Goal: Communication & Community: Answer question/provide support

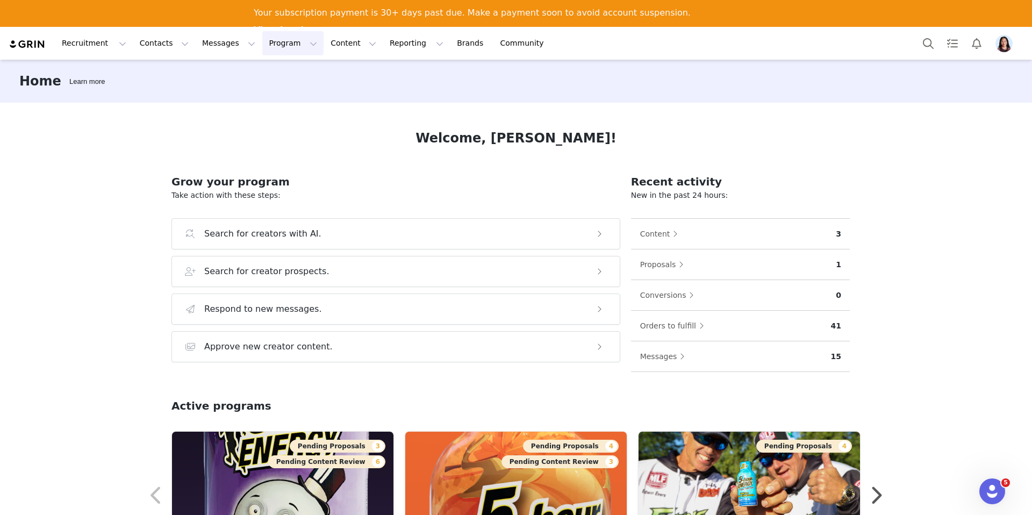
click at [262, 46] on button "Program Program" at bounding box center [292, 43] width 61 height 24
click at [274, 78] on p "Activations" at bounding box center [274, 74] width 41 height 11
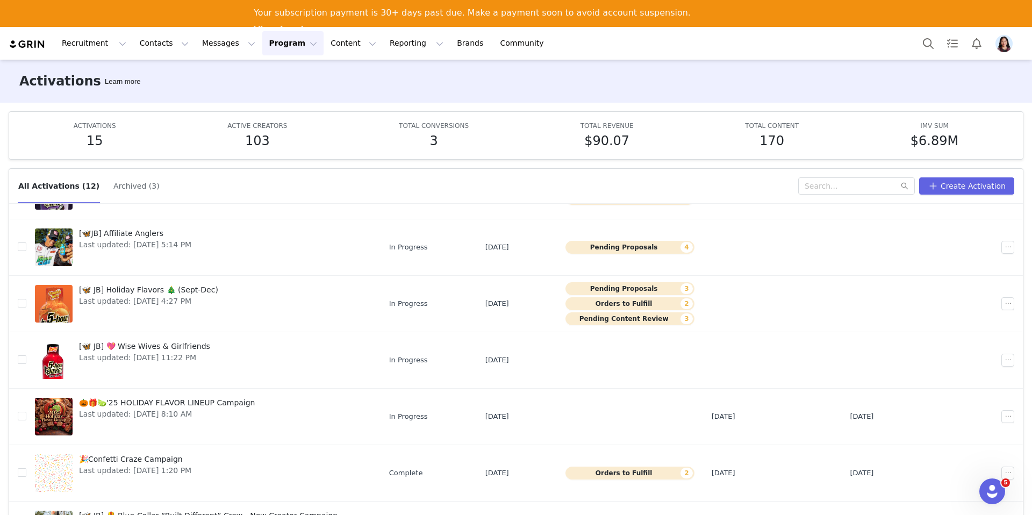
scroll to position [56, 0]
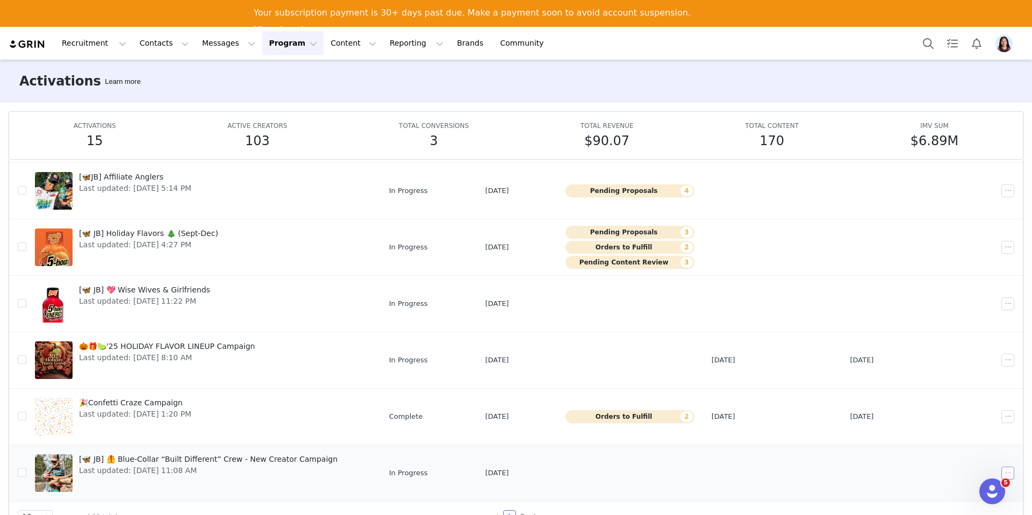
click at [1009, 471] on button "button" at bounding box center [1007, 472] width 13 height 13
click at [935, 368] on span "Edit" at bounding box center [940, 367] width 15 height 12
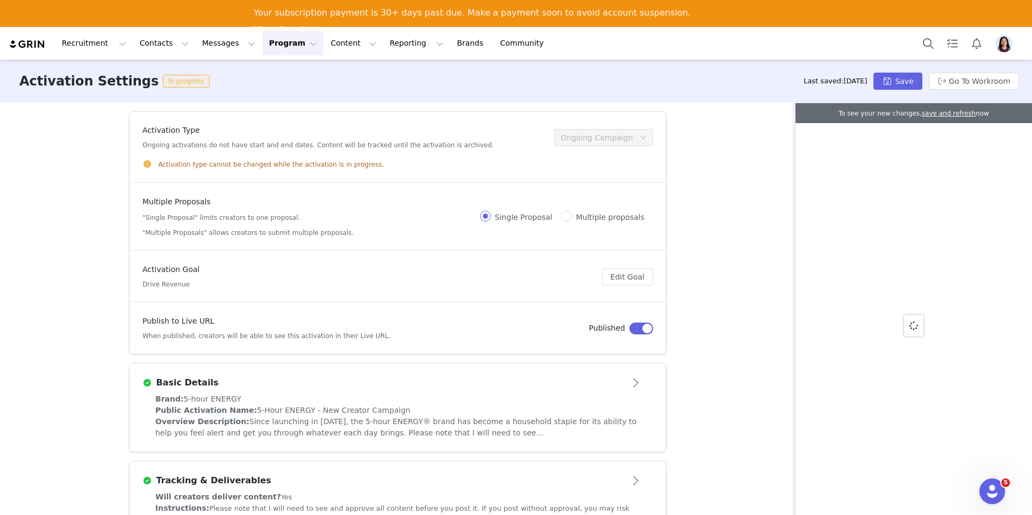
scroll to position [415, 0]
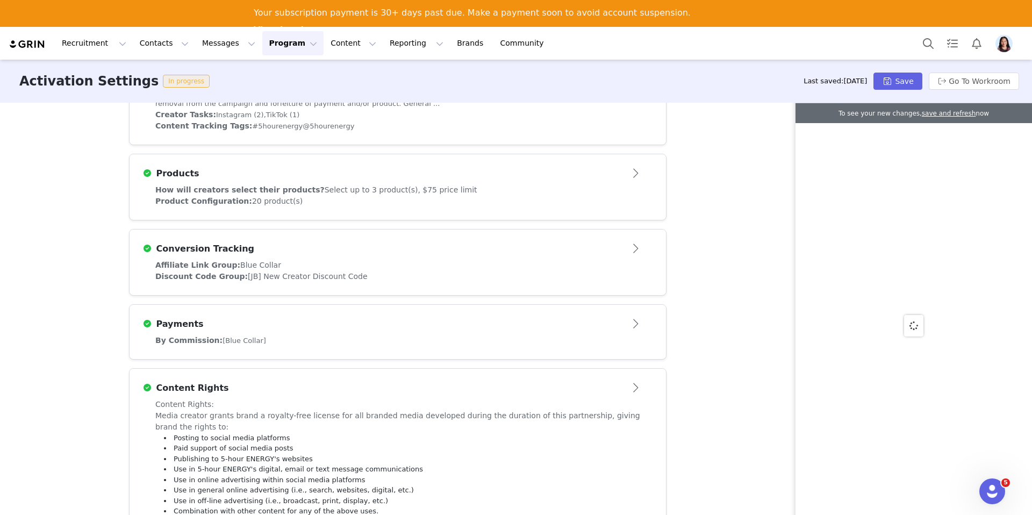
click at [482, 207] on div "How will creators select their products? Select up to 3 product(s), $75 price l…" at bounding box center [398, 201] width 536 height 35
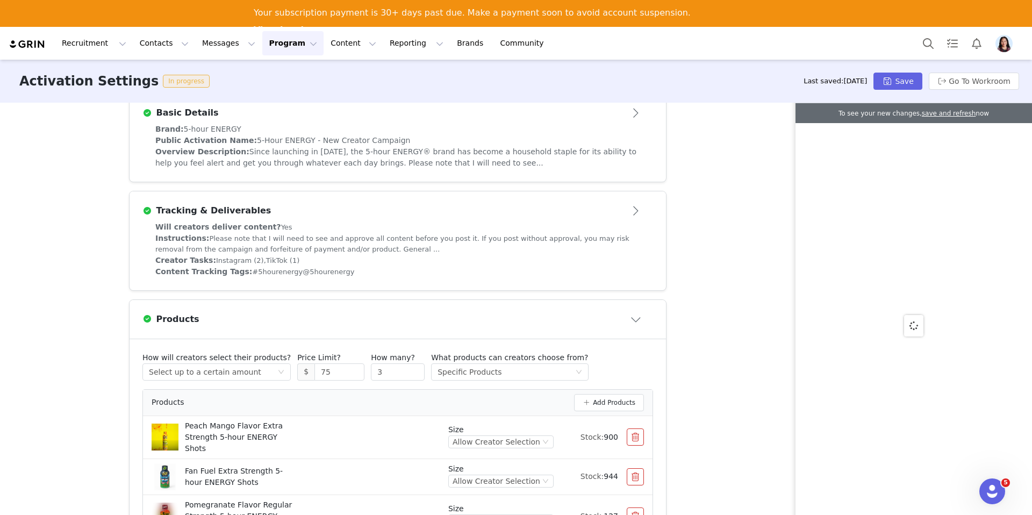
click at [498, 230] on div "Will creators deliver content? Yes" at bounding box center [397, 226] width 485 height 11
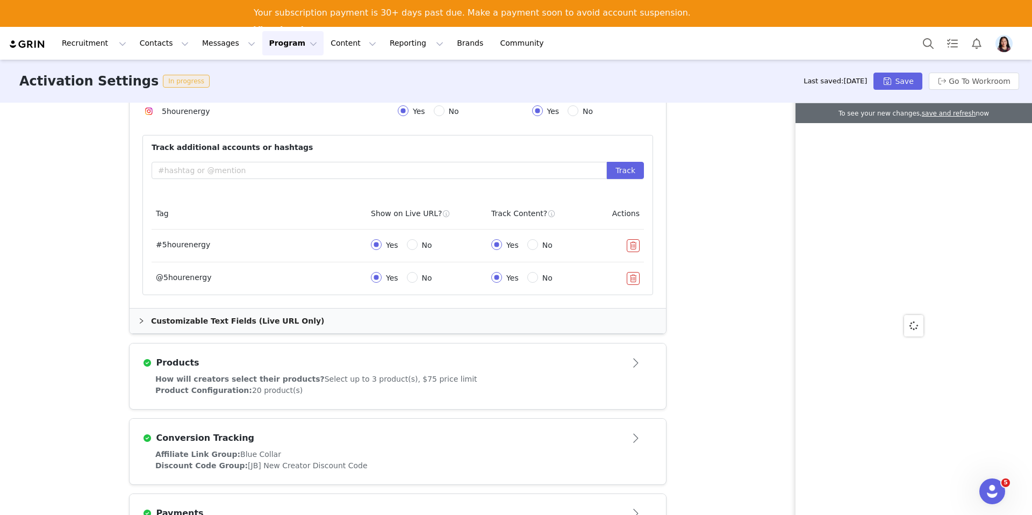
scroll to position [771, 0]
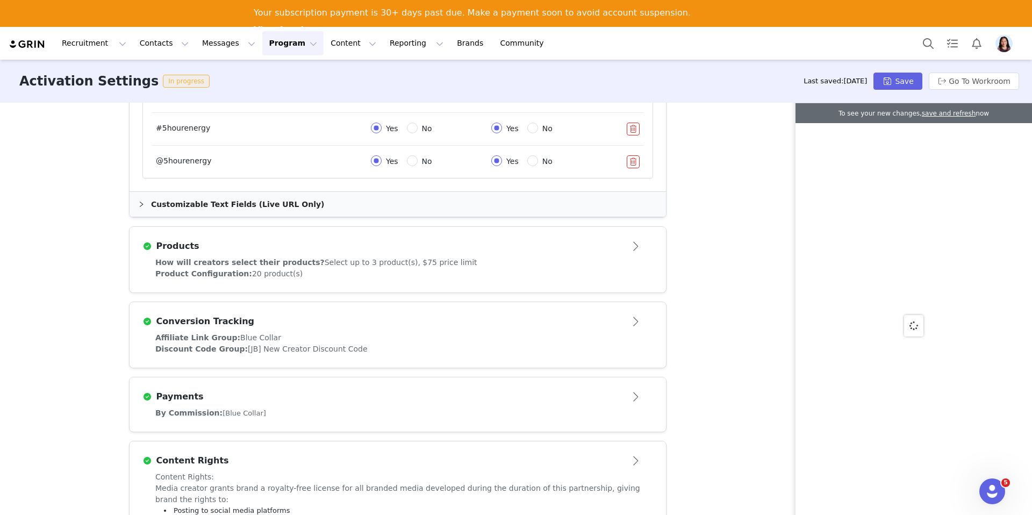
click at [581, 208] on div "Customizable Text Fields (Live URL Only)" at bounding box center [398, 204] width 536 height 25
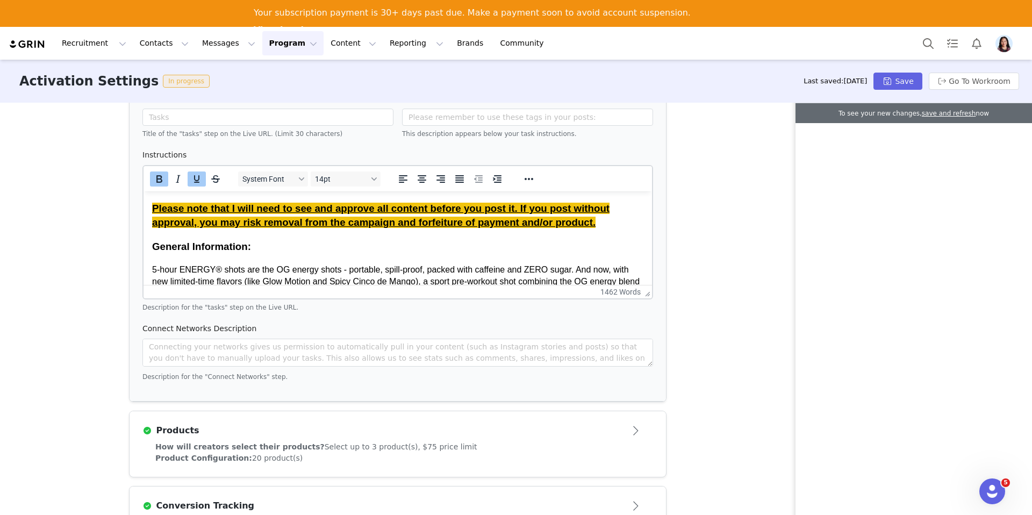
scroll to position [976, 0]
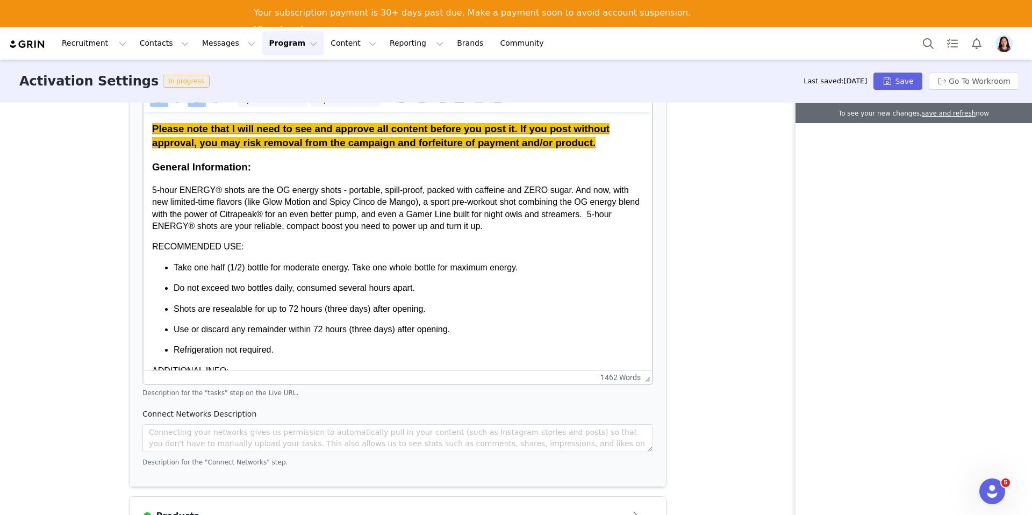
drag, startPoint x: 642, startPoint y: 211, endPoint x: 597, endPoint y: 497, distance: 289.9
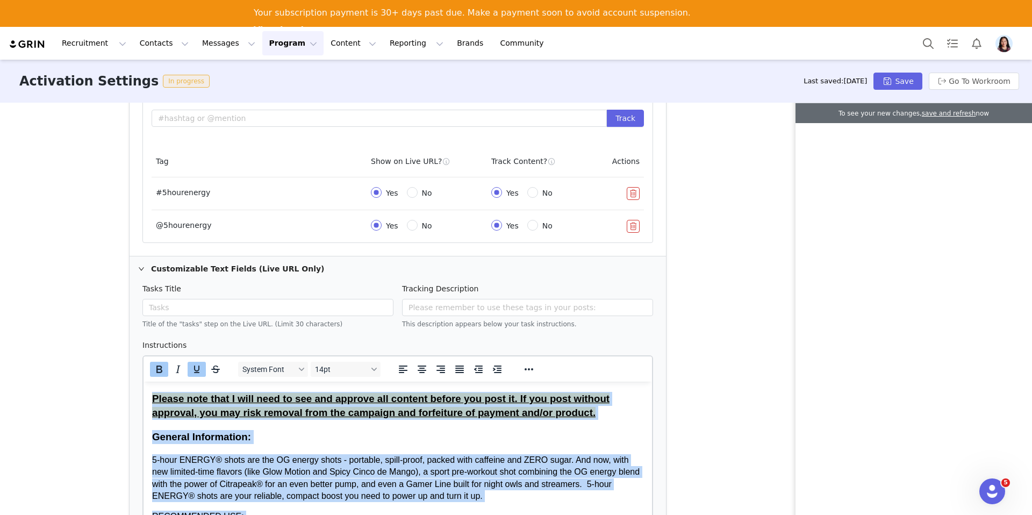
scroll to position [690, 0]
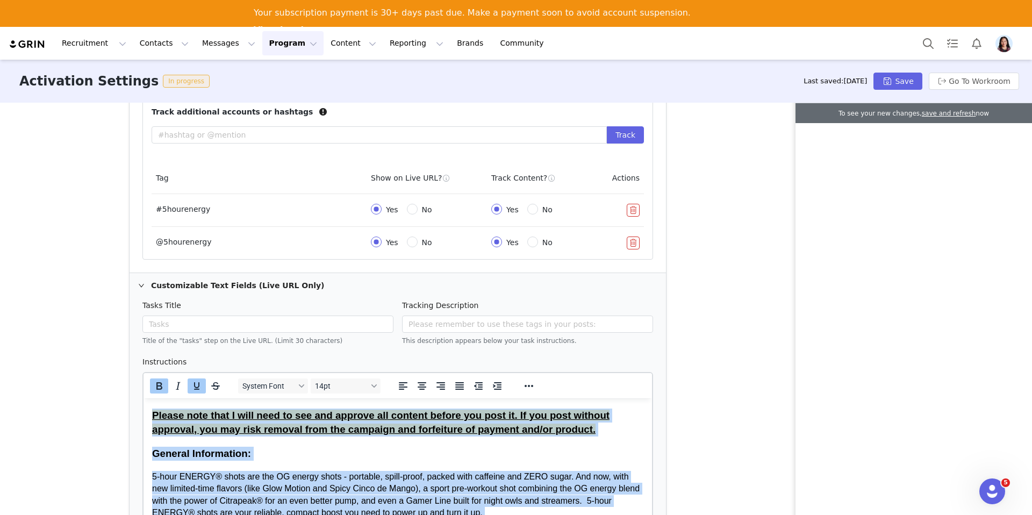
drag, startPoint x: 342, startPoint y: 739, endPoint x: 154, endPoint y: 391, distance: 396.3
copy body "Please note that I will need to see and approve all content before you post it.…"
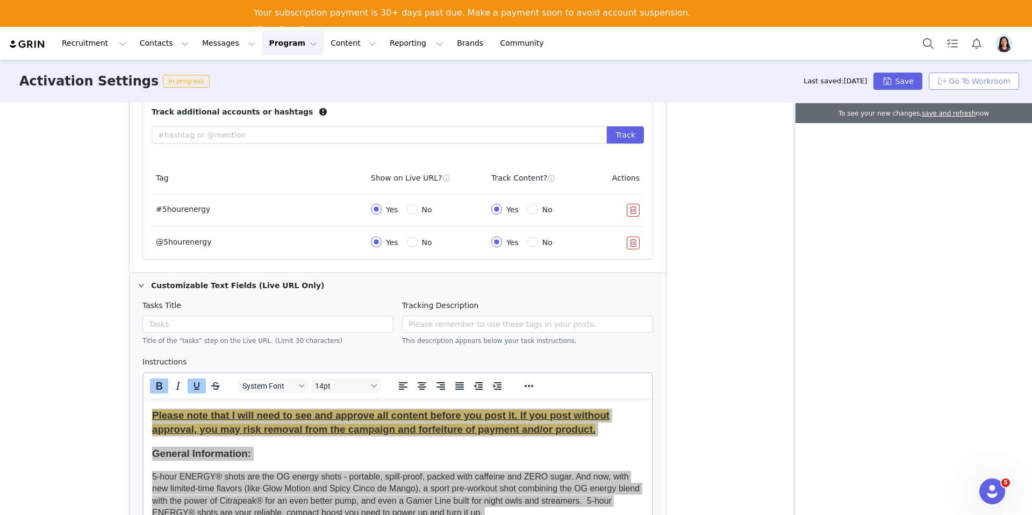
click at [958, 82] on button "Go To Workroom" at bounding box center [974, 81] width 90 height 17
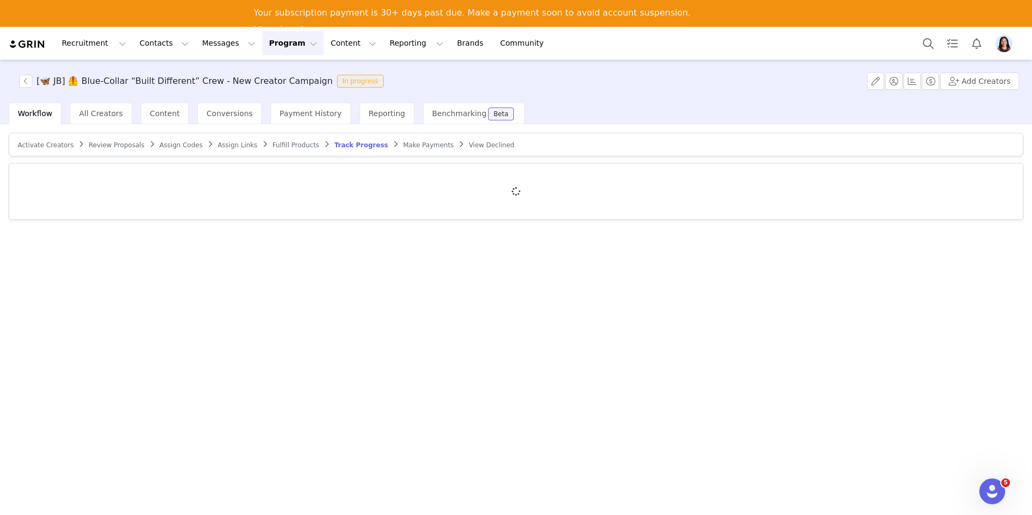
click at [270, 42] on button "Program Program" at bounding box center [292, 43] width 61 height 24
click at [271, 74] on p "Activations" at bounding box center [274, 74] width 41 height 11
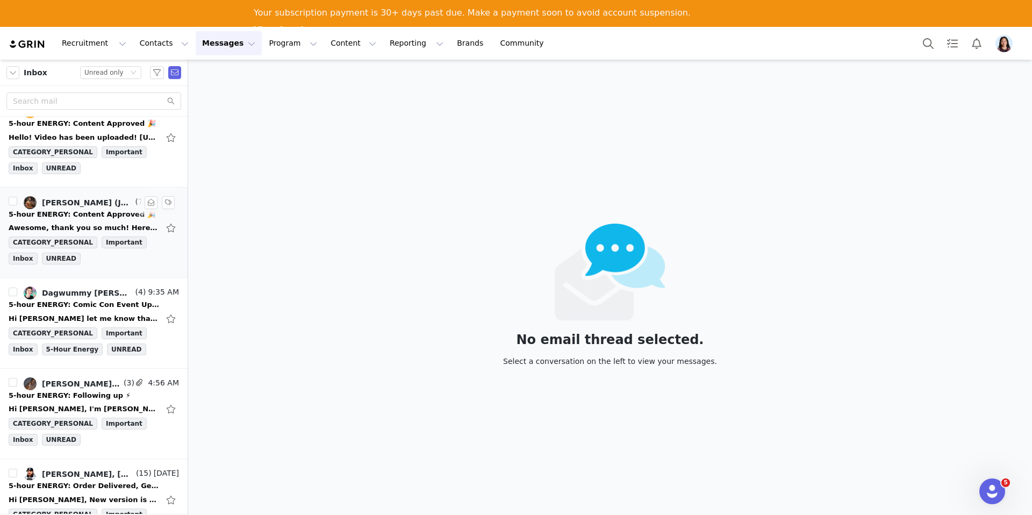
scroll to position [78, 0]
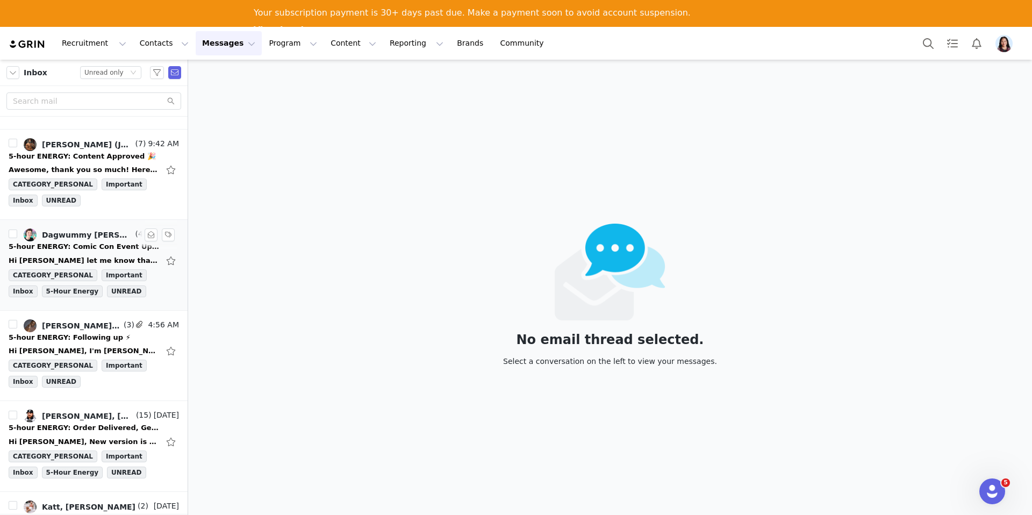
click at [73, 245] on div "5-hour ENERGY: Comic Con Event Updates" at bounding box center [84, 246] width 150 height 11
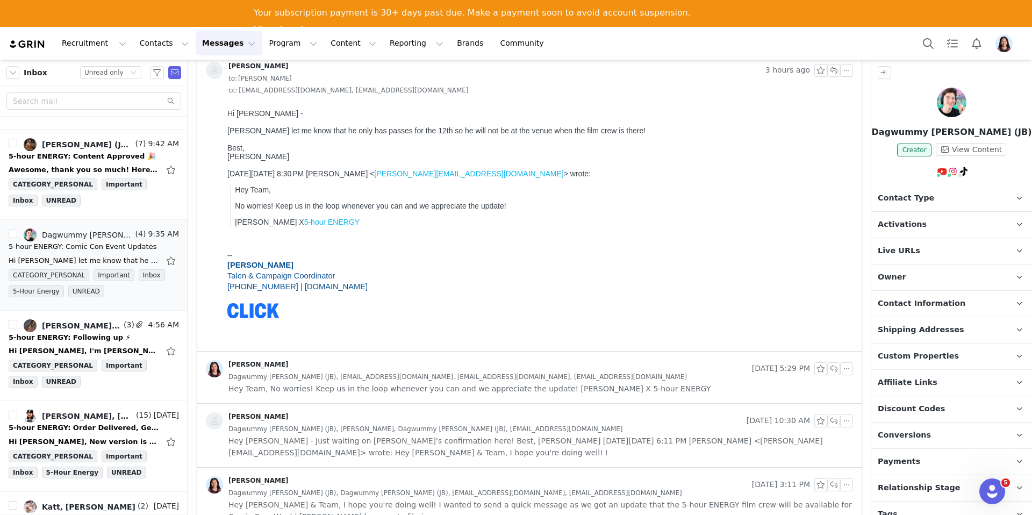
scroll to position [0, 0]
click at [532, 487] on span "Dagwummy Evan Bruner (JB), Dagwummy Evan Bruner (JB), jakeamodio@clickmedia.gro…" at bounding box center [455, 493] width 454 height 12
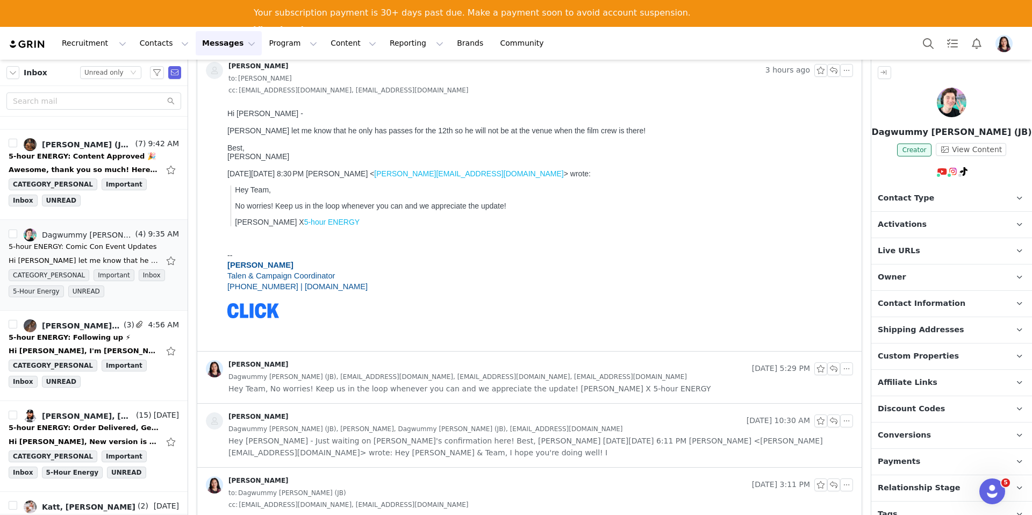
scroll to position [163, 0]
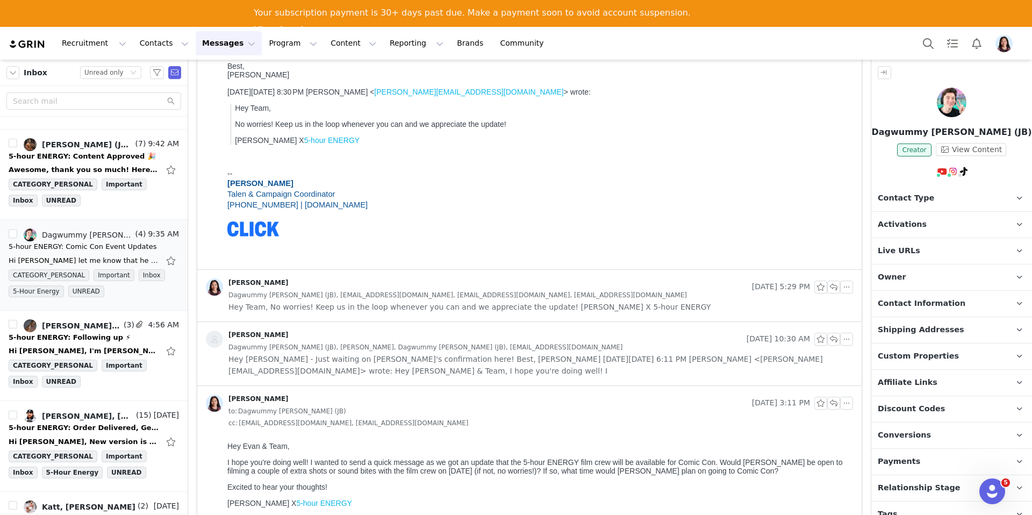
click at [492, 365] on span "Hey Randi - Just waiting on Evan's confirmation here! Best, Jake On Mon, Sep 29…" at bounding box center [540, 365] width 624 height 24
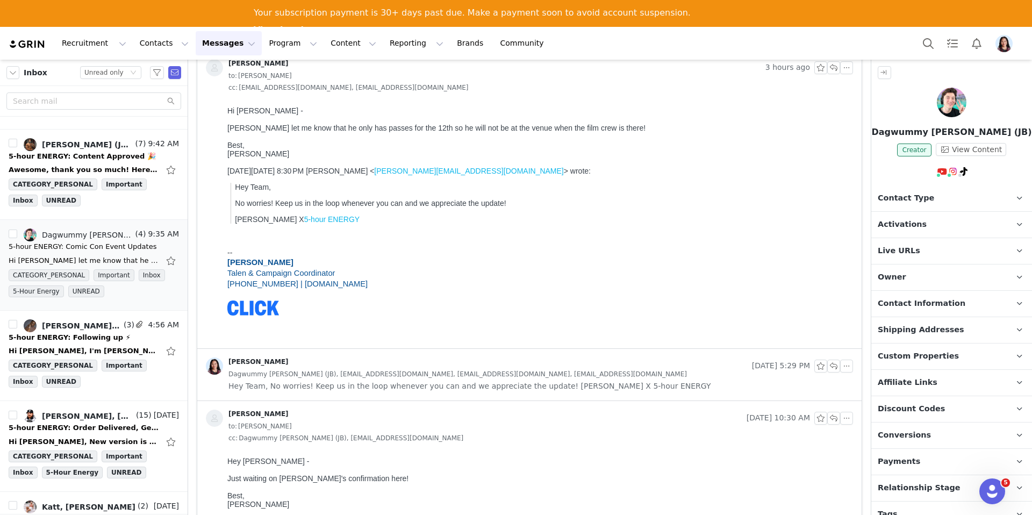
scroll to position [0, 0]
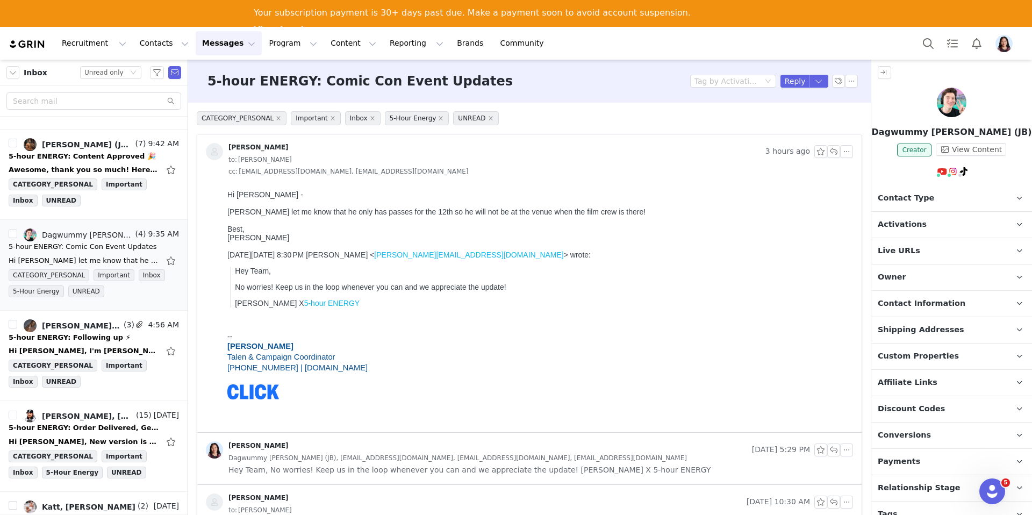
click at [927, 304] on span "Contact Information" at bounding box center [922, 304] width 88 height 12
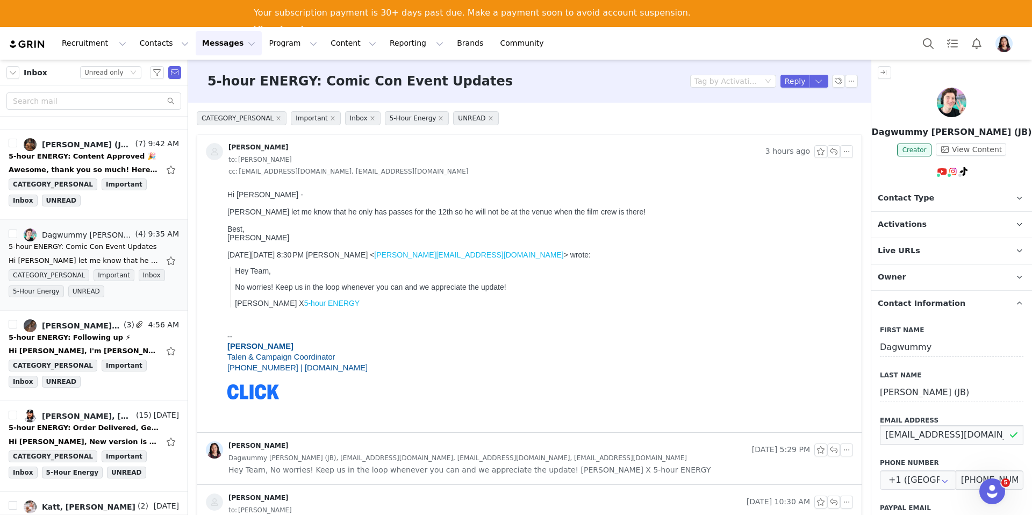
click at [931, 433] on input "dagwummy@clickmgmt.com.au" at bounding box center [951, 434] width 143 height 19
click at [821, 84] on button "button" at bounding box center [818, 81] width 19 height 13
click at [810, 116] on li "Reply All" at bounding box center [808, 117] width 46 height 17
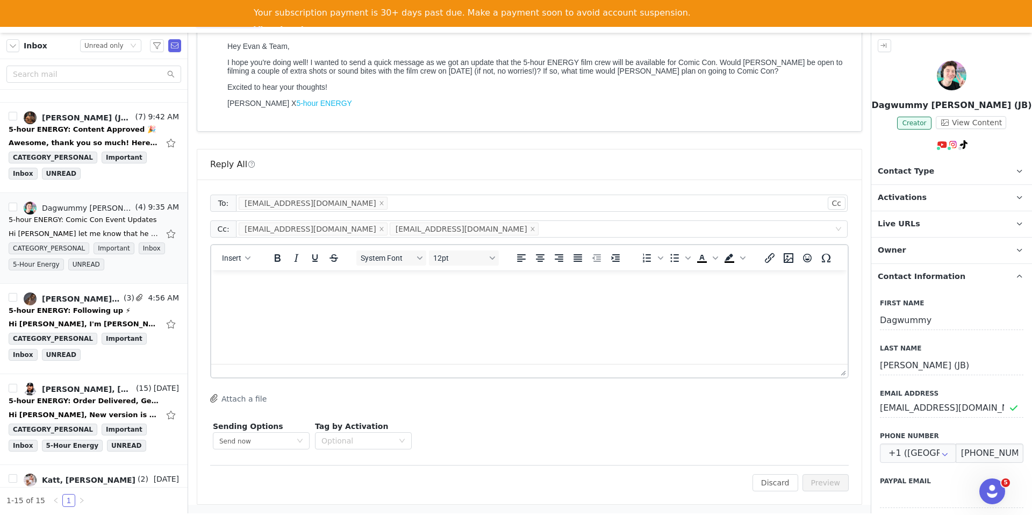
click at [518, 299] on html at bounding box center [529, 284] width 636 height 29
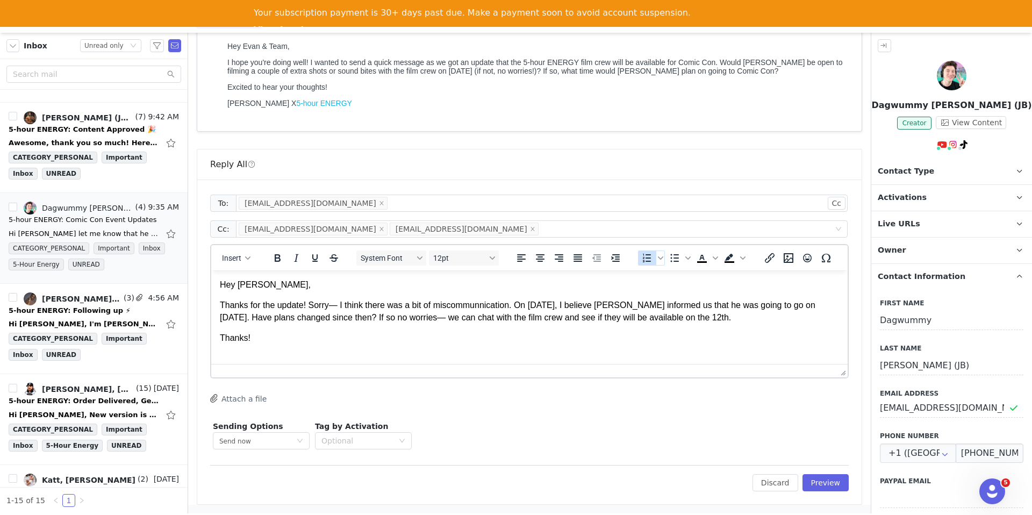
scroll to position [1, 0]
click at [249, 254] on button "Insert" at bounding box center [236, 257] width 37 height 15
click at [249, 318] on div "Insert Signature" at bounding box center [273, 311] width 107 height 17
click at [512, 306] on p "Thanks for the update! Sorry— I think there was a bit of miscommunnication. On …" at bounding box center [529, 310] width 619 height 24
click at [473, 333] on p "Thanks!" at bounding box center [529, 337] width 619 height 12
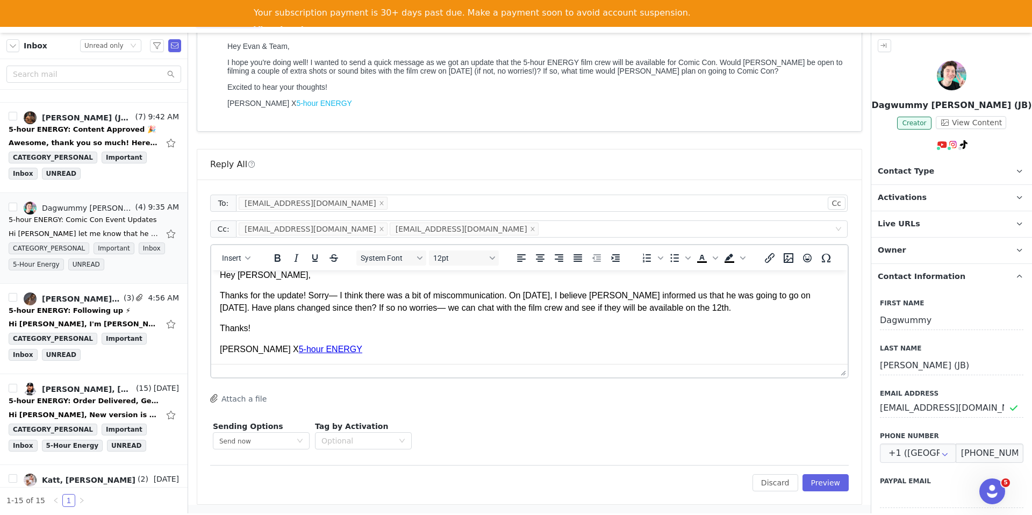
scroll to position [0, 0]
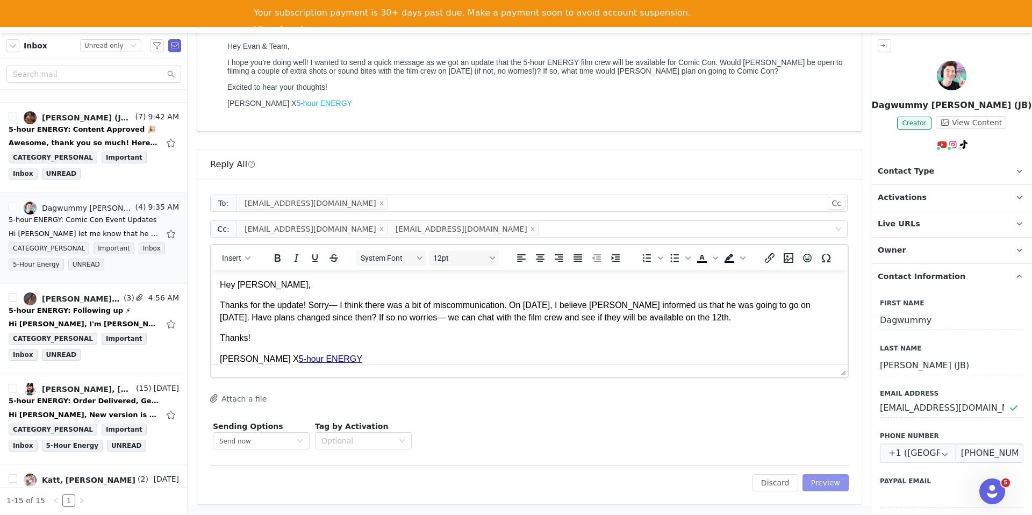
click at [832, 484] on button "Preview" at bounding box center [825, 482] width 47 height 17
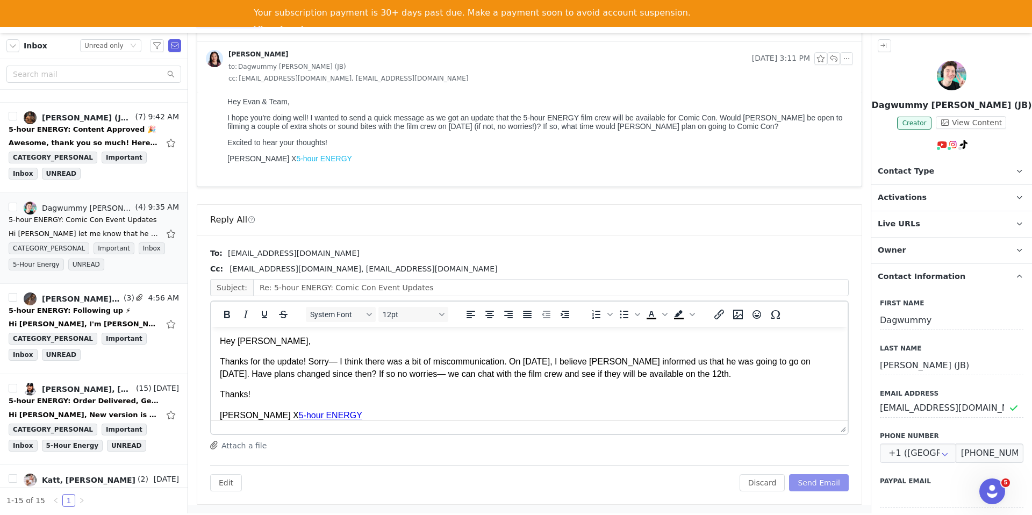
click at [817, 480] on button "Send Email" at bounding box center [819, 482] width 60 height 17
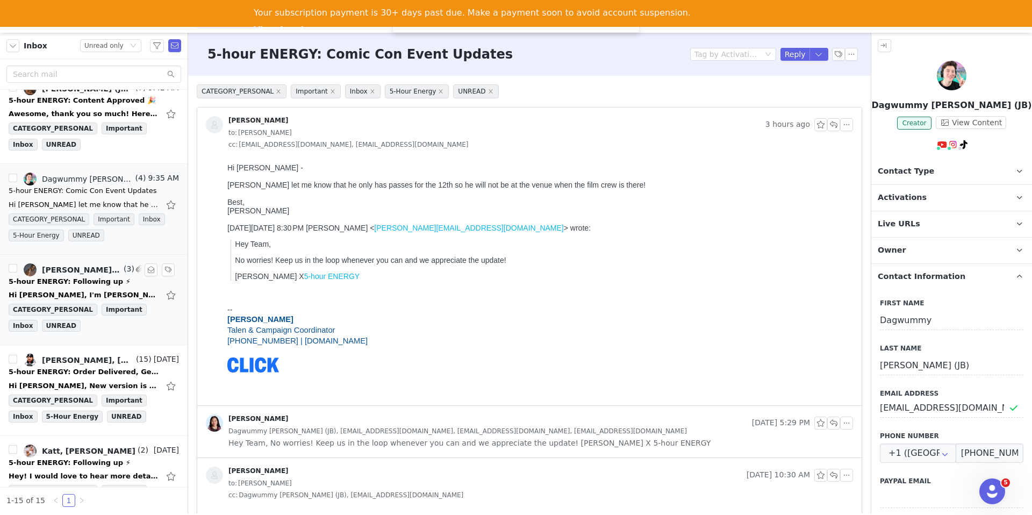
scroll to position [132, 0]
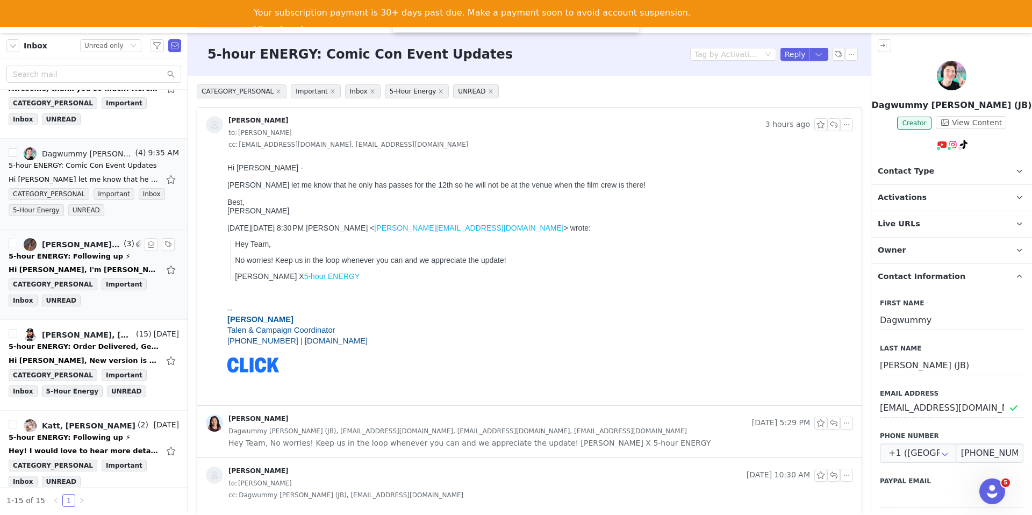
click at [48, 251] on div "5-hour ENERGY: Following up ⚡" at bounding box center [70, 256] width 122 height 11
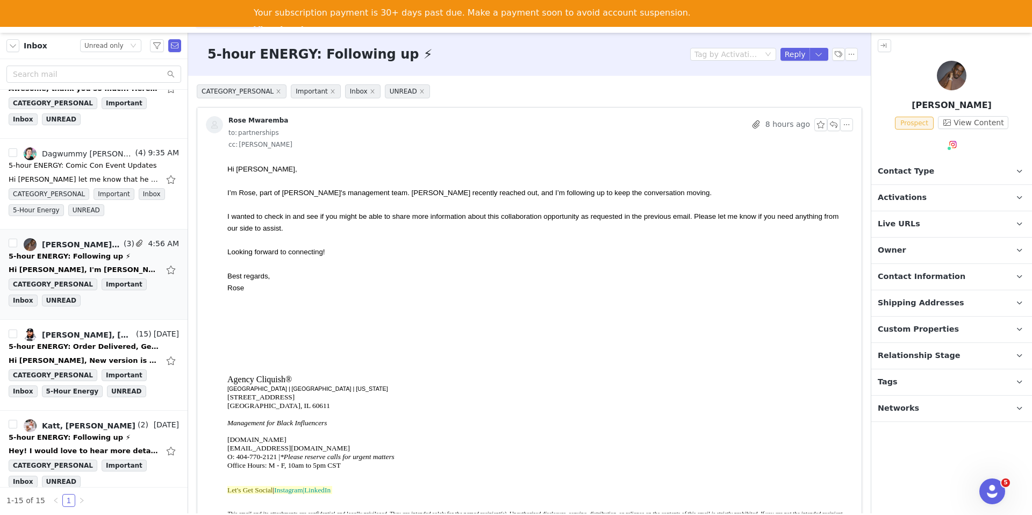
scroll to position [0, 0]
click at [934, 154] on div "KENNETH KYRELL Prospect View Content Contact Type Contact type can be Creator, …" at bounding box center [951, 273] width 161 height 480
click at [931, 168] on p "Contact Type Contact type can be Creator, Prospect, Application, or Manager." at bounding box center [938, 172] width 135 height 26
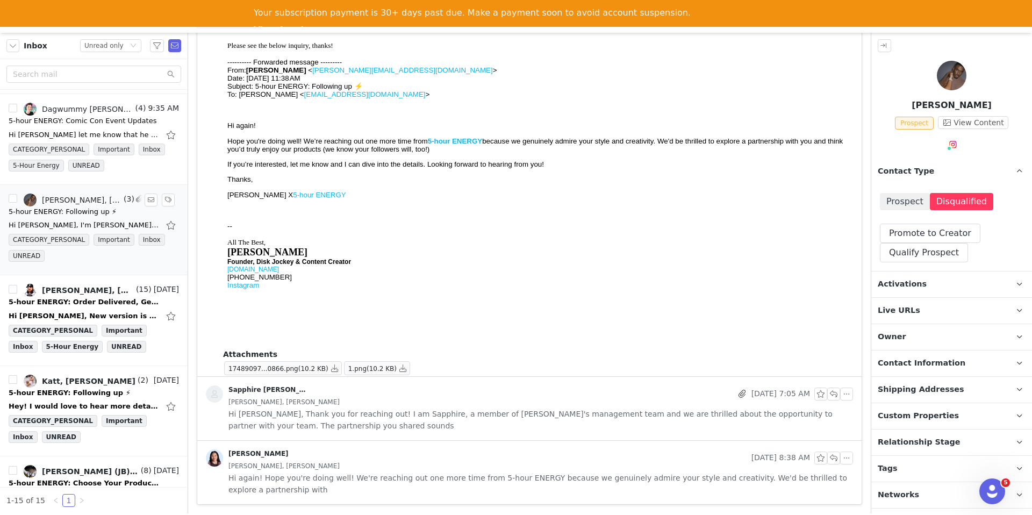
scroll to position [193, 0]
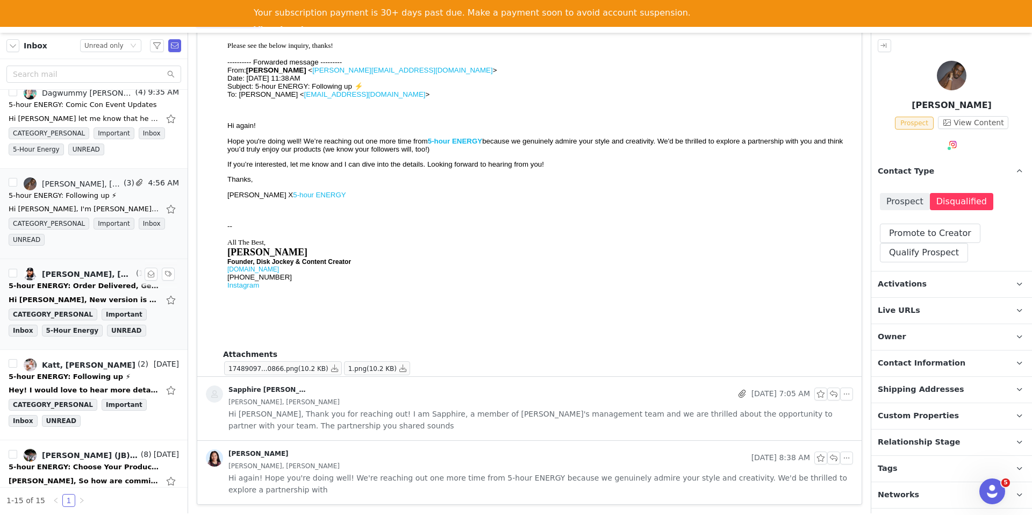
click at [81, 290] on div "5-hour ENERGY: Order Delivered, Get Ready to Create! 📦📬" at bounding box center [84, 286] width 150 height 11
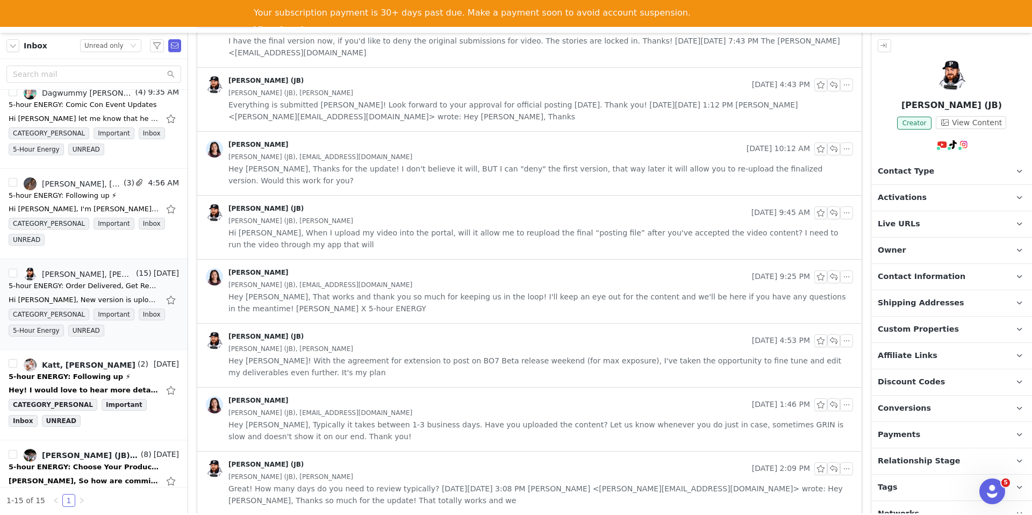
scroll to position [0, 0]
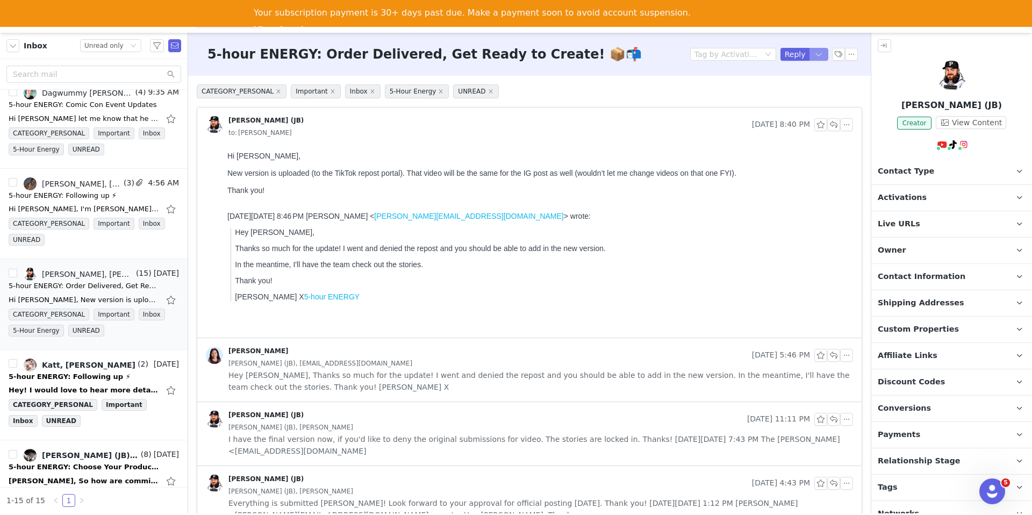
click at [820, 51] on button "button" at bounding box center [818, 54] width 19 height 13
click at [808, 87] on li "Reply All" at bounding box center [808, 90] width 46 height 17
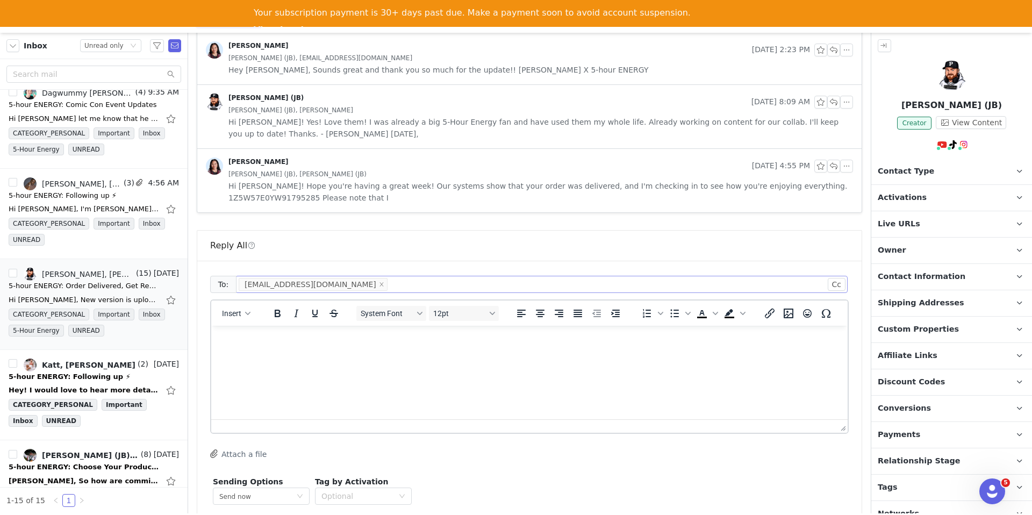
scroll to position [1052, 0]
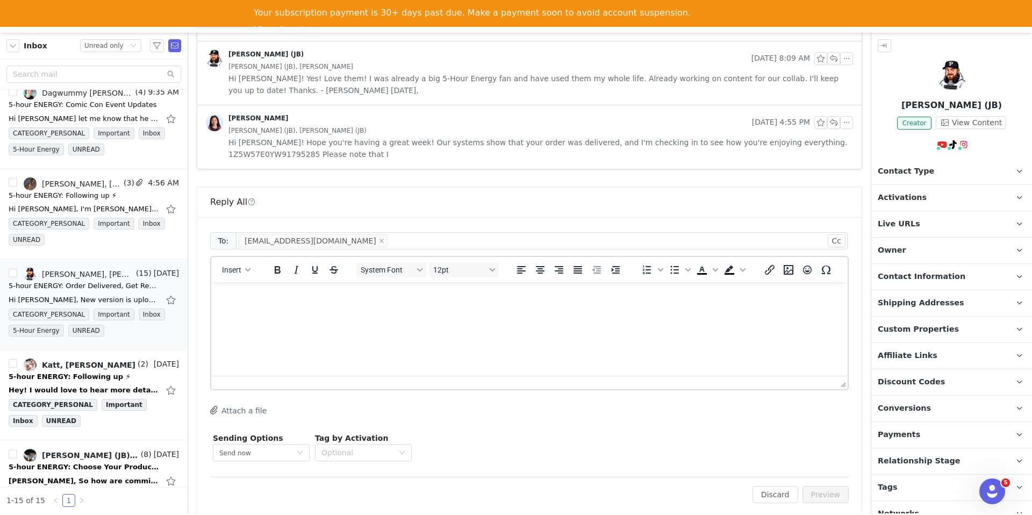
click at [573, 311] on html at bounding box center [529, 296] width 636 height 29
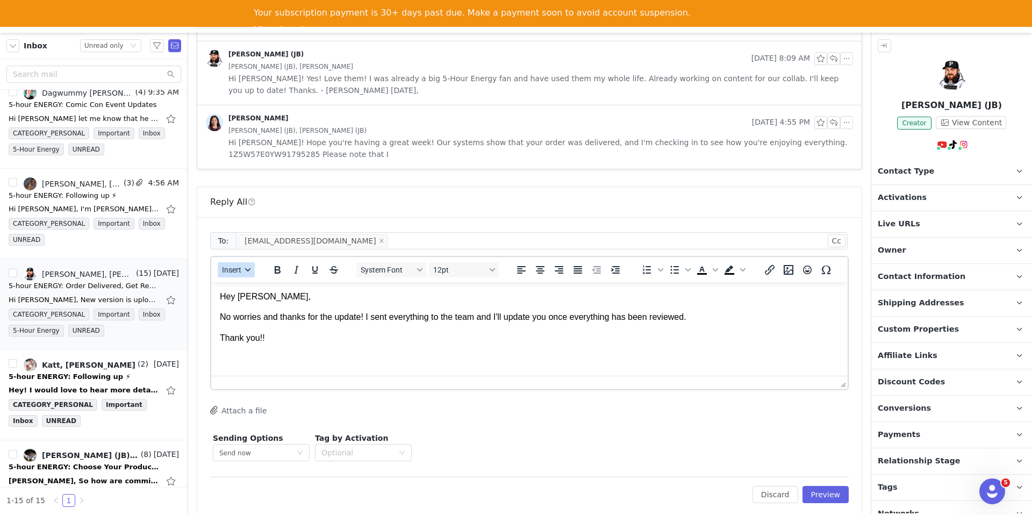
click at [240, 262] on button "Insert" at bounding box center [236, 269] width 37 height 15
click at [260, 311] on div "Insert Signature" at bounding box center [275, 311] width 97 height 13
click at [824, 486] on button "Preview" at bounding box center [825, 494] width 47 height 17
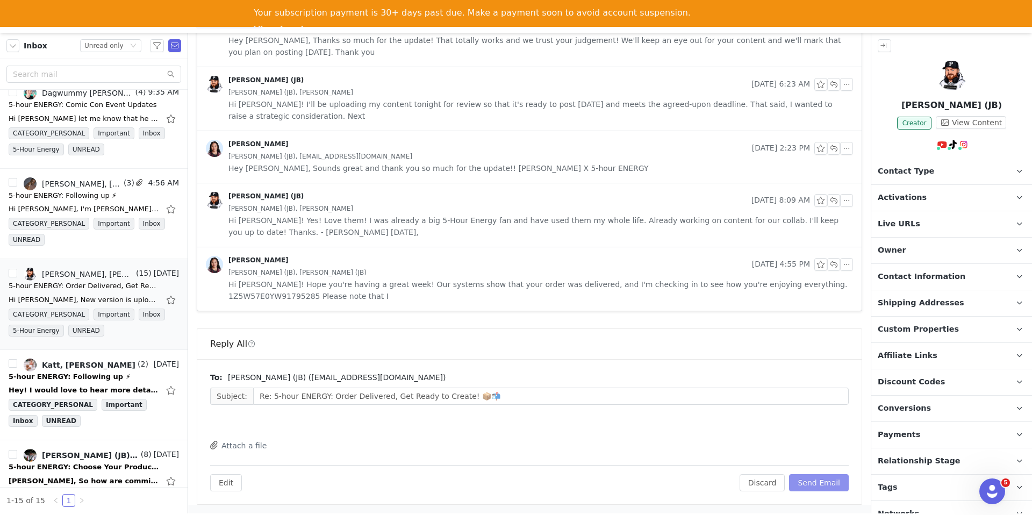
click at [824, 483] on button "Send Email" at bounding box center [819, 482] width 60 height 17
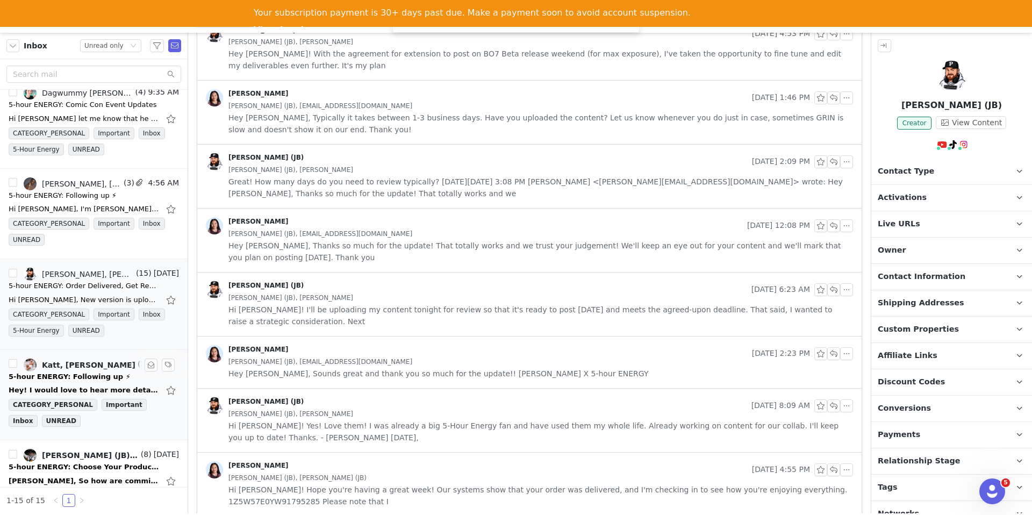
scroll to position [281, 0]
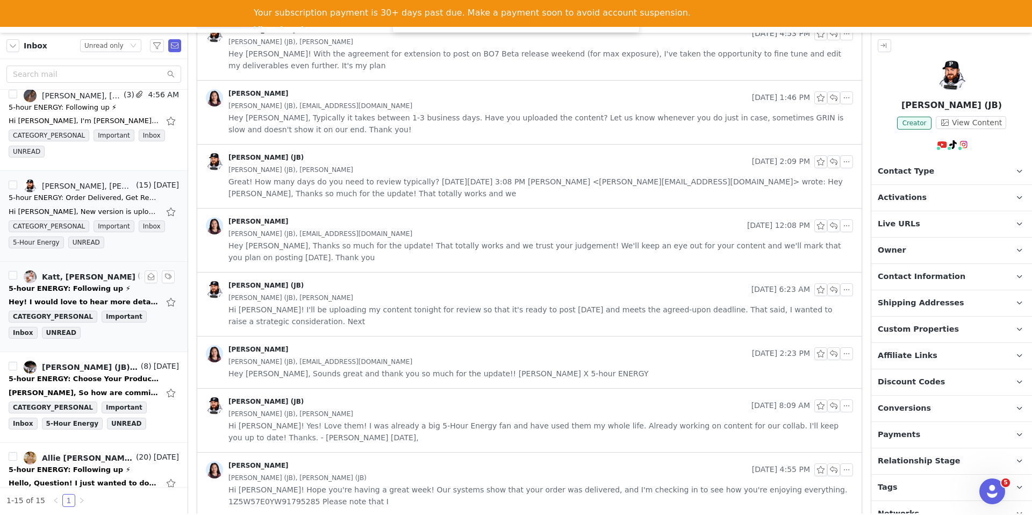
click at [104, 293] on div "5-hour ENERGY: Following up ⚡" at bounding box center [70, 288] width 122 height 11
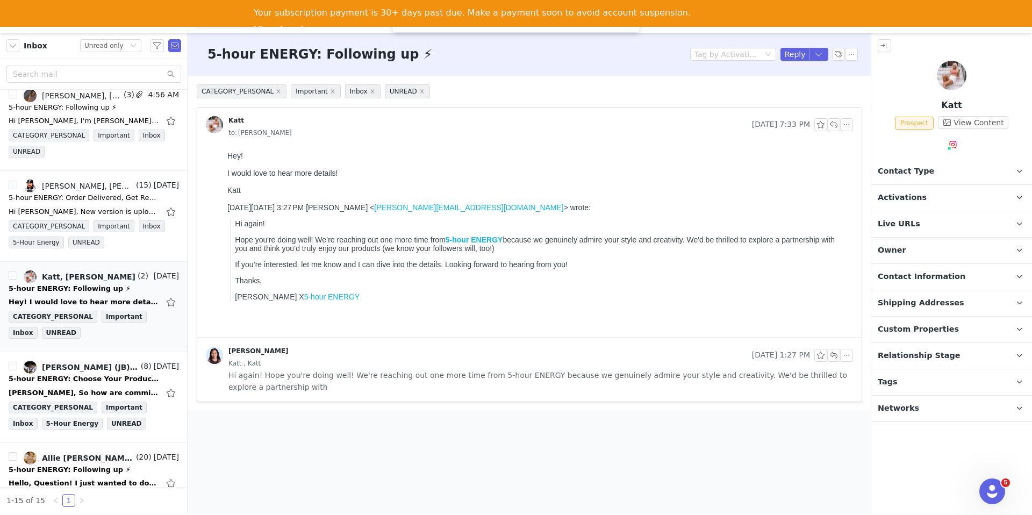
scroll to position [0, 0]
click at [947, 137] on div "Katt Prospect View Content" at bounding box center [951, 108] width 161 height 94
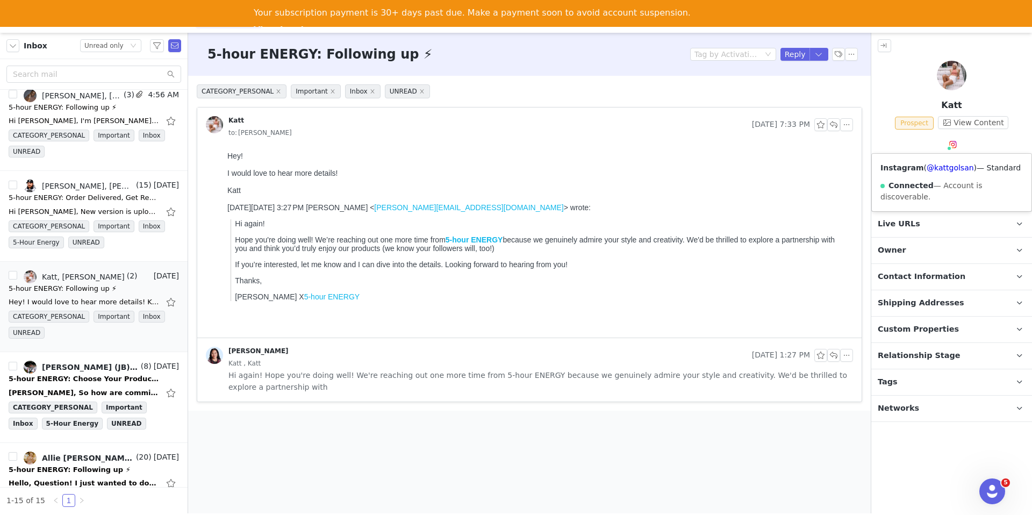
click at [950, 150] on span at bounding box center [952, 144] width 13 height 13
click at [950, 167] on link "@kattgolsan" at bounding box center [950, 167] width 47 height 9
click at [886, 175] on span "Contact Type" at bounding box center [906, 172] width 56 height 12
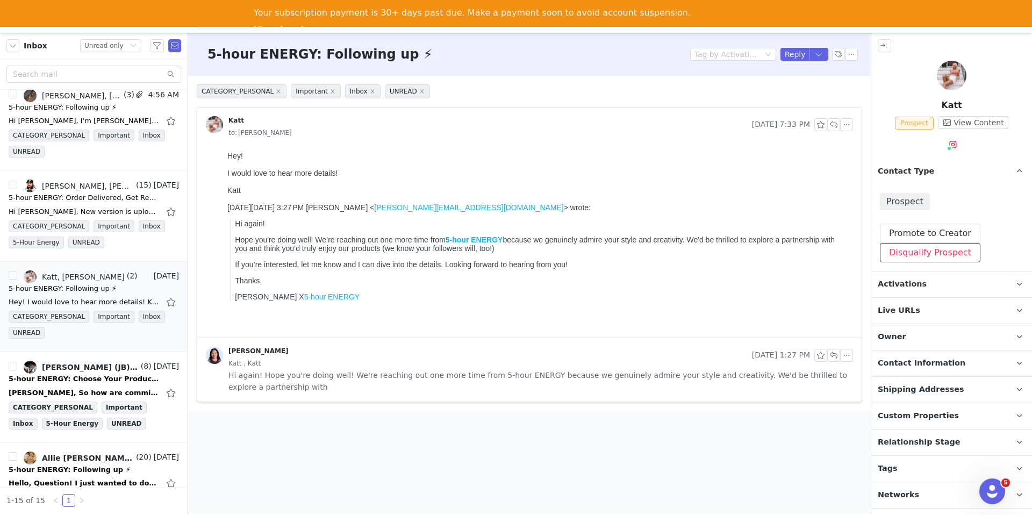
click at [896, 254] on button "Disqualify Prospect" at bounding box center [930, 252] width 100 height 19
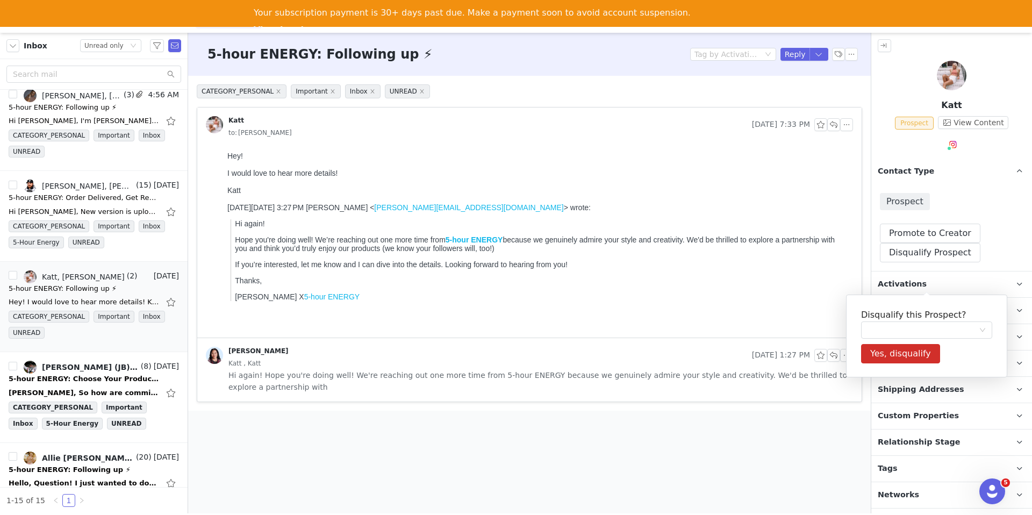
click at [892, 296] on div "Disqualify this Prospect? Yes, disqualify" at bounding box center [926, 336] width 161 height 83
click at [887, 315] on h5 "Disqualify this Prospect?" at bounding box center [926, 314] width 131 height 13
click at [887, 323] on div at bounding box center [922, 330] width 111 height 16
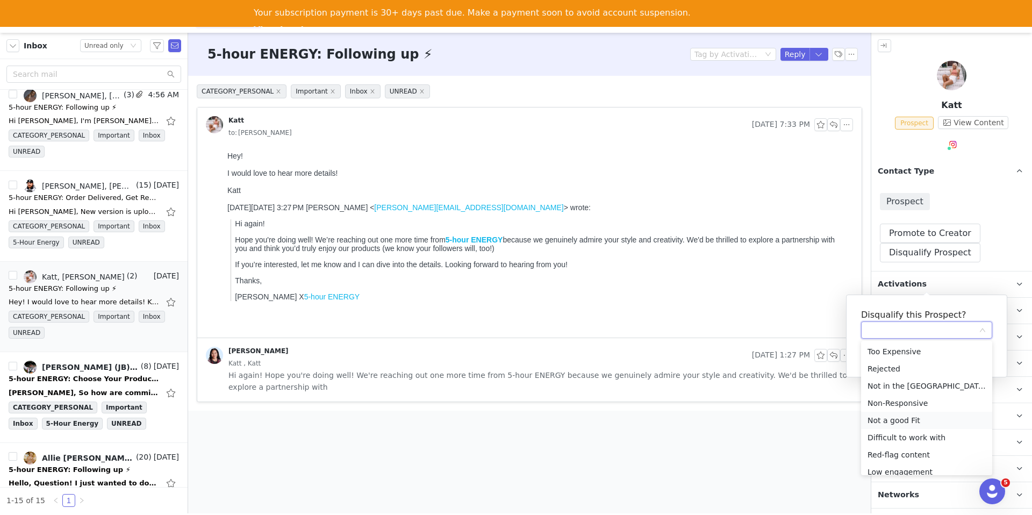
click at [892, 423] on li "Not a good Fit" at bounding box center [926, 420] width 131 height 17
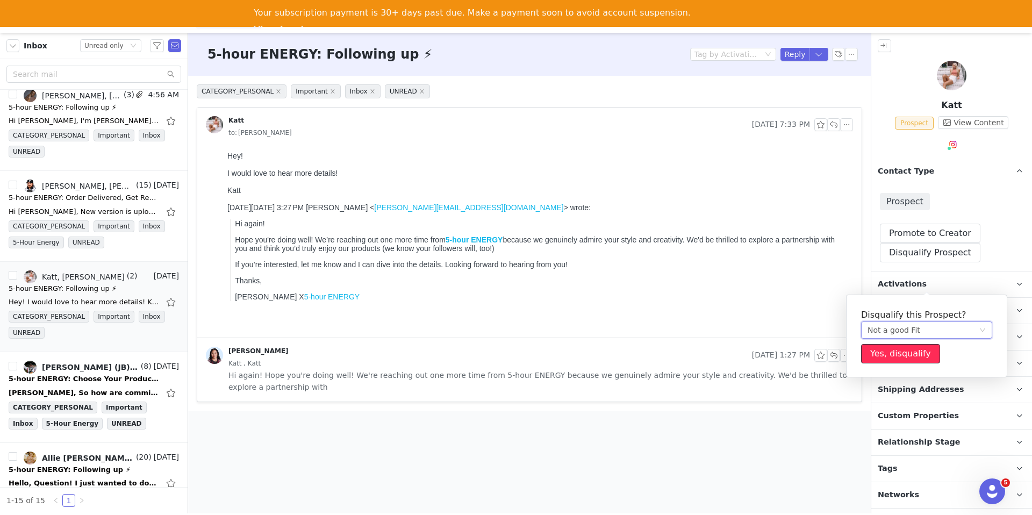
click at [885, 353] on button "Yes, disqualify" at bounding box center [900, 353] width 79 height 19
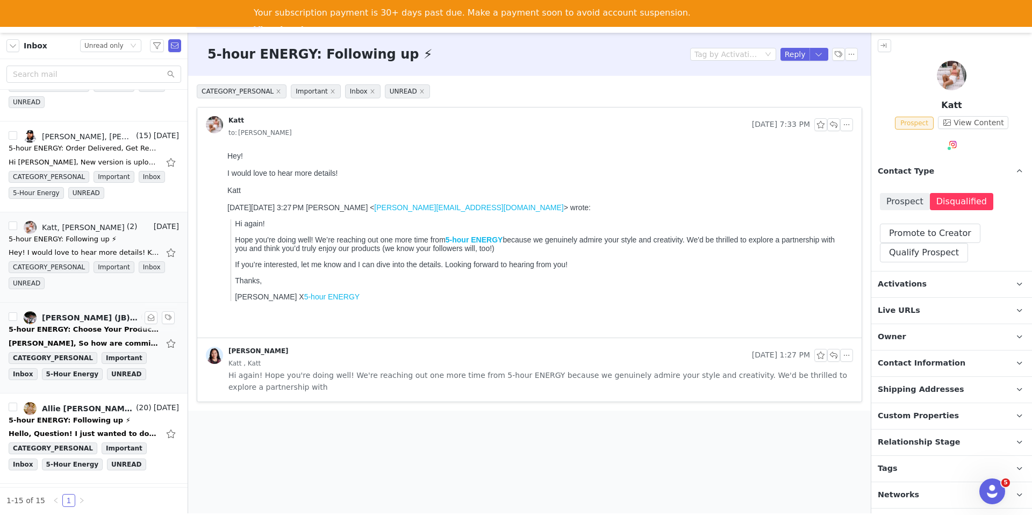
scroll to position [376, 0]
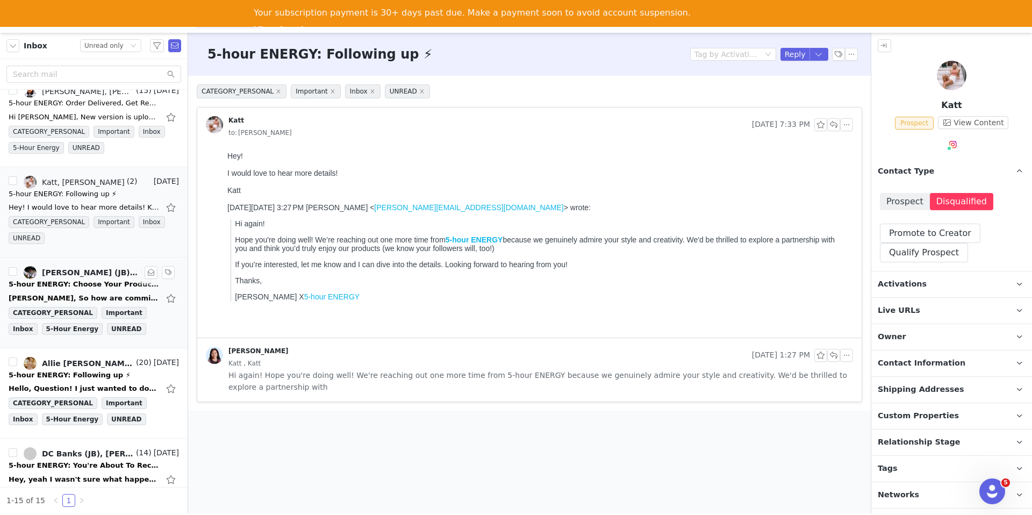
click at [37, 281] on div "5-hour ENERGY: Choose Your Product 🔥" at bounding box center [84, 284] width 150 height 11
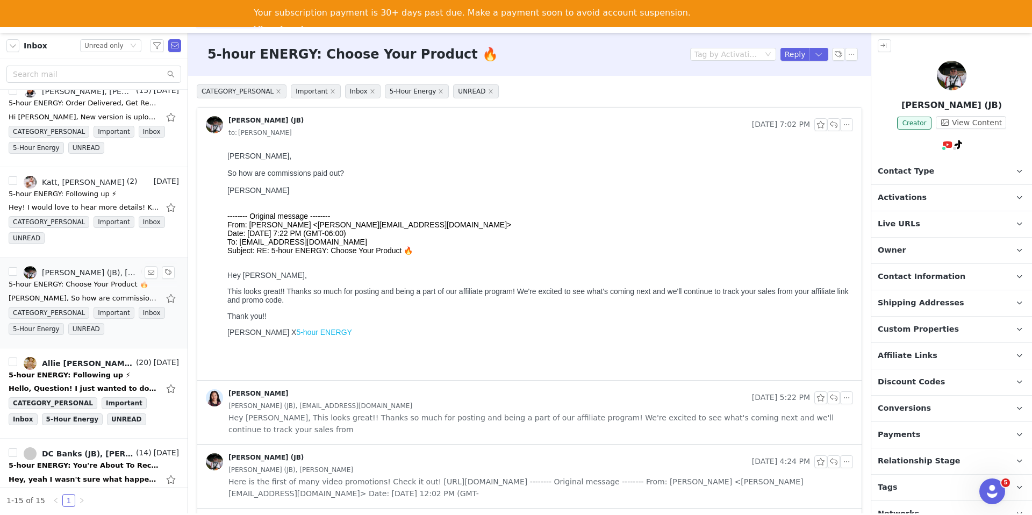
scroll to position [0, 0]
click at [813, 55] on button "button" at bounding box center [818, 54] width 19 height 13
click at [808, 92] on li "Reply All" at bounding box center [808, 90] width 46 height 17
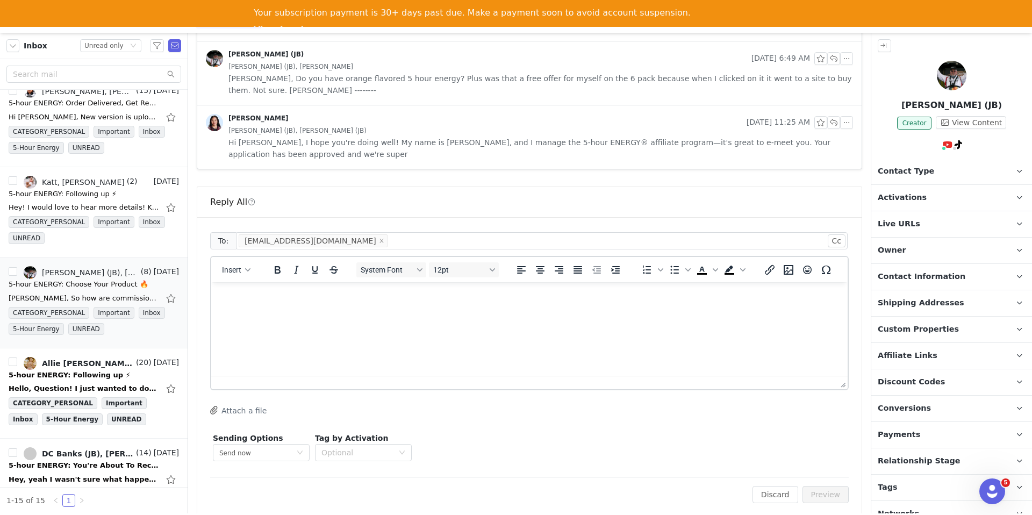
click at [607, 311] on html at bounding box center [529, 296] width 636 height 29
click at [952, 218] on p "Live URLs" at bounding box center [938, 224] width 135 height 26
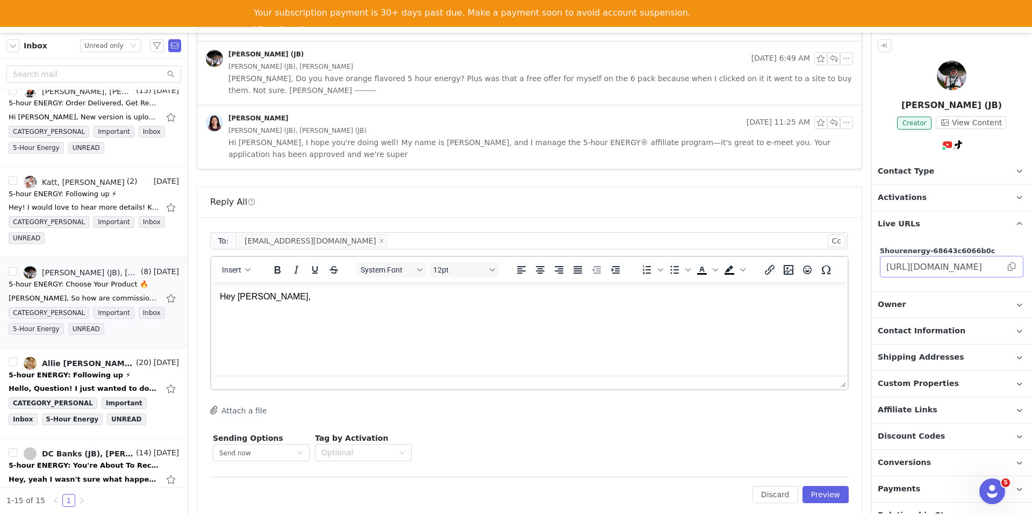
click at [1008, 267] on span at bounding box center [1011, 267] width 11 height 0
click at [357, 311] on html "Hey Michael," at bounding box center [529, 296] width 636 height 29
drag, startPoint x: 280, startPoint y: 317, endPoint x: 479, endPoint y: 327, distance: 199.6
click at [479, 327] on html "Hey Michael, Great question! In the top right of your LiveURL you'll" at bounding box center [529, 307] width 636 height 50
click at [229, 265] on button "Insert" at bounding box center [236, 269] width 37 height 15
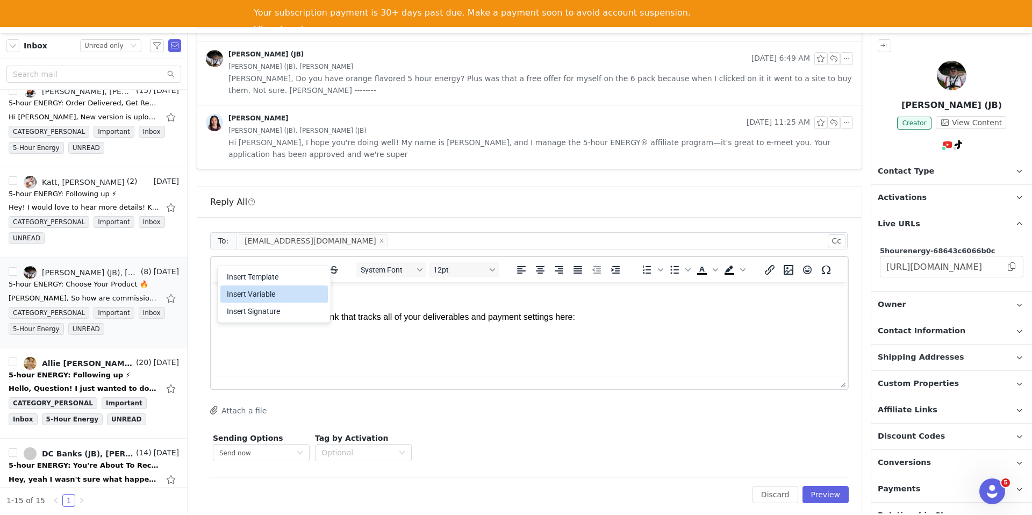
click at [235, 285] on div "Insert Variable" at bounding box center [273, 293] width 107 height 17
select select
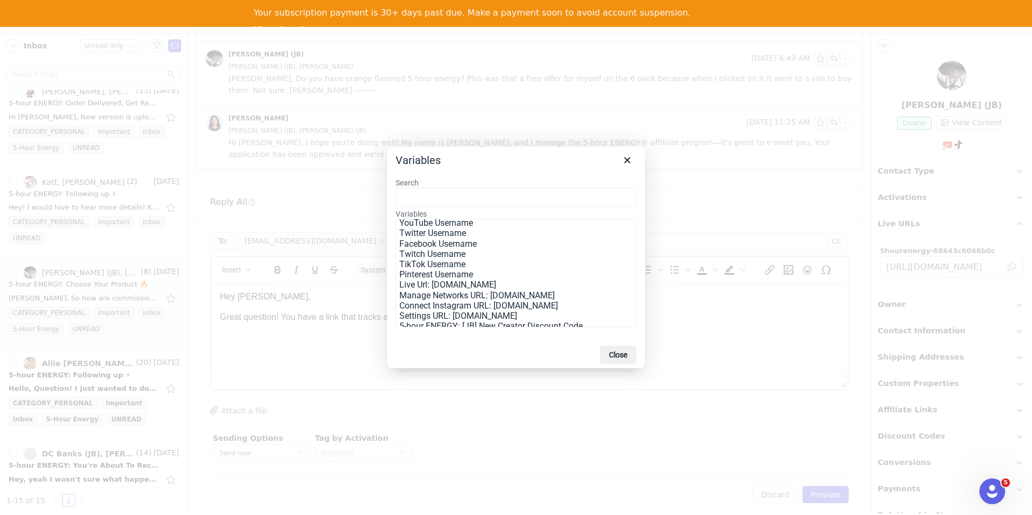
scroll to position [175, 0]
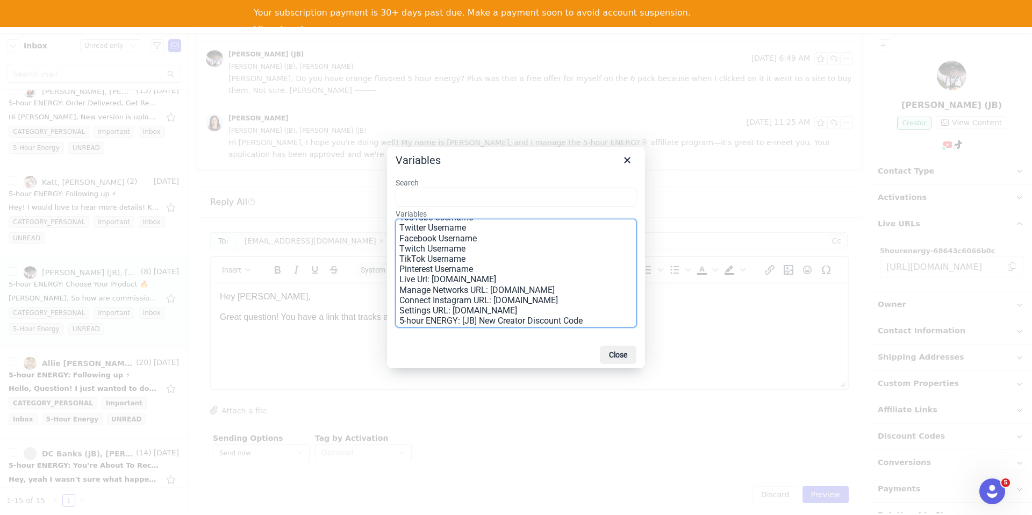
drag, startPoint x: 429, startPoint y: 277, endPoint x: 218, endPoint y: 8, distance: 342.6
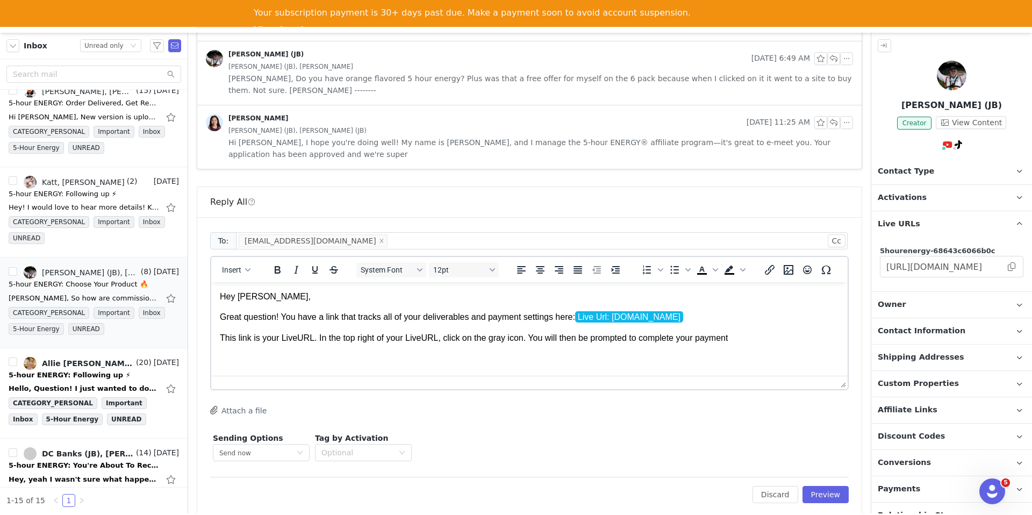
click at [687, 339] on p "This link is your LiveURL. In the top right of your LiveURL, click on the gray …" at bounding box center [529, 338] width 619 height 12
click at [684, 339] on p "This link is your LiveURL. In the top right of your LiveURL, click on the gray …" at bounding box center [529, 338] width 619 height 12
click at [810, 342] on p "This link is your LiveURL. In the top right of your LiveURL, click on the gray …" at bounding box center [529, 338] width 619 height 12
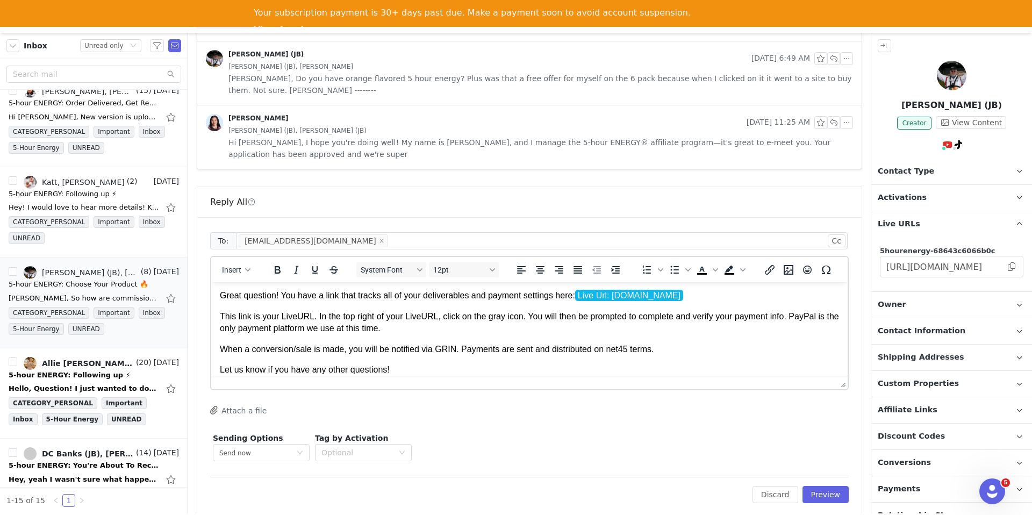
scroll to position [42, 0]
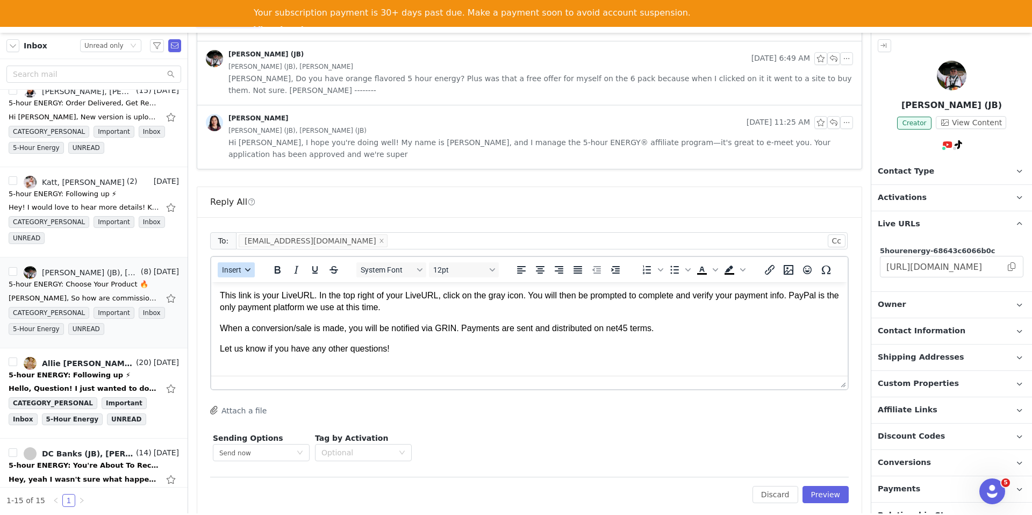
click at [235, 265] on span "Insert" at bounding box center [231, 269] width 19 height 9
click at [254, 311] on div "Insert Signature" at bounding box center [275, 311] width 97 height 13
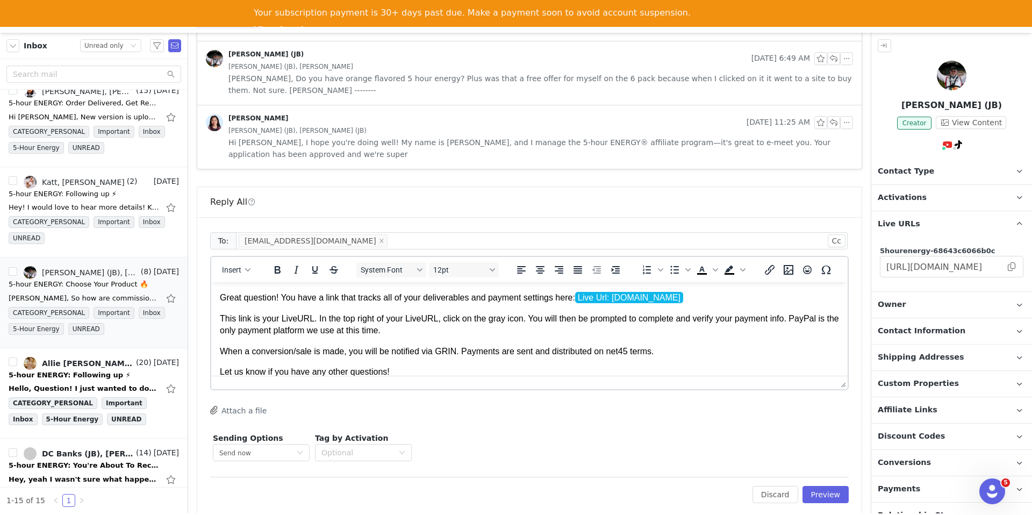
scroll to position [20, 0]
click at [473, 300] on p "Great question! You have a link that tracks all of your deliverables and paymen…" at bounding box center [529, 297] width 619 height 12
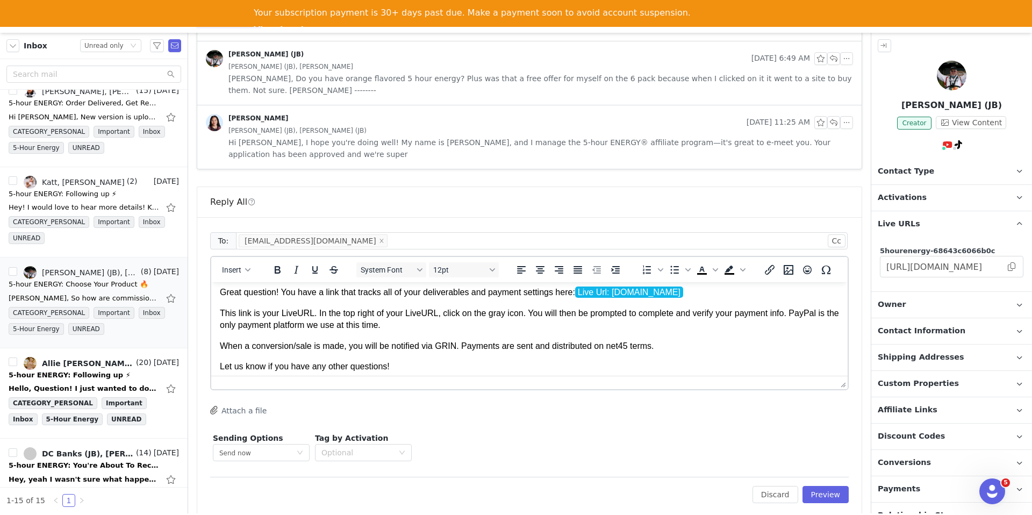
click at [382, 315] on p "This link is your LiveURL. In the top right of your LiveURL, click on the gray …" at bounding box center [529, 319] width 619 height 24
click at [378, 315] on p "This link is your LiveURL. In the top right of your LiveURL, click on the gray …" at bounding box center [529, 319] width 619 height 24
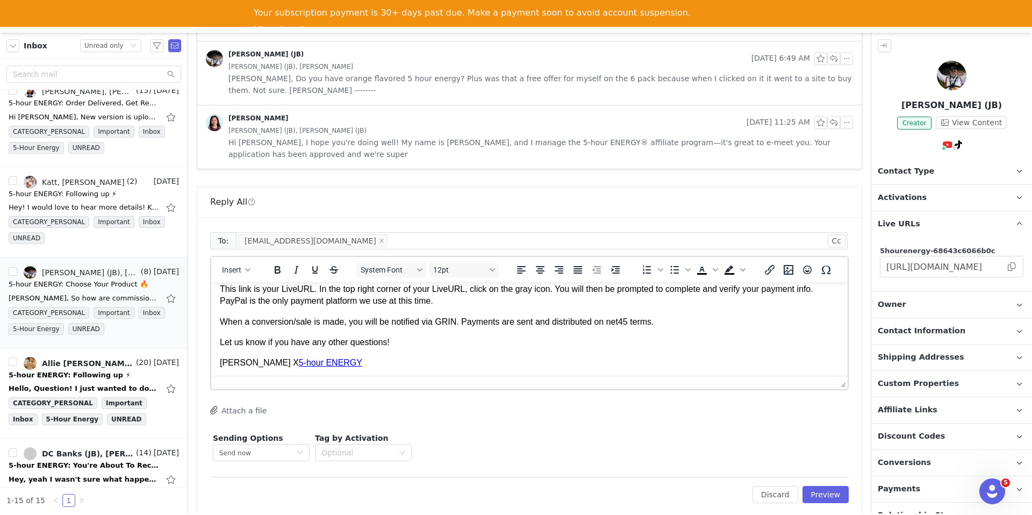
scroll to position [51, 0]
click at [841, 491] on div "To: bassnut1958@gmail.com Cc Cc: Insert System Font 12pt To open the popup, pre…" at bounding box center [529, 366] width 664 height 299
click at [837, 486] on button "Preview" at bounding box center [825, 494] width 47 height 17
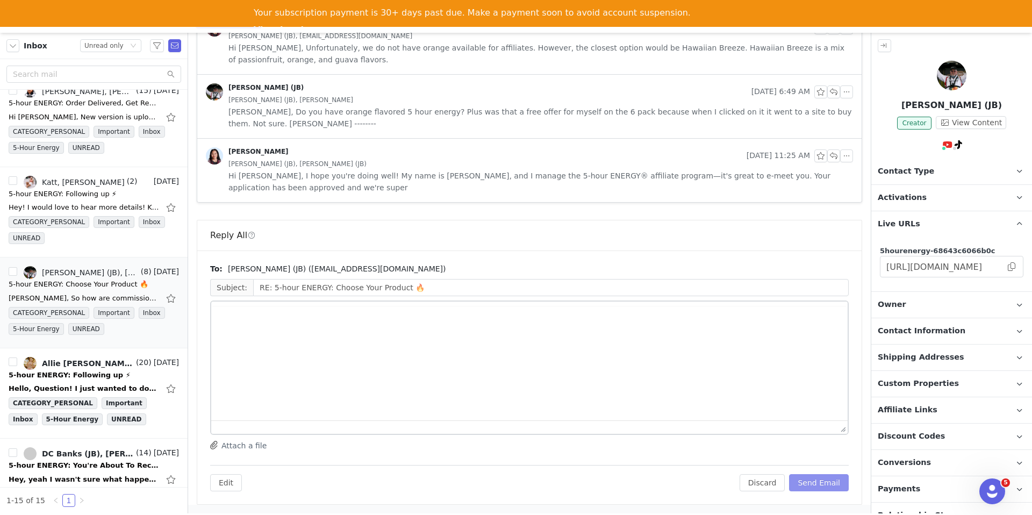
click at [828, 484] on button "Send Email" at bounding box center [819, 482] width 60 height 17
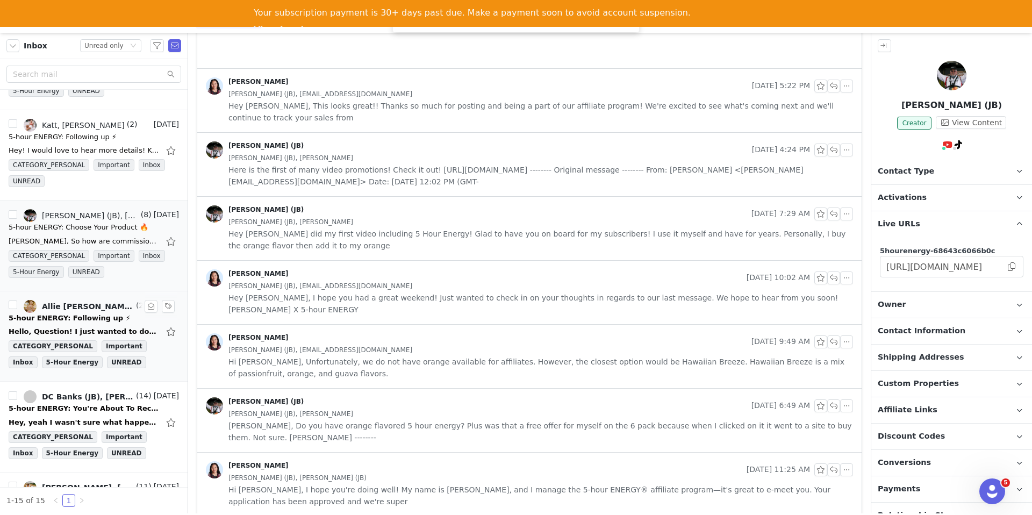
scroll to position [479, 0]
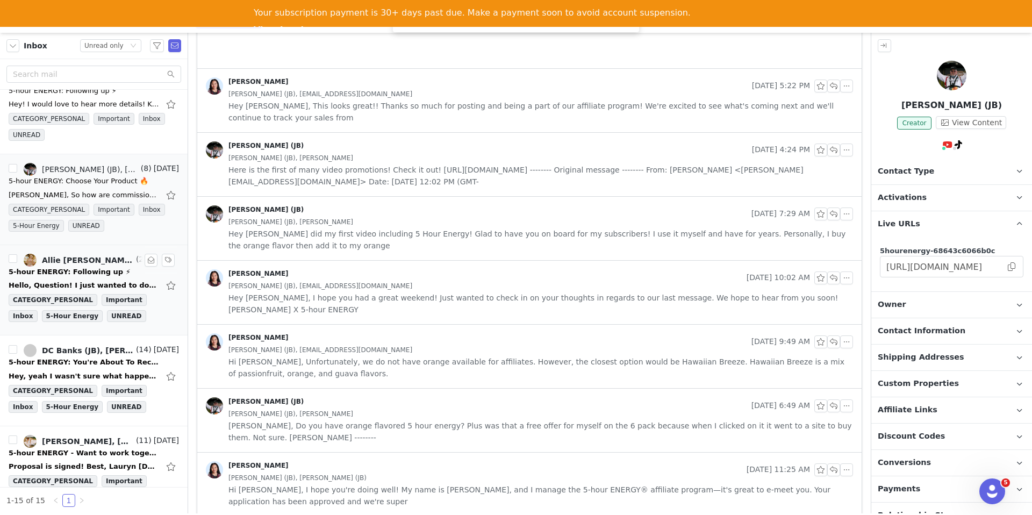
click at [99, 277] on div "Hello, Question! I just wanted to double check the posting requirements for thi…" at bounding box center [94, 285] width 170 height 17
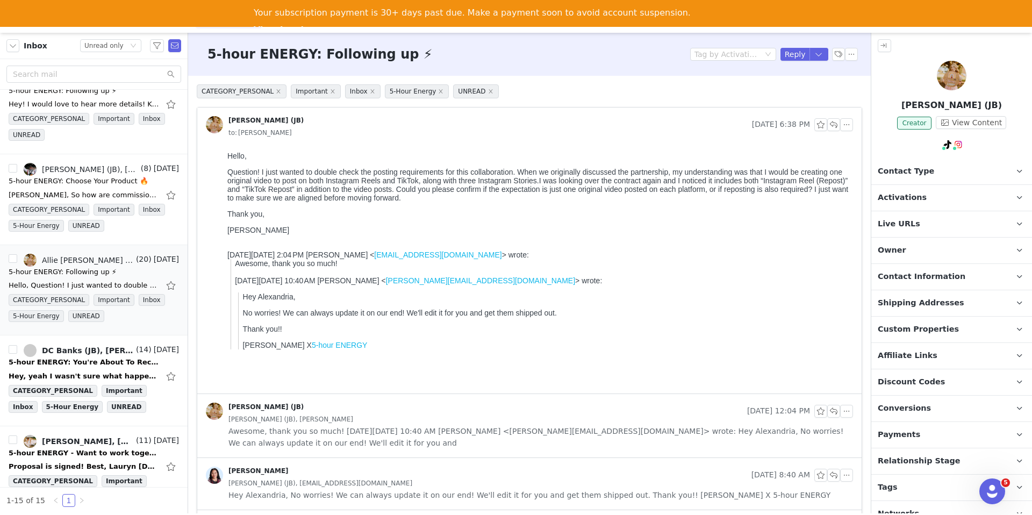
scroll to position [247, 0]
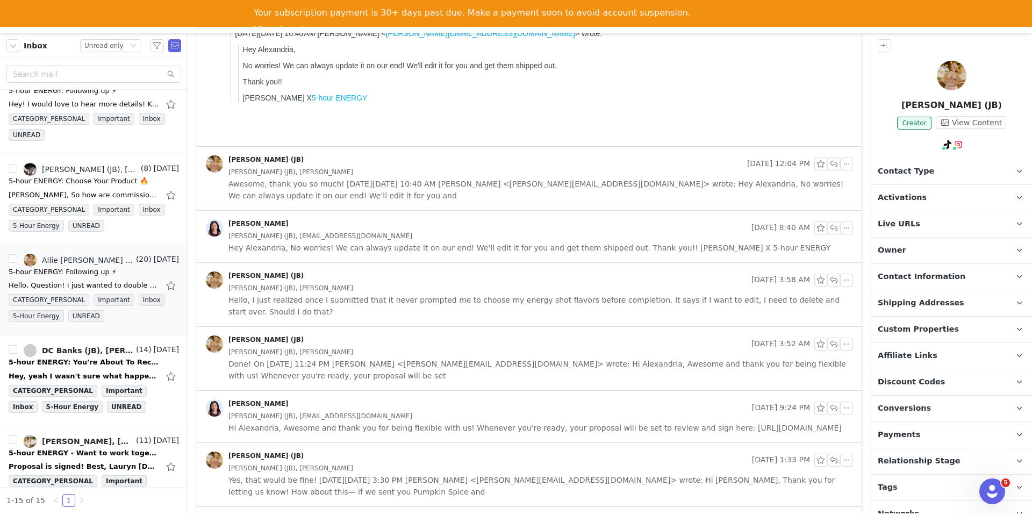
click at [610, 253] on span "Hey Alexandria, No worries! We can always update it on our end! We'll edit it f…" at bounding box center [529, 248] width 602 height 12
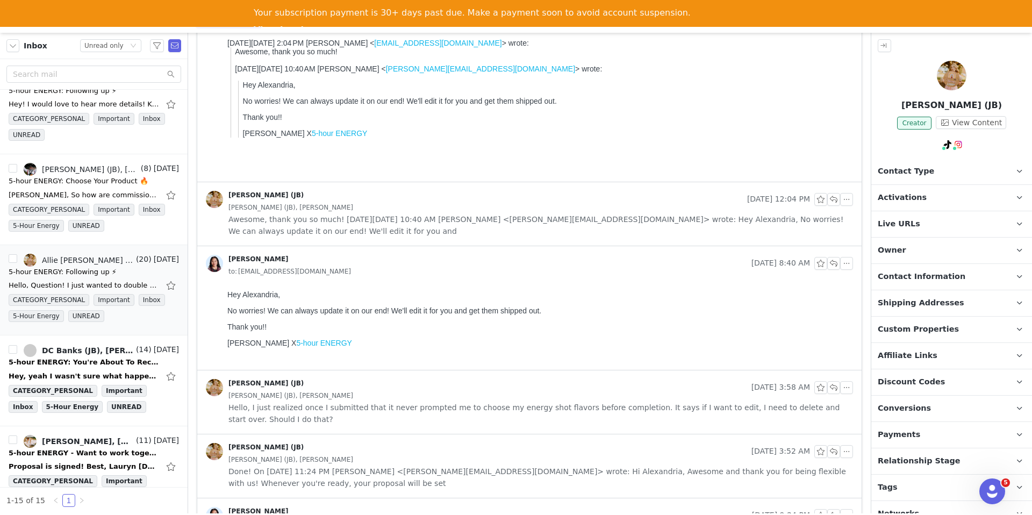
scroll to position [461, 0]
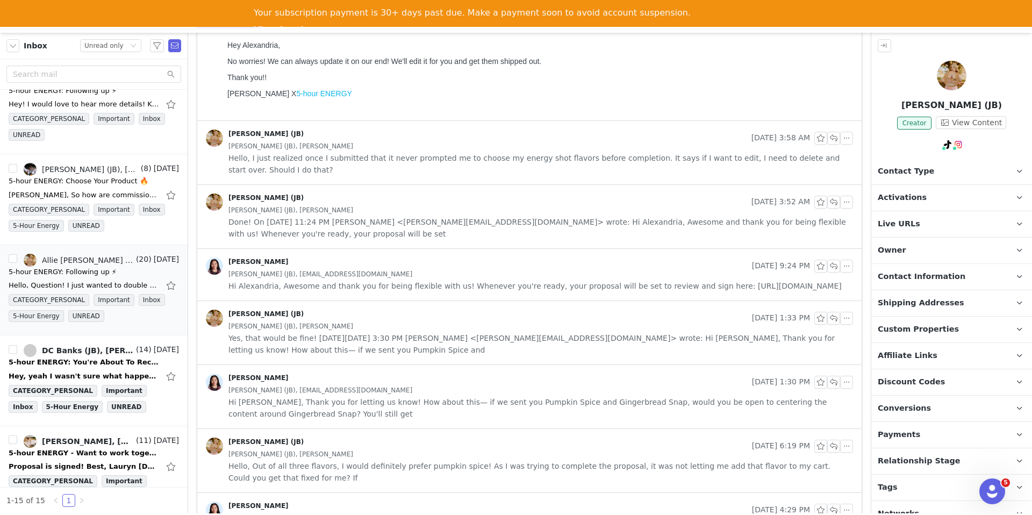
click at [604, 300] on div "Randi Dofat Sep 28, 2025 9:24 PM Alexandria Warren (JB), misswarrensclassinquir…" at bounding box center [529, 275] width 664 height 52
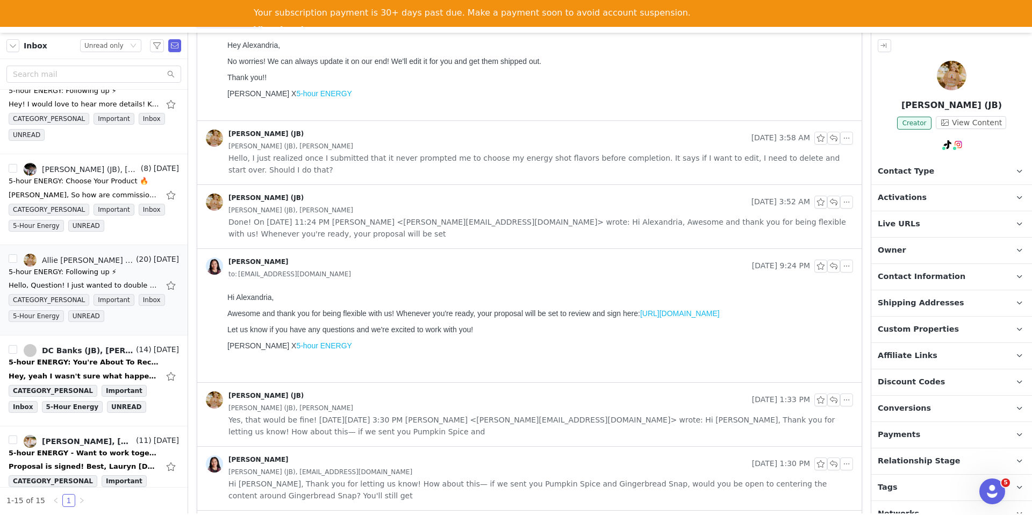
scroll to position [0, 0]
click at [657, 313] on link "https://5hourenergy-68643c6066b0c.grin.live/16520f39-f738-4ad1-ad37-d08008008276" at bounding box center [680, 313] width 80 height 9
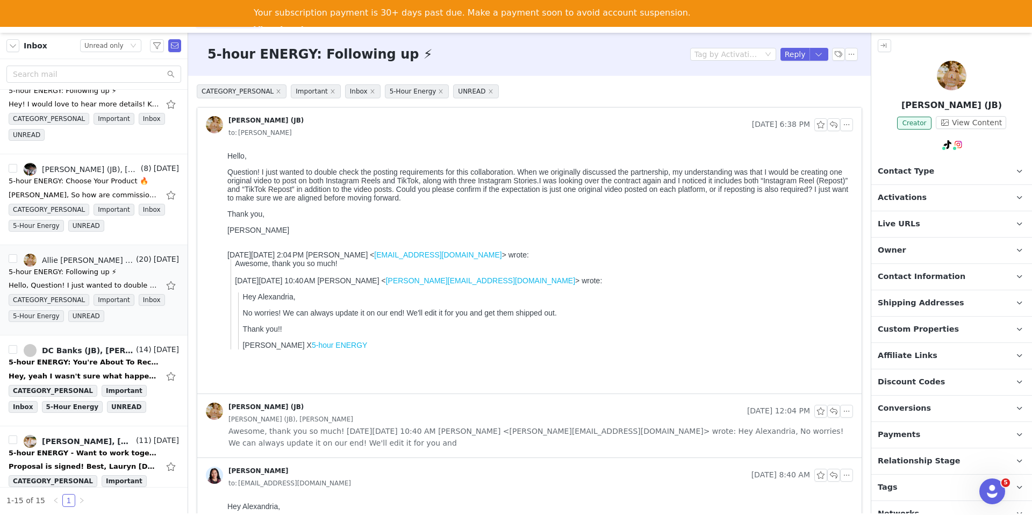
click at [251, 239] on body "Hello, Question! I just wanted to double check the posting requirements for thi…" at bounding box center [537, 269] width 621 height 234
click at [249, 234] on span "Alexandria Warren" at bounding box center [258, 230] width 62 height 9
copy span "Alexandria"
click at [817, 54] on button "button" at bounding box center [818, 54] width 19 height 13
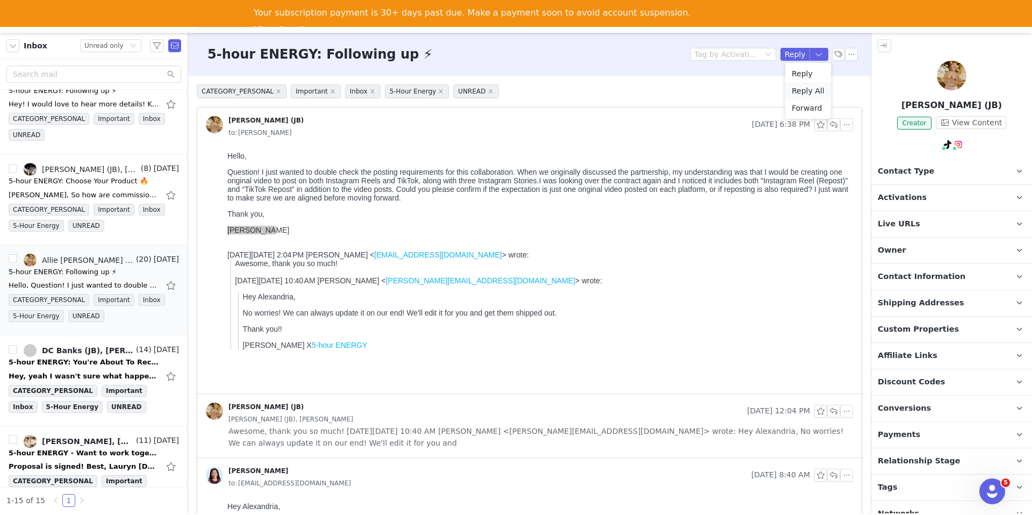
click at [803, 91] on li "Reply All" at bounding box center [808, 90] width 46 height 17
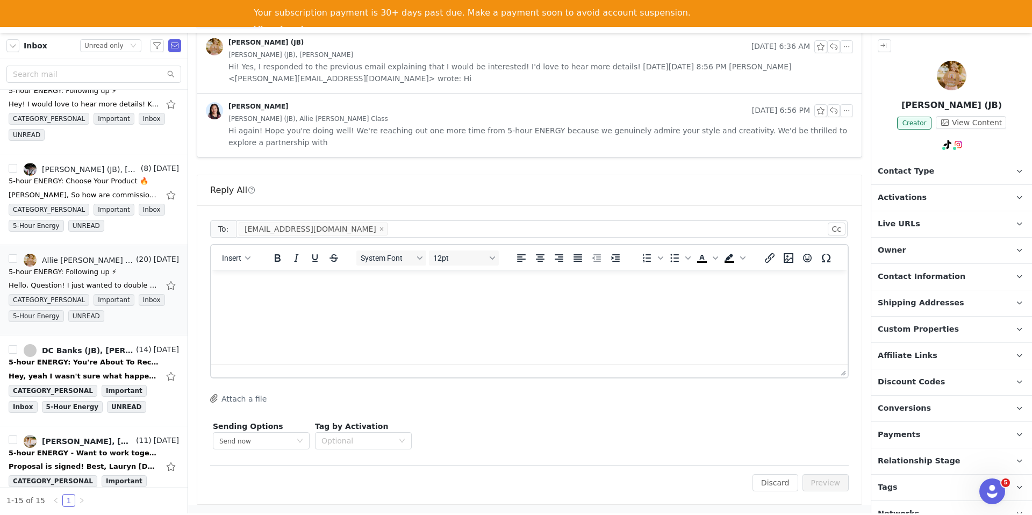
click at [444, 299] on html at bounding box center [529, 284] width 636 height 29
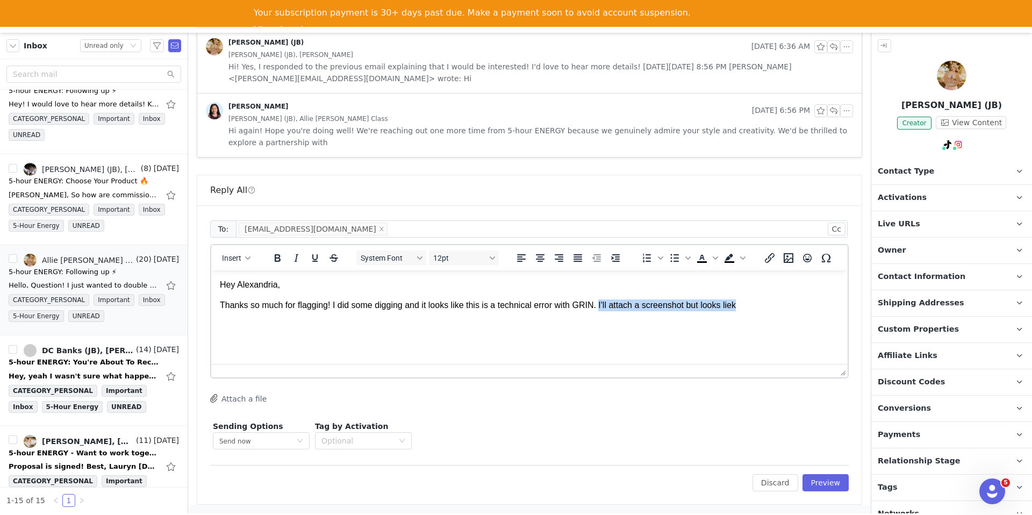
drag, startPoint x: 605, startPoint y: 301, endPoint x: 856, endPoint y: 307, distance: 251.0
click at [848, 307] on html "Hey Alexandria, Thanks so much for flagging! I did some digging and it looks li…" at bounding box center [529, 295] width 636 height 50
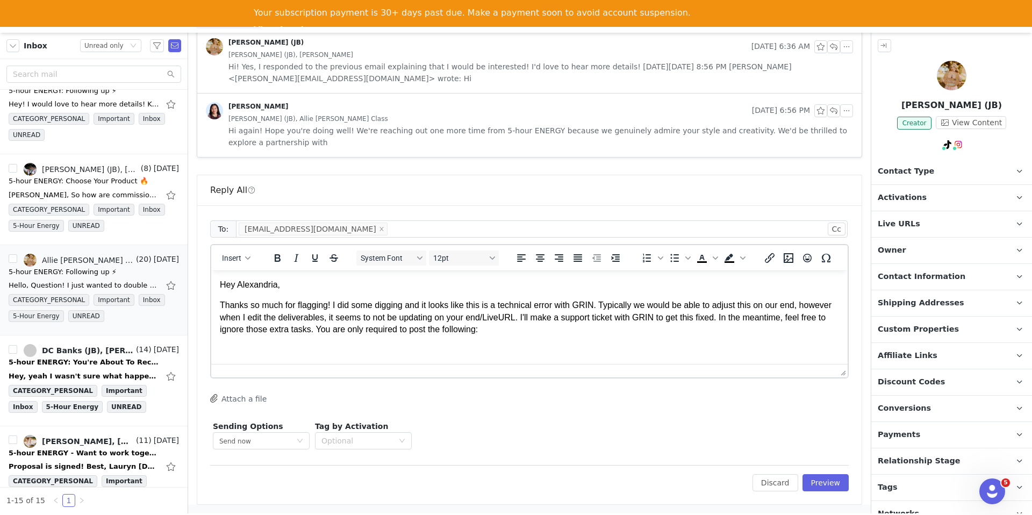
click at [449, 118] on div "Alexandria Warren (JB), Allie Miss Warren's Class" at bounding box center [540, 119] width 624 height 12
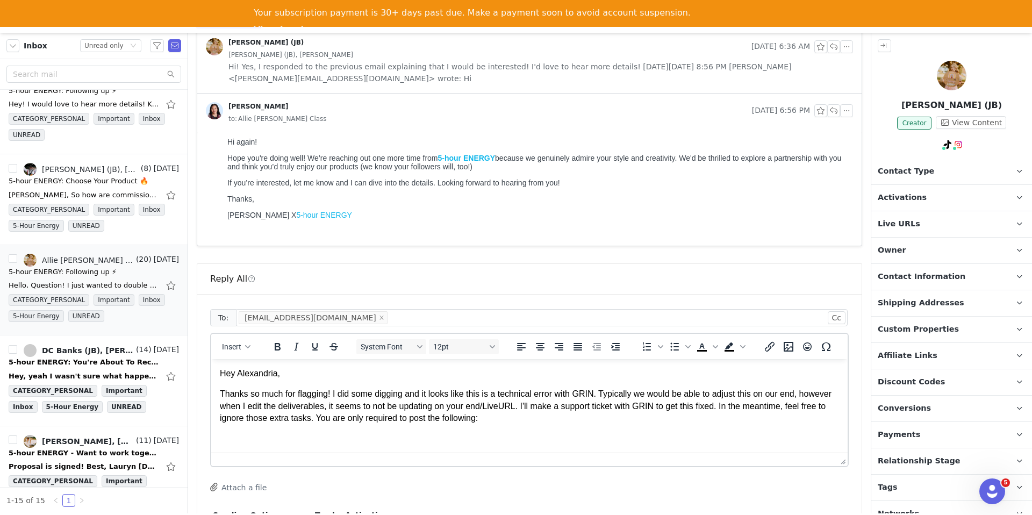
click at [414, 75] on span "Hi! Yes, I responded to the previous email explaining that I would be intereste…" at bounding box center [540, 73] width 624 height 24
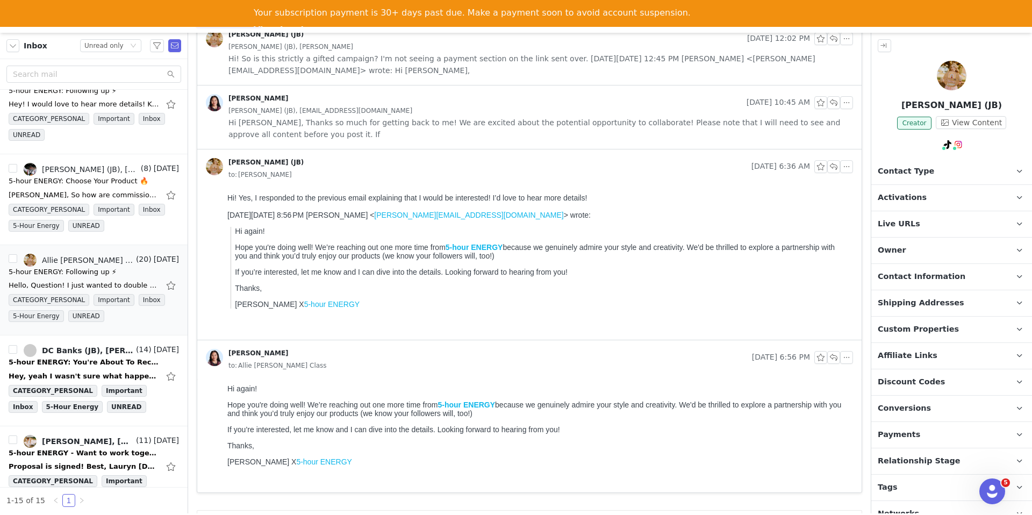
scroll to position [1340, 0]
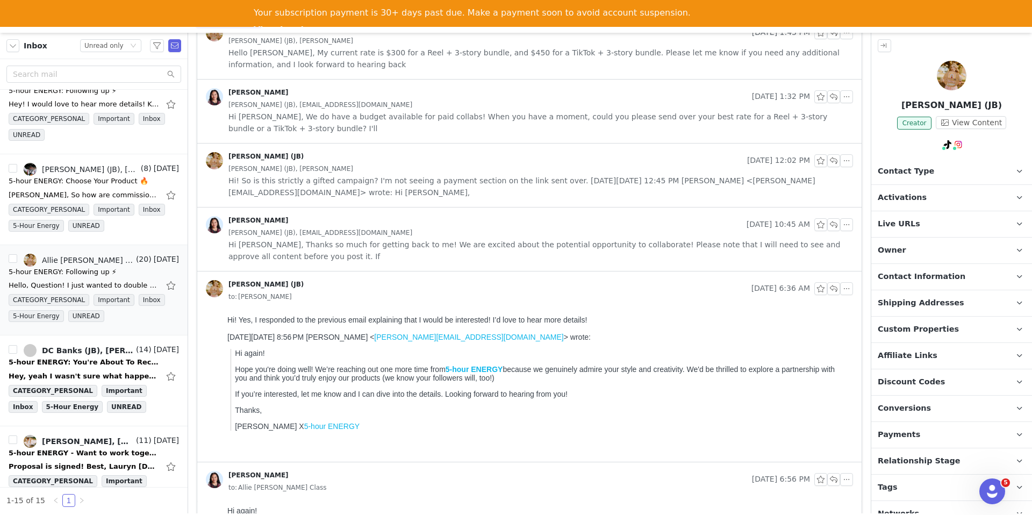
click at [398, 228] on span "Alexandria Warren (JB), misswarrensclassinquiries@gmail.com" at bounding box center [320, 233] width 184 height 12
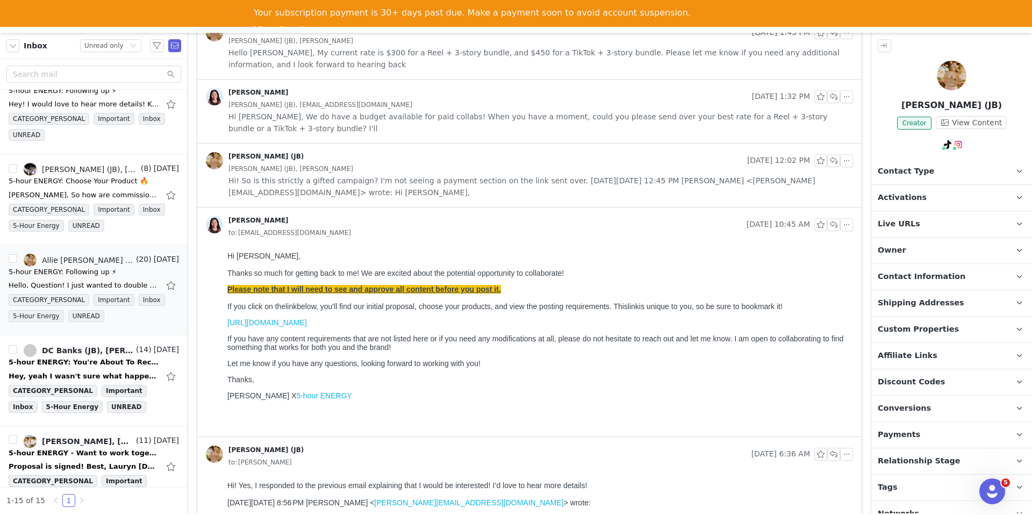
scroll to position [0, 0]
click at [392, 191] on span "Hi! So is this strictly a gifted campaign? I'm not seeing a payment section on …" at bounding box center [540, 187] width 624 height 24
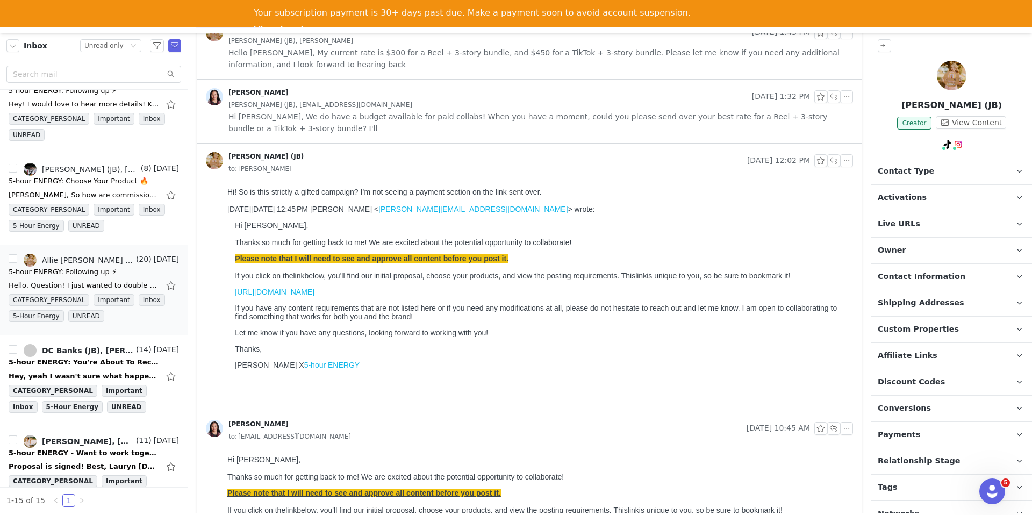
click at [391, 131] on span "Hi Miss Warren, We do have a budget available for paid collabs! When you have a…" at bounding box center [540, 123] width 624 height 24
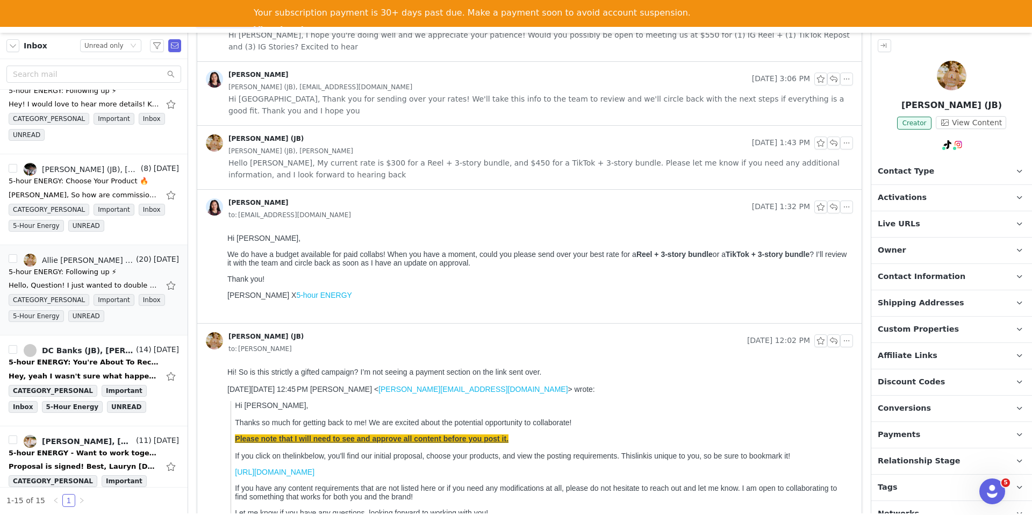
scroll to position [1193, 0]
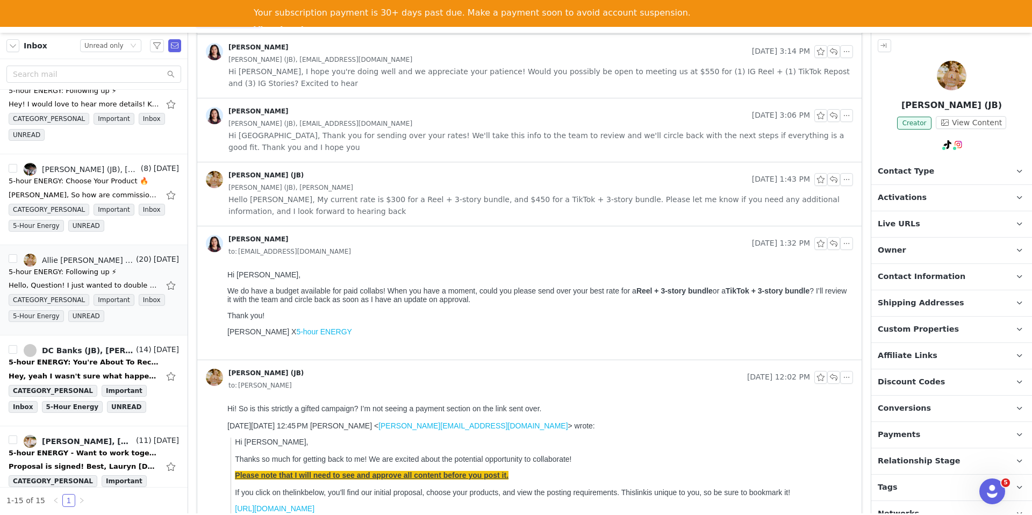
click at [612, 198] on span "Hello Randi, My current rate is $300 for a Reel + 3-story bundle, and $450 for …" at bounding box center [540, 205] width 624 height 24
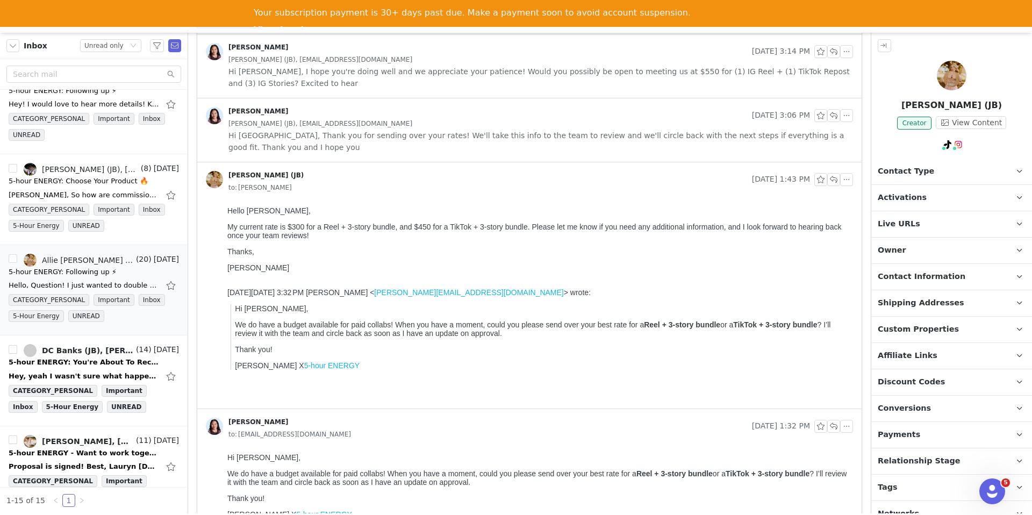
scroll to position [0, 0]
click at [581, 146] on span "Hi Alexandria, Thank you for sending over your rates! We'll take this info to t…" at bounding box center [540, 142] width 624 height 24
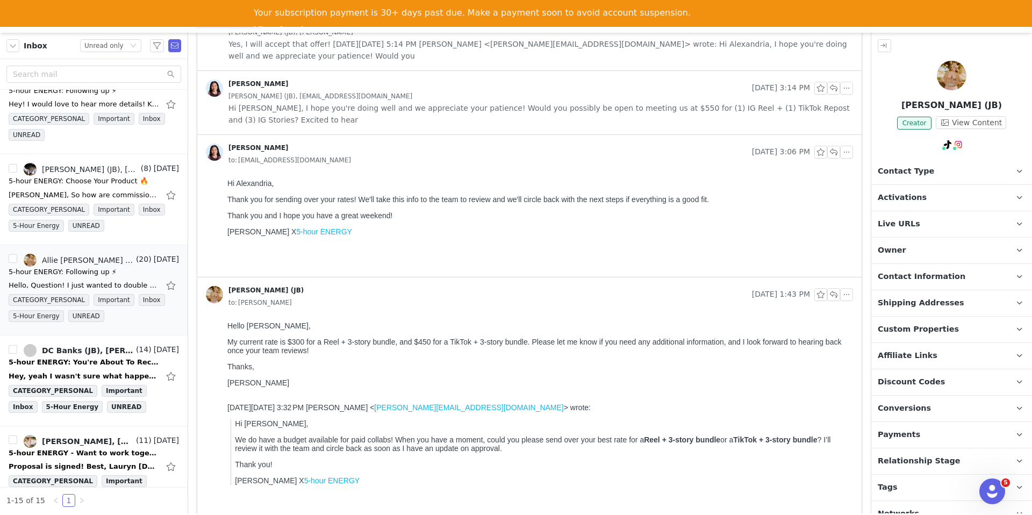
scroll to position [1118, 0]
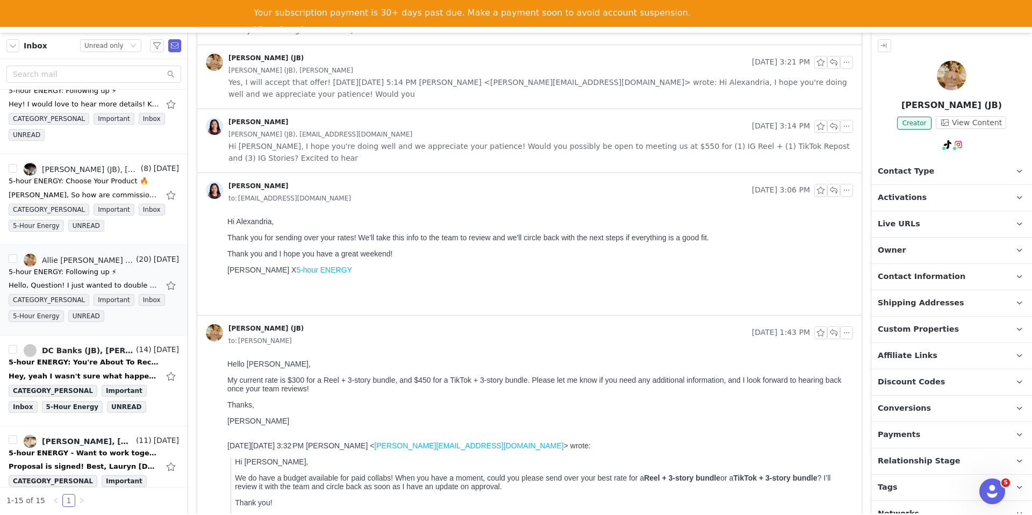
click at [537, 156] on span "Hi Alexandria, I hope you're doing well and we appreciate your patience! Would …" at bounding box center [540, 152] width 624 height 24
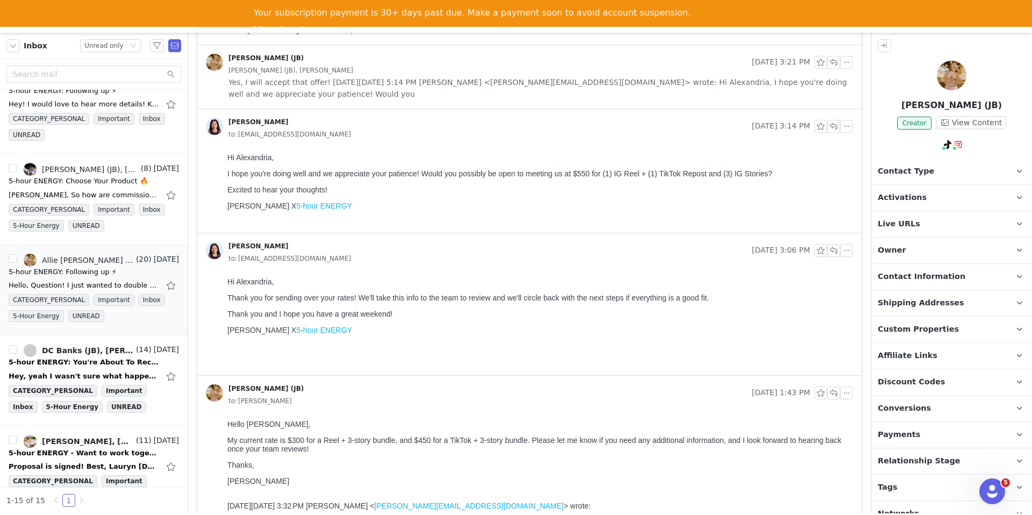
scroll to position [0, 0]
drag, startPoint x: 605, startPoint y: 174, endPoint x: 769, endPoint y: 173, distance: 163.4
click at [769, 173] on p "I hope you're doing well and we appreciate your patience! Would you possibly be…" at bounding box center [537, 173] width 621 height 9
copy p "(1) IG Reel + (1) TikTok Repost and (3) IG Stories"
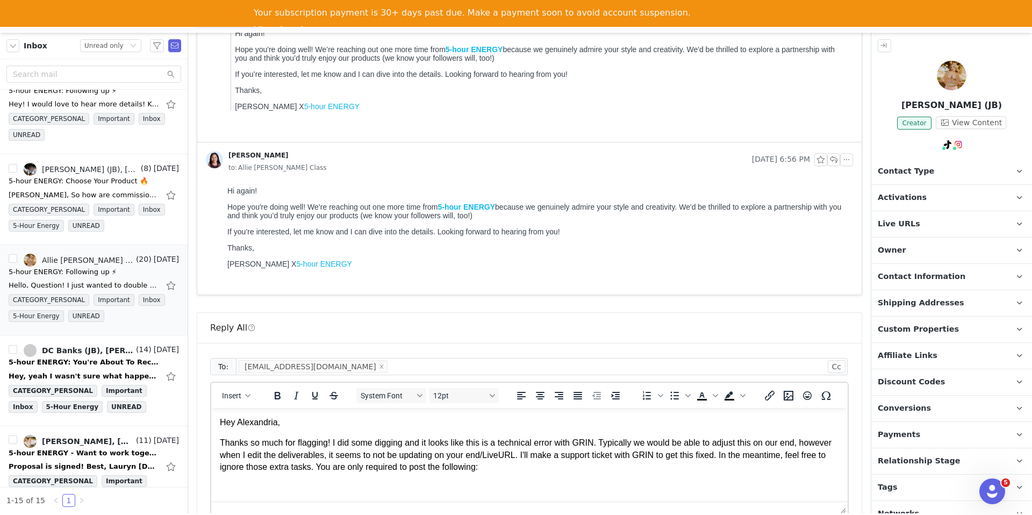
scroll to position [2558, 0]
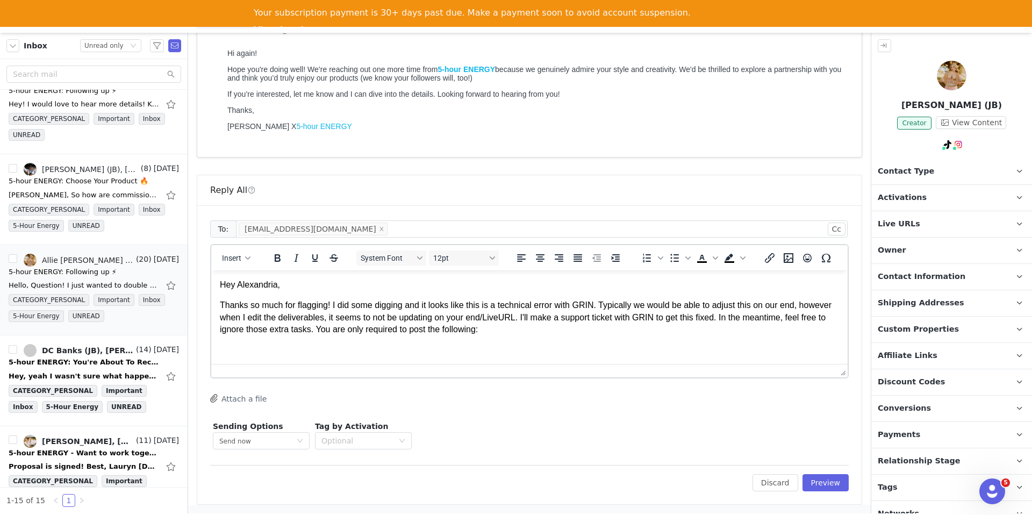
click at [561, 329] on p "Thanks so much for flagging! I did some digging and it looks like this is a tec…" at bounding box center [529, 317] width 619 height 36
click at [532, 333] on p "Thanks so much for flagging! I did some digging and it looks like this is a tec…" at bounding box center [529, 317] width 619 height 36
click at [355, 358] on html "Hey Alexandria, Thanks so much for flagging! I did some digging and it looks li…" at bounding box center [529, 317] width 636 height 95
drag, startPoint x: 370, startPoint y: 352, endPoint x: 512, endPoint y: 357, distance: 142.0
click at [512, 357] on html "Hey Alexandria, Thanks so much for flagging! I did some digging and it looks li…" at bounding box center [529, 317] width 636 height 95
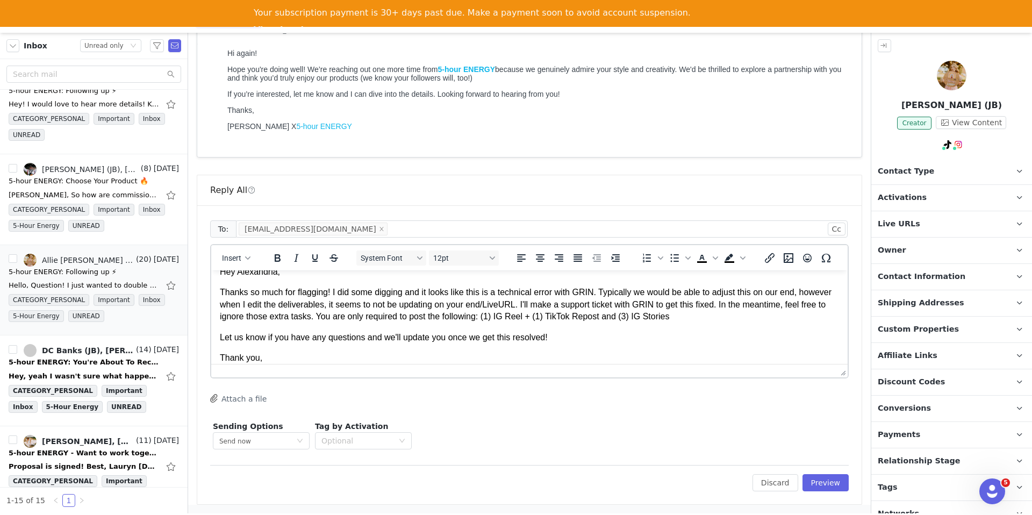
scroll to position [34, 0]
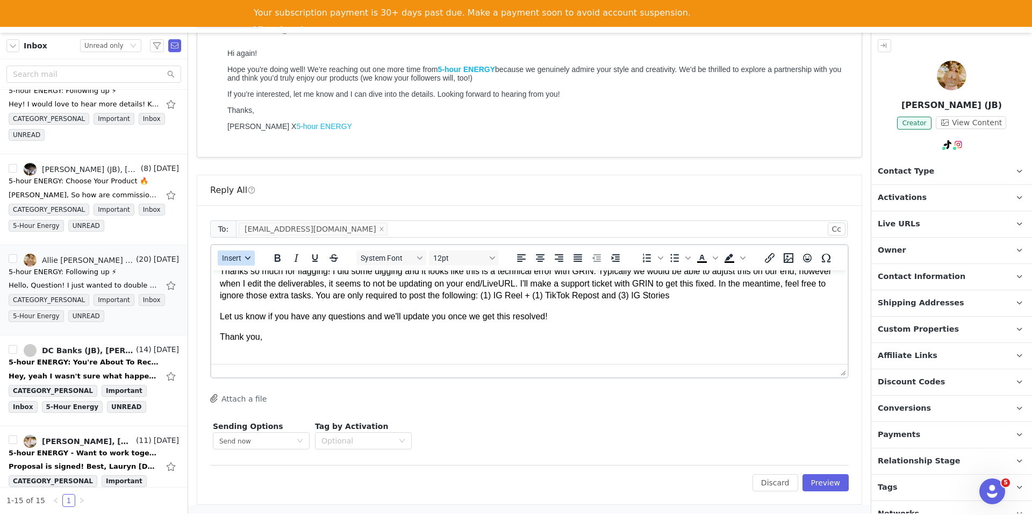
click at [231, 254] on span "Insert" at bounding box center [231, 258] width 19 height 9
click at [248, 318] on div "Insert Signature" at bounding box center [273, 311] width 107 height 17
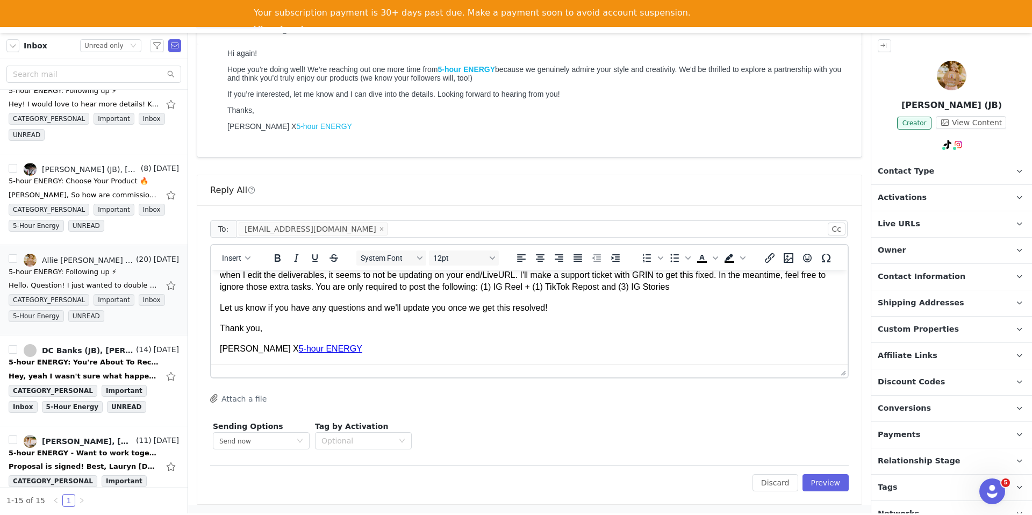
scroll to position [0, 0]
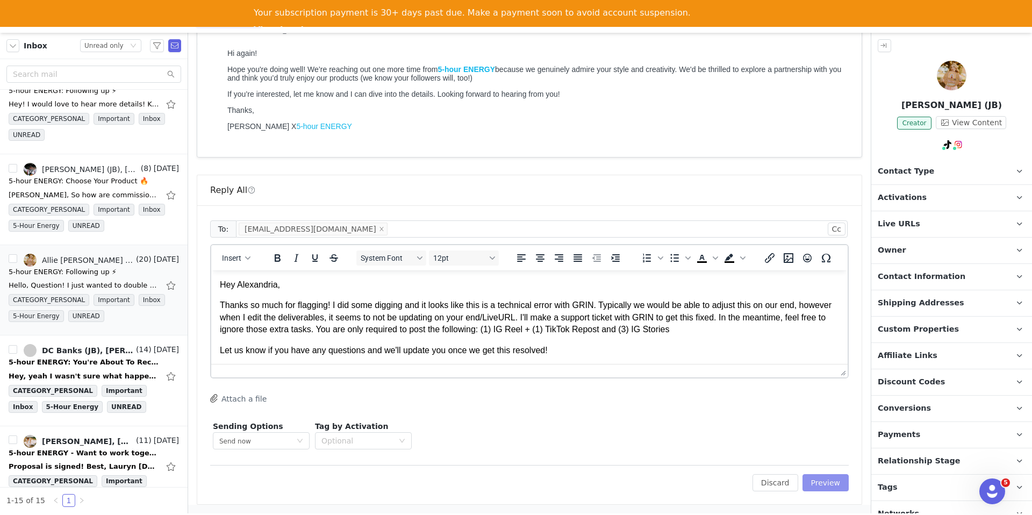
click at [841, 487] on button "Preview" at bounding box center [825, 482] width 47 height 17
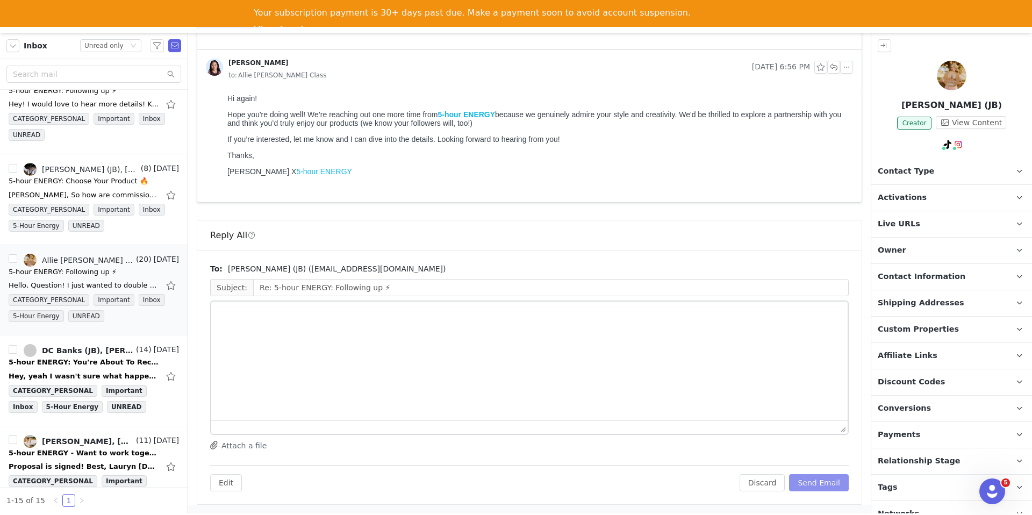
click at [834, 486] on button "Send Email" at bounding box center [819, 482] width 60 height 17
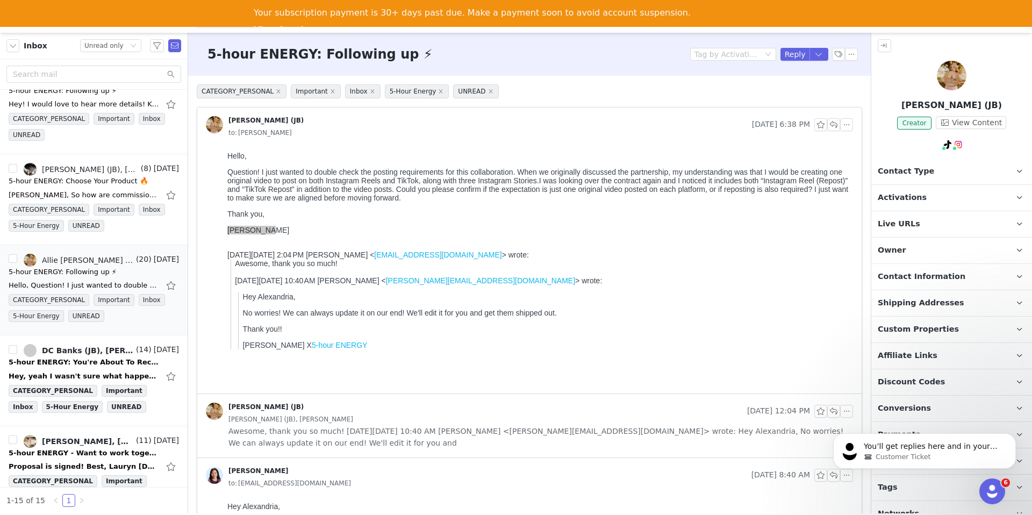
click at [906, 225] on span "Live URLs" at bounding box center [899, 224] width 42 height 12
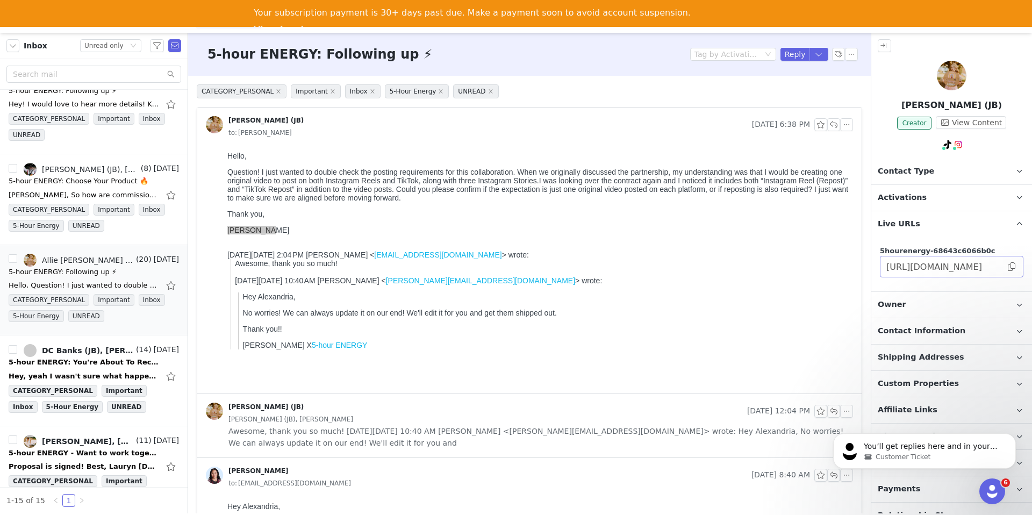
click at [1009, 267] on span at bounding box center [1011, 267] width 11 height 0
click at [924, 448] on span "You’ll get replies here and in your email: ✉️ randi@joybyte.com The team will r…" at bounding box center [931, 468] width 134 height 52
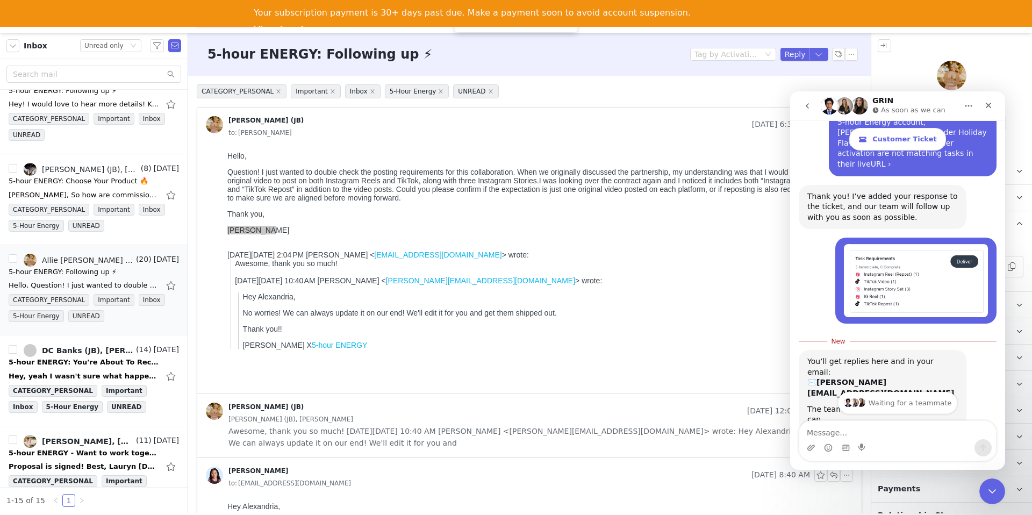
click at [906, 433] on textarea "Message…" at bounding box center [897, 430] width 197 height 18
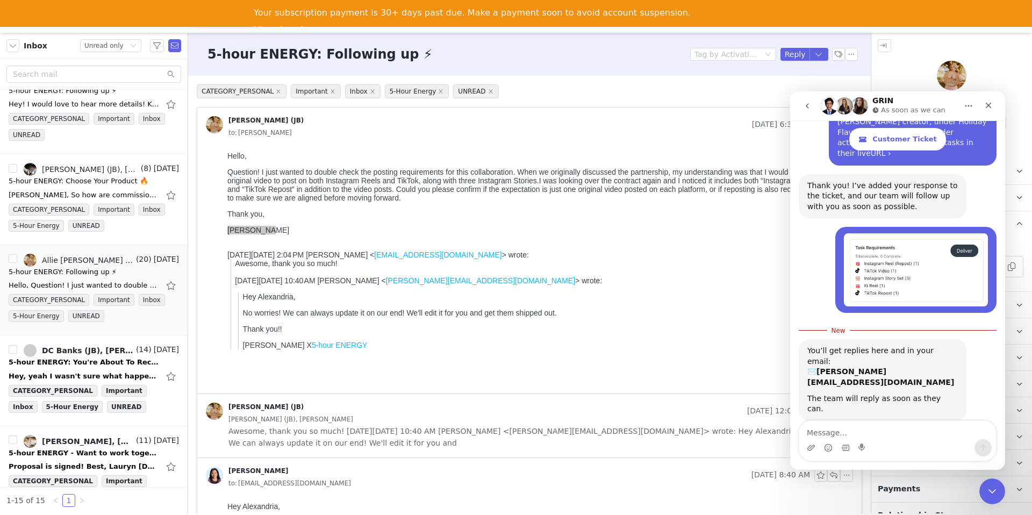
type textarea "https://5hourenergy-68643c6066b0c.grin.live/16520f39-f738-4ad1-ad37-d08008008276"
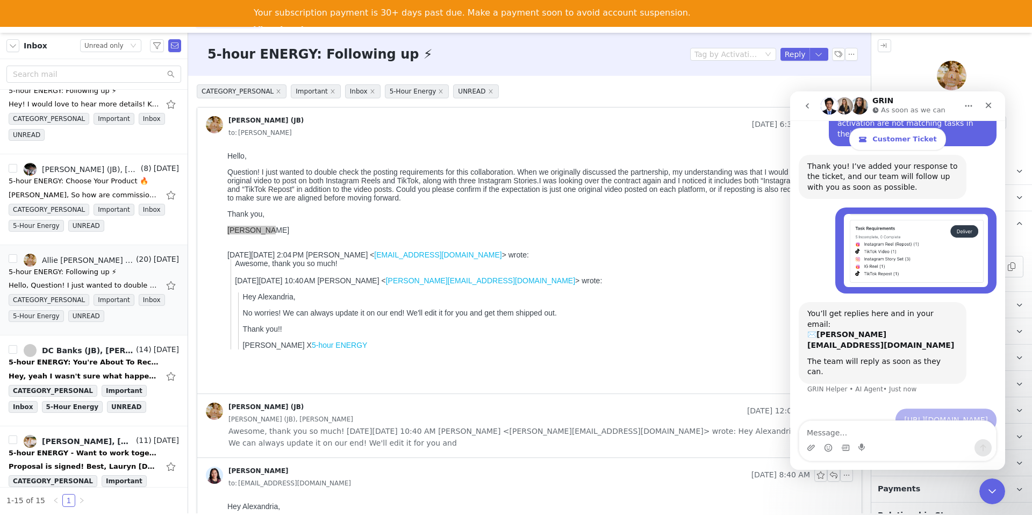
scroll to position [554, 0]
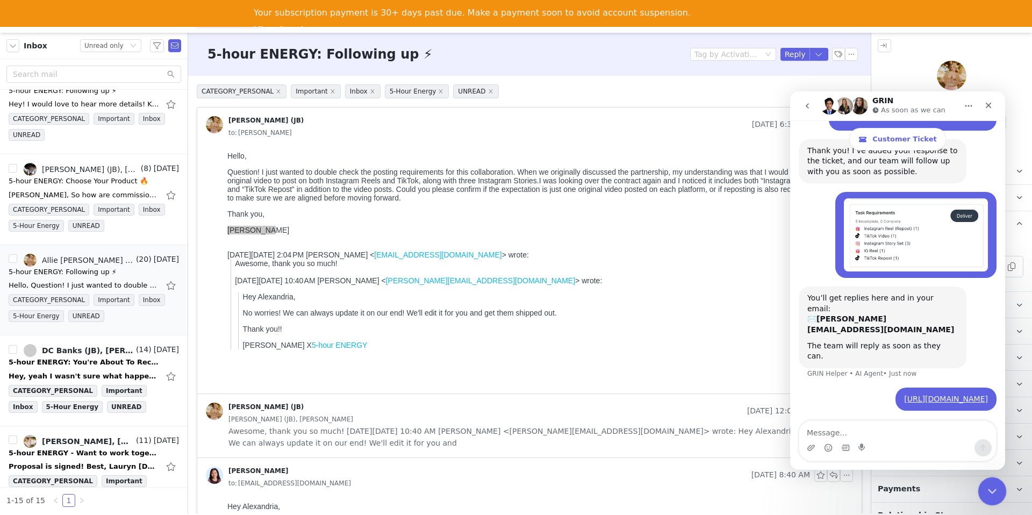
drag, startPoint x: 990, startPoint y: 487, endPoint x: 1081, endPoint y: 621, distance: 162.2
click at [989, 486] on icon "Close Intercom Messenger" at bounding box center [990, 489] width 13 height 13
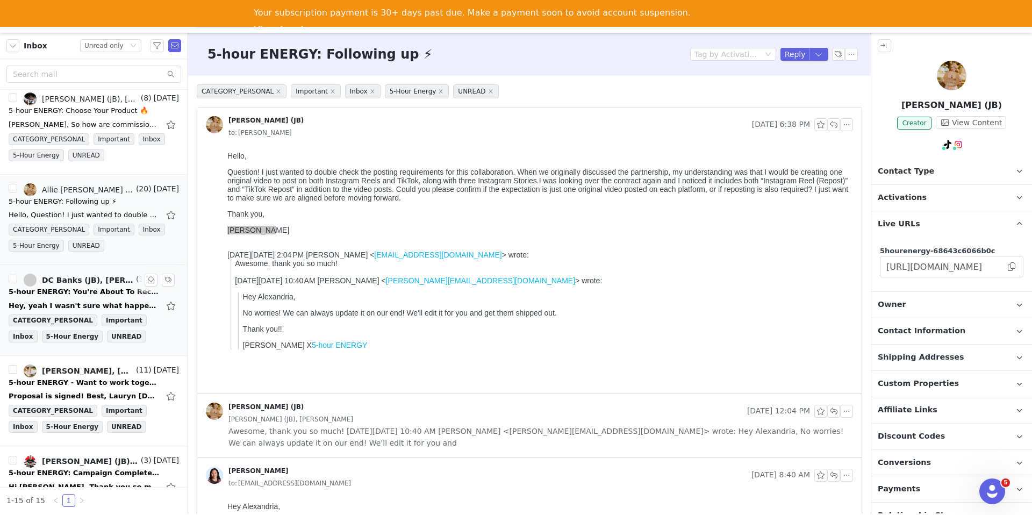
scroll to position [614, 0]
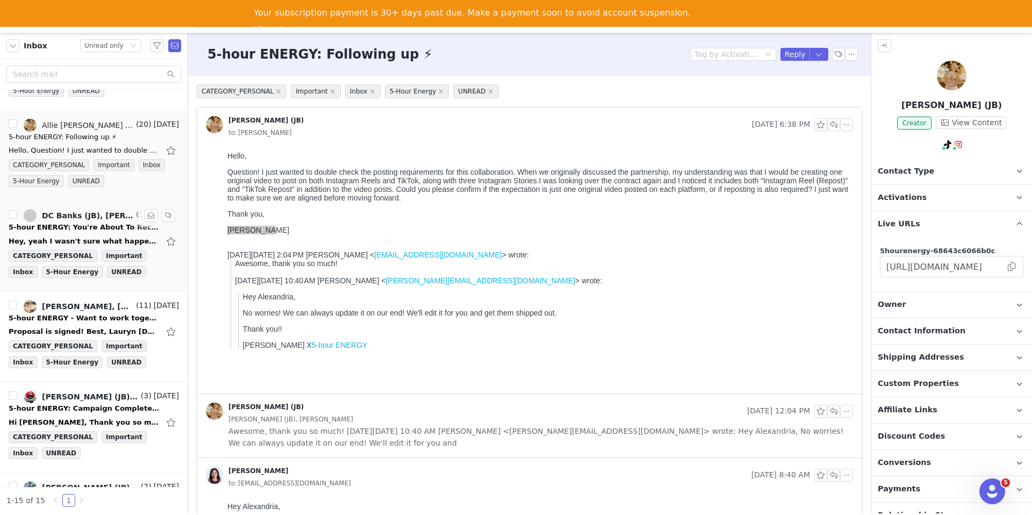
click at [75, 235] on div "Hey, yeah I wasn't sure what happened there! Here's the link to it https://driv…" at bounding box center [94, 241] width 170 height 17
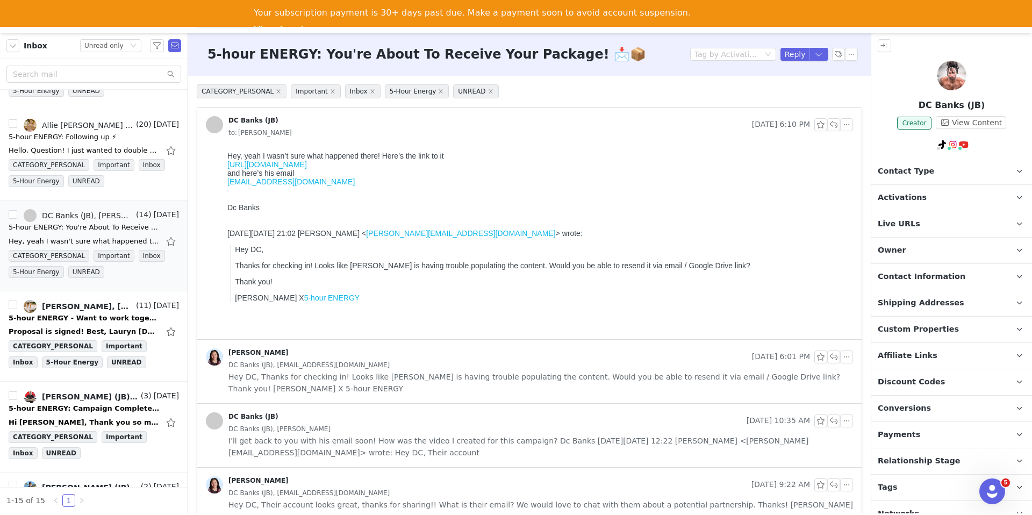
scroll to position [0, 0]
click at [307, 164] on link "https://drive.google.com/file/d/1ipi1s8N7tjRtOqWN37lg90TvN2mIfYGS/view?usp=driv…" at bounding box center [267, 164] width 80 height 9
click at [816, 42] on div "5-hour ENERGY: You're About To Receive Your Package! 📩📦 Tag by Activation Reply" at bounding box center [529, 54] width 683 height 43
click at [816, 53] on button "button" at bounding box center [818, 54] width 19 height 13
click at [805, 95] on li "Reply All" at bounding box center [808, 90] width 46 height 17
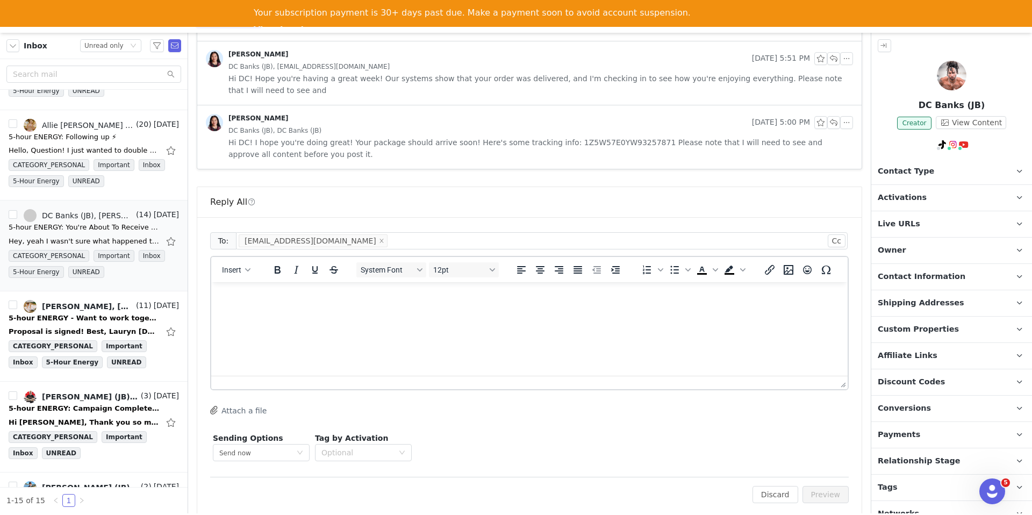
click at [396, 311] on html at bounding box center [529, 296] width 636 height 29
click at [228, 265] on span "Insert" at bounding box center [231, 269] width 19 height 9
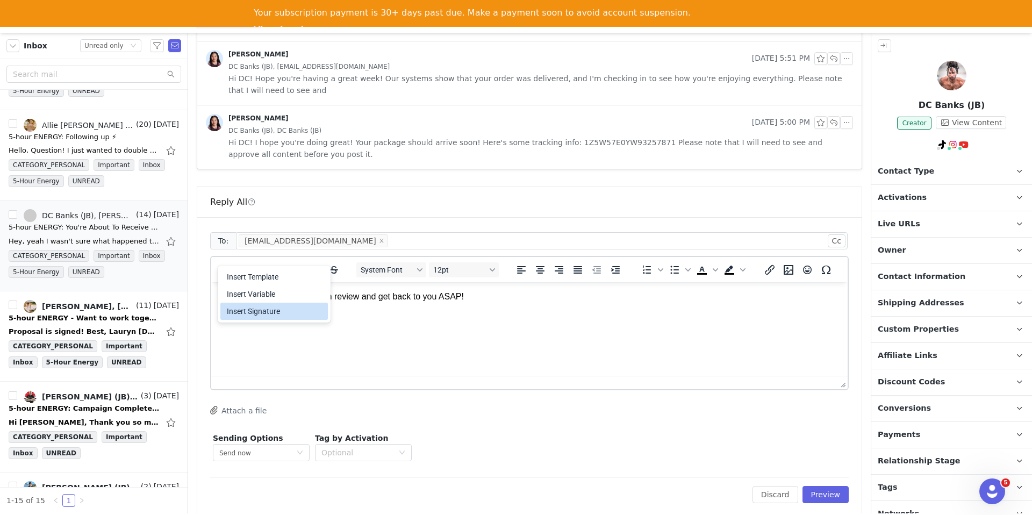
click at [246, 311] on div "Insert Signature" at bounding box center [275, 311] width 97 height 13
click at [830, 486] on button "Preview" at bounding box center [825, 494] width 47 height 17
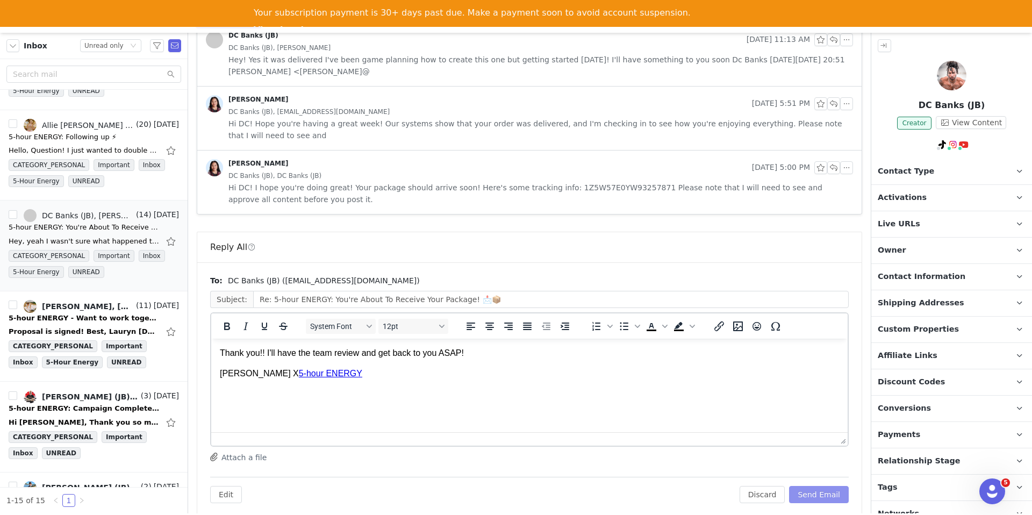
click at [830, 486] on button "Send Email" at bounding box center [819, 494] width 60 height 17
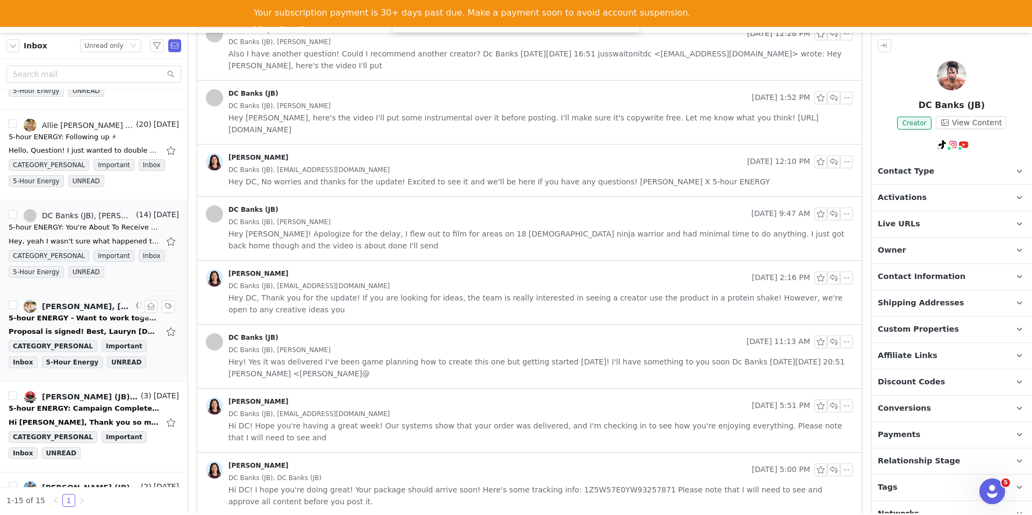
scroll to position [660, 0]
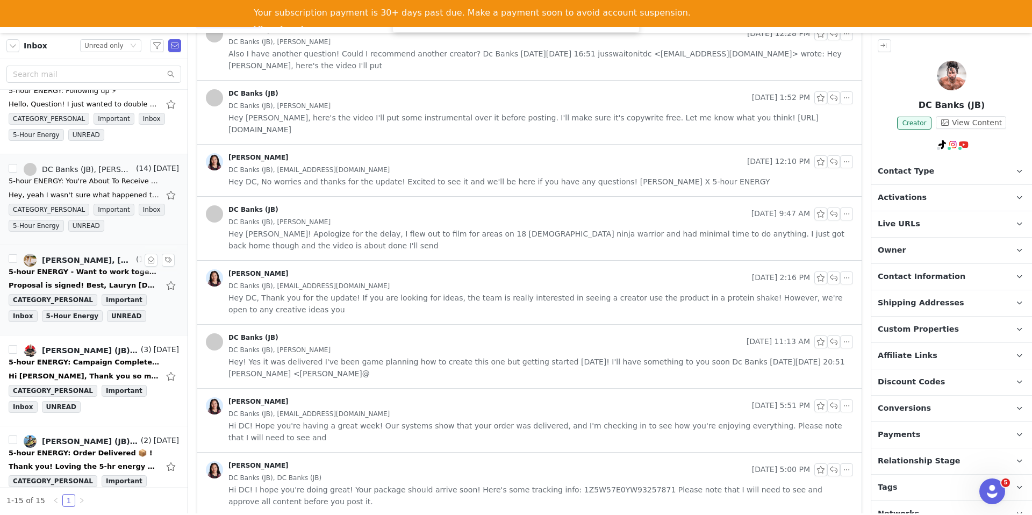
click at [97, 272] on div "5-hour ENERGY - Want to work together? ⚡" at bounding box center [84, 272] width 150 height 11
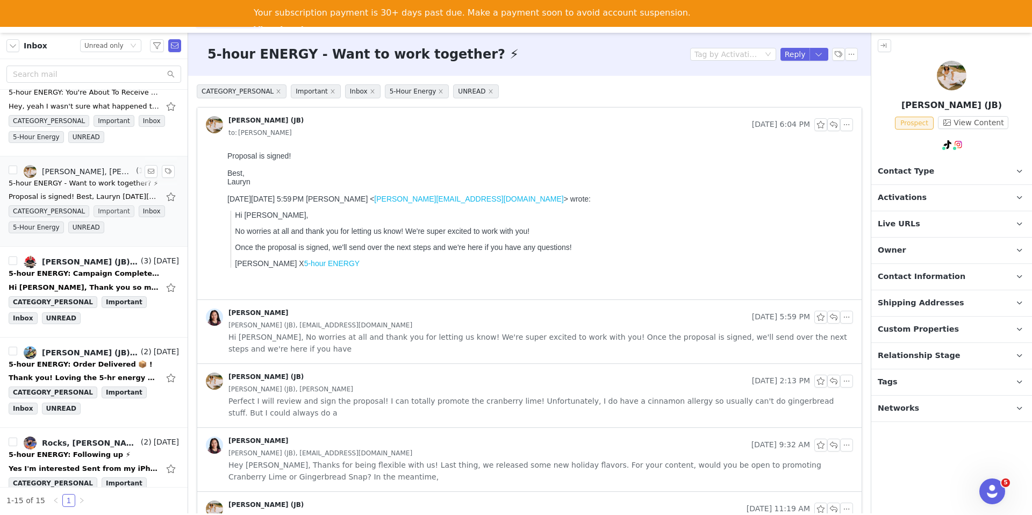
scroll to position [765, 0]
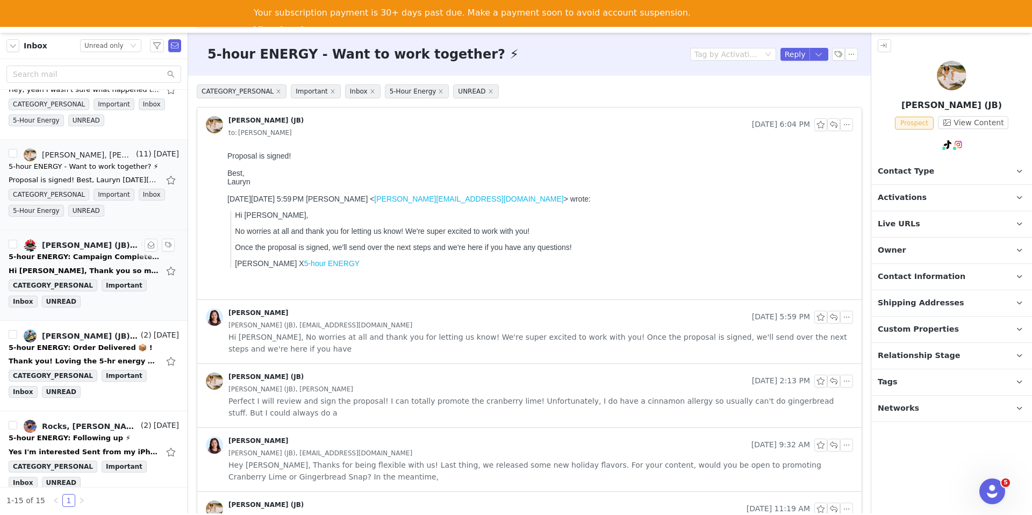
click at [99, 259] on div "5-hour ENERGY: Campaign Complete 🎉" at bounding box center [84, 257] width 150 height 11
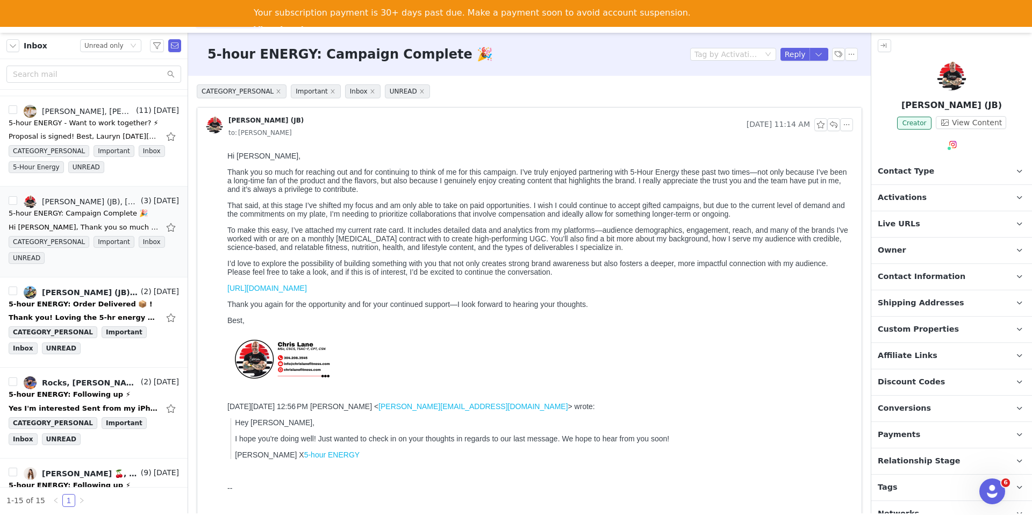
scroll to position [679, 0]
click at [307, 291] on link "https://docs.google.com/document/d/1GUzzHCcXNHZhmosbk1p44XFmwd0eIVDnKzsoM4QL22M…" at bounding box center [267, 288] width 80 height 9
click at [822, 47] on div "5-hour ENERGY: Campaign Complete 🎉 Tag by Activation Reply" at bounding box center [529, 54] width 683 height 43
click at [819, 57] on button "button" at bounding box center [818, 54] width 19 height 13
click at [813, 58] on button "button" at bounding box center [818, 54] width 19 height 13
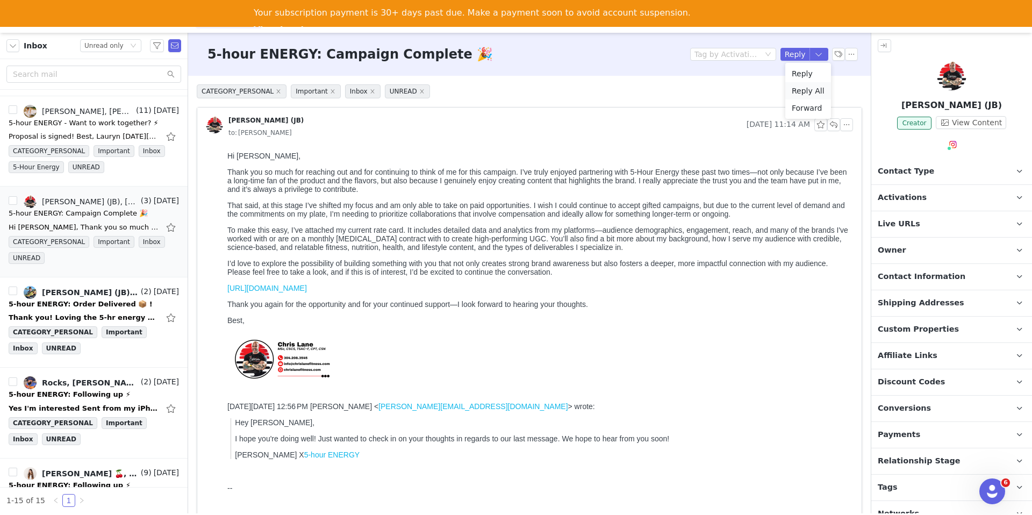
click at [801, 92] on li "Reply All" at bounding box center [808, 90] width 46 height 17
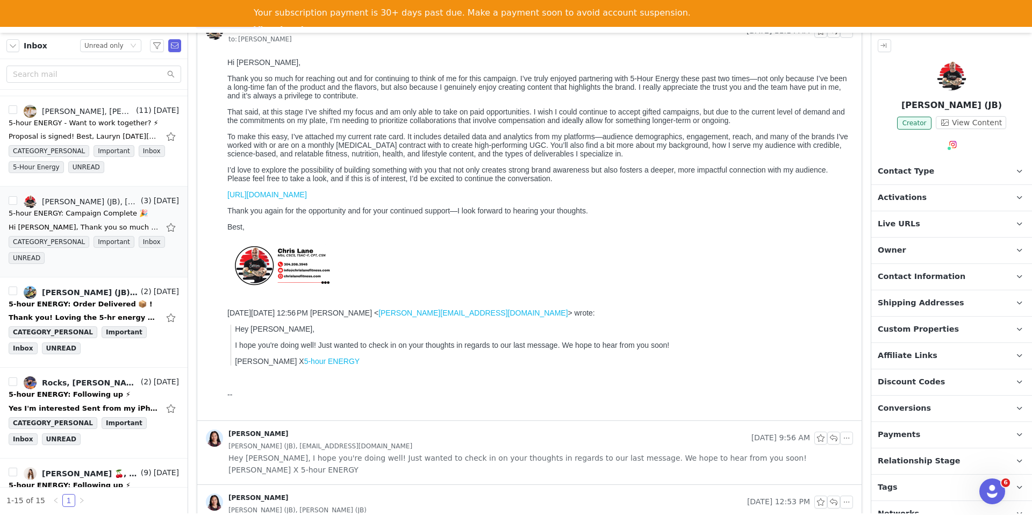
click at [899, 170] on span "Contact Type" at bounding box center [906, 172] width 56 height 12
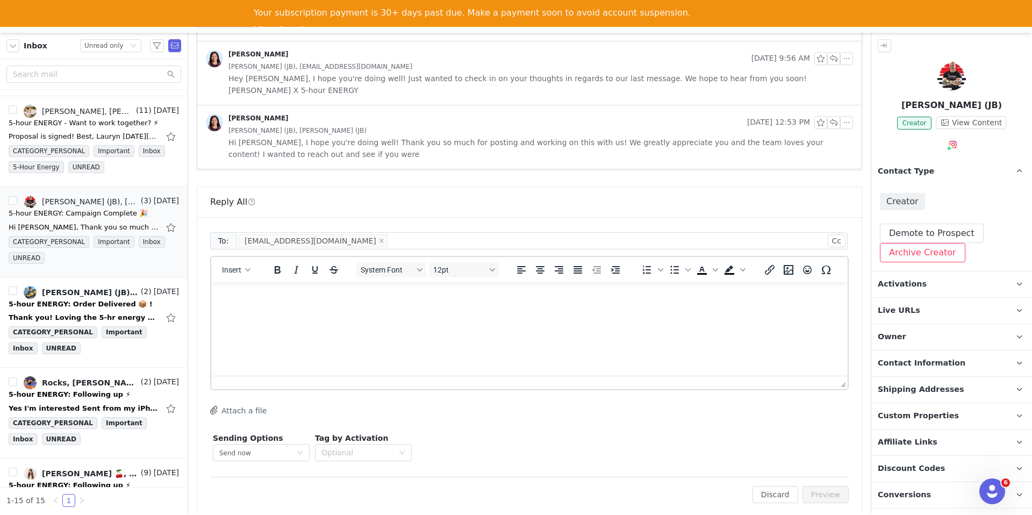
scroll to position [0, 0]
click at [925, 252] on button "Archive Creator" at bounding box center [922, 252] width 85 height 19
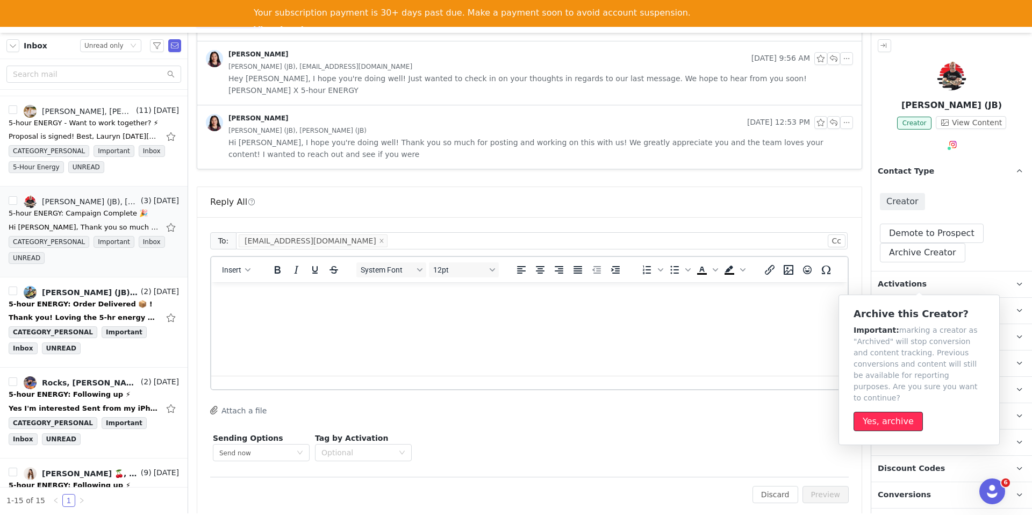
click at [877, 412] on button "Yes, archive" at bounding box center [887, 421] width 69 height 19
click at [699, 311] on html at bounding box center [529, 296] width 636 height 29
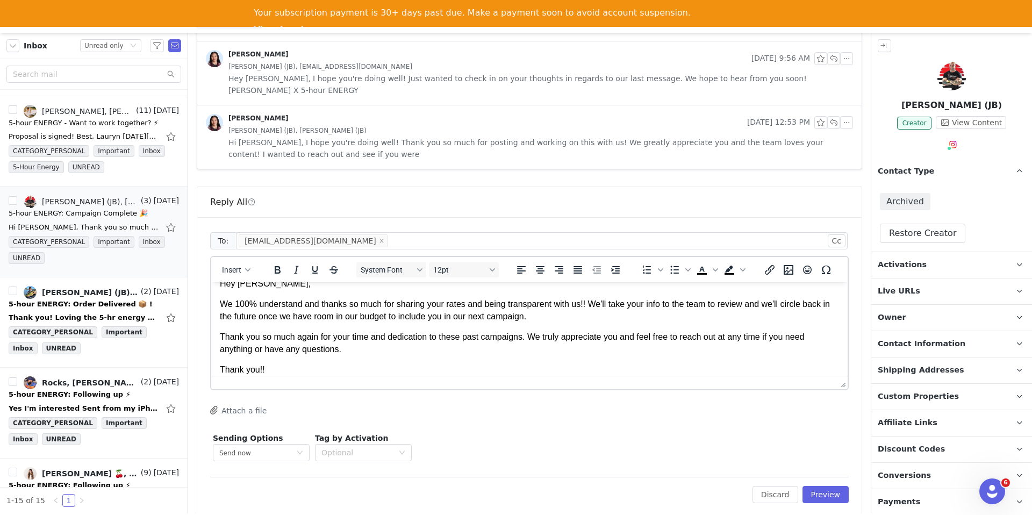
scroll to position [34, 0]
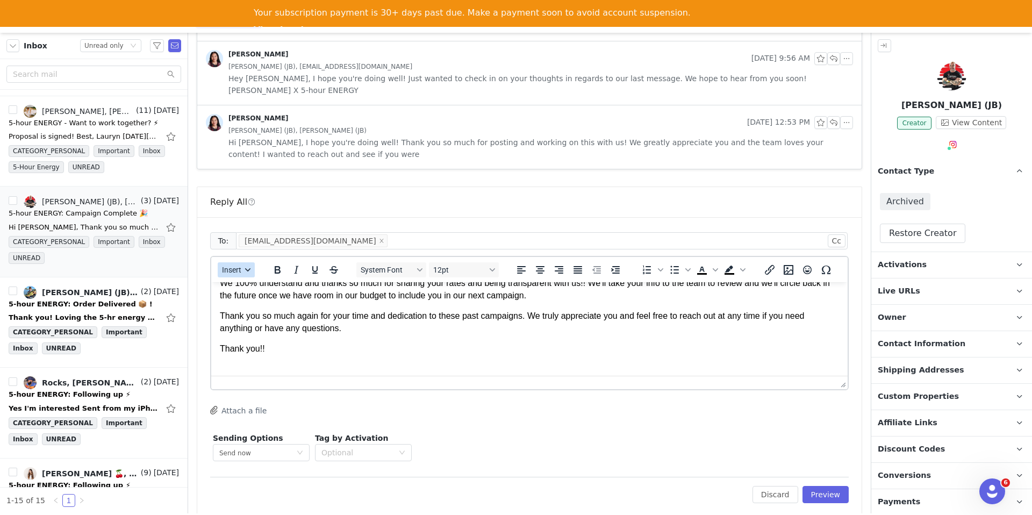
click at [229, 265] on span "Insert" at bounding box center [231, 269] width 19 height 9
click at [257, 314] on div "Insert Signature" at bounding box center [275, 311] width 97 height 13
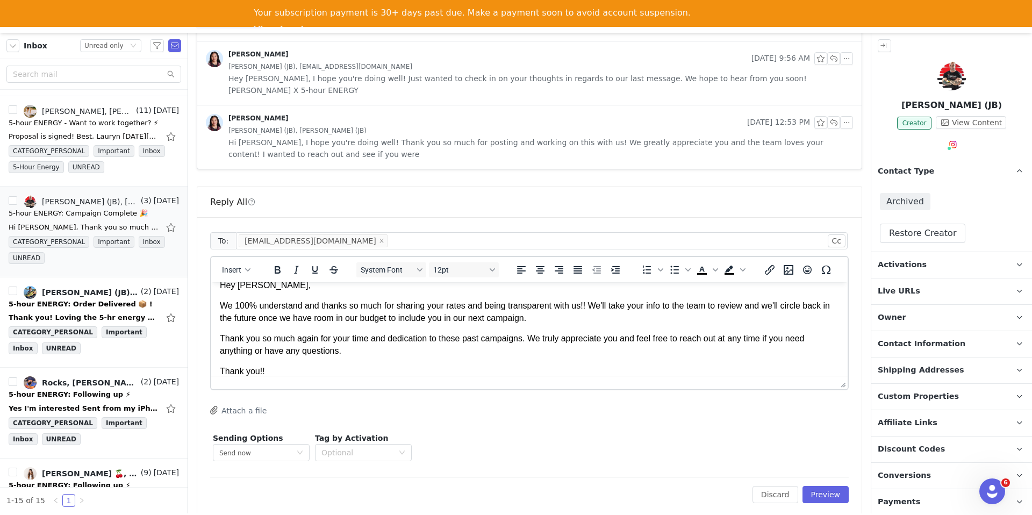
scroll to position [20, 0]
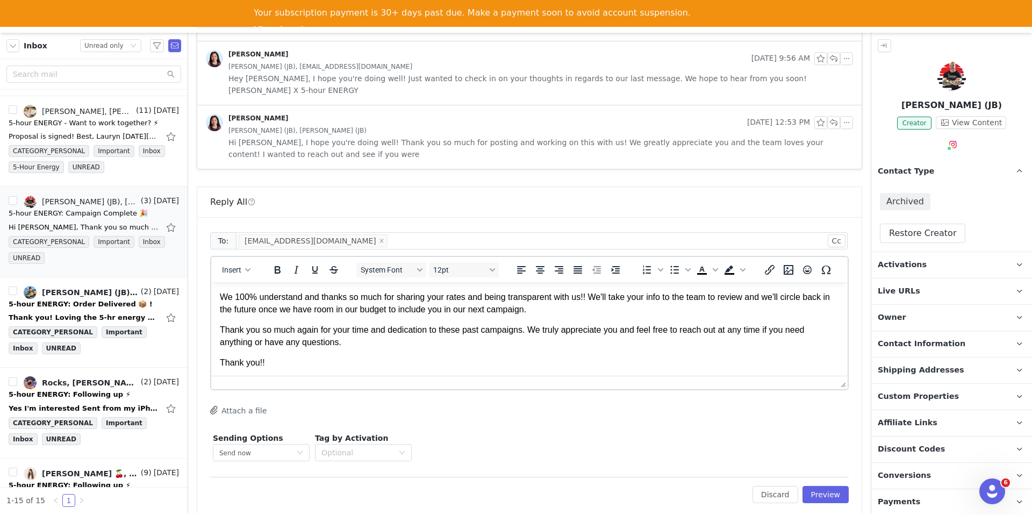
click at [439, 332] on p "Thank you so much again for your time and dedication to these past campaigns. W…" at bounding box center [529, 336] width 619 height 24
click at [436, 332] on p "Thank you so much again for your time and dedication to these past campaigns. W…" at bounding box center [529, 336] width 619 height 24
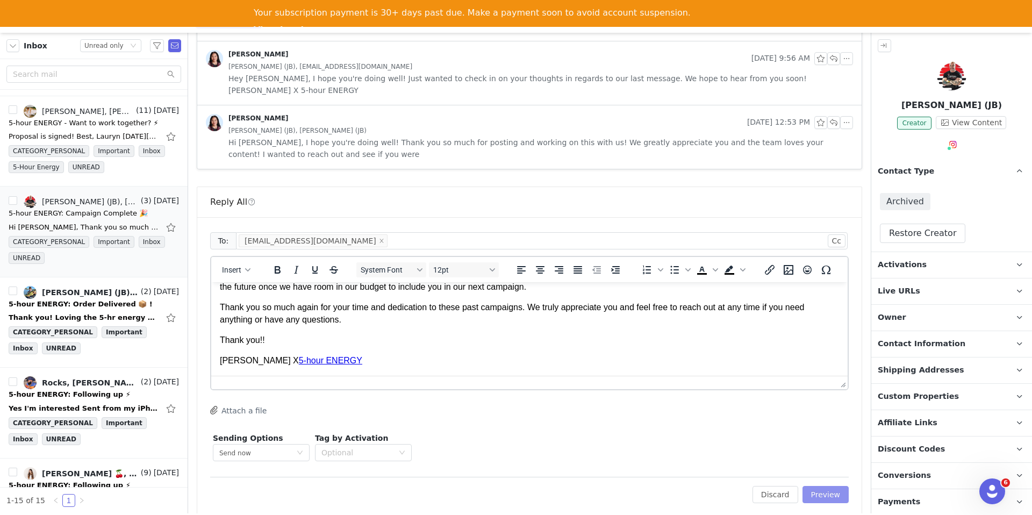
click at [823, 486] on button "Preview" at bounding box center [825, 494] width 47 height 17
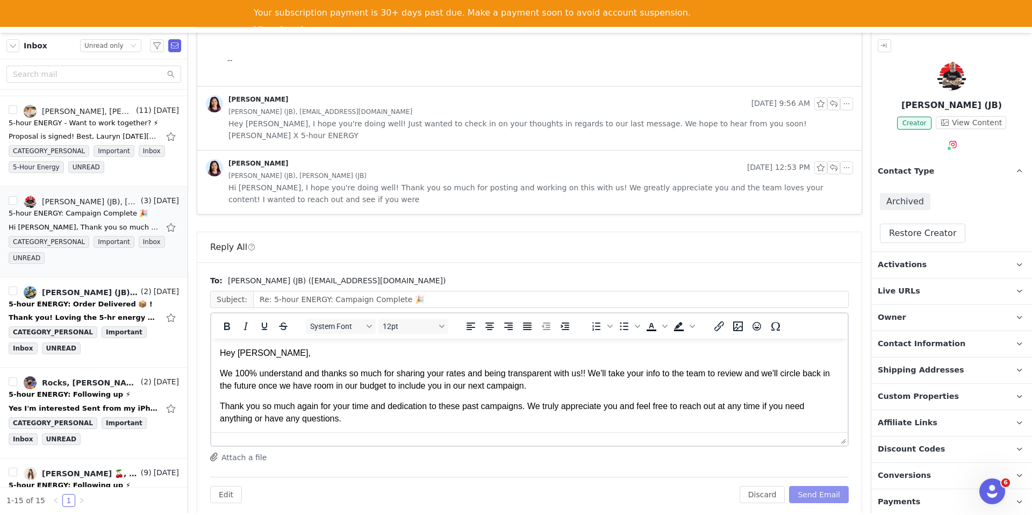
scroll to position [0, 0]
click at [823, 486] on button "Send Email" at bounding box center [819, 494] width 60 height 17
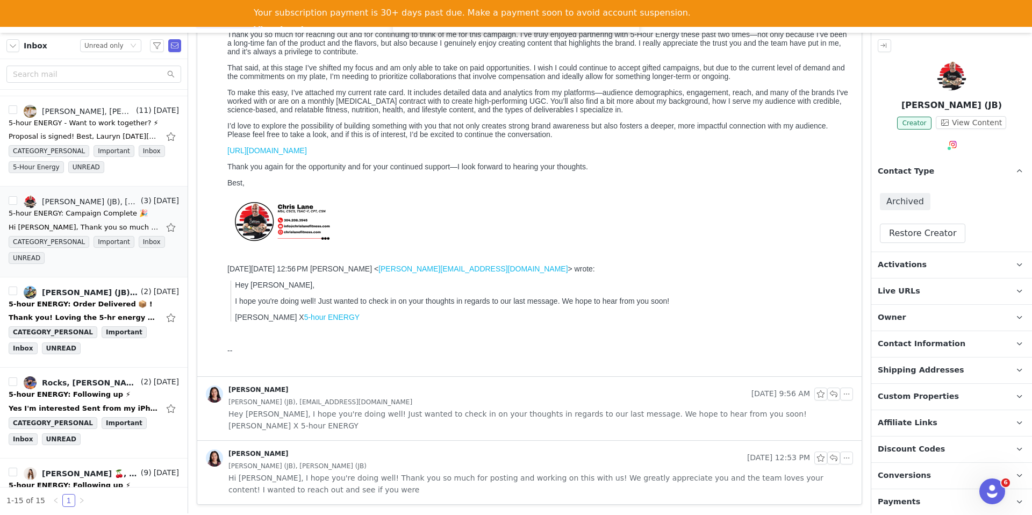
scroll to position [126, 0]
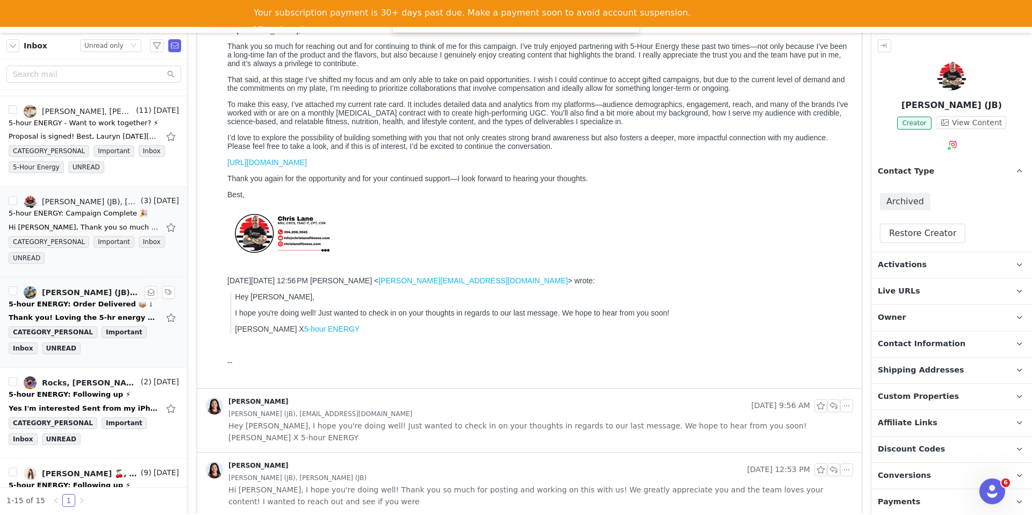
click at [92, 310] on div "Thank you! Loving the 5-hr energy and thrilled you're working with Major League…" at bounding box center [94, 317] width 170 height 17
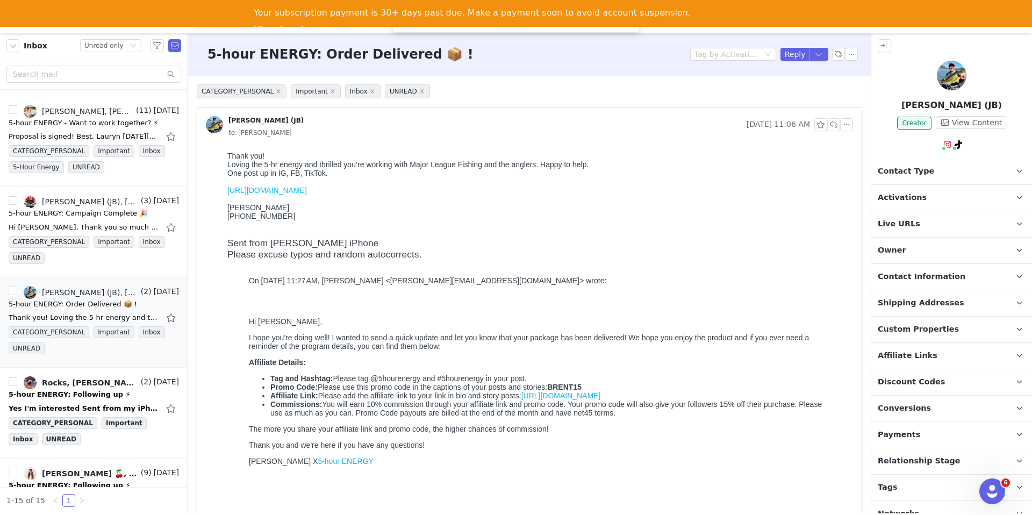
scroll to position [0, 0]
click at [946, 192] on p "Activations" at bounding box center [938, 198] width 135 height 26
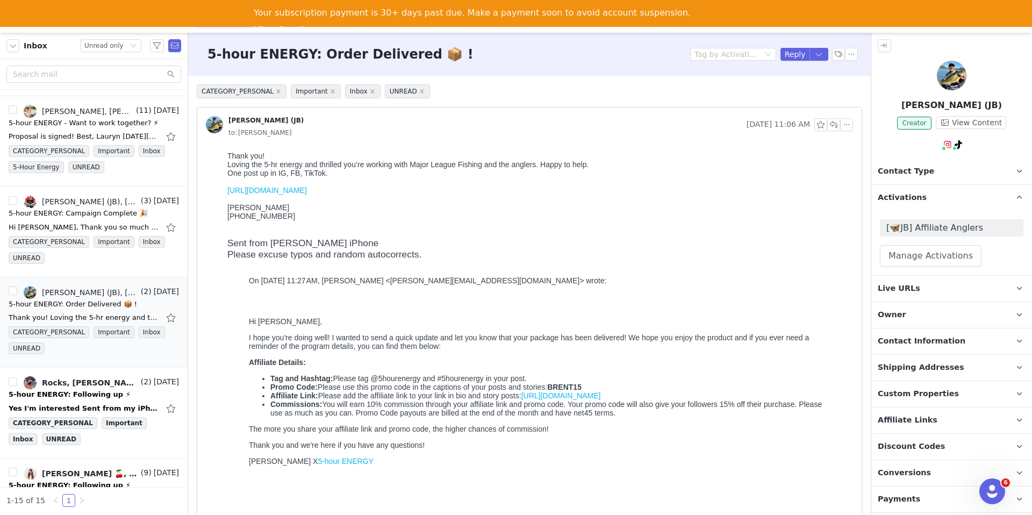
click at [935, 176] on p "Contact Type Contact type can be Creator, Prospect, Application, or Manager." at bounding box center [938, 172] width 135 height 26
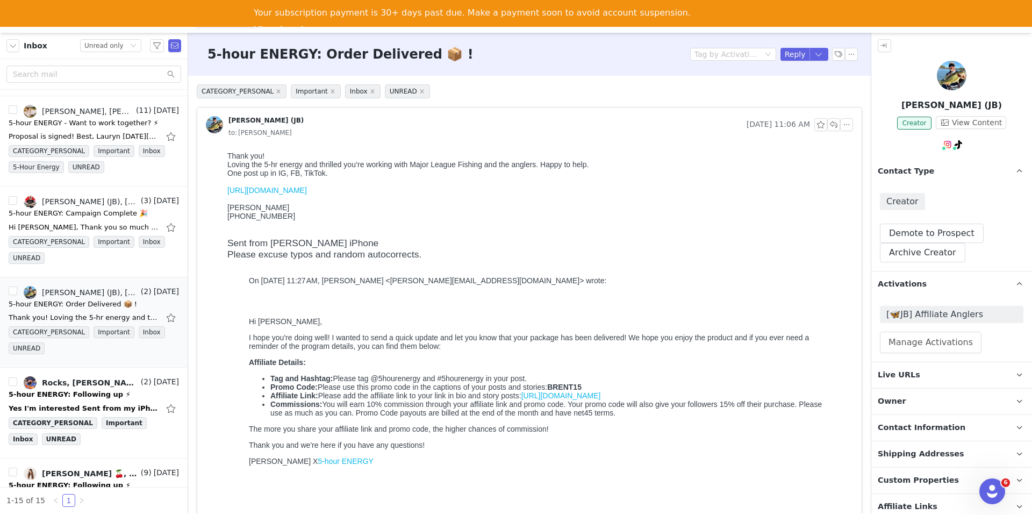
click at [307, 190] on link "https://www.instagram.com/reel/DPMcGO_DbQX/?igsh=cmhlcTBhaHBpc2V3" at bounding box center [267, 190] width 80 height 9
click at [821, 56] on button "button" at bounding box center [818, 54] width 19 height 13
click at [806, 88] on li "Reply All" at bounding box center [808, 90] width 46 height 17
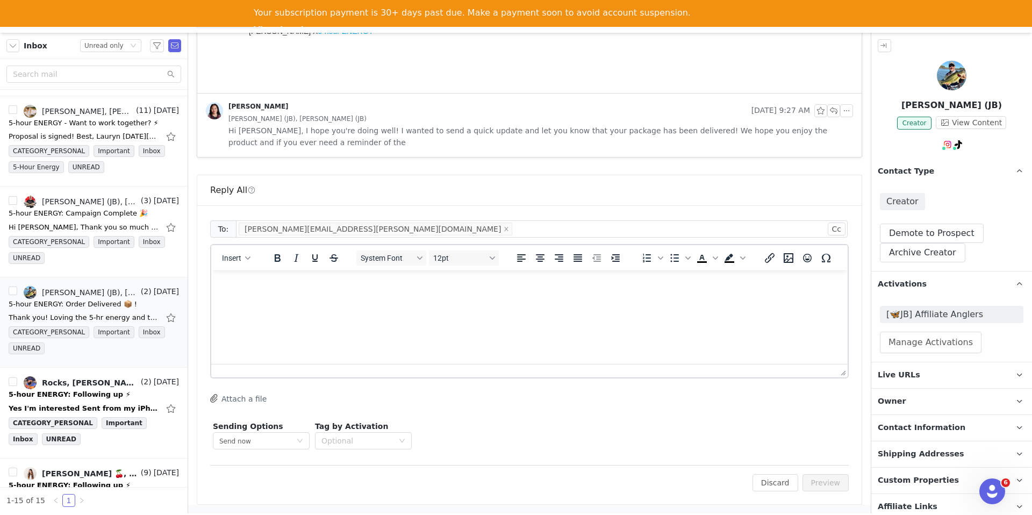
click at [534, 299] on html at bounding box center [529, 284] width 636 height 29
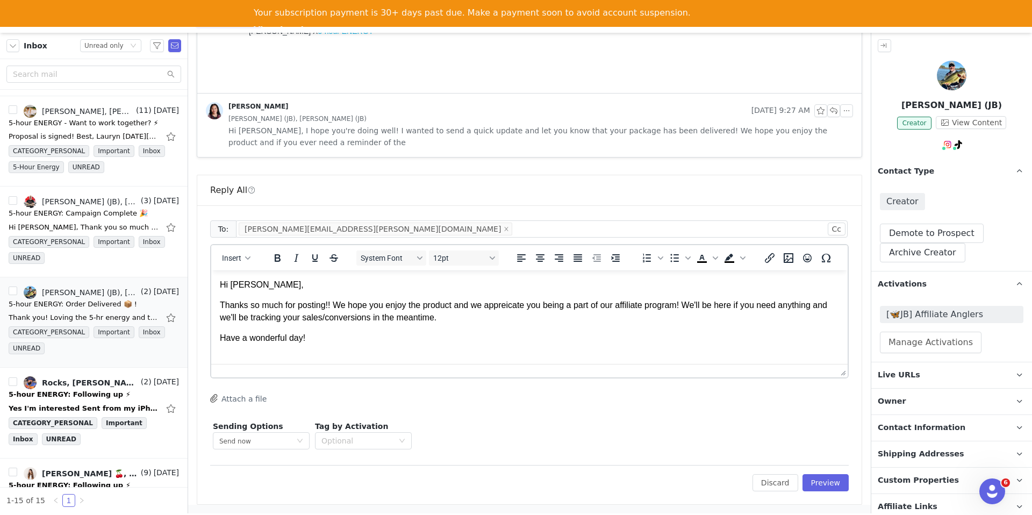
scroll to position [1, 0]
click at [228, 262] on span "Insert" at bounding box center [231, 258] width 19 height 9
click at [242, 313] on div "Insert Signature" at bounding box center [275, 311] width 97 height 13
click at [528, 304] on p "Thanks so much for posting!! We hope you enjoy the product and we appreicate yo…" at bounding box center [529, 310] width 619 height 24
click at [836, 480] on button "Preview" at bounding box center [825, 482] width 47 height 17
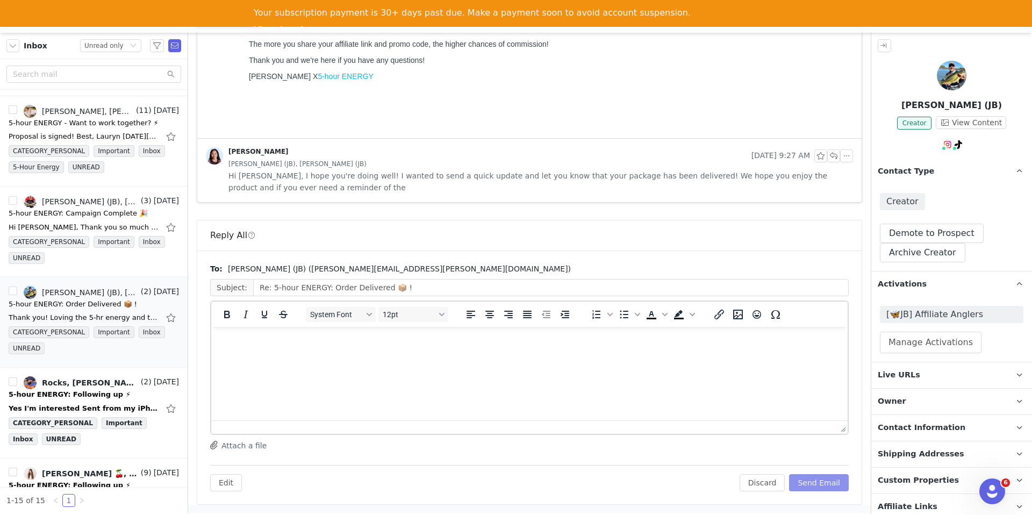
click at [829, 480] on button "Send Email" at bounding box center [819, 482] width 60 height 17
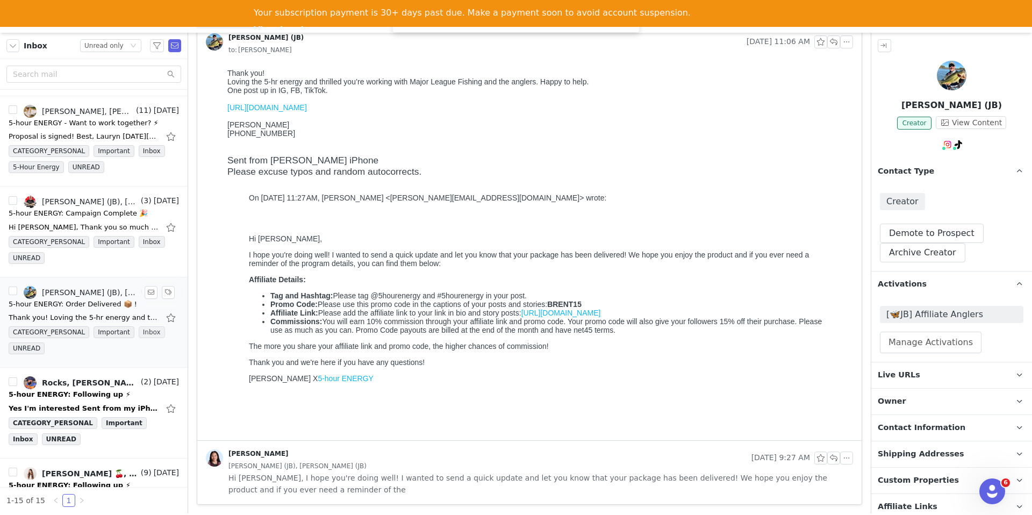
scroll to position [871, 0]
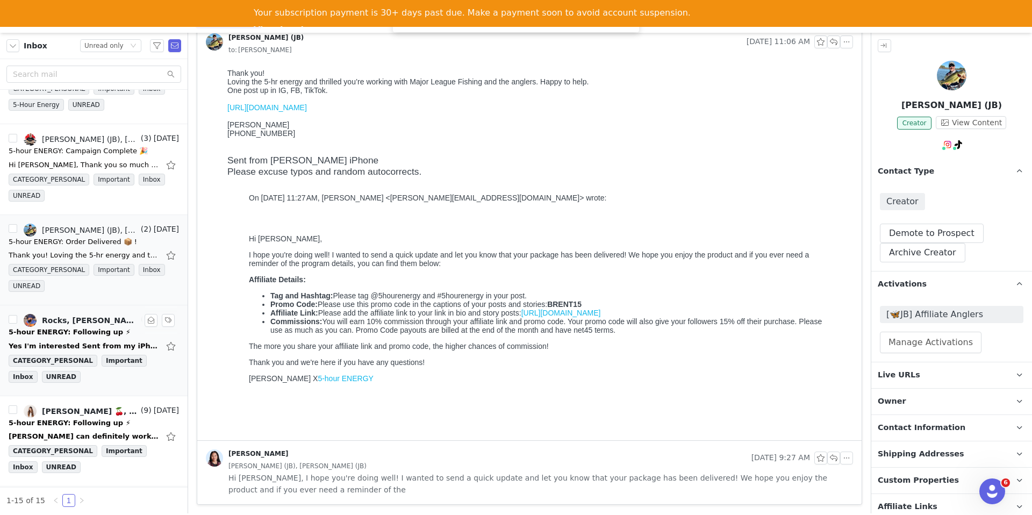
click at [117, 336] on div "5-hour ENERGY: Following up ⚡" at bounding box center [70, 332] width 122 height 11
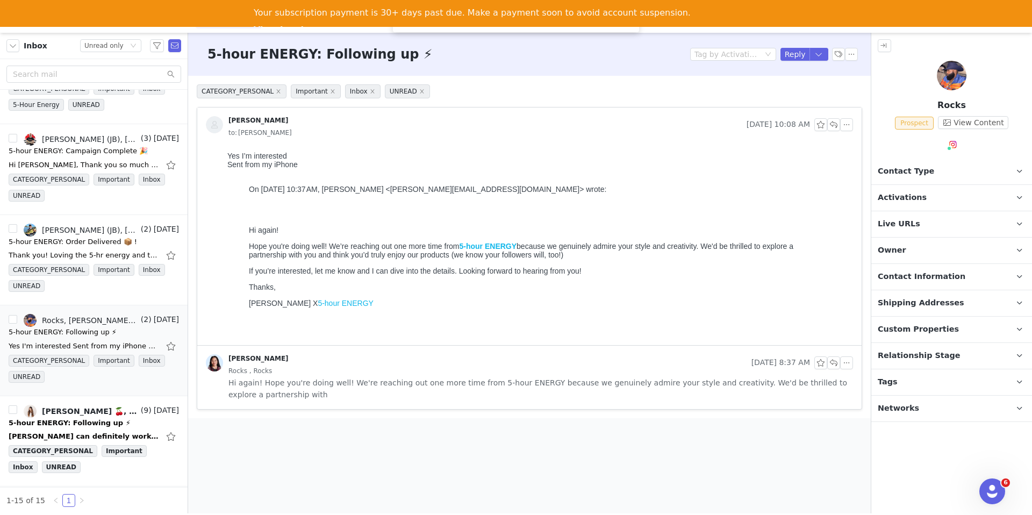
scroll to position [0, 0]
click at [950, 142] on img at bounding box center [953, 144] width 9 height 9
click at [946, 169] on p "Contact Type Contact type can be Creator, Prospect, Application, or Manager." at bounding box center [938, 172] width 135 height 26
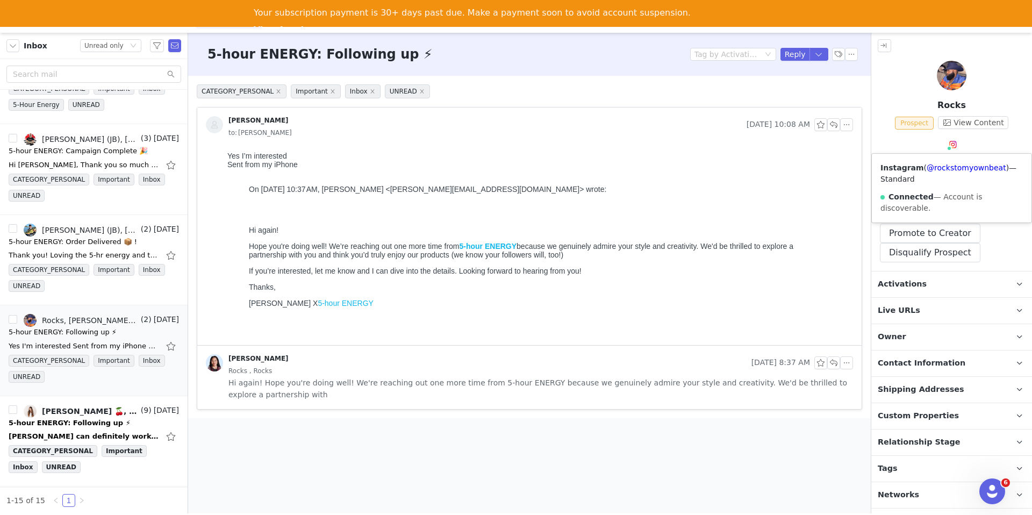
click at [953, 145] on img at bounding box center [953, 144] width 9 height 9
click at [941, 179] on div "Instagram ( @rockstomyownbeat ) — Standard Connected — Account is discoverable." at bounding box center [952, 188] width 160 height 69
click at [941, 174] on div "Instagram ( @rockstomyownbeat ) — Standard Connected — Account is discoverable." at bounding box center [952, 188] width 160 height 69
click at [938, 166] on link "@rockstomyownbeat" at bounding box center [967, 167] width 80 height 9
click at [911, 254] on button "Disqualify Prospect" at bounding box center [930, 252] width 100 height 19
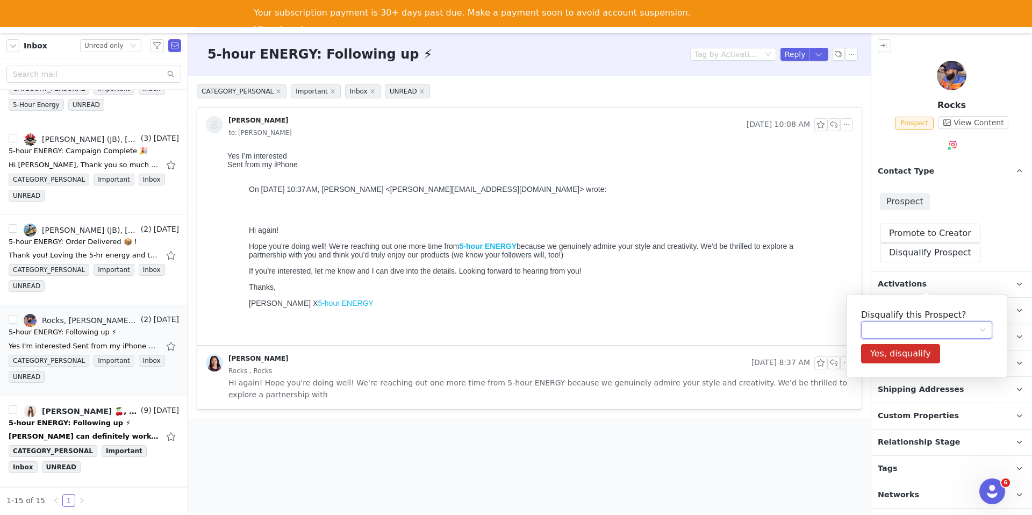
click at [879, 325] on div at bounding box center [922, 330] width 111 height 16
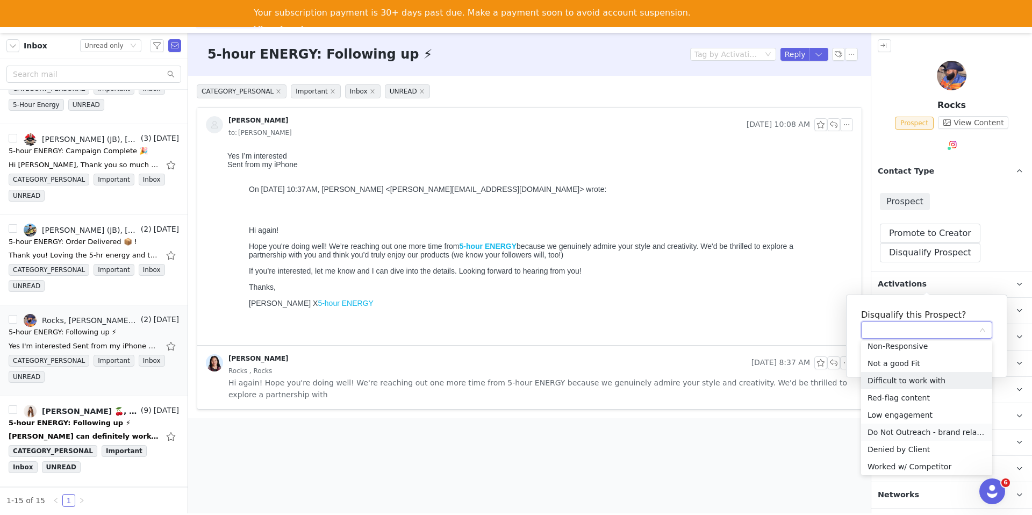
scroll to position [59, 0]
click at [902, 364] on li "Not a good Fit" at bounding box center [926, 361] width 131 height 17
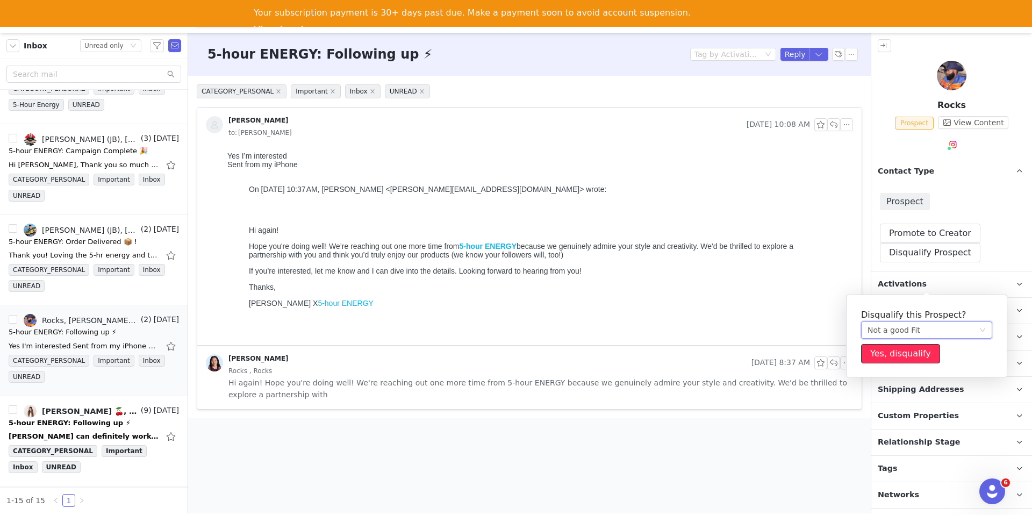
click at [879, 355] on button "Yes, disqualify" at bounding box center [900, 353] width 79 height 19
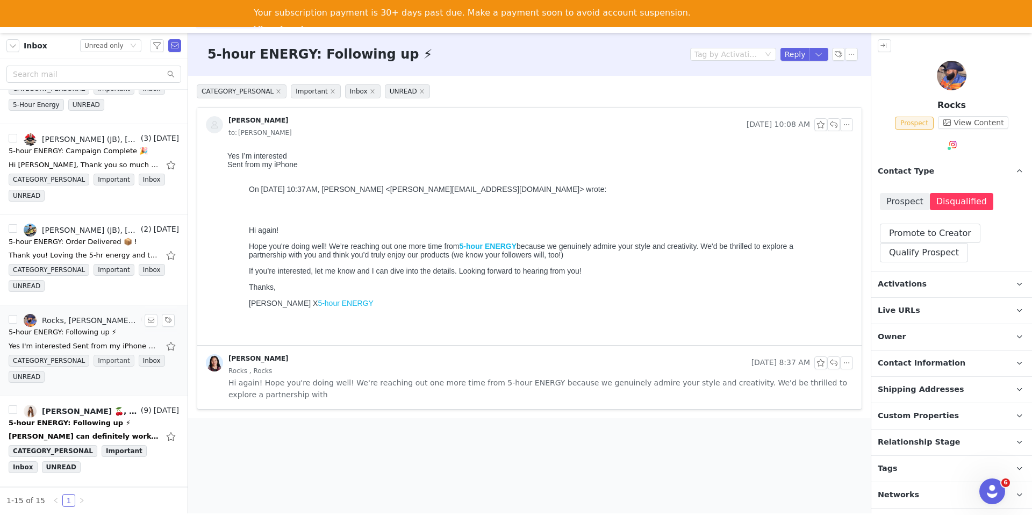
scroll to position [961, 0]
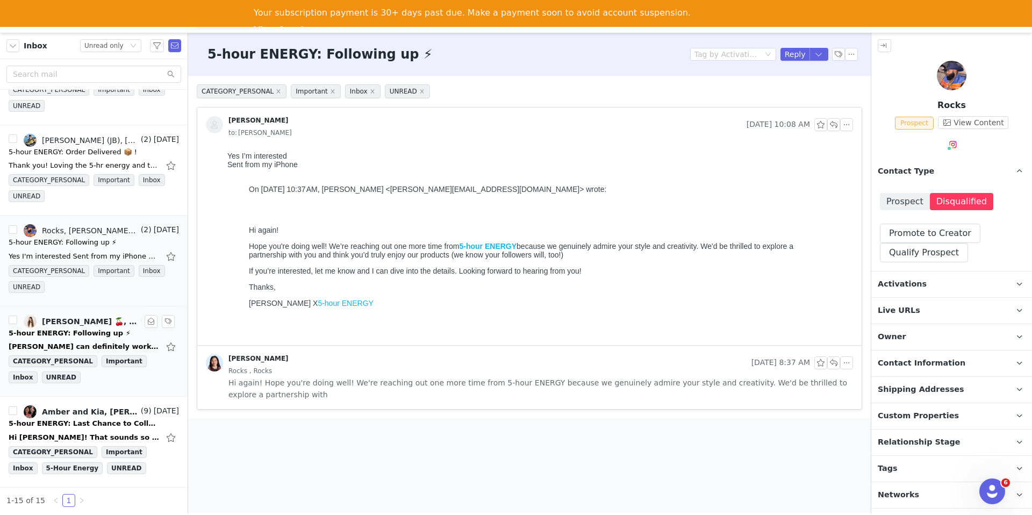
click at [95, 323] on div "allie seabock 🍒, Randi Dofat" at bounding box center [90, 321] width 97 height 9
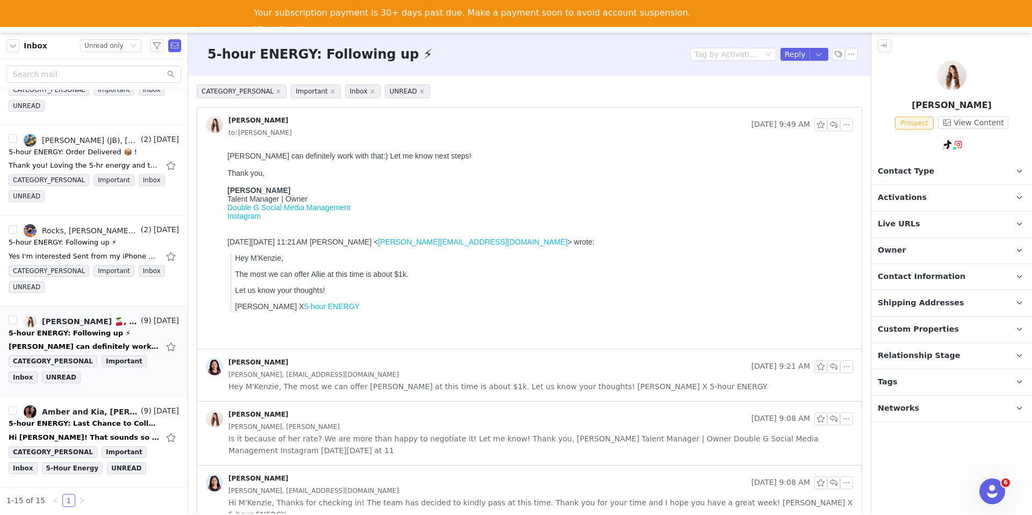
scroll to position [0, 0]
click at [477, 370] on div "Allie Seabock, allieseabockinfluence@gmail.com" at bounding box center [540, 375] width 624 height 12
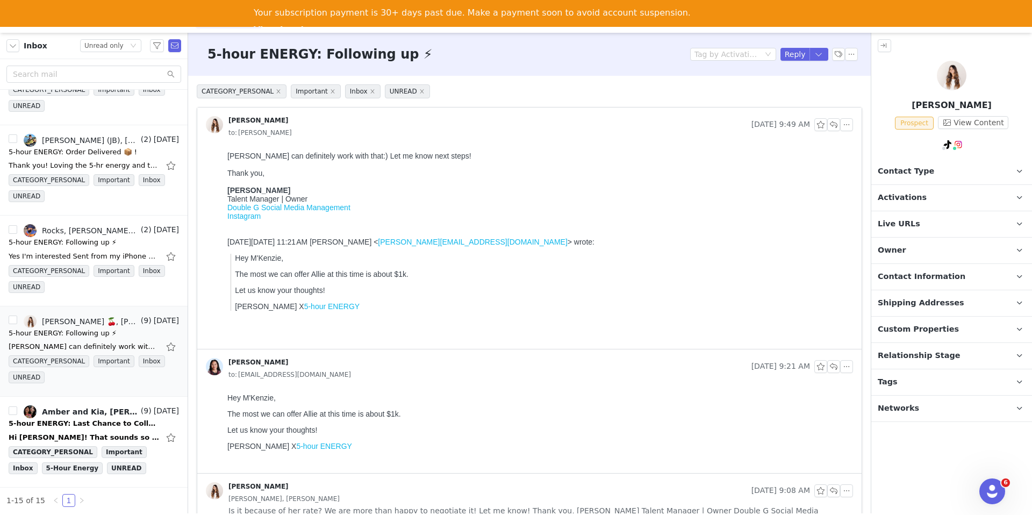
scroll to position [127, 0]
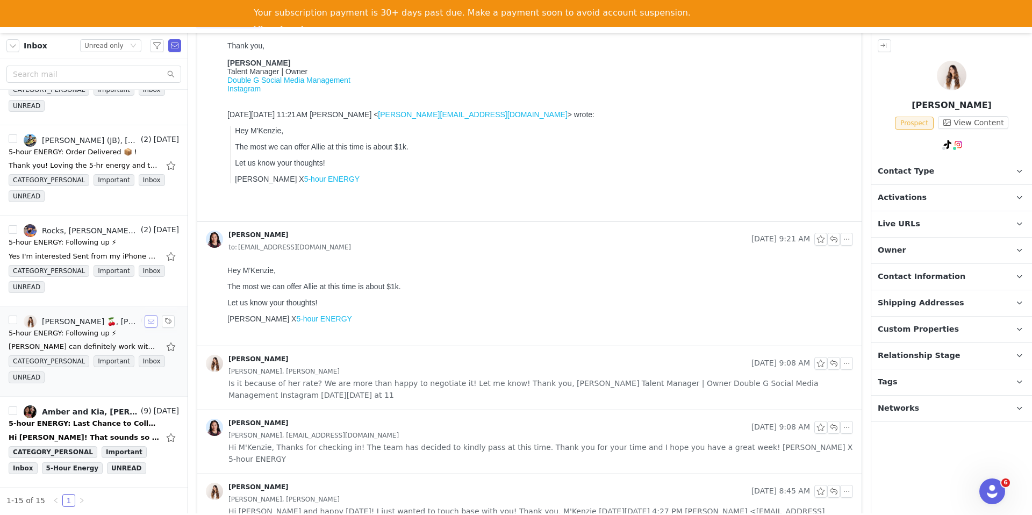
click at [152, 324] on button "button" at bounding box center [151, 321] width 13 height 13
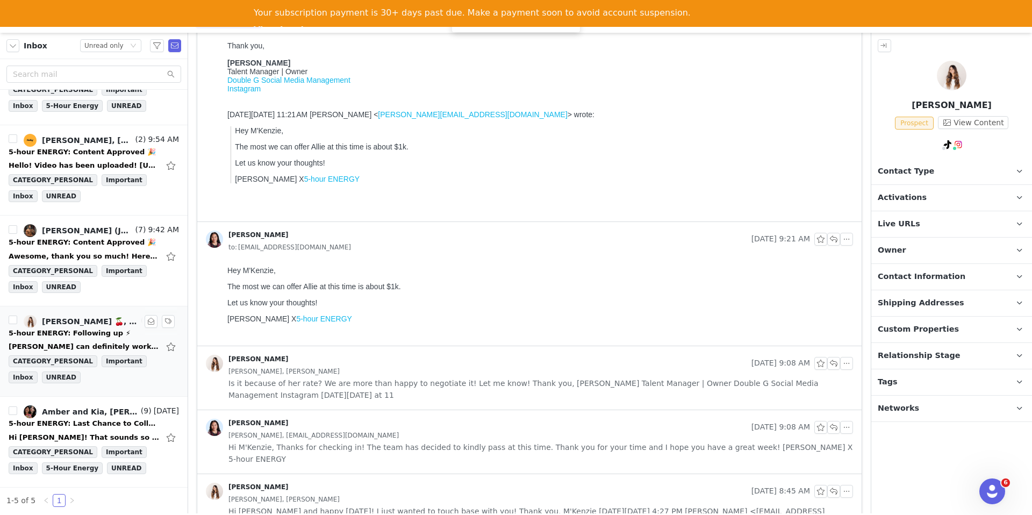
scroll to position [0, 0]
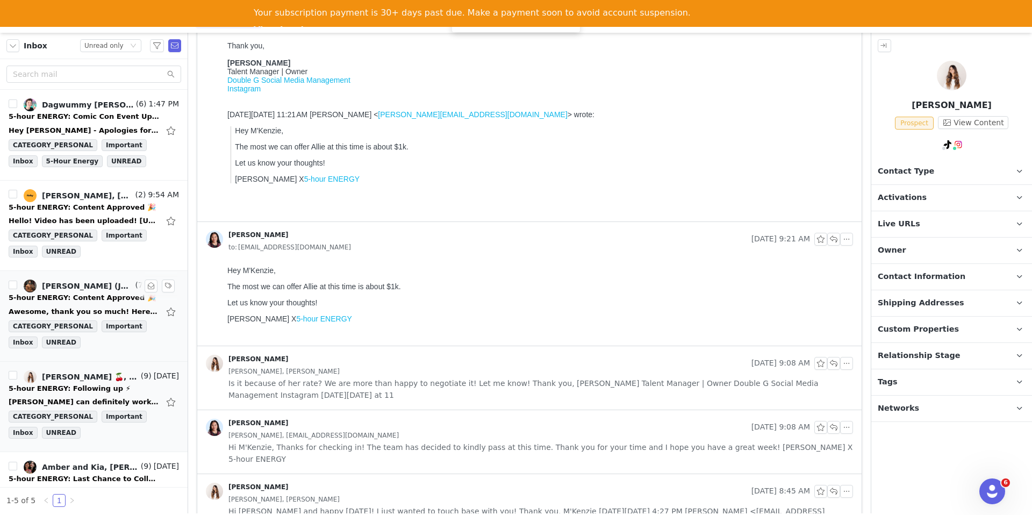
click at [82, 303] on div "Awesome, thank you so much! Here's The Video!! https://www.tiktok.com/t/ZTM6DLc…" at bounding box center [94, 311] width 170 height 17
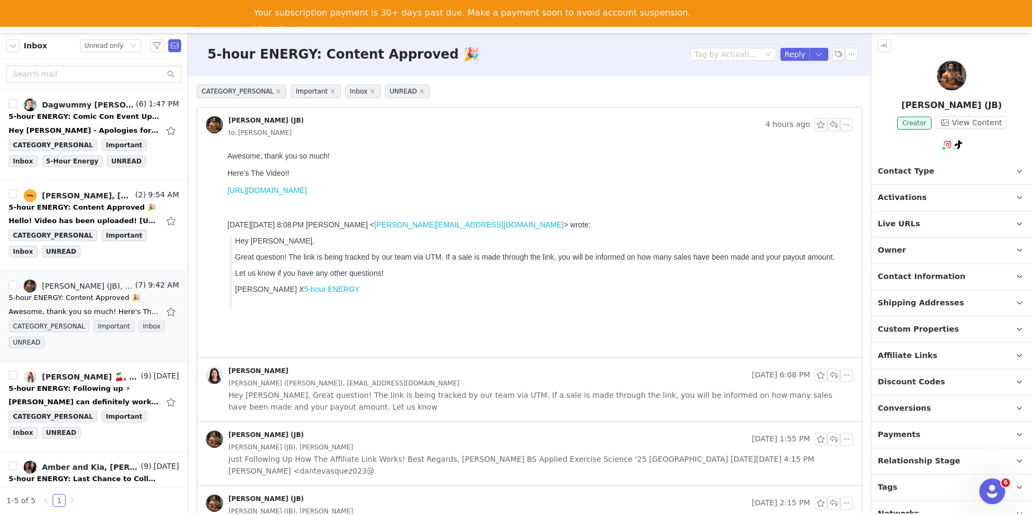
click at [939, 204] on p "Activations" at bounding box center [938, 198] width 135 height 26
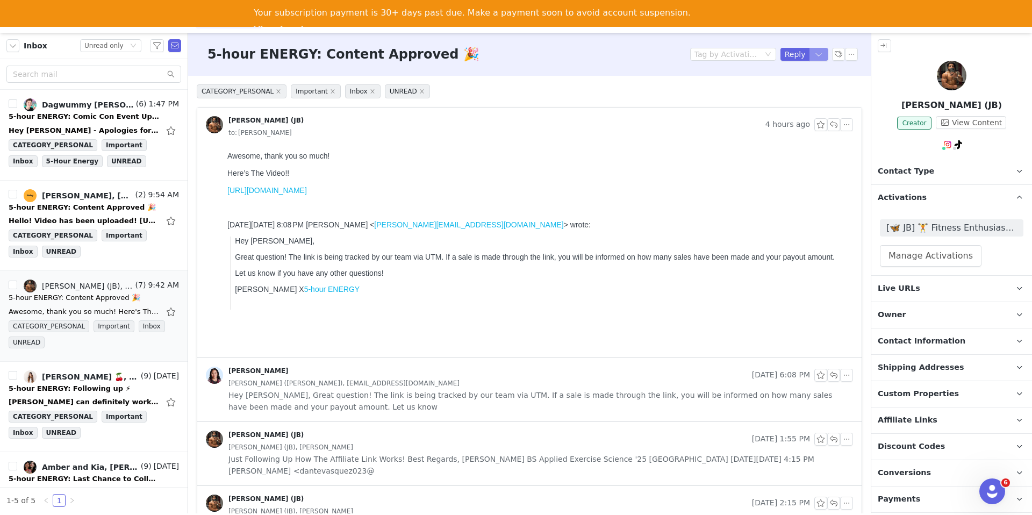
click at [828, 55] on button "button" at bounding box center [818, 54] width 19 height 13
click at [817, 54] on button "button" at bounding box center [818, 54] width 19 height 13
click at [797, 92] on li "Reply All" at bounding box center [808, 90] width 46 height 17
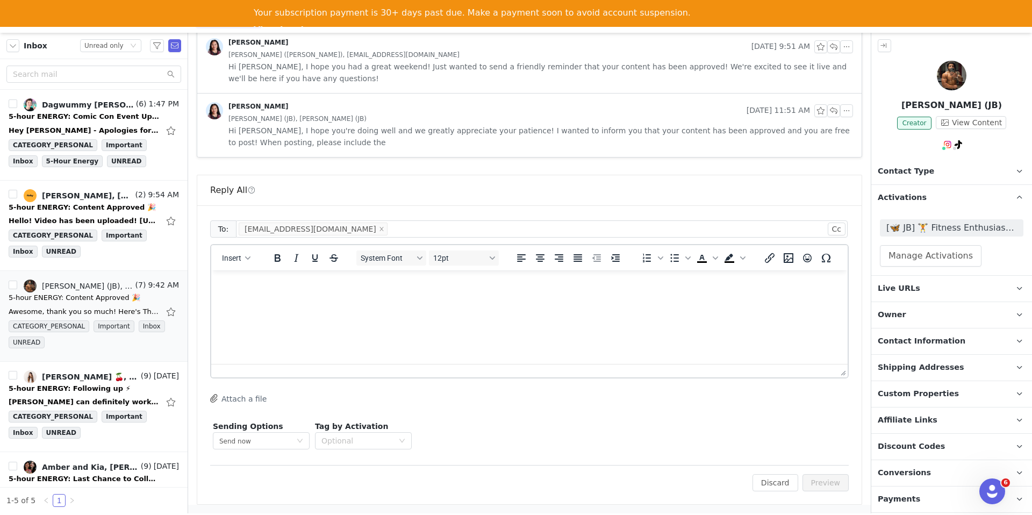
click at [300, 284] on p "Rich Text Area. Press ALT-0 for help." at bounding box center [529, 285] width 619 height 12
click at [219, 262] on button "Insert" at bounding box center [236, 257] width 37 height 15
click at [233, 275] on div "Insert Template" at bounding box center [275, 276] width 97 height 13
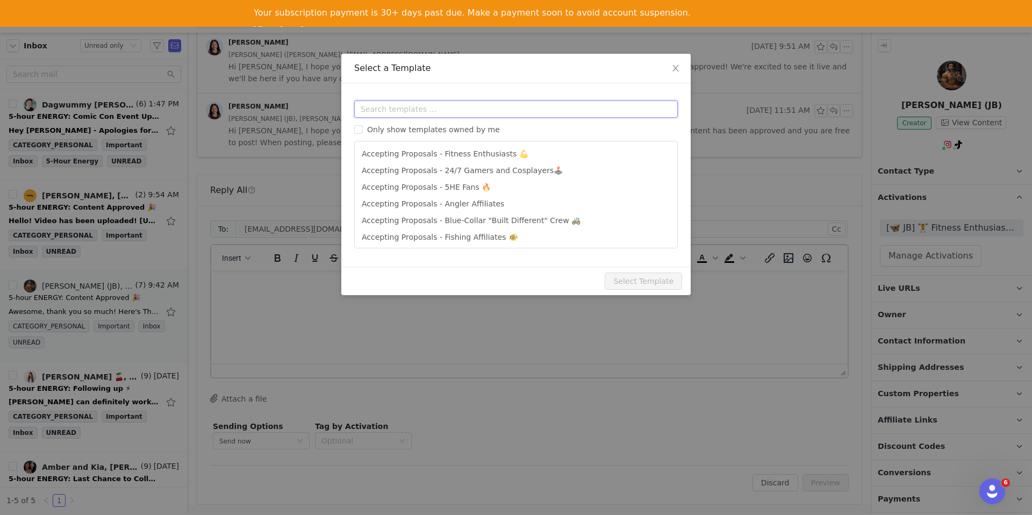
click at [402, 112] on input "text" at bounding box center [516, 108] width 324 height 17
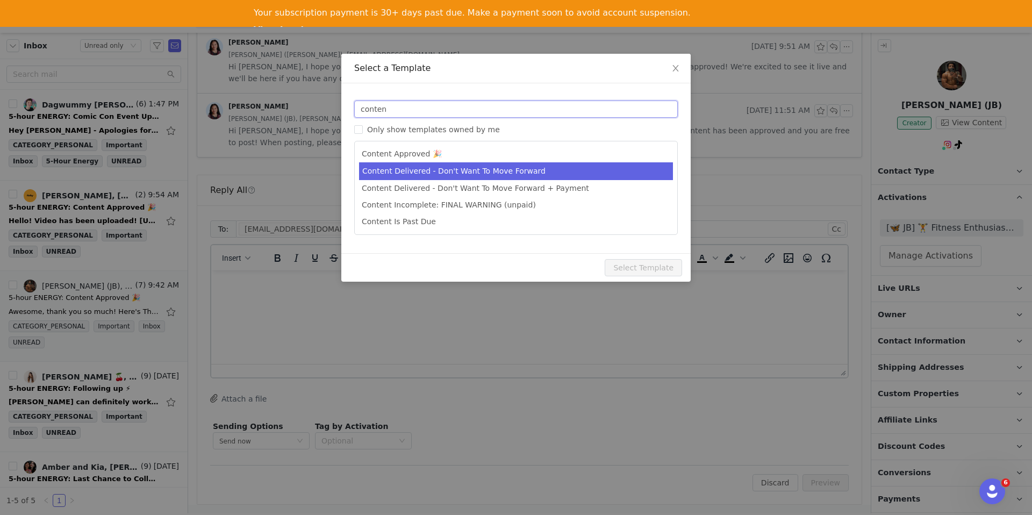
type input "conten"
click at [442, 176] on li "Content Delivered - Don't Want To Move Forward" at bounding box center [516, 171] width 314 height 18
type input "5-hour ENERGY: Campaign Complete 🎉"
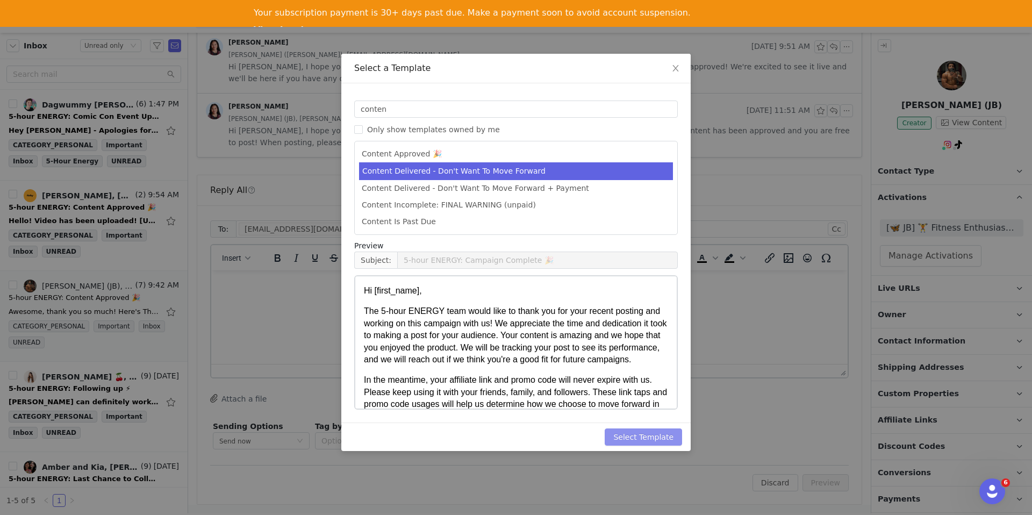
click at [631, 429] on button "Select Template" at bounding box center [643, 436] width 77 height 17
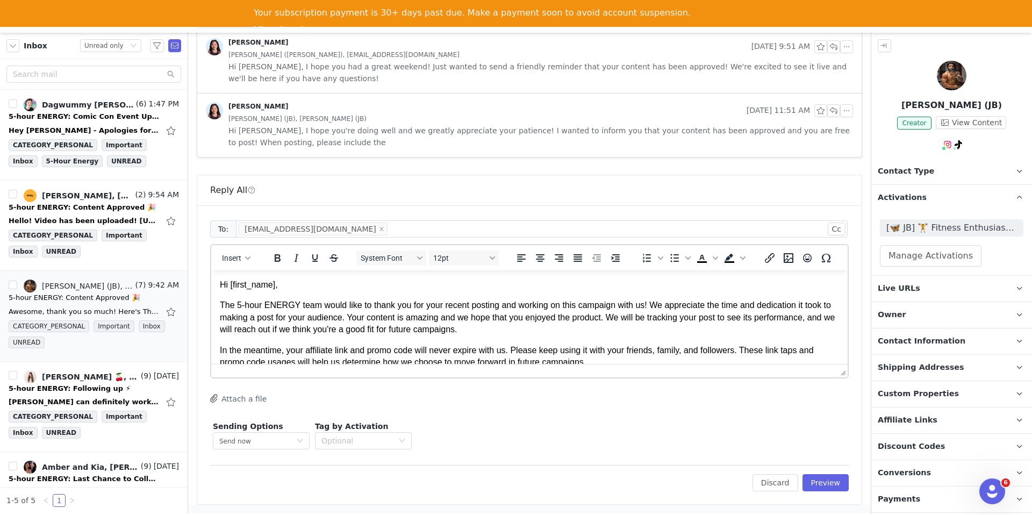
drag, startPoint x: 835, startPoint y: 369, endPoint x: 744, endPoint y: 411, distance: 100.0
click at [794, 463] on div "To: dantevasquez023@gmail.com Cc Cc: Insert System Font 12pt To open the popup,…" at bounding box center [529, 354] width 638 height 273
click at [308, 311] on p "The 5-hour ENERGY team would like to thank you for your recent posting and work…" at bounding box center [529, 317] width 619 height 36
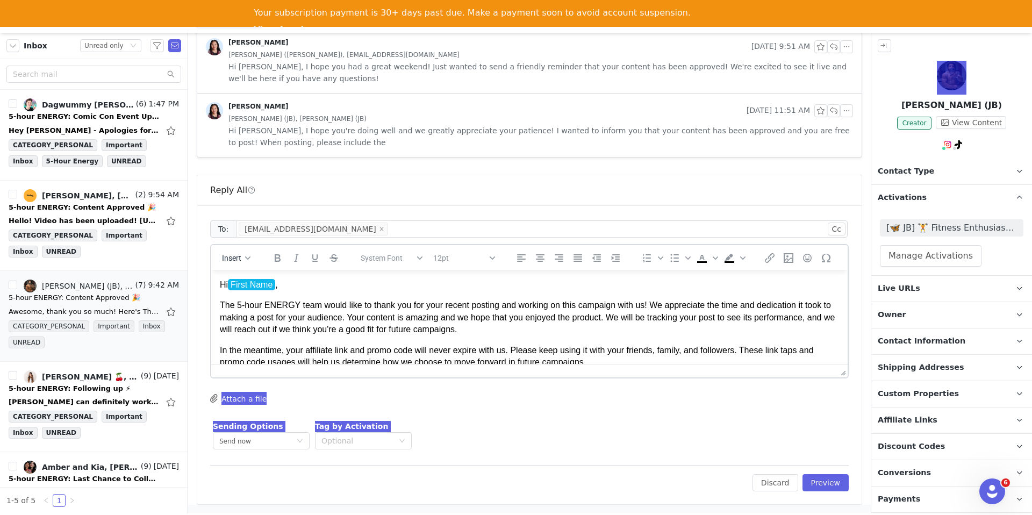
click at [222, 308] on p "The 5-hour ENERGY team would like to thank you for your recent posting and work…" at bounding box center [529, 317] width 619 height 36
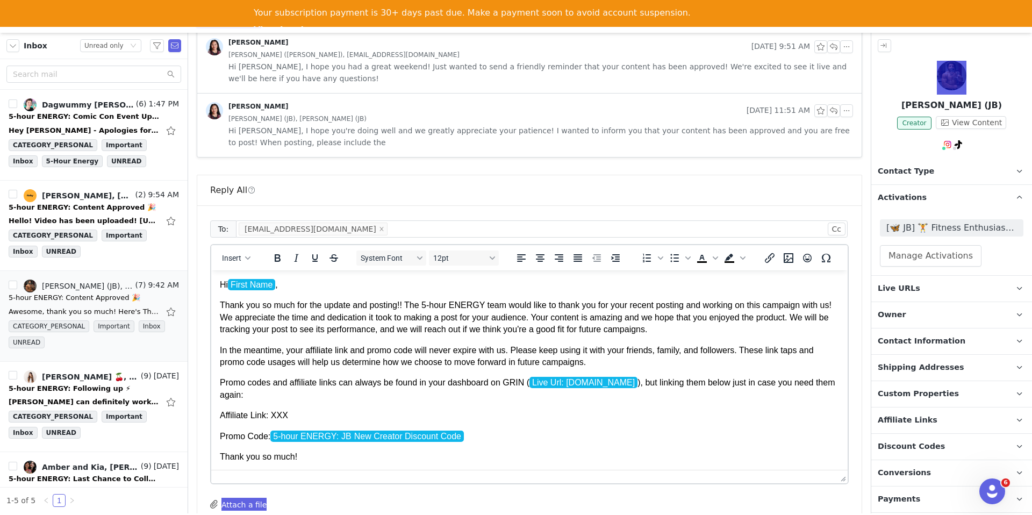
drag, startPoint x: 841, startPoint y: 367, endPoint x: 806, endPoint y: 472, distance: 111.5
click at [758, 389] on p "Promo codes and affiliate links can always be found in your dashboard on GRIN (…" at bounding box center [529, 389] width 619 height 24
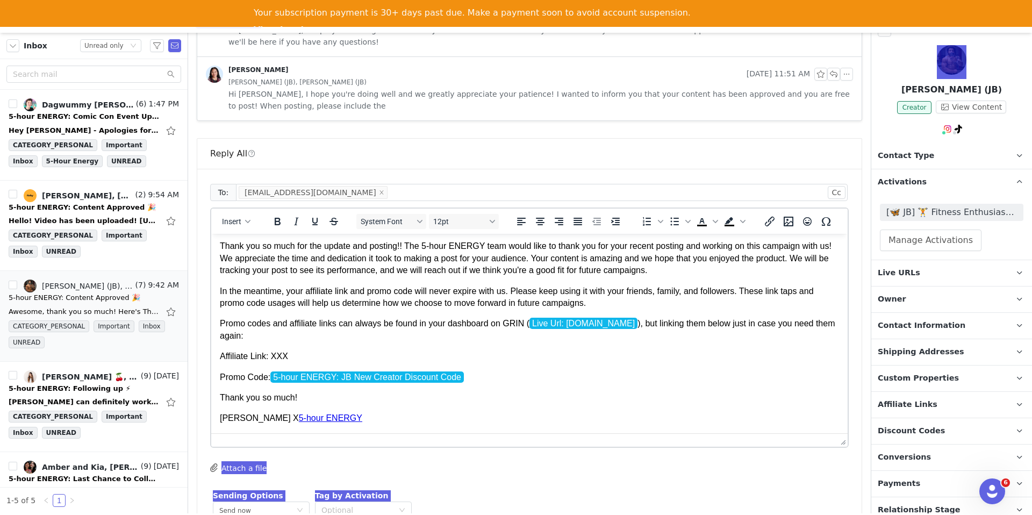
scroll to position [21, 0]
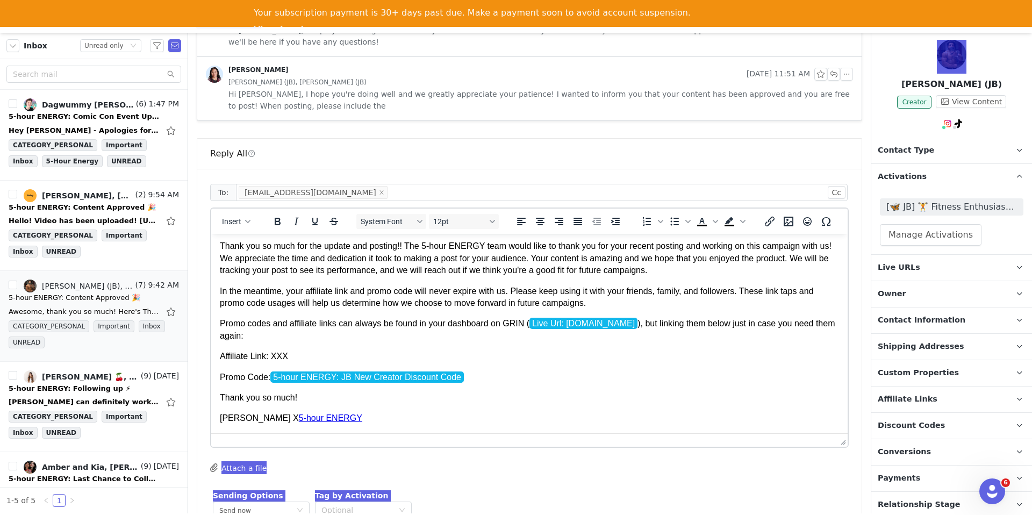
click at [282, 355] on p "Affiliate Link: XXX" at bounding box center [529, 356] width 619 height 12
click at [525, 306] on p "In the meantime, your affiliate link and promo code will never expire with us. …" at bounding box center [529, 297] width 619 height 24
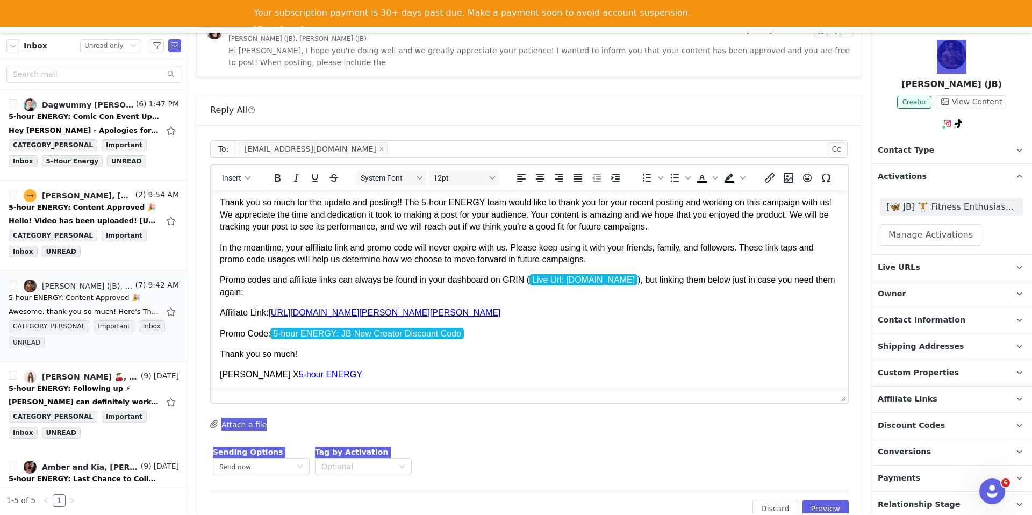
scroll to position [0, 0]
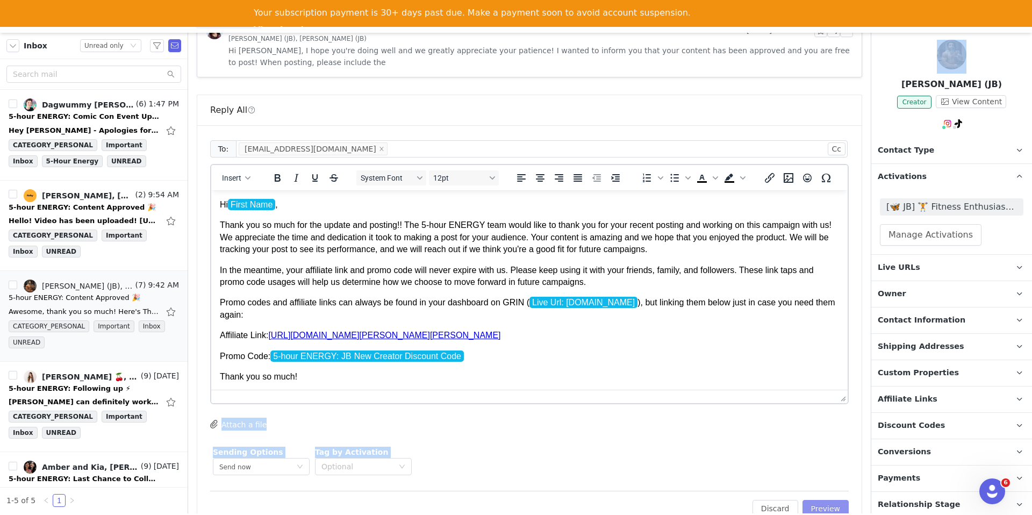
click at [829, 505] on button "Preview" at bounding box center [825, 508] width 47 height 17
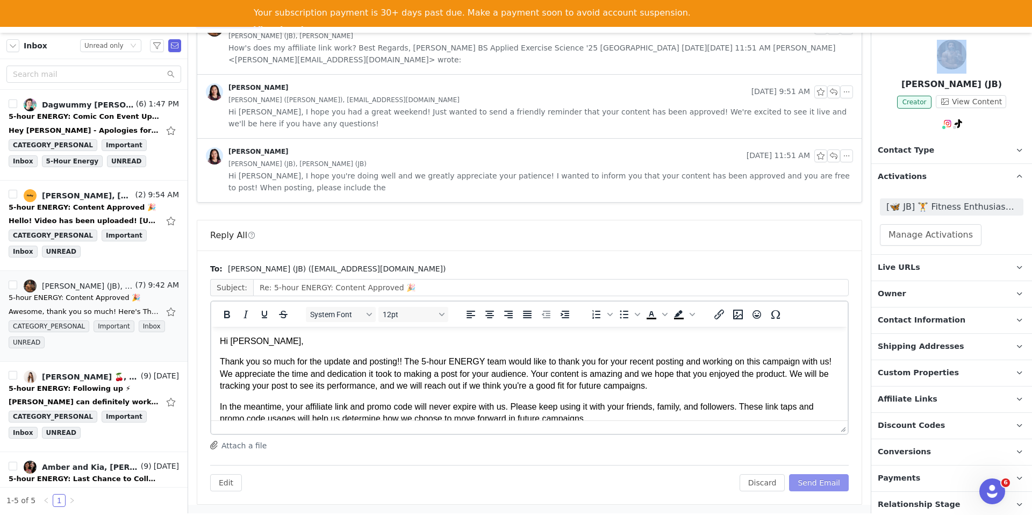
click at [823, 477] on button "Send Email" at bounding box center [819, 482] width 60 height 17
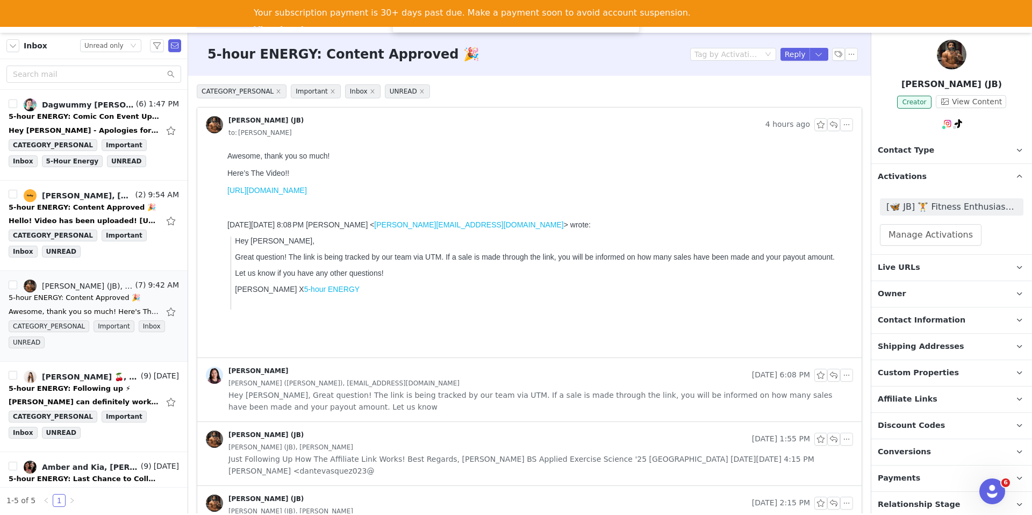
click at [896, 156] on p "Contact Type Contact type can be Creator, Prospect, Application, or Manager." at bounding box center [938, 151] width 135 height 26
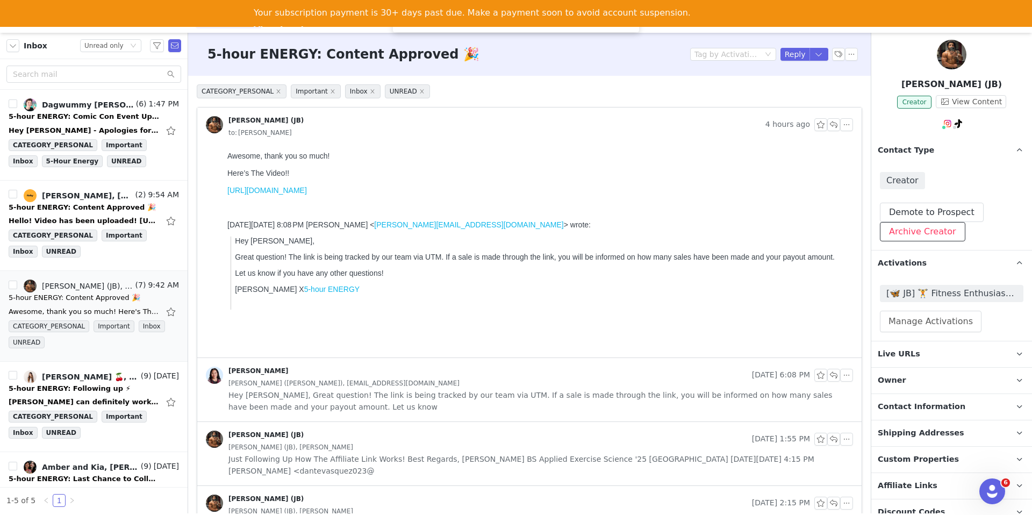
click at [901, 237] on button "Archive Creator" at bounding box center [922, 231] width 85 height 19
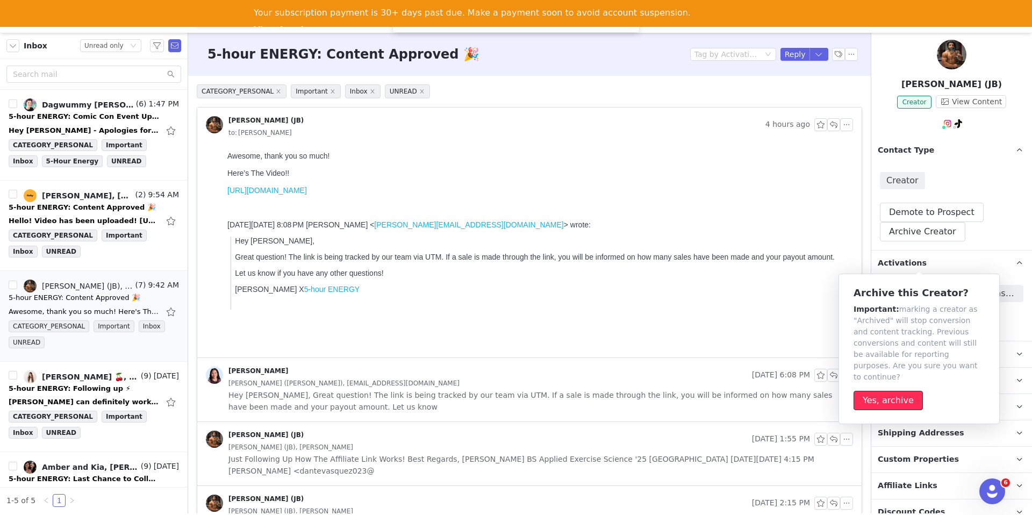
click at [884, 397] on button "Yes, archive" at bounding box center [887, 400] width 69 height 19
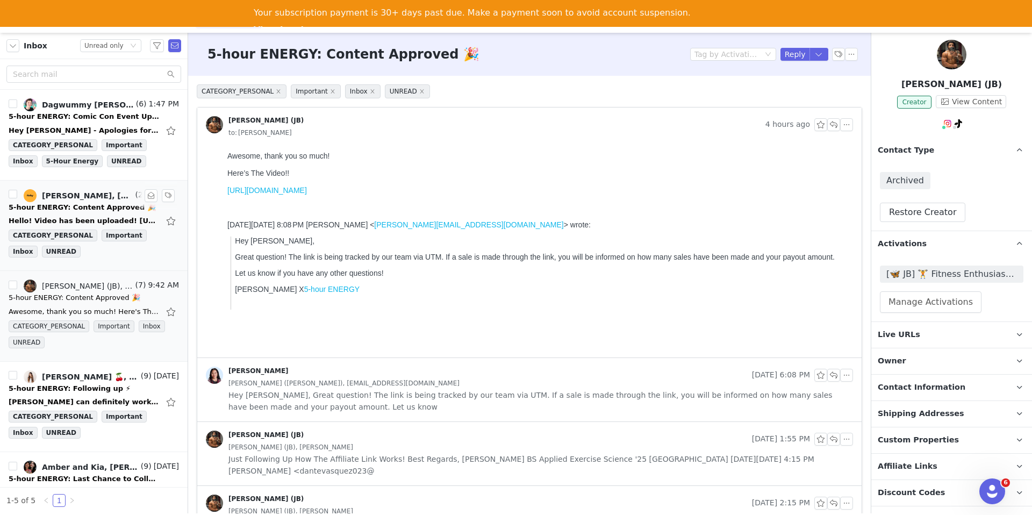
click at [87, 207] on div "5-hour ENERGY: Content Approved 🎉" at bounding box center [82, 207] width 147 height 11
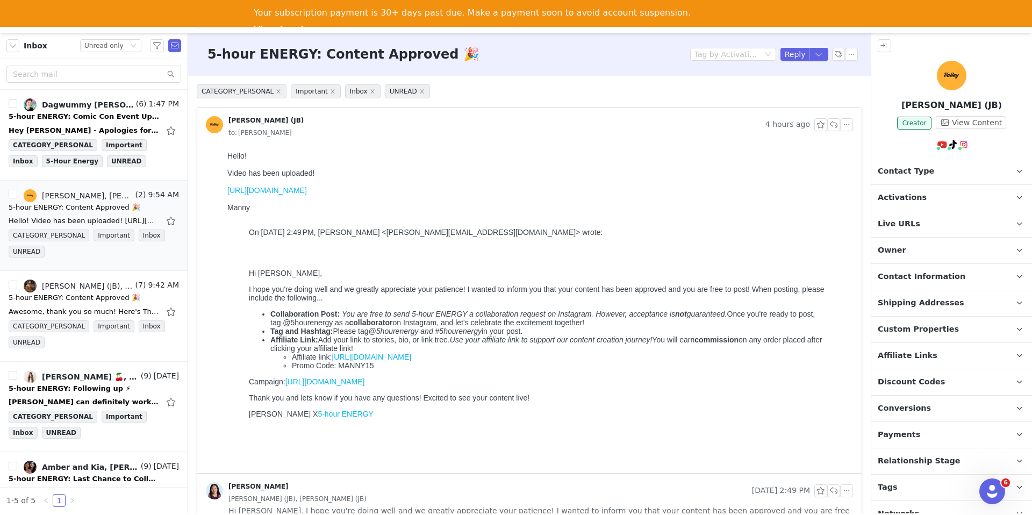
click at [817, 61] on div "5-hour ENERGY: Content Approved 🎉 Tag by Activation Reply" at bounding box center [529, 54] width 683 height 43
click at [817, 56] on button "button" at bounding box center [818, 54] width 19 height 13
click at [804, 91] on li "Reply All" at bounding box center [808, 90] width 46 height 17
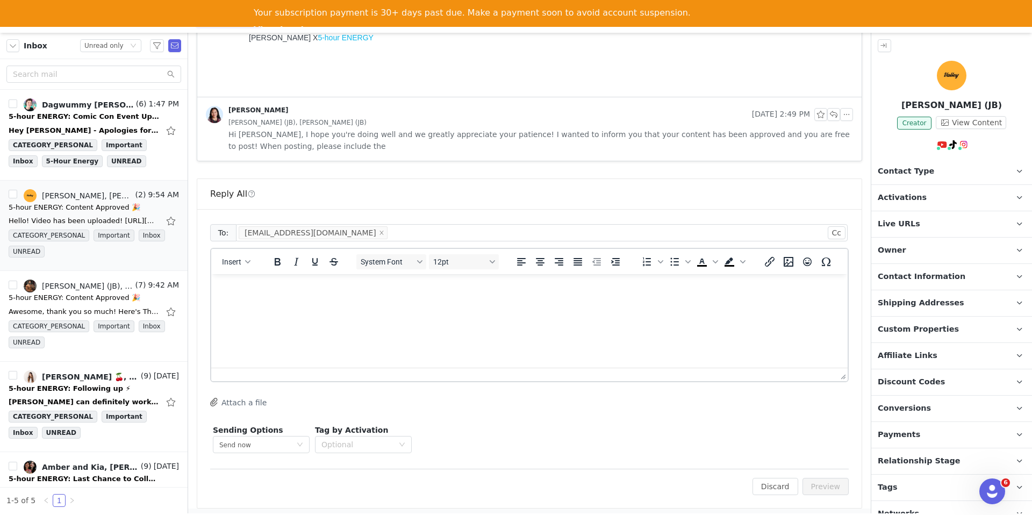
scroll to position [380, 0]
click at [415, 299] on html at bounding box center [529, 284] width 636 height 29
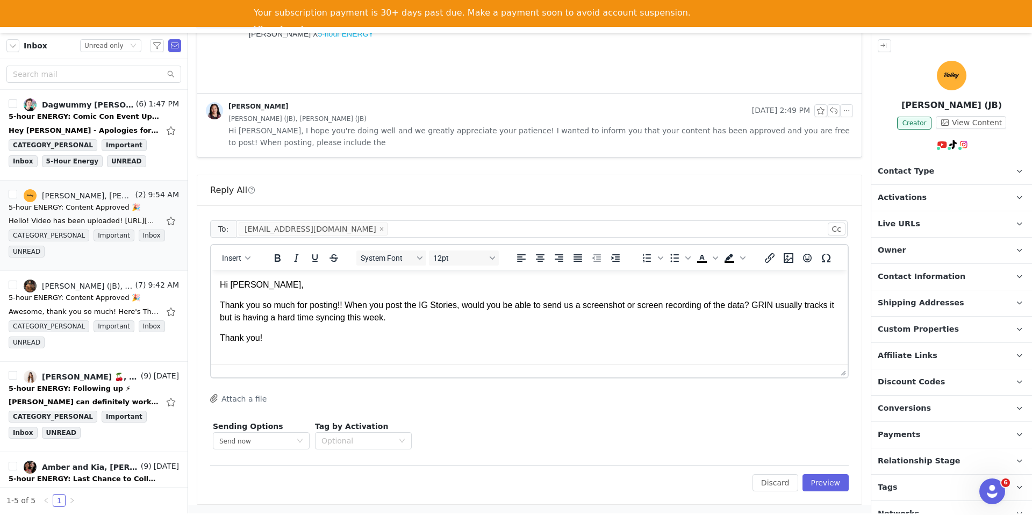
scroll to position [1, 0]
click at [229, 250] on div "Insert" at bounding box center [236, 257] width 51 height 21
click at [230, 262] on span "Insert" at bounding box center [231, 258] width 19 height 9
click at [250, 307] on div "Insert Signature" at bounding box center [275, 311] width 97 height 13
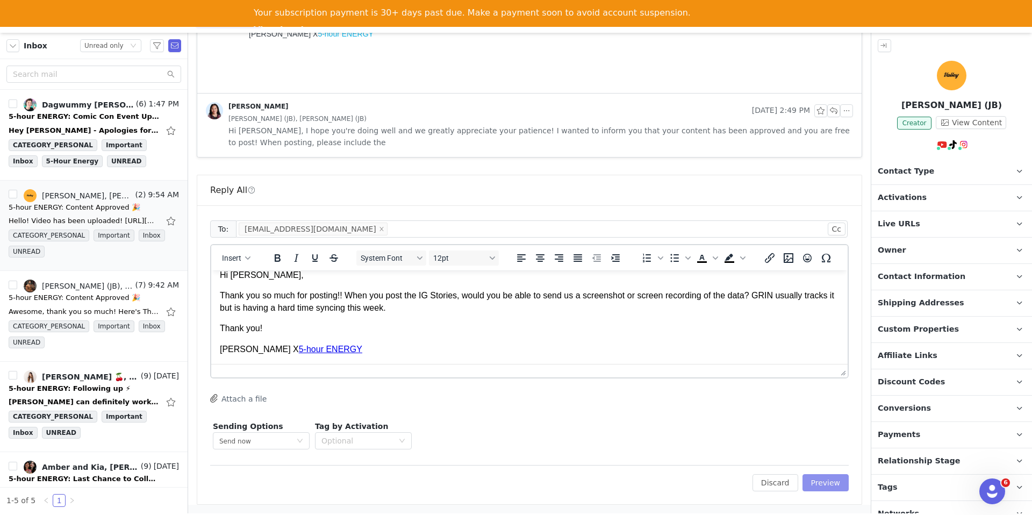
click at [827, 483] on button "Preview" at bounding box center [825, 482] width 47 height 17
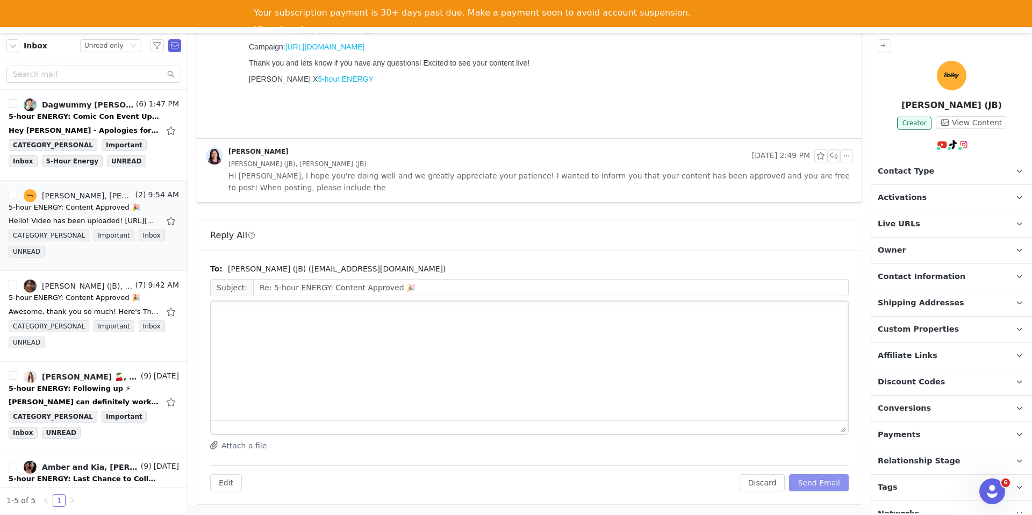
scroll to position [335, 0]
click at [827, 483] on button "Send Email" at bounding box center [819, 482] width 60 height 17
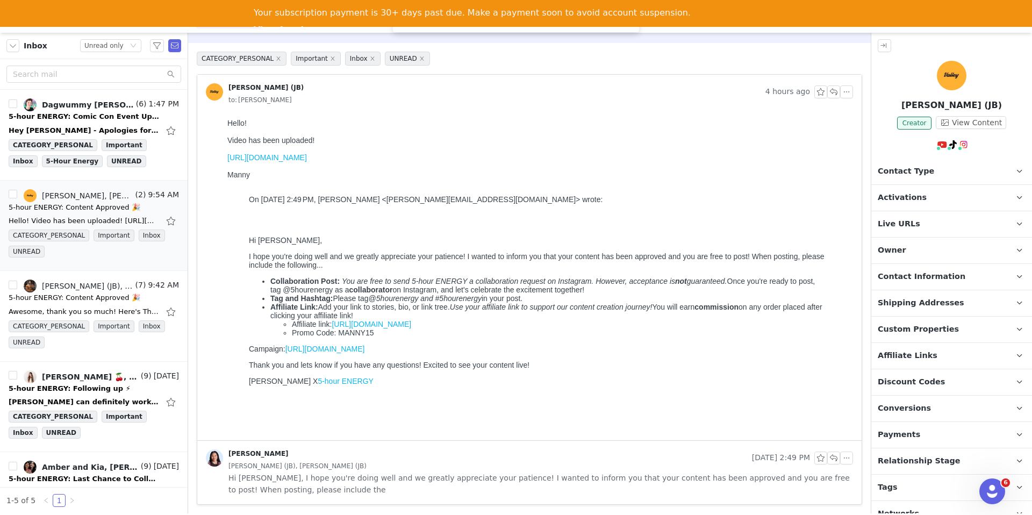
scroll to position [33, 0]
click at [89, 129] on div "Hey Randi - Apologies for any miscommunication here! It is confirmed that Evan …" at bounding box center [84, 130] width 150 height 11
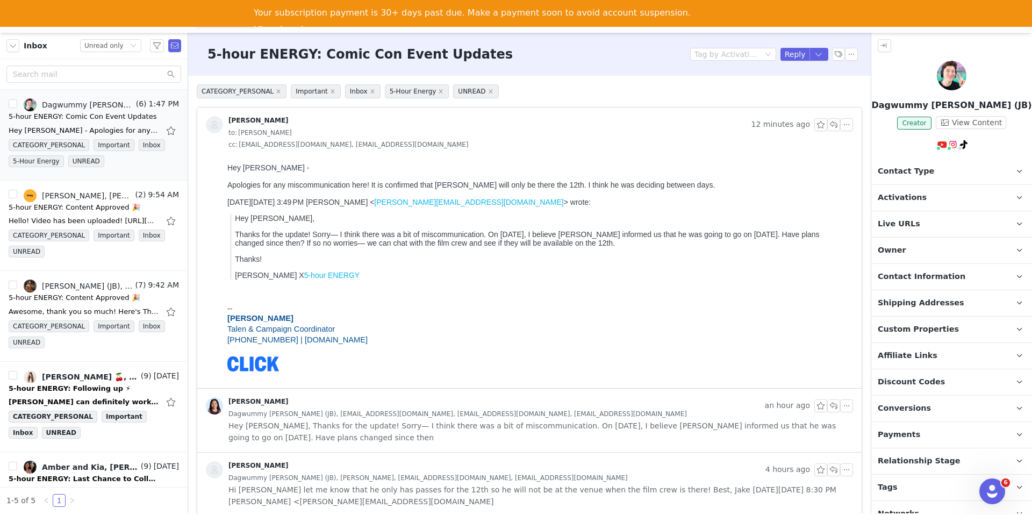
scroll to position [0, 0]
click at [829, 55] on div "Tag by Activation Reply" at bounding box center [774, 54] width 168 height 13
click at [824, 55] on button "button" at bounding box center [818, 54] width 19 height 13
click at [814, 58] on button "button" at bounding box center [818, 54] width 19 height 13
click at [796, 91] on li "Reply All" at bounding box center [808, 90] width 46 height 17
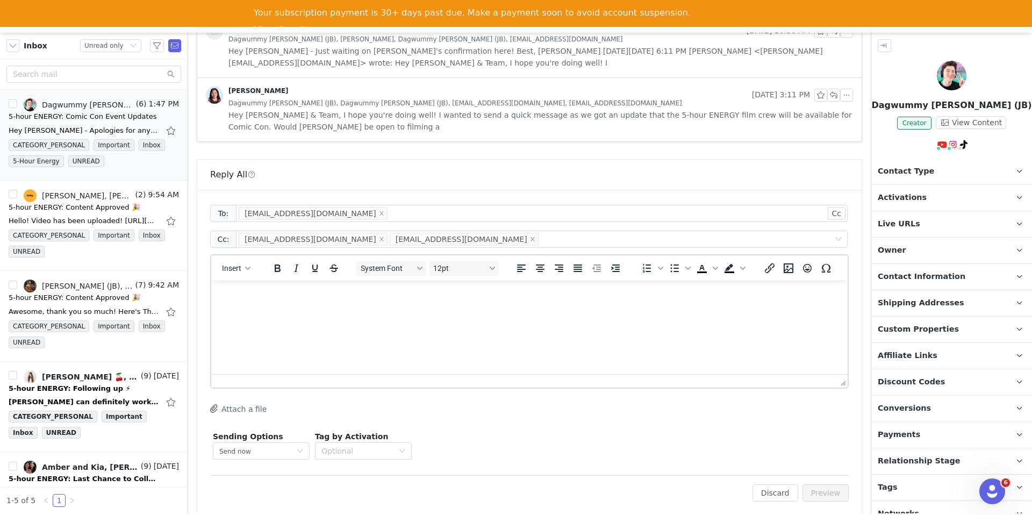
scroll to position [565, 0]
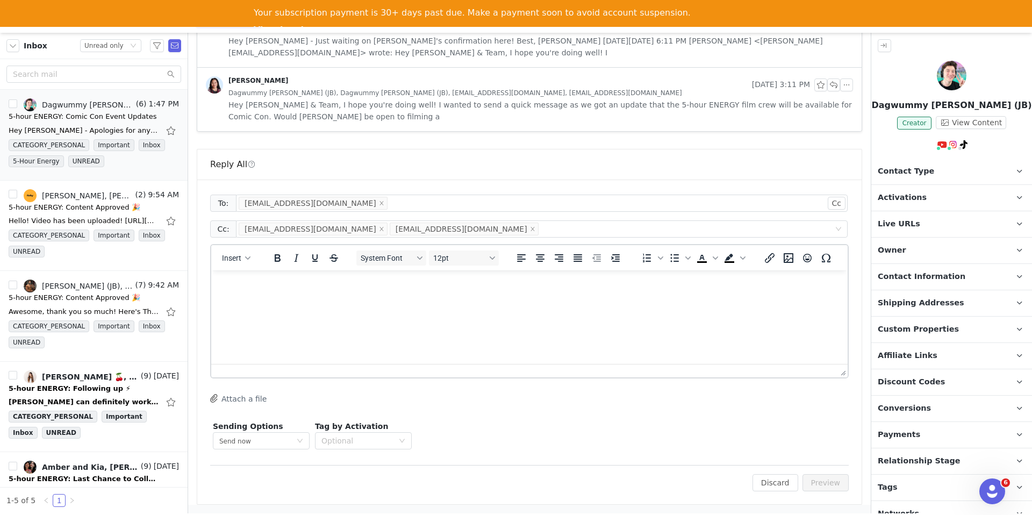
click at [537, 299] on html at bounding box center [529, 284] width 636 height 29
click at [228, 261] on span "Insert" at bounding box center [231, 258] width 19 height 9
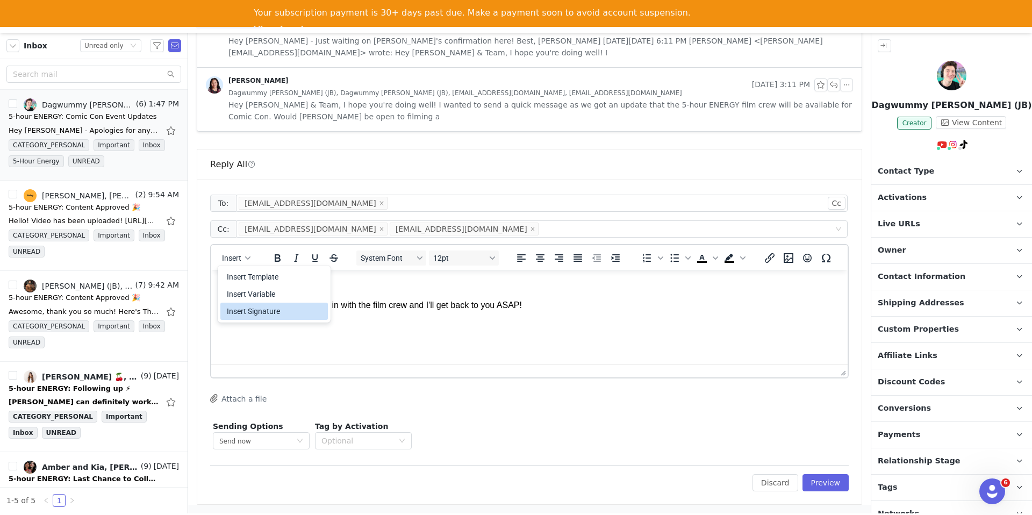
click at [260, 301] on div "Insert Variable" at bounding box center [273, 293] width 107 height 17
select select
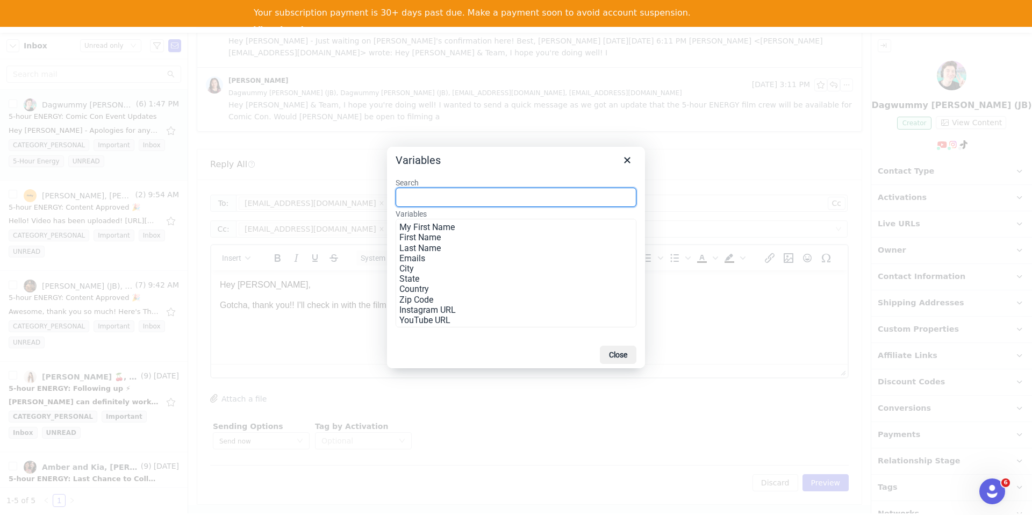
click at [595, 358] on div "Close" at bounding box center [615, 355] width 41 height 18
click at [623, 353] on button "Close" at bounding box center [618, 355] width 37 height 18
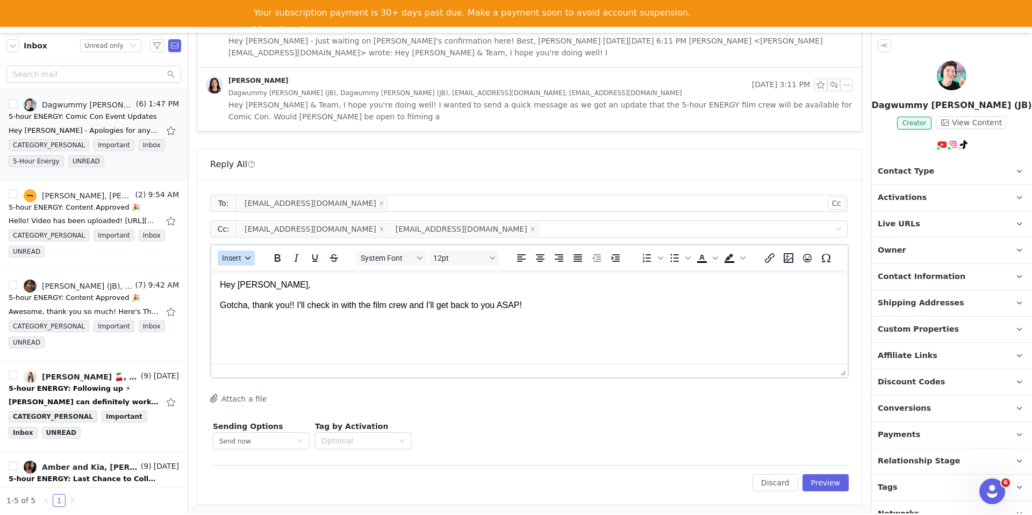
click at [248, 259] on icon "button" at bounding box center [247, 257] width 5 height 3
click at [252, 300] on div "Insert Variable" at bounding box center [275, 294] width 97 height 13
select select
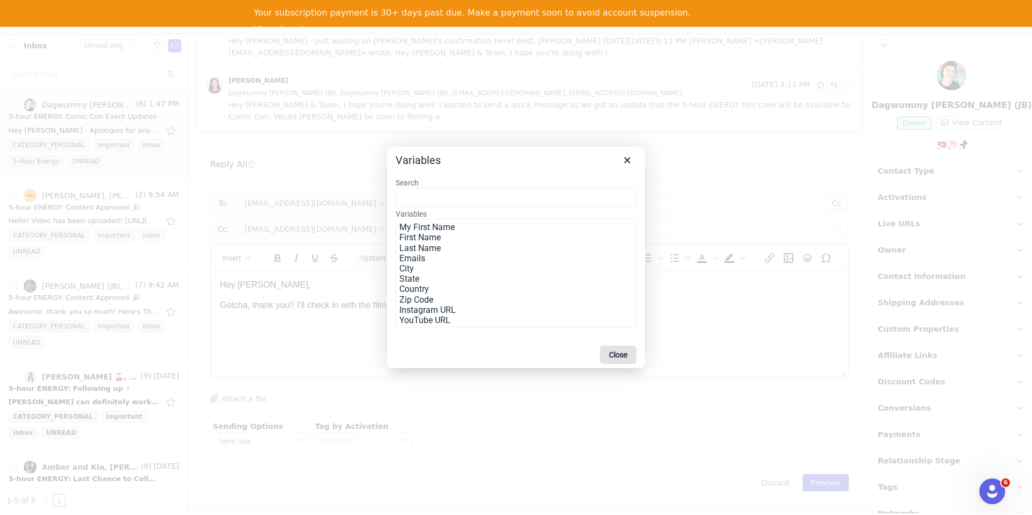
click at [621, 350] on button "Close" at bounding box center [618, 355] width 37 height 18
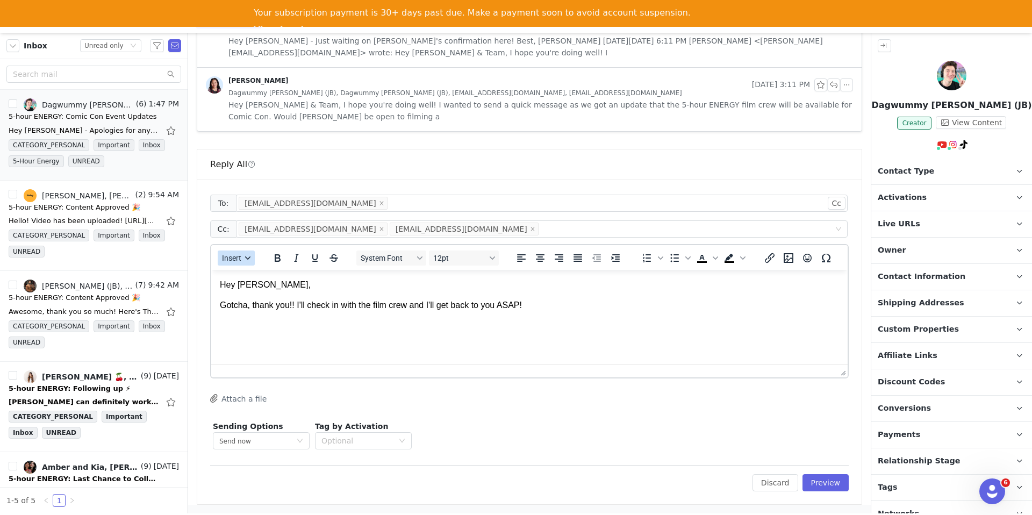
click at [239, 259] on span "Insert" at bounding box center [231, 258] width 19 height 9
click at [239, 307] on div "Insert Signature" at bounding box center [275, 311] width 97 height 13
click at [832, 486] on button "Preview" at bounding box center [825, 482] width 47 height 17
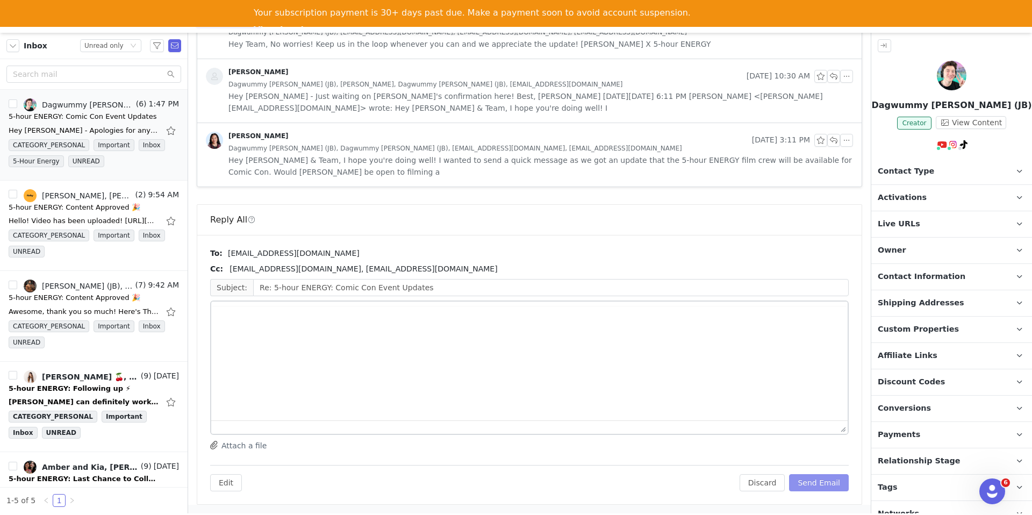
click at [832, 482] on button "Send Email" at bounding box center [819, 482] width 60 height 17
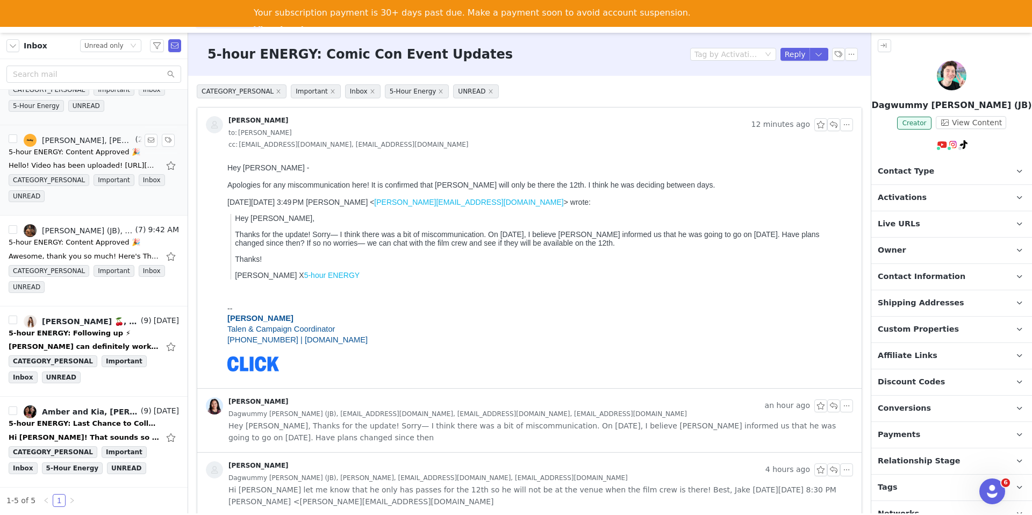
scroll to position [0, 0]
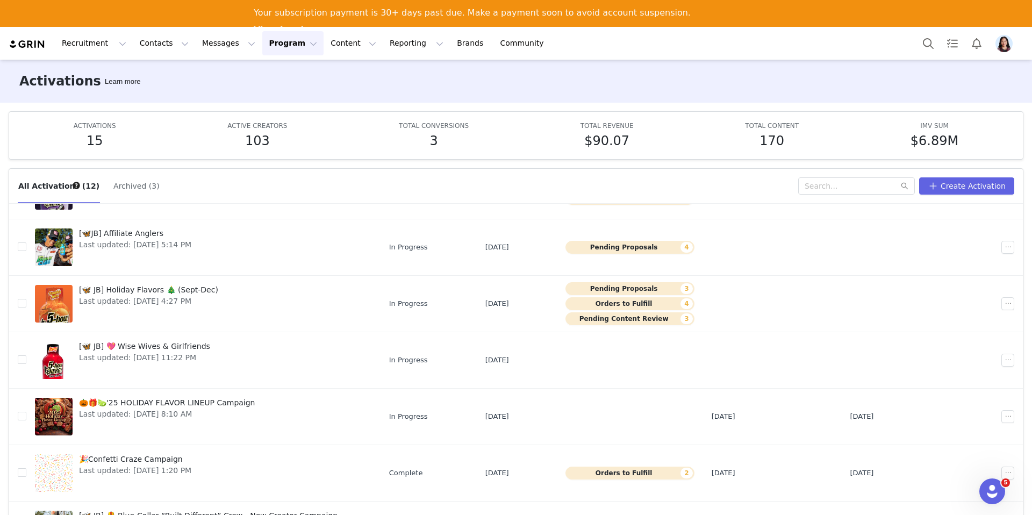
scroll to position [56, 0]
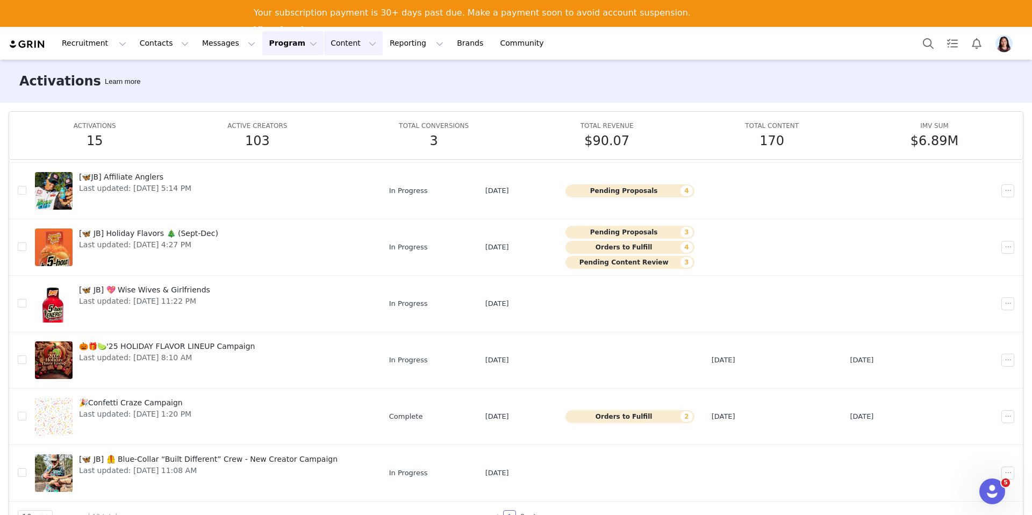
click at [324, 41] on button "Content Content" at bounding box center [353, 43] width 59 height 24
click at [324, 76] on p "Creator Content" at bounding box center [341, 74] width 60 height 11
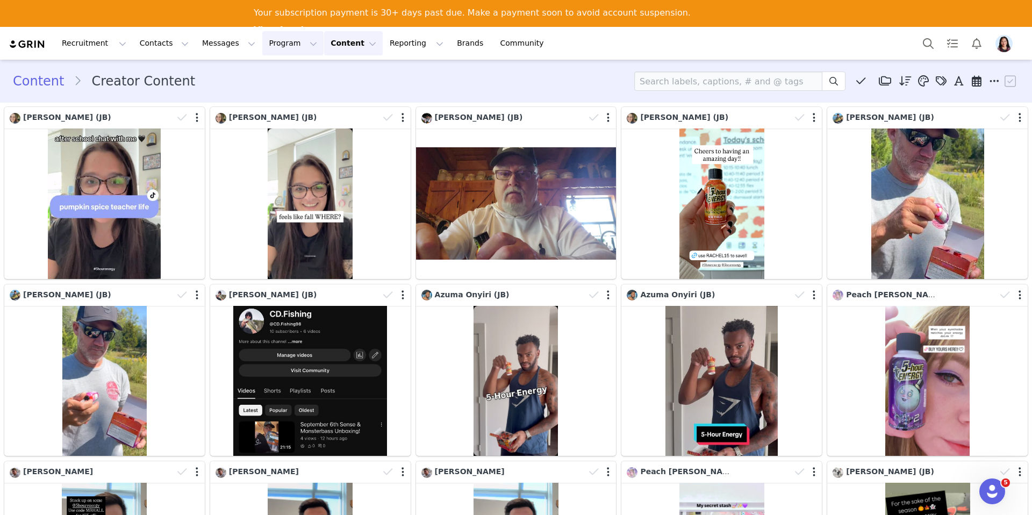
click at [272, 47] on button "Program Program" at bounding box center [292, 43] width 61 height 24
click at [272, 71] on p "Activations" at bounding box center [271, 73] width 37 height 10
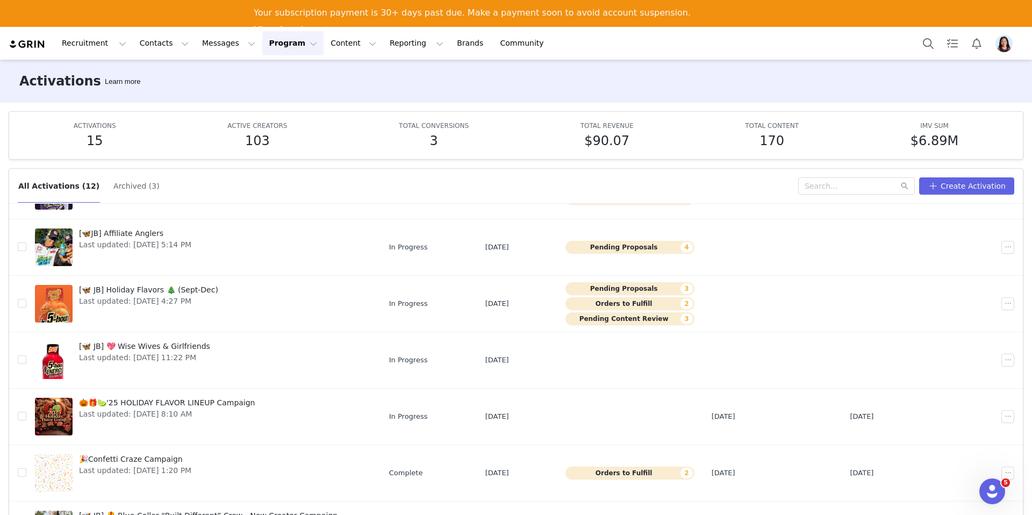
scroll to position [56, 0]
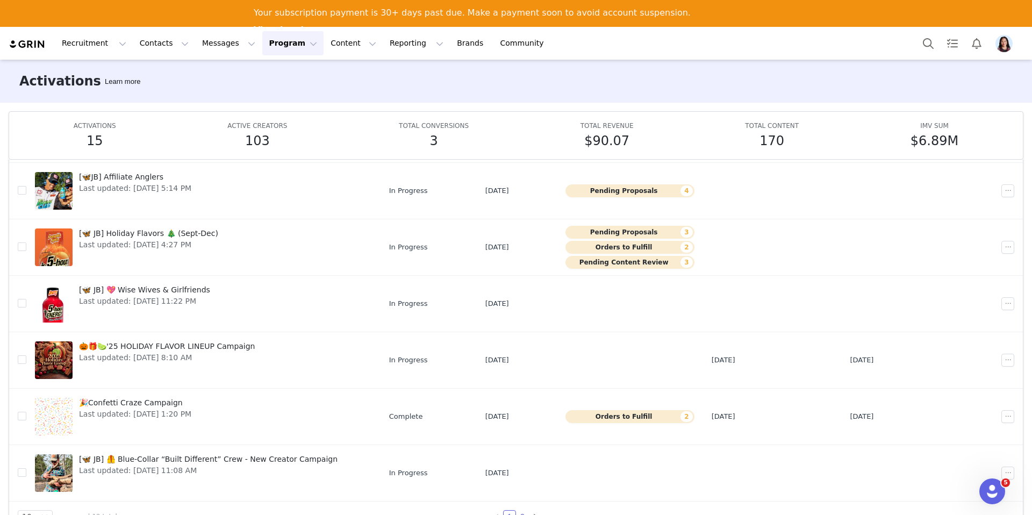
click at [522, 514] on link "2" at bounding box center [522, 517] width 12 height 12
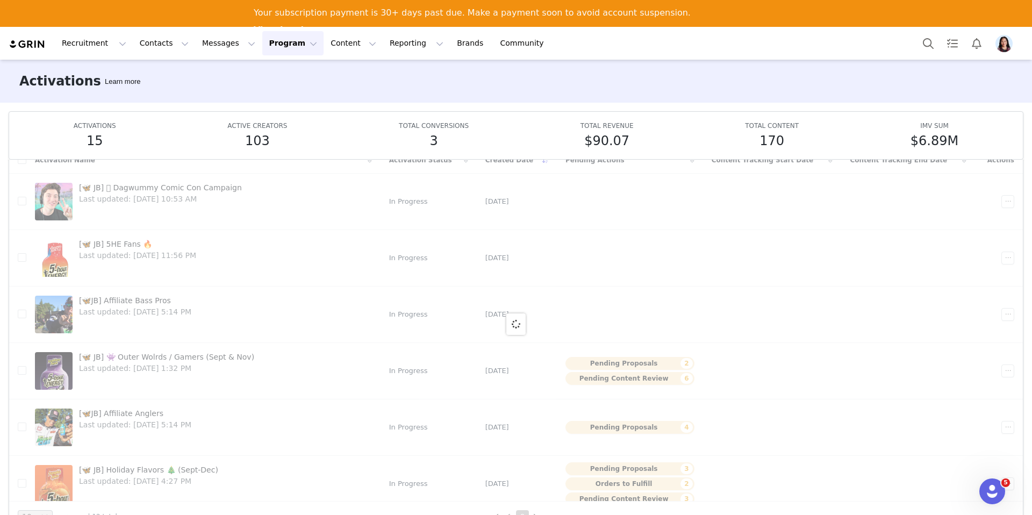
scroll to position [0, 0]
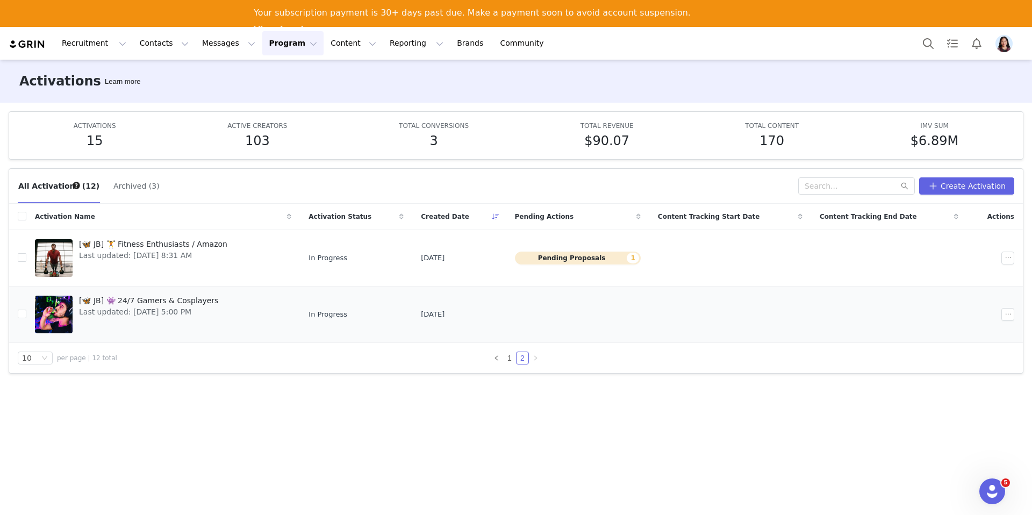
click at [216, 322] on link "[🦋 JB] 👾 24/7 Gamers & Cosplayers Last updated: Sep 9, 2025 5:00 PM" at bounding box center [163, 314] width 256 height 43
click at [212, 253] on span "Last updated: Sep 19, 2025 8:31 AM" at bounding box center [153, 255] width 148 height 11
click at [508, 359] on link "1" at bounding box center [510, 358] width 12 height 12
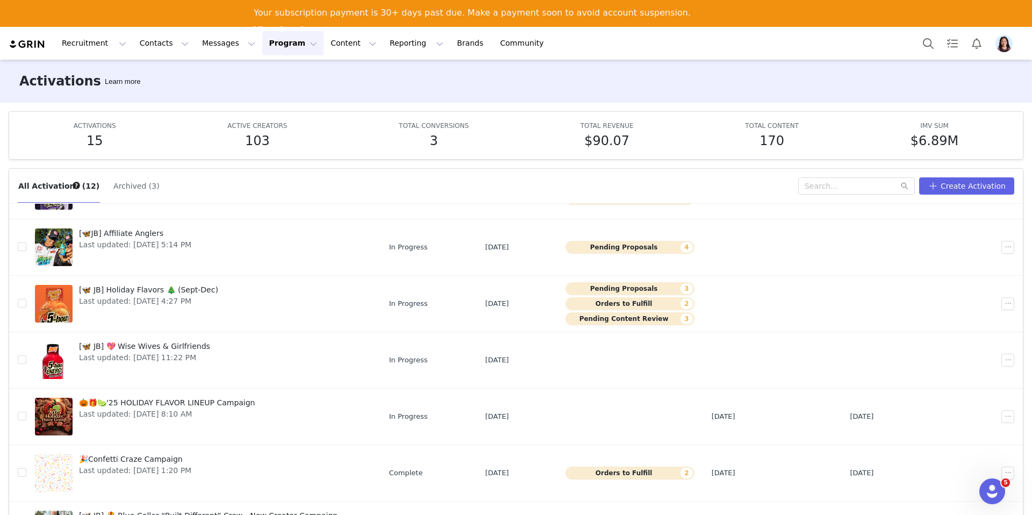
scroll to position [56, 0]
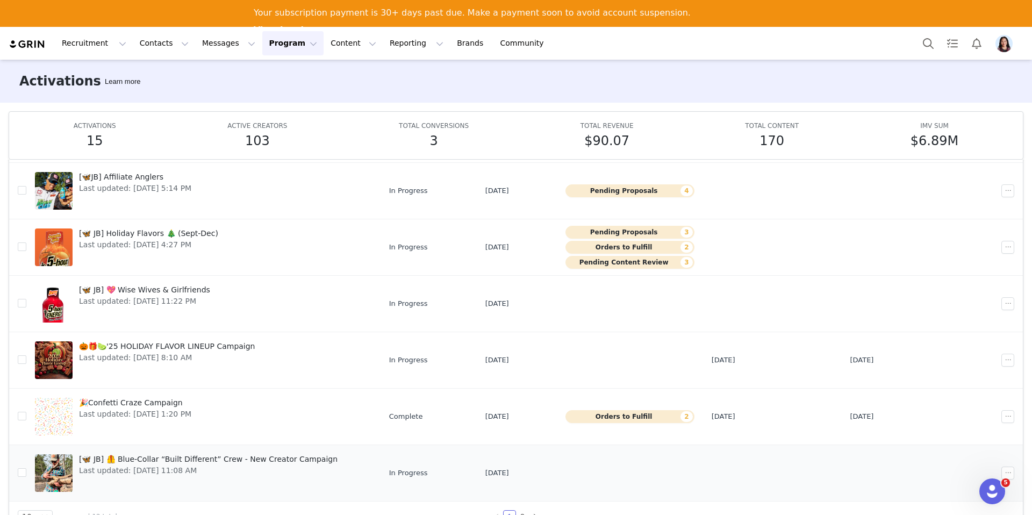
click at [144, 464] on span "[🦋 JB] 🦺 Blue-Collar “Built Different” Crew - New Creator Campaign" at bounding box center [208, 459] width 259 height 11
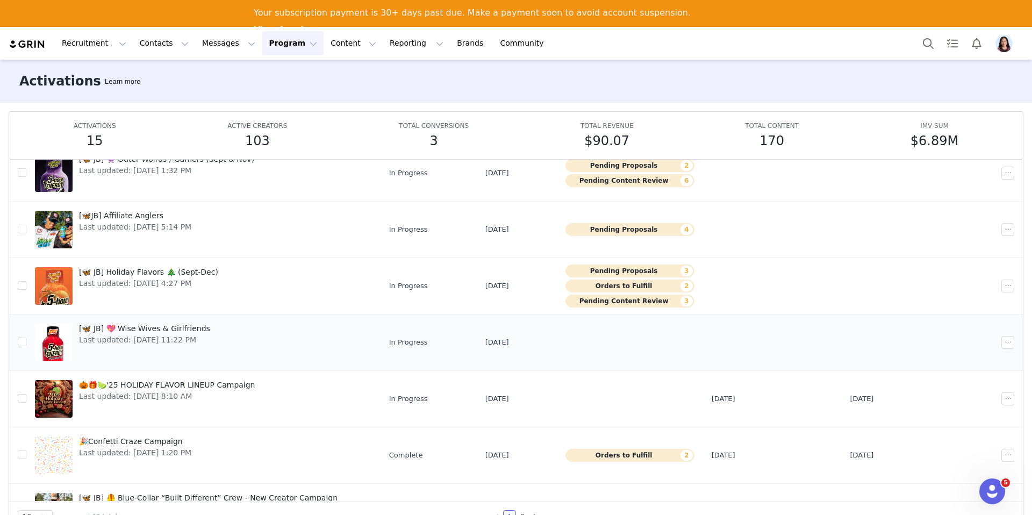
scroll to position [192, 0]
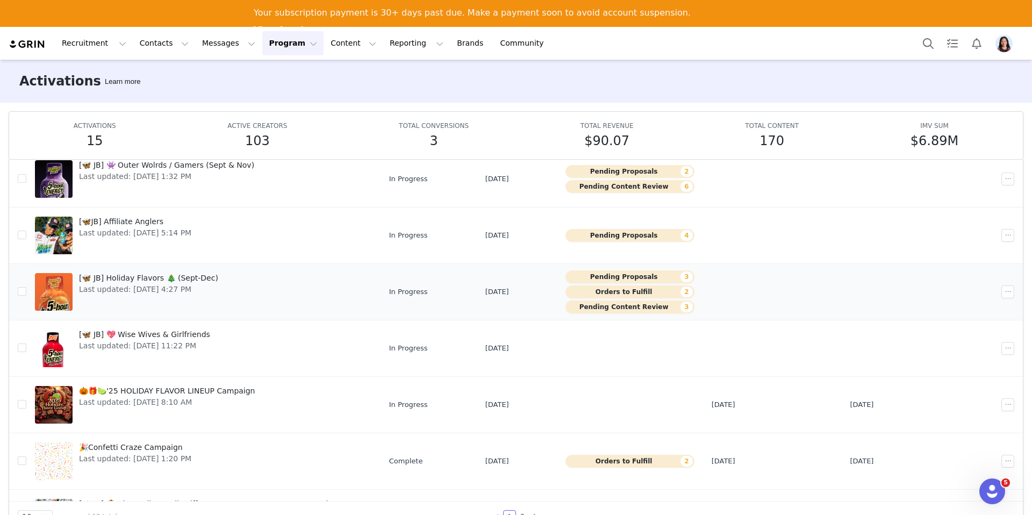
click at [127, 288] on span "Last updated: Sep 26, 2025 4:27 PM" at bounding box center [148, 289] width 139 height 11
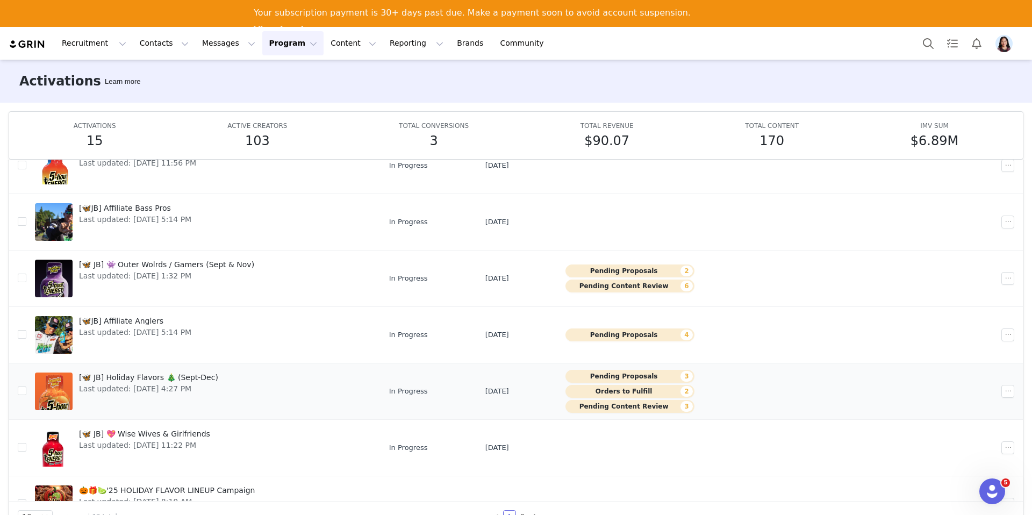
scroll to position [70, 0]
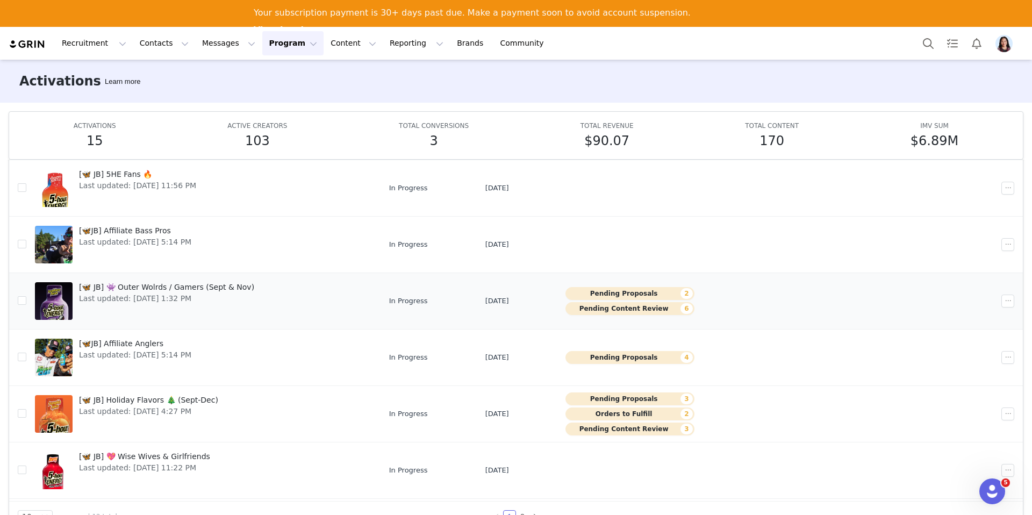
click at [133, 301] on span "Last updated: Sep 29, 2025 1:32 PM" at bounding box center [166, 298] width 175 height 11
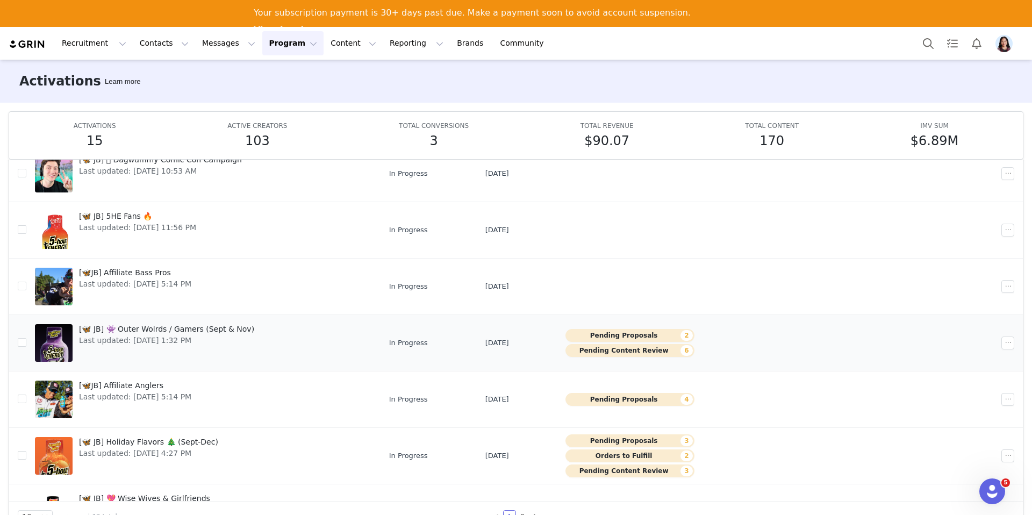
scroll to position [0, 0]
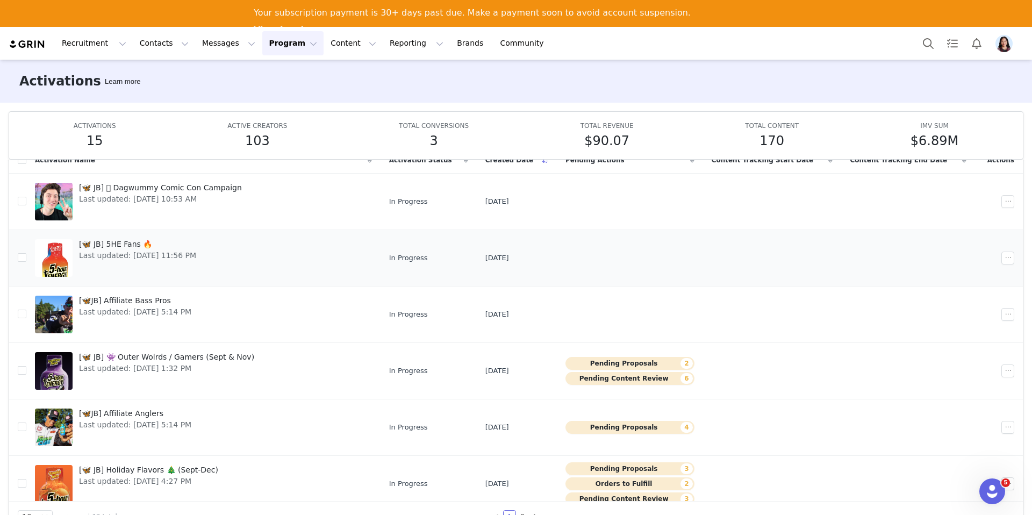
click at [122, 263] on div "[🦋 JB] 5HE Fans 🔥 Last updated: Sep 26, 2025 11:56 PM" at bounding box center [138, 257] width 130 height 43
click at [122, 195] on span "Last updated: Sep 11, 2025 10:53 AM" at bounding box center [160, 198] width 163 height 11
click at [154, 46] on button "Contacts Contacts" at bounding box center [164, 43] width 62 height 24
click at [160, 90] on p "Prospects" at bounding box center [152, 94] width 36 height 11
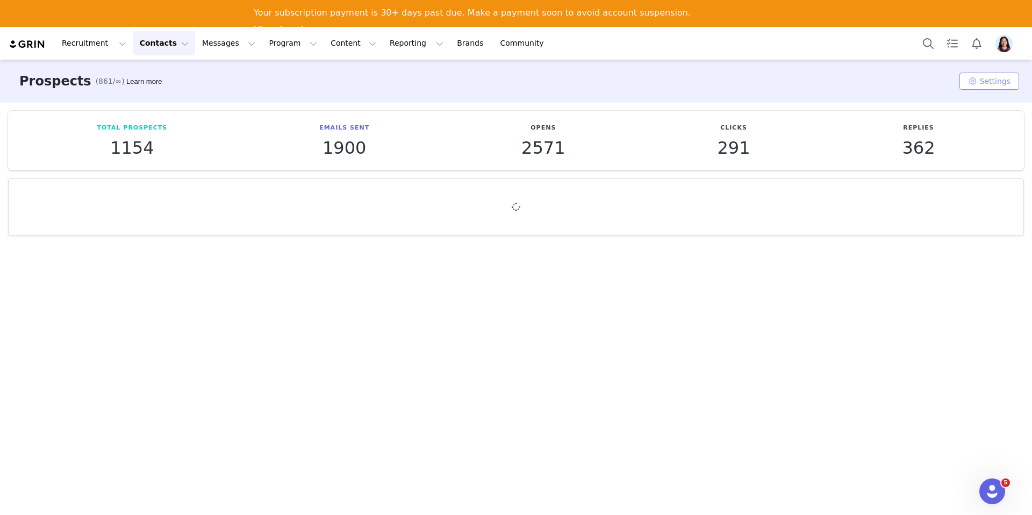
click at [987, 77] on button "Settings" at bounding box center [989, 81] width 60 height 17
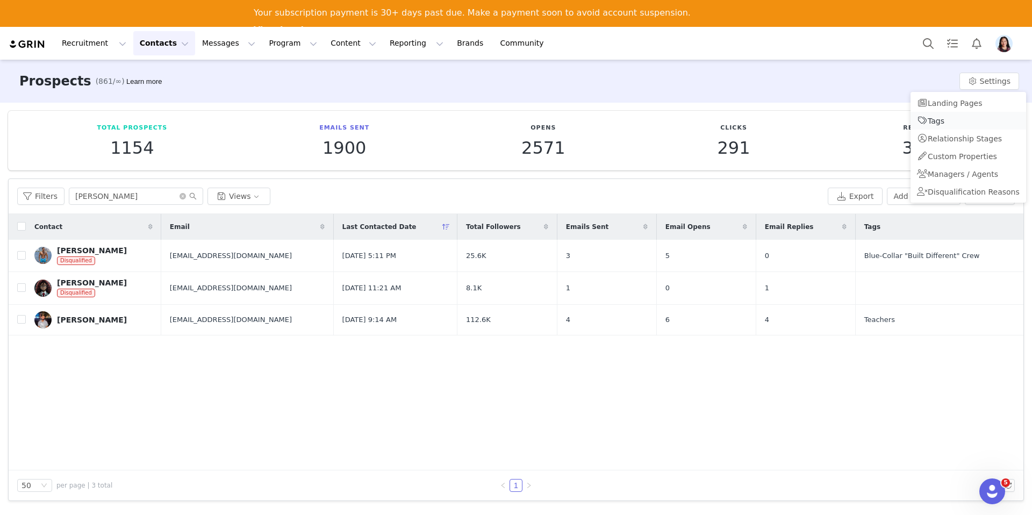
click at [938, 122] on span "Tags" at bounding box center [936, 121] width 17 height 9
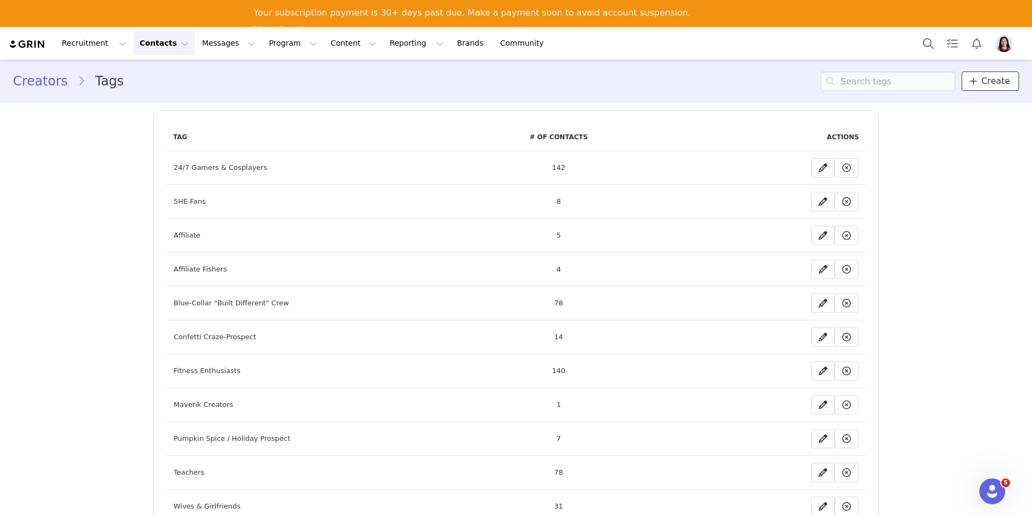
click at [972, 83] on icon at bounding box center [974, 81] width 8 height 9
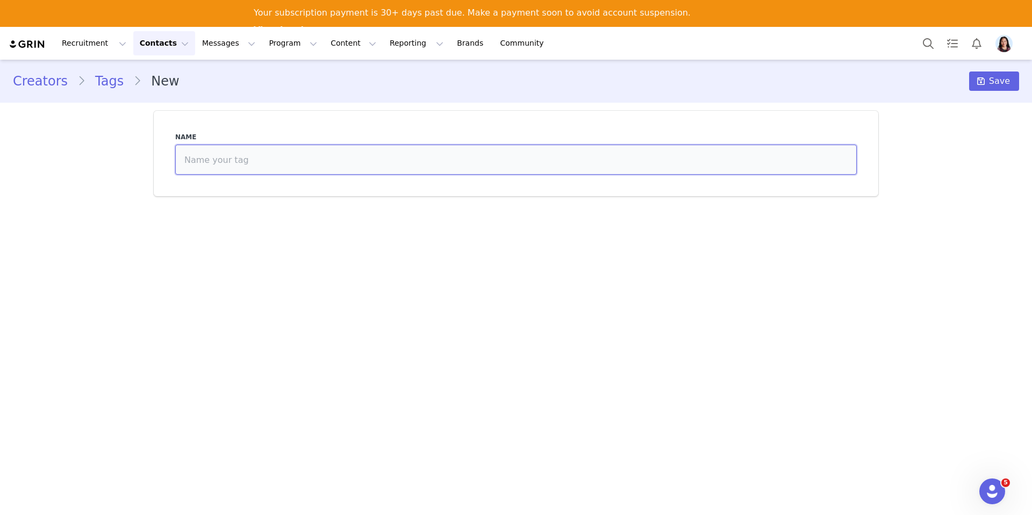
click at [636, 169] on input at bounding box center [515, 160] width 681 height 30
type input "T"
type input "Streamers / Twitch Gamers"
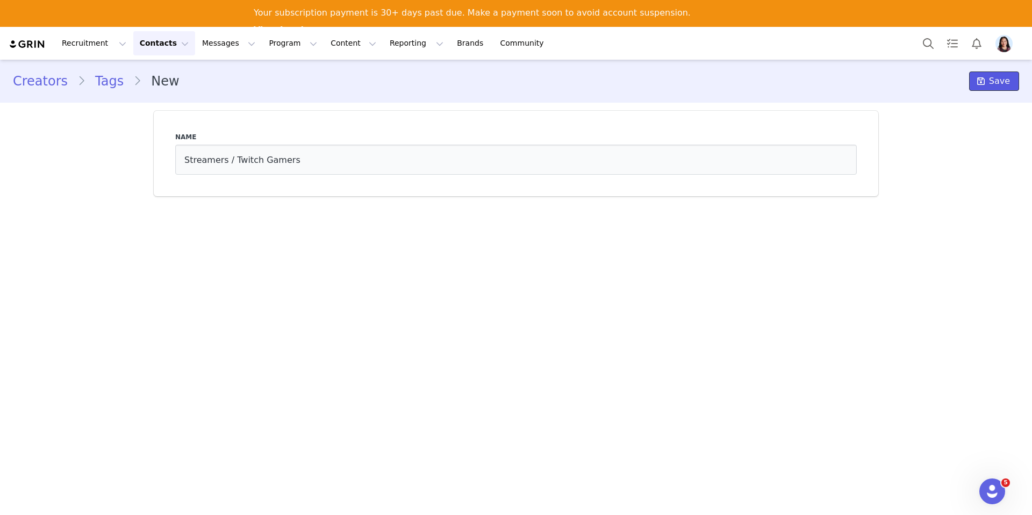
click at [997, 80] on span "Save" at bounding box center [999, 81] width 21 height 13
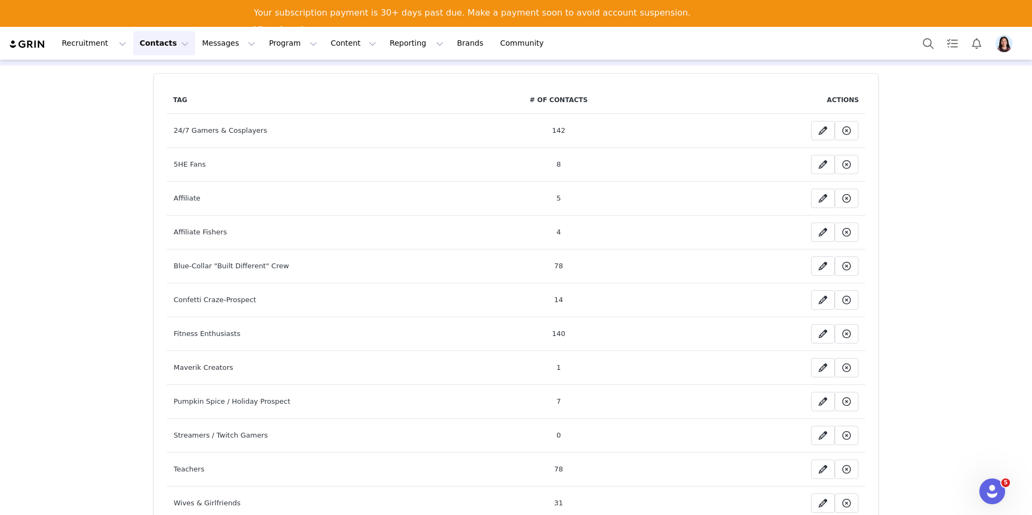
scroll to position [38, 0]
click at [145, 51] on button "Contacts Contacts" at bounding box center [164, 43] width 62 height 24
click at [151, 96] on p "Prospects" at bounding box center [152, 94] width 36 height 11
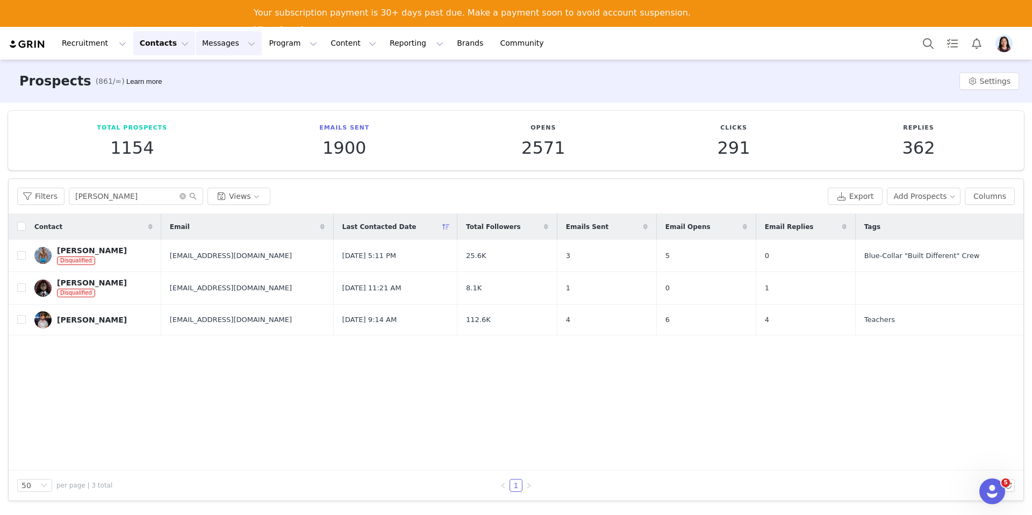
click at [229, 52] on button "Messages Messages" at bounding box center [229, 43] width 66 height 24
click at [262, 53] on button "Program Program" at bounding box center [292, 43] width 61 height 24
click at [255, 76] on p "Activations" at bounding box center [274, 74] width 41 height 11
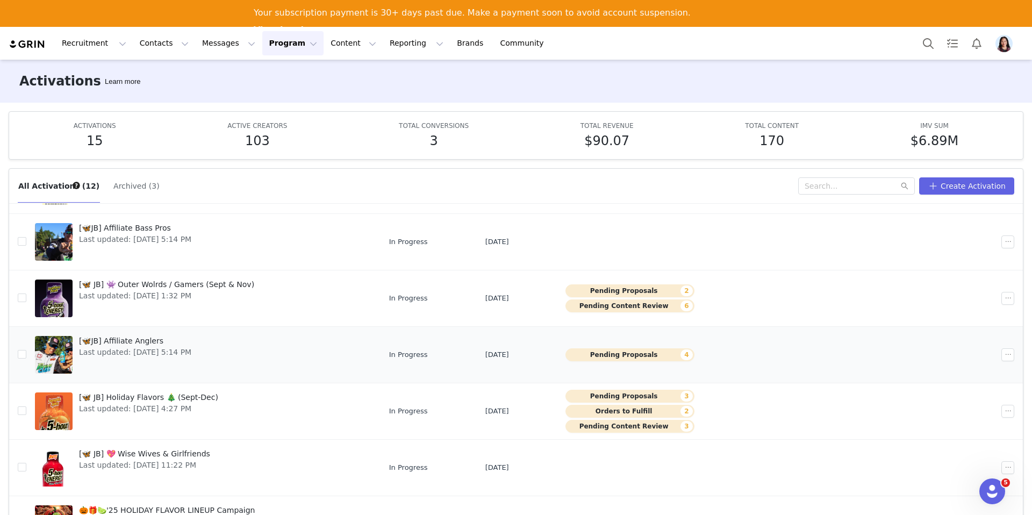
scroll to position [145, 0]
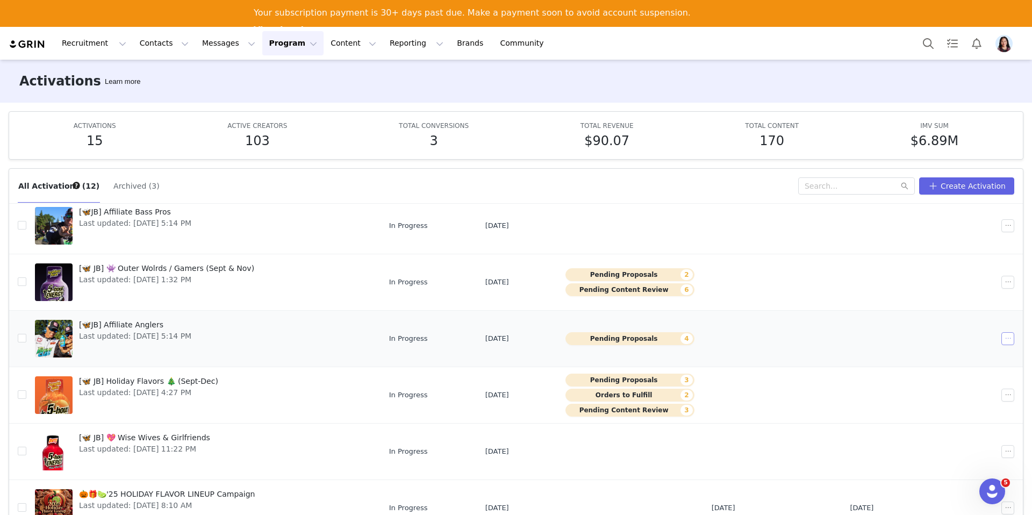
click at [1005, 339] on button "button" at bounding box center [1007, 338] width 13 height 13
click at [972, 362] on div "Edit" at bounding box center [966, 358] width 93 height 12
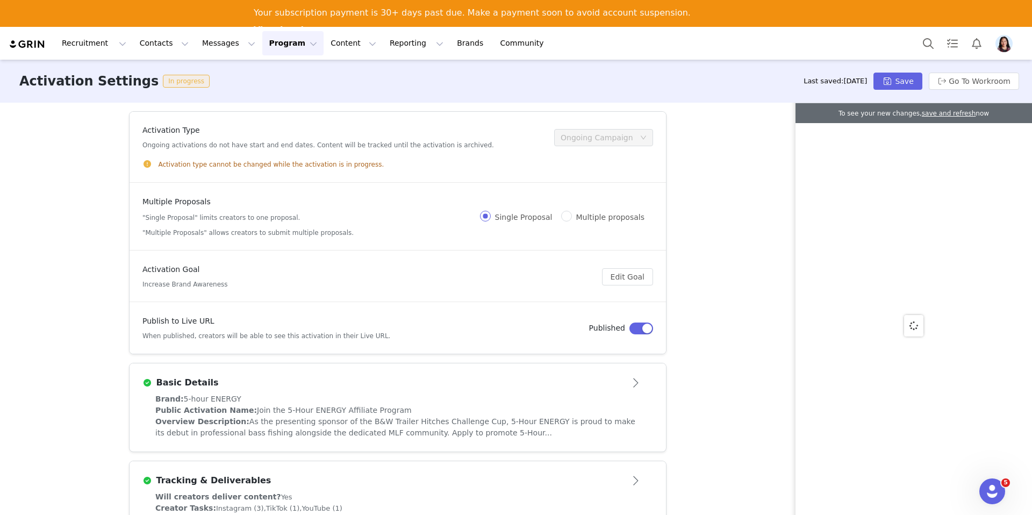
scroll to position [113, 0]
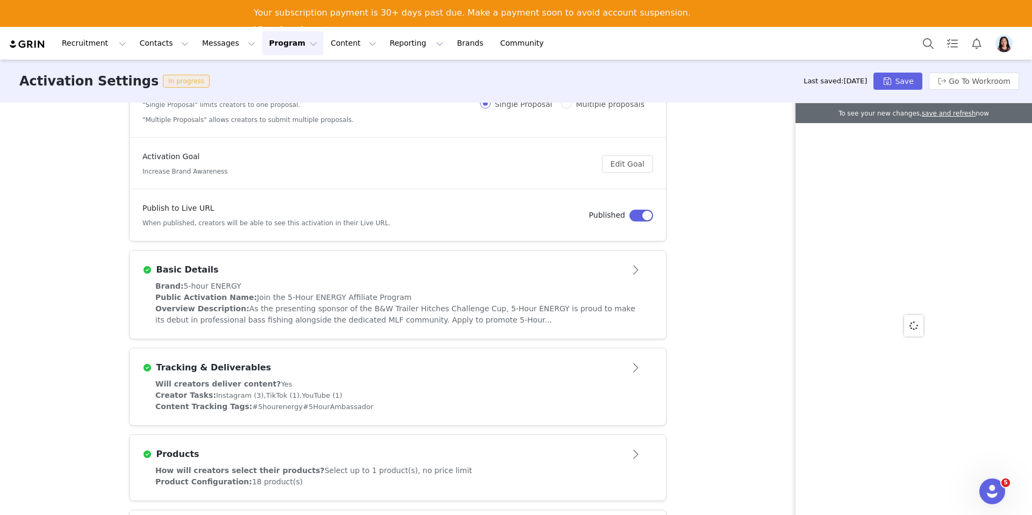
click at [576, 327] on div "Brand: 5-hour ENERGY Public Activation Name: Join the 5-Hour ENERGY Affiliate P…" at bounding box center [398, 310] width 536 height 58
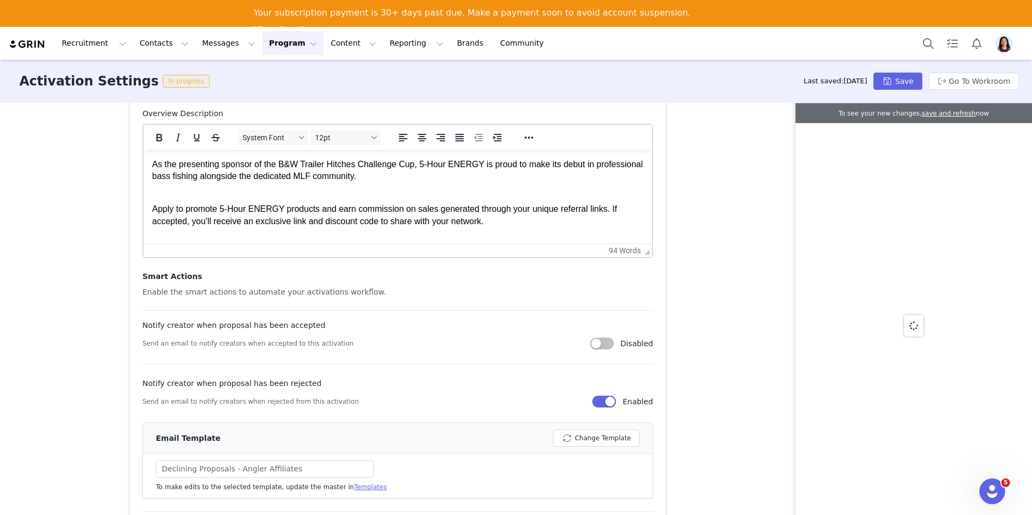
scroll to position [0, 0]
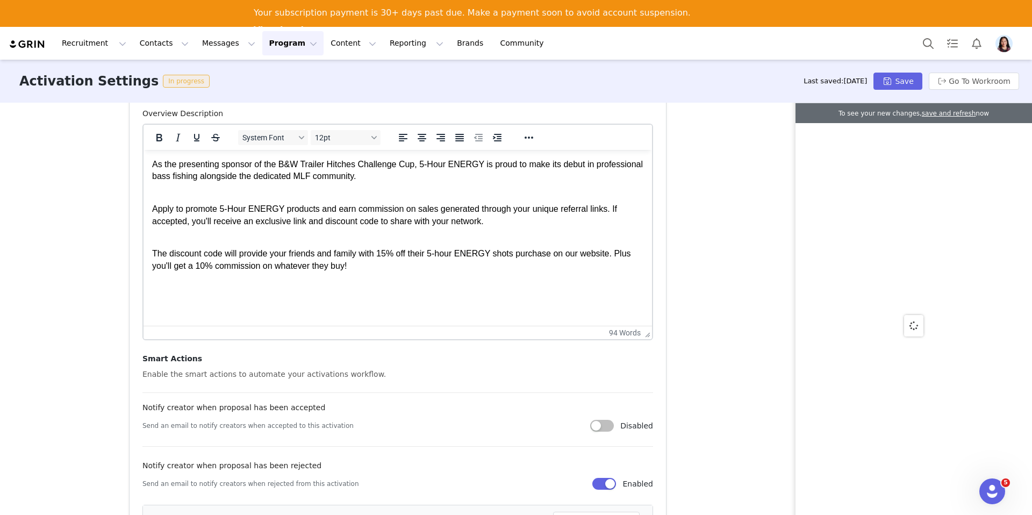
drag, startPoint x: 644, startPoint y: 248, endPoint x: 645, endPoint y: 371, distance: 123.6
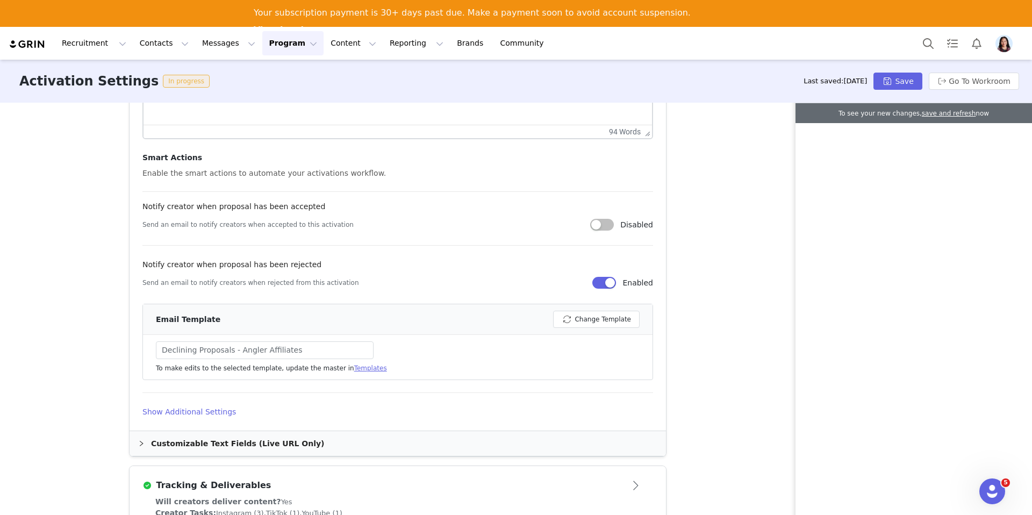
scroll to position [744, 0]
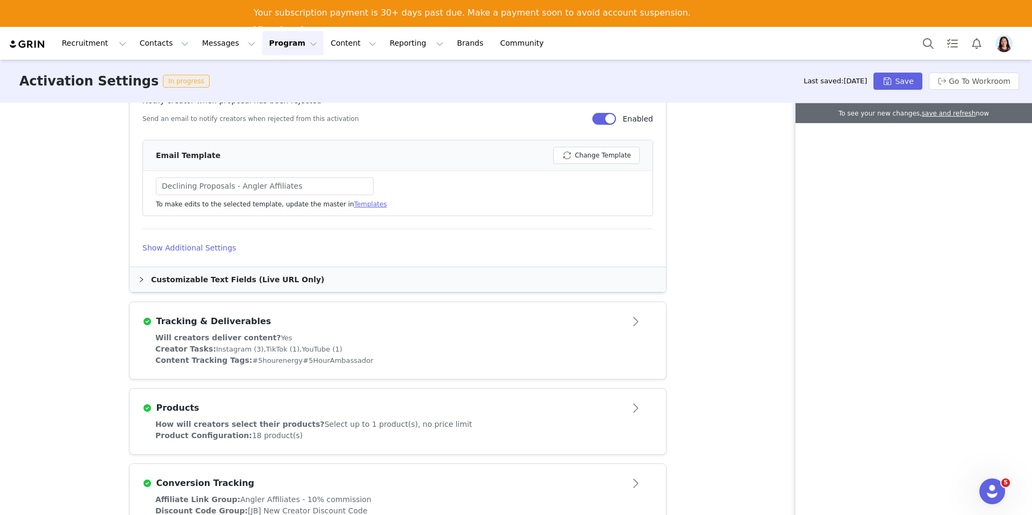
click at [562, 334] on div "Will creators deliver content? Yes" at bounding box center [397, 337] width 485 height 11
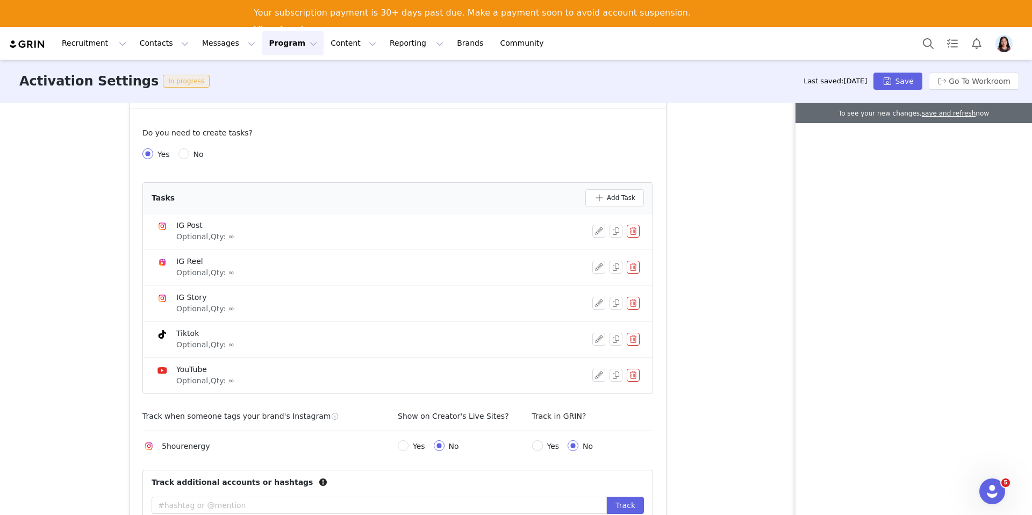
scroll to position [366, 0]
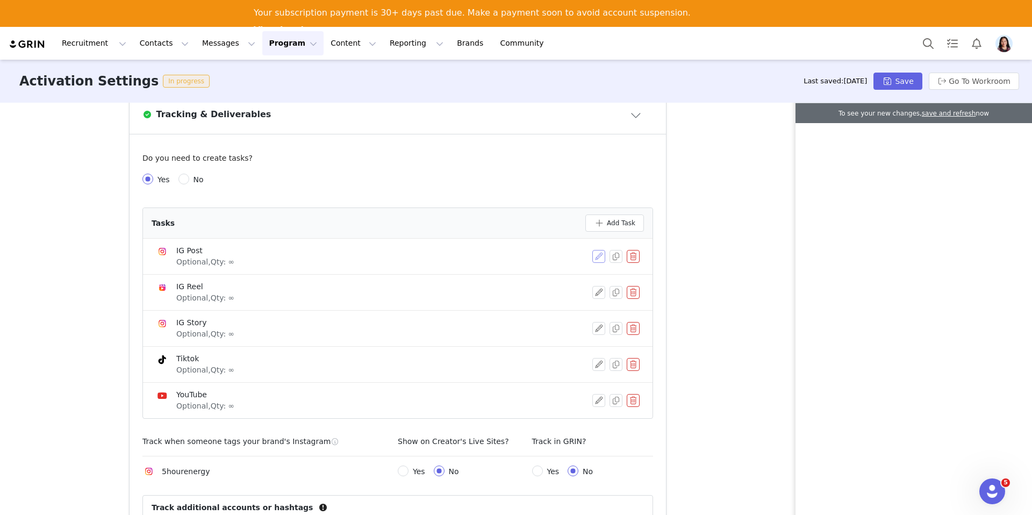
click at [594, 257] on button "button" at bounding box center [598, 256] width 13 height 13
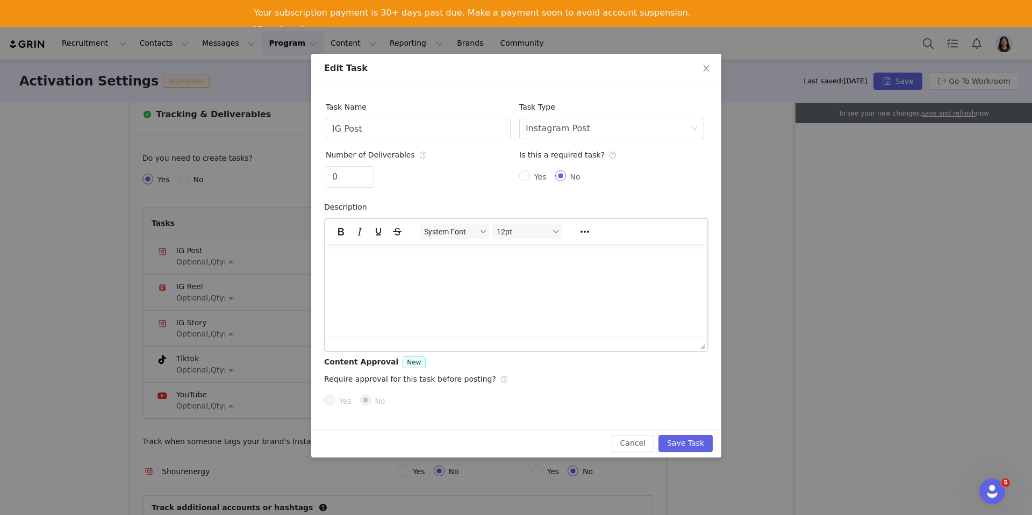
scroll to position [0, 0]
click at [702, 66] on icon "icon: close" at bounding box center [706, 68] width 9 height 9
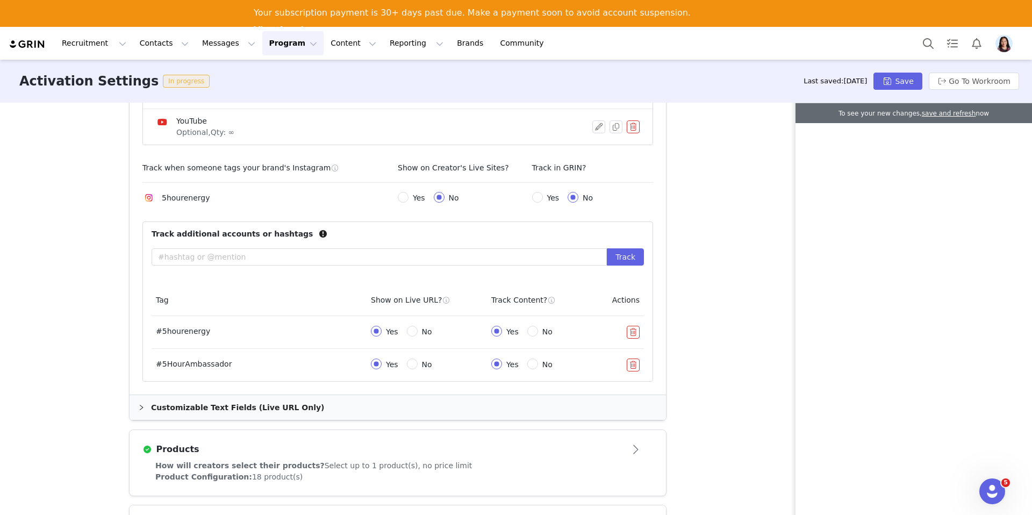
scroll to position [681, 0]
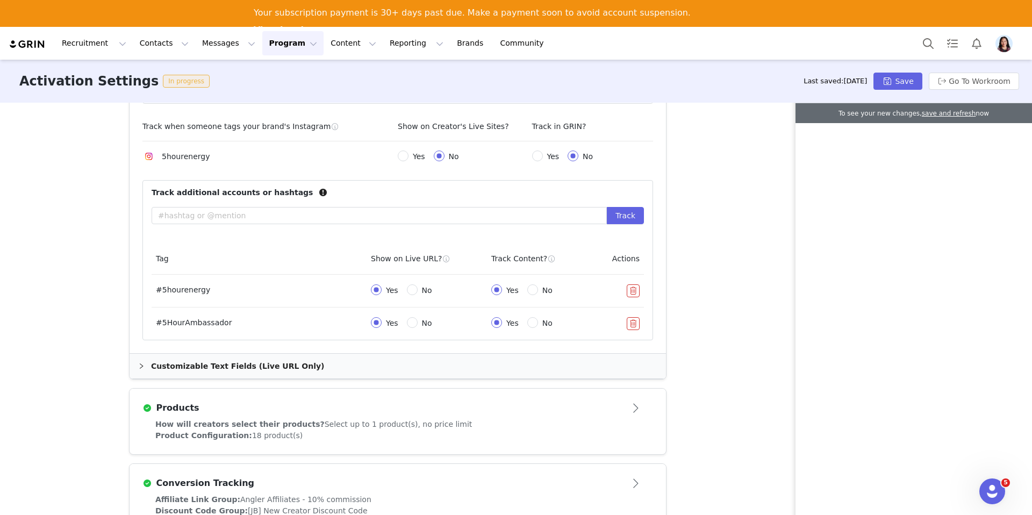
click at [572, 362] on div "Customizable Text Fields (Live URL Only)" at bounding box center [398, 366] width 536 height 25
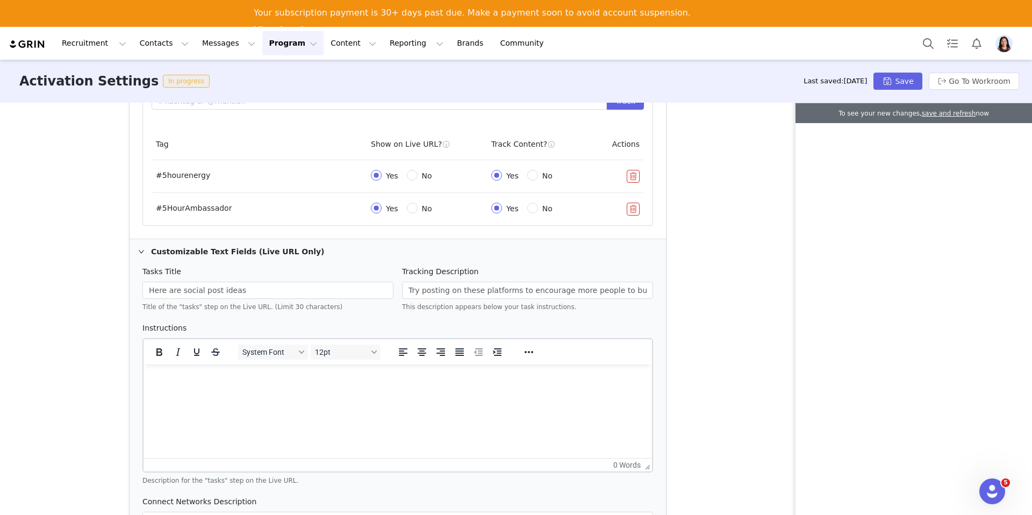
scroll to position [894, 0]
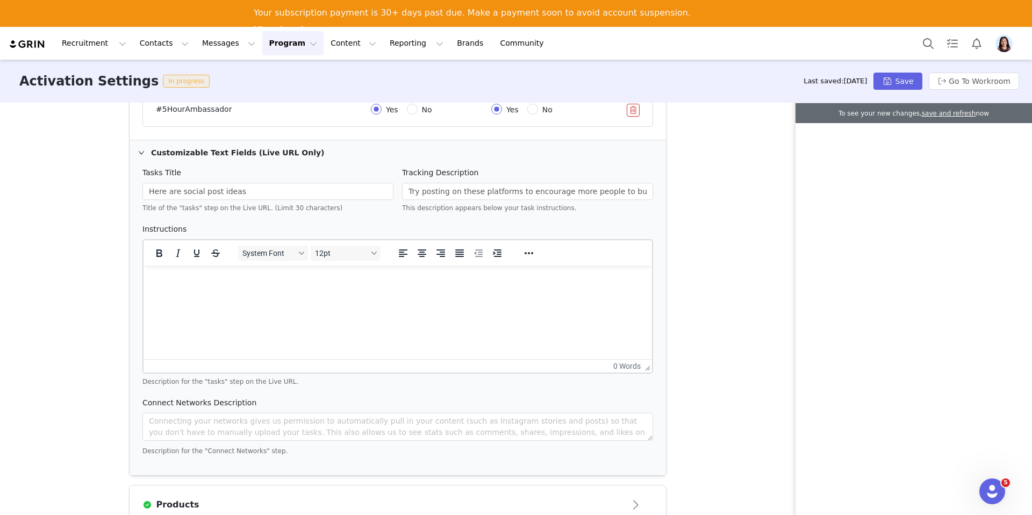
click at [324, 295] on html at bounding box center [397, 279] width 508 height 29
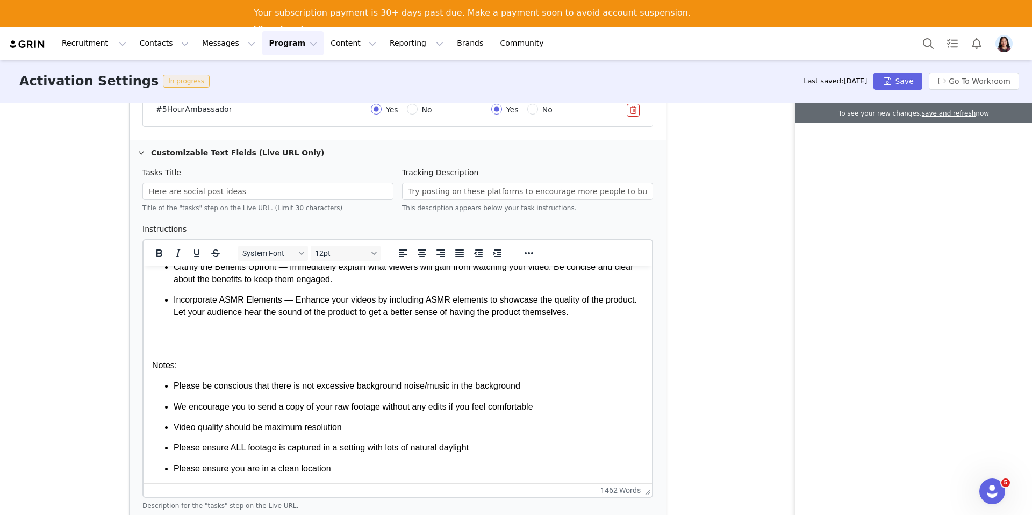
drag, startPoint x: 650, startPoint y: 364, endPoint x: 623, endPoint y: 514, distance: 152.2
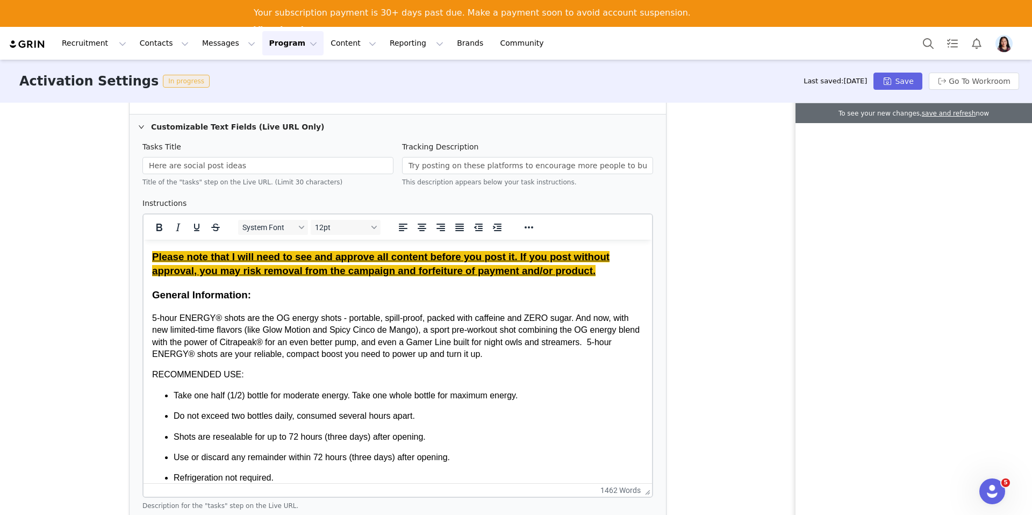
scroll to position [5, 0]
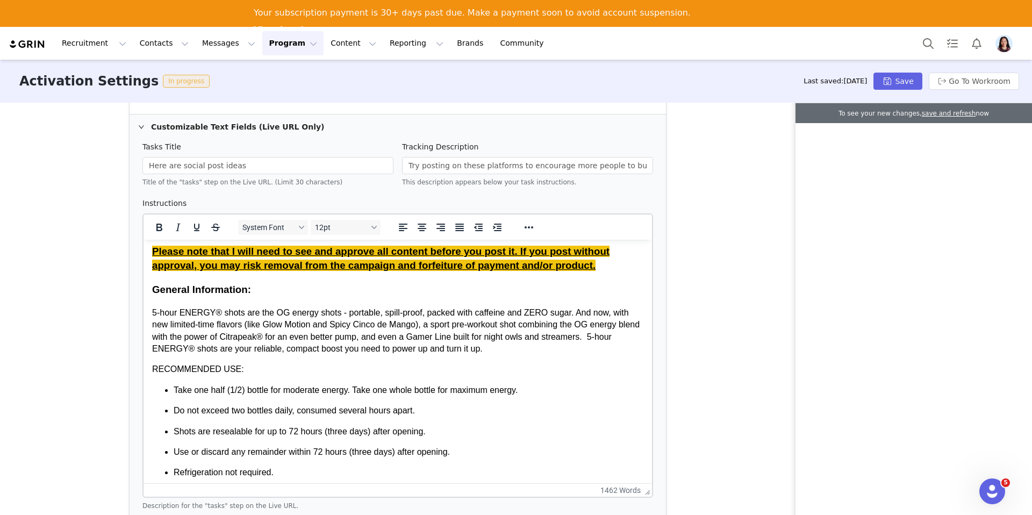
click at [265, 262] on strong "Please note that I will need to see and approve all content before you post it.…" at bounding box center [380, 258] width 457 height 25
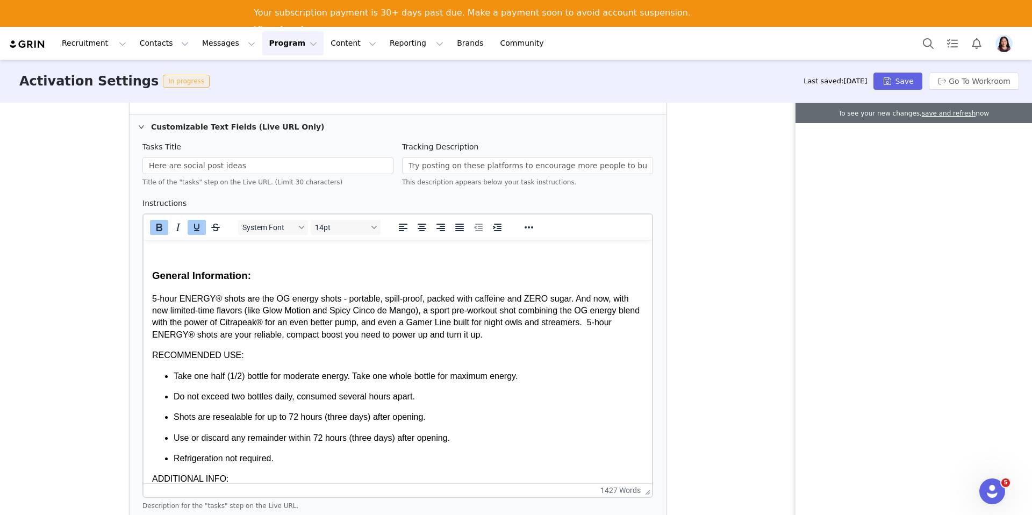
click at [154, 274] on h3 "General Information:" at bounding box center [397, 276] width 491 height 14
click at [155, 277] on h3 "General Information:" at bounding box center [397, 276] width 491 height 14
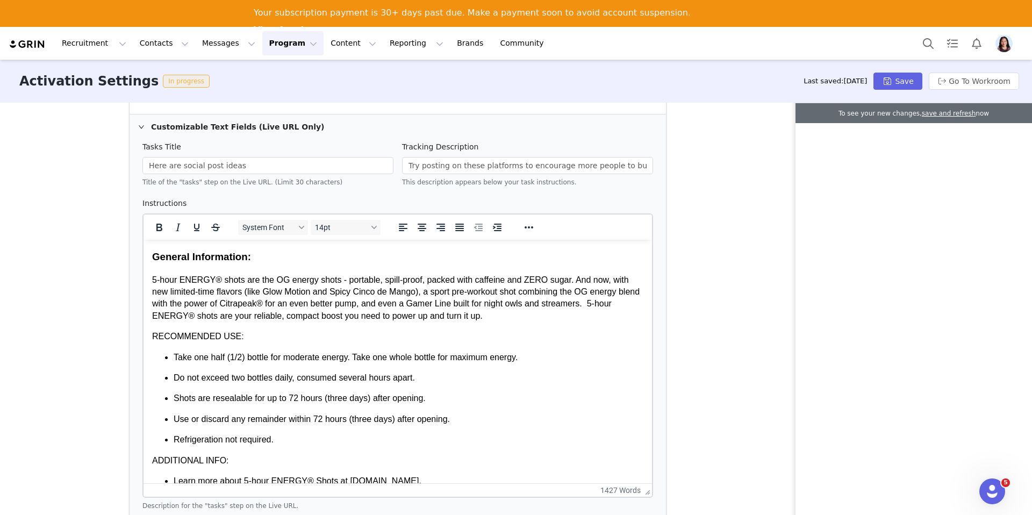
scroll to position [879, 0]
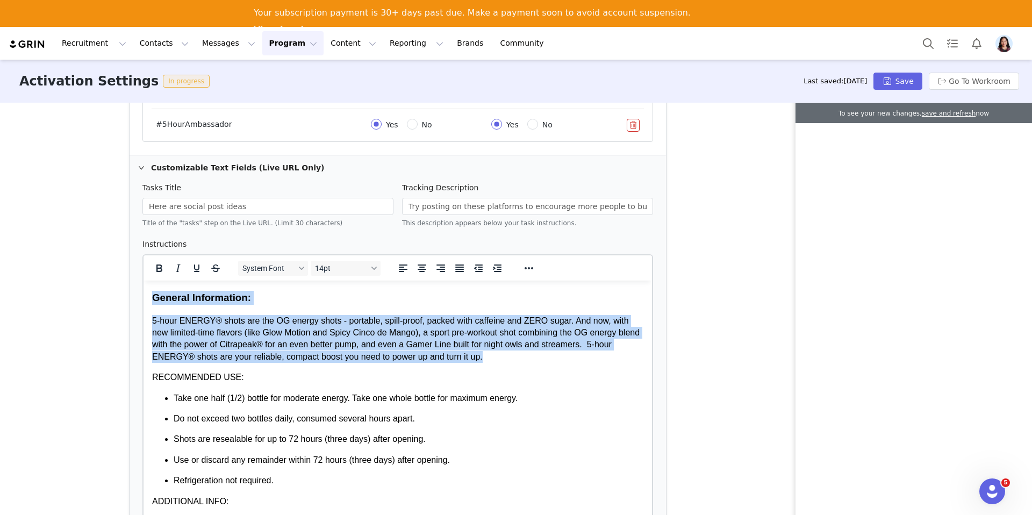
drag, startPoint x: 521, startPoint y: 362, endPoint x: 130, endPoint y: 301, distance: 395.5
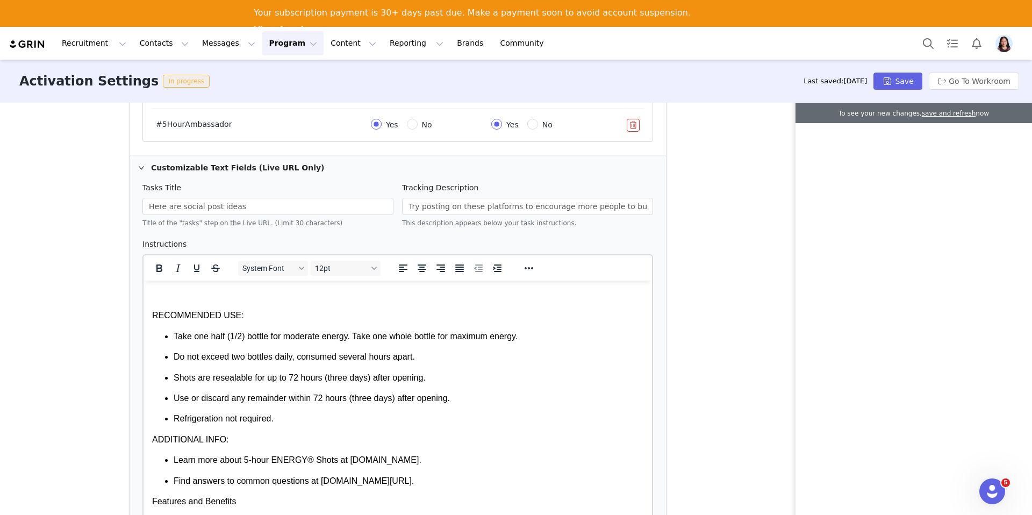
click at [153, 318] on p "RECOMMENDED USE:" at bounding box center [397, 316] width 491 height 12
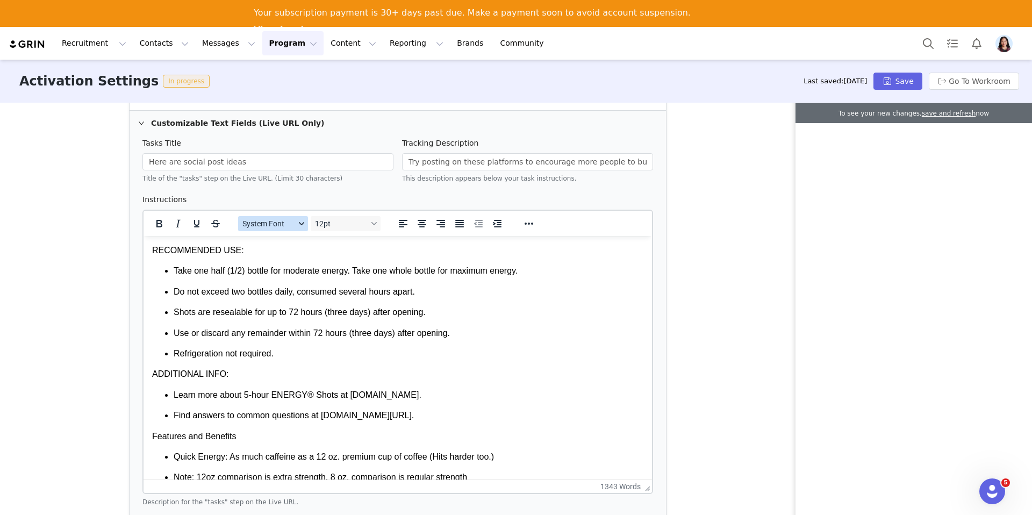
scroll to position [988, 0]
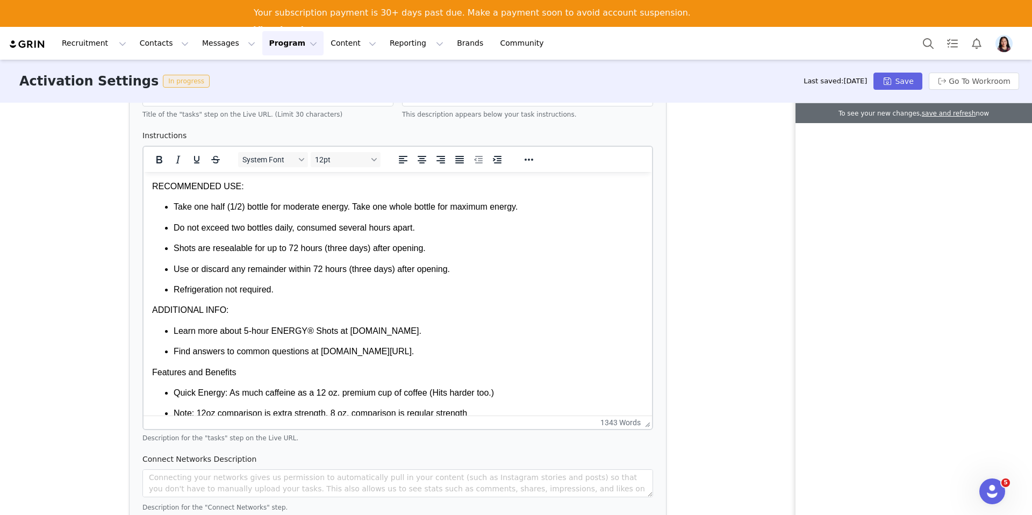
click at [200, 188] on p "RECOMMENDED USE:" at bounding box center [397, 187] width 491 height 12
click at [154, 158] on icon "Bold" at bounding box center [159, 159] width 13 height 13
click at [210, 224] on p "Do not exceed two bottles daily, consumed several hours apart." at bounding box center [409, 228] width 470 height 12
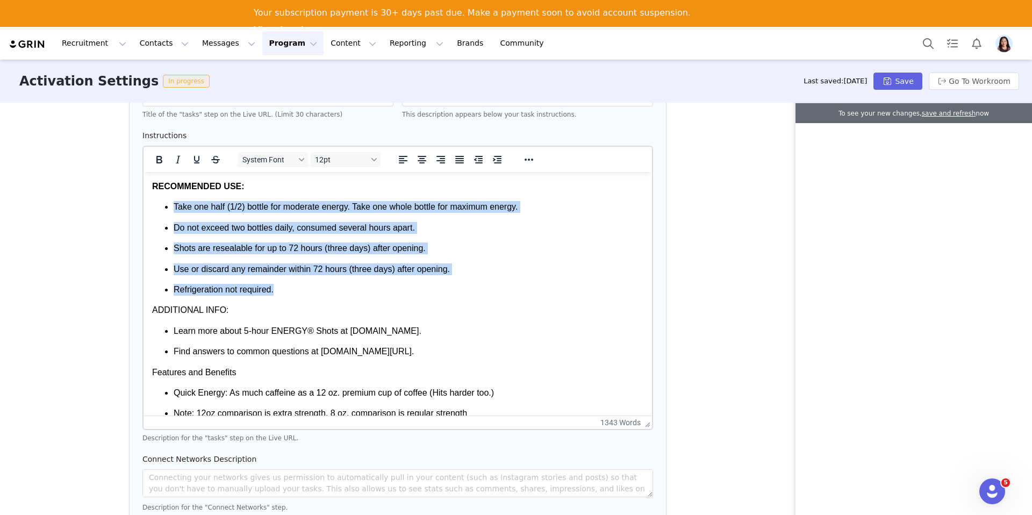
drag, startPoint x: 283, startPoint y: 295, endPoint x: 169, endPoint y: 207, distance: 144.1
click at [169, 207] on ul "Take one half (1/2) bottle for moderate energy. Take one whole bottle for maxim…" at bounding box center [397, 248] width 491 height 95
click at [523, 160] on icon "Reveal or hide additional toolbar items" at bounding box center [528, 159] width 13 height 13
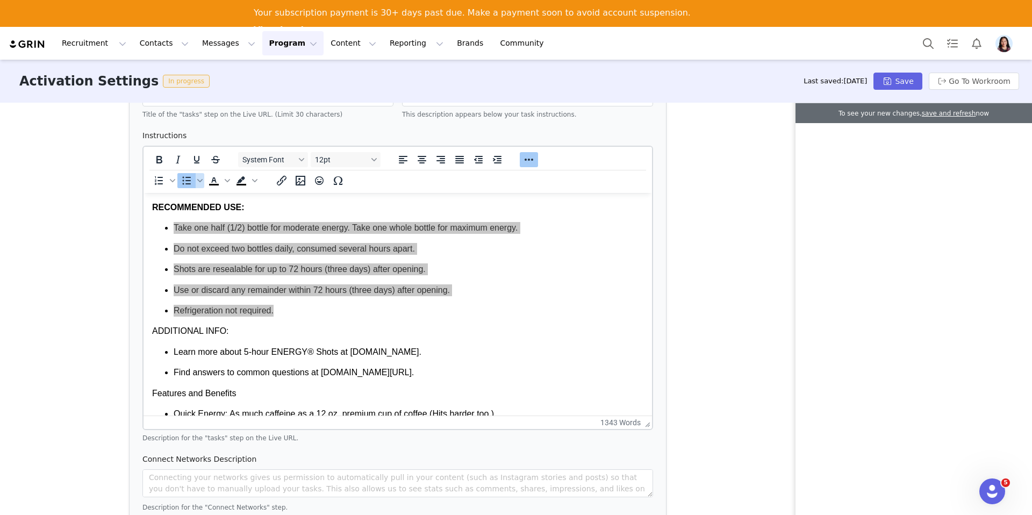
click at [185, 179] on icon "Bullet list" at bounding box center [186, 180] width 13 height 13
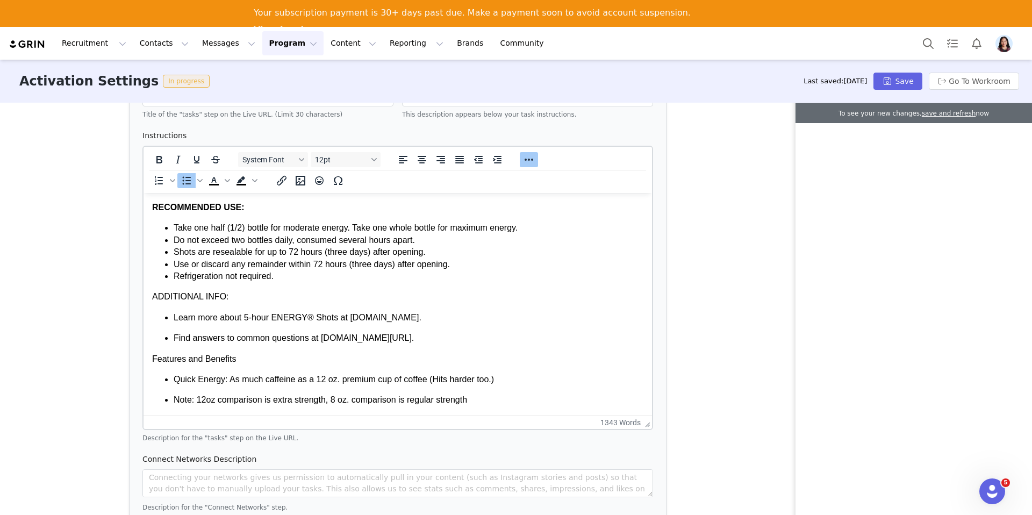
click at [314, 294] on p "ADDITIONAL INFO:" at bounding box center [397, 297] width 491 height 12
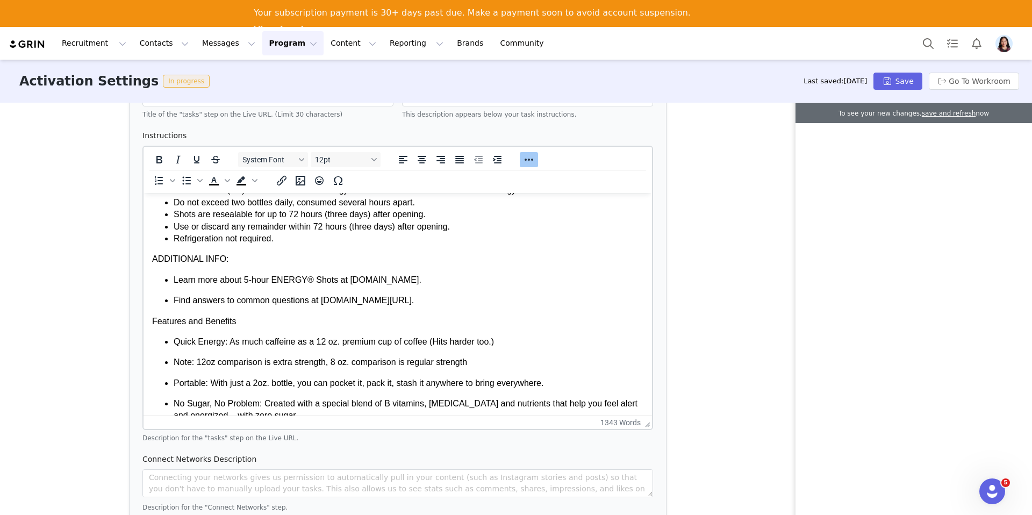
scroll to position [44, 0]
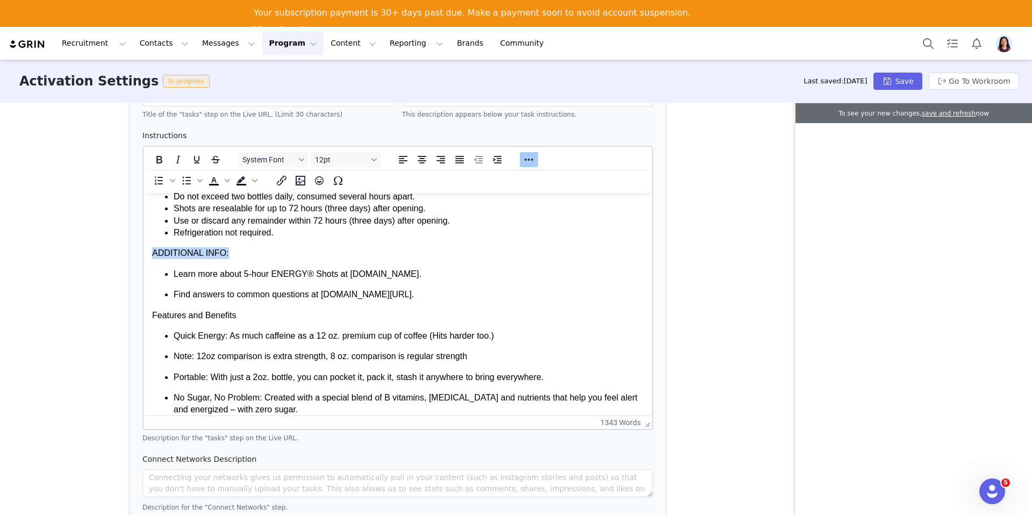
drag, startPoint x: 233, startPoint y: 258, endPoint x: 127, endPoint y: 258, distance: 105.3
click at [160, 156] on icon "Bold" at bounding box center [159, 160] width 6 height 8
drag, startPoint x: 432, startPoint y: 296, endPoint x: 266, endPoint y: 463, distance: 235.6
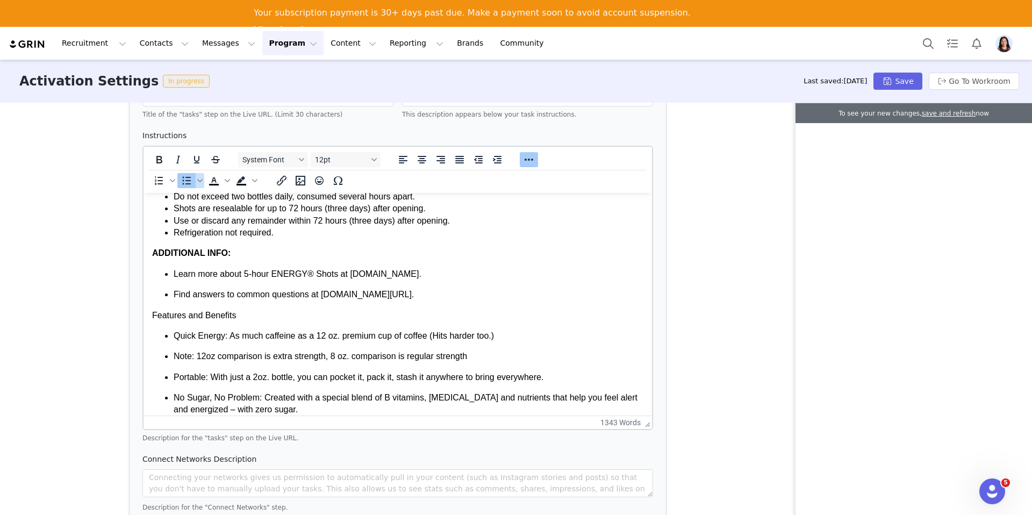
click at [186, 186] on icon "Bullet list" at bounding box center [186, 180] width 13 height 13
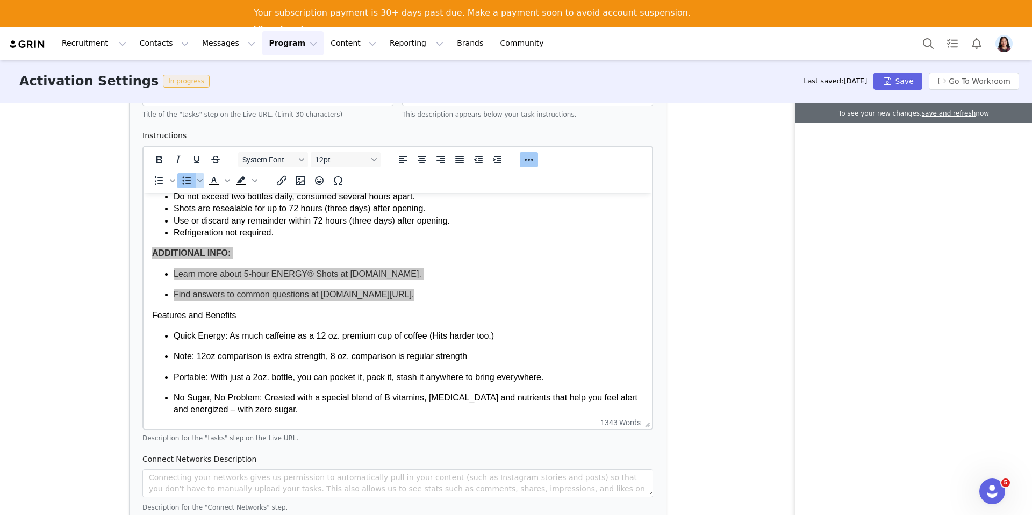
click at [186, 186] on icon "Bullet list" at bounding box center [186, 180] width 13 height 13
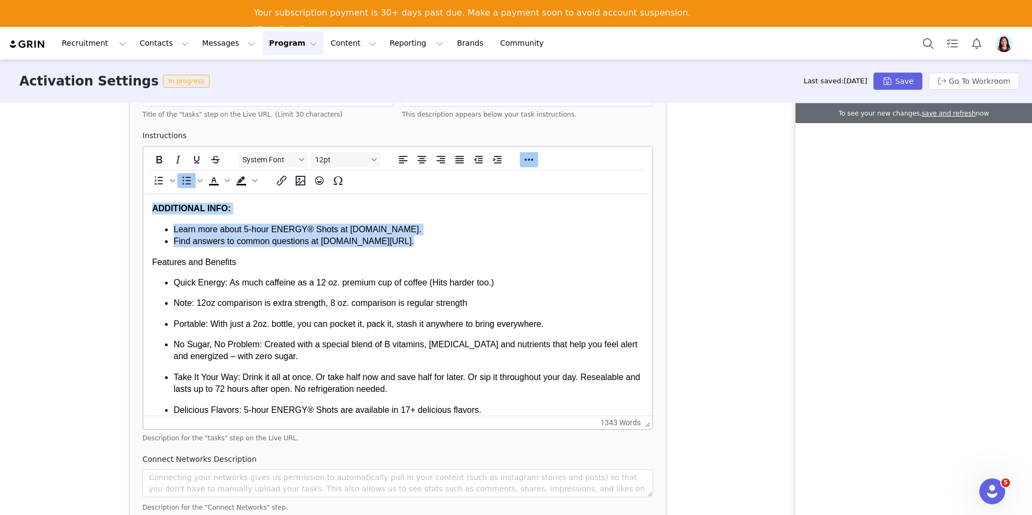
scroll to position [139, 0]
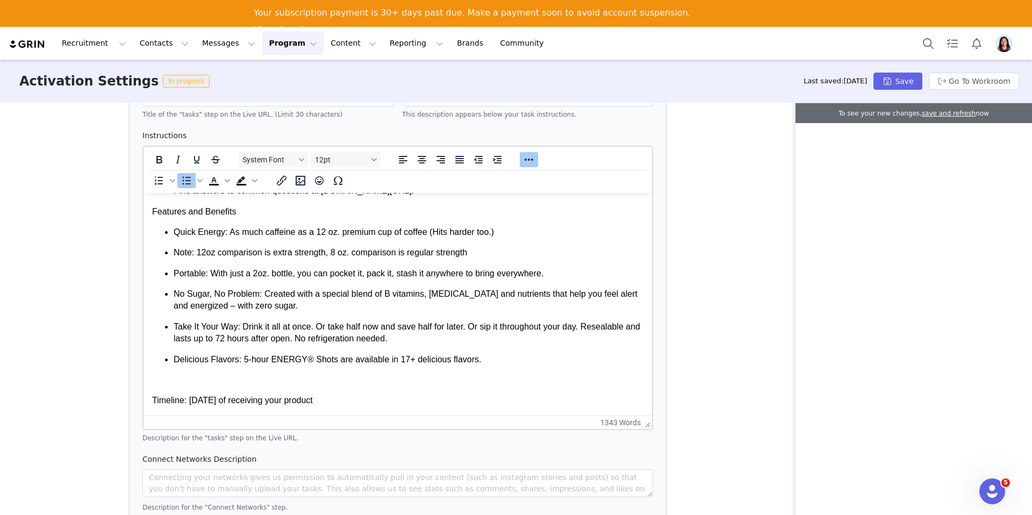
click at [284, 292] on p "No Sugar, No Problem: Created with a special blend of B vitamins, amino acids a…" at bounding box center [409, 300] width 470 height 24
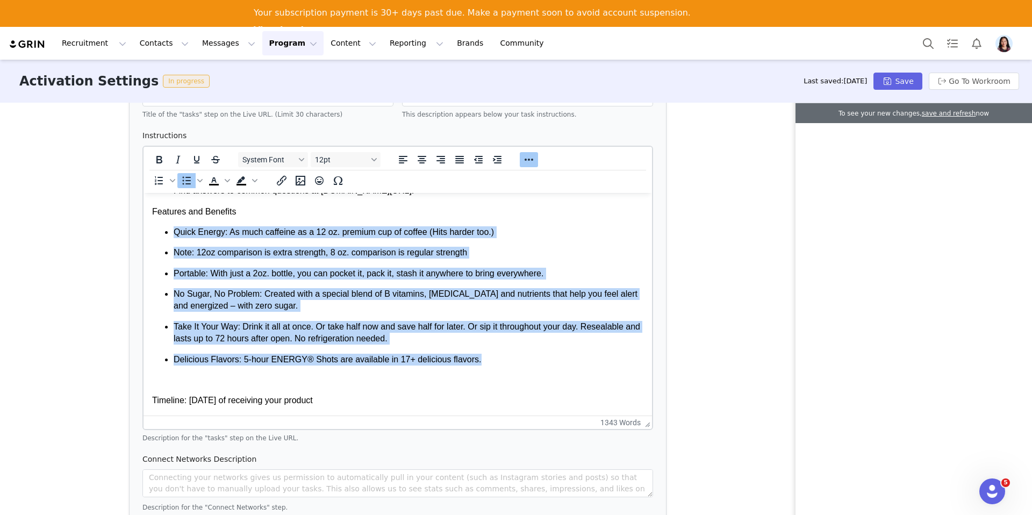
drag, startPoint x: 499, startPoint y: 364, endPoint x: 174, endPoint y: 230, distance: 351.1
click at [174, 230] on ul "Quick Energy: As much caffeine as a 12 oz. premium cup of coffee (Hits harder t…" at bounding box center [397, 295] width 491 height 139
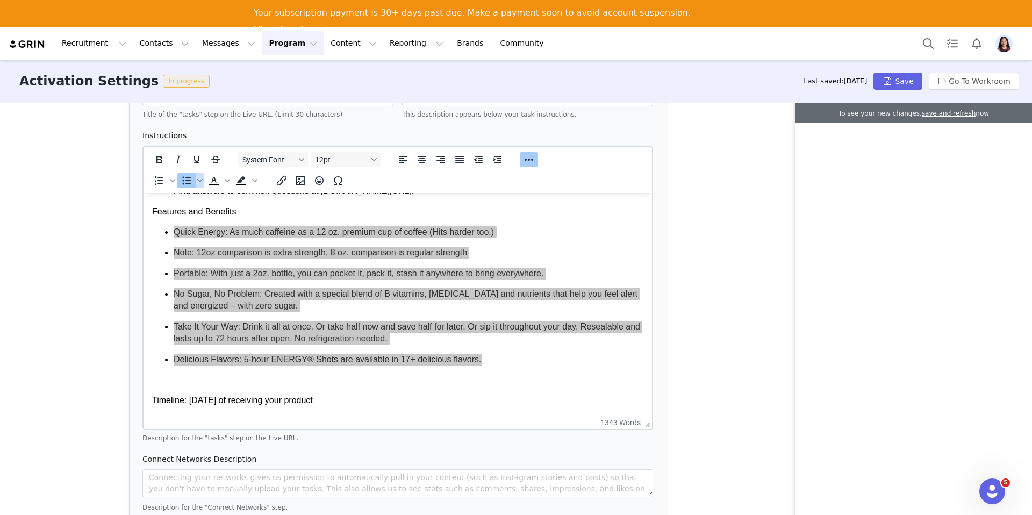
click at [189, 176] on icon "Bullet list" at bounding box center [186, 180] width 13 height 13
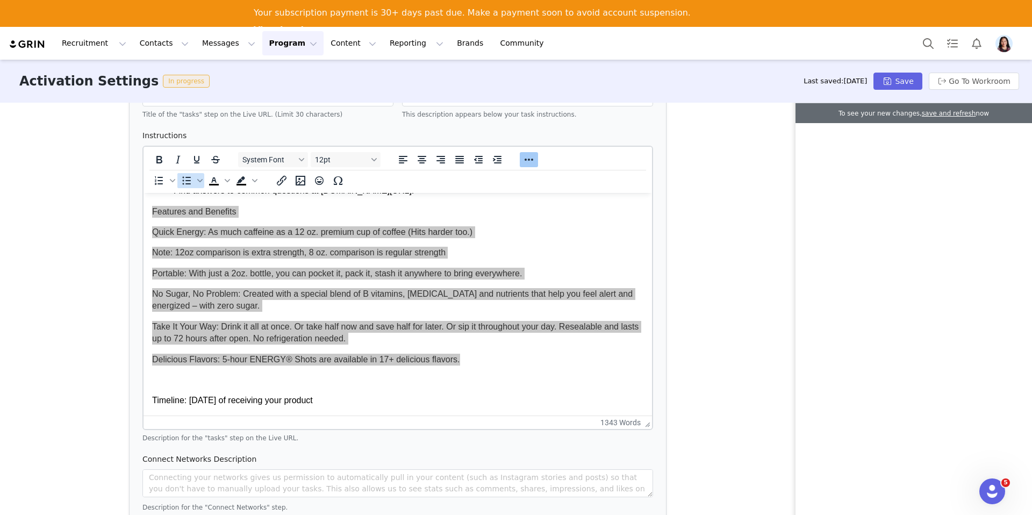
click at [189, 176] on icon "Bullet list" at bounding box center [186, 180] width 13 height 13
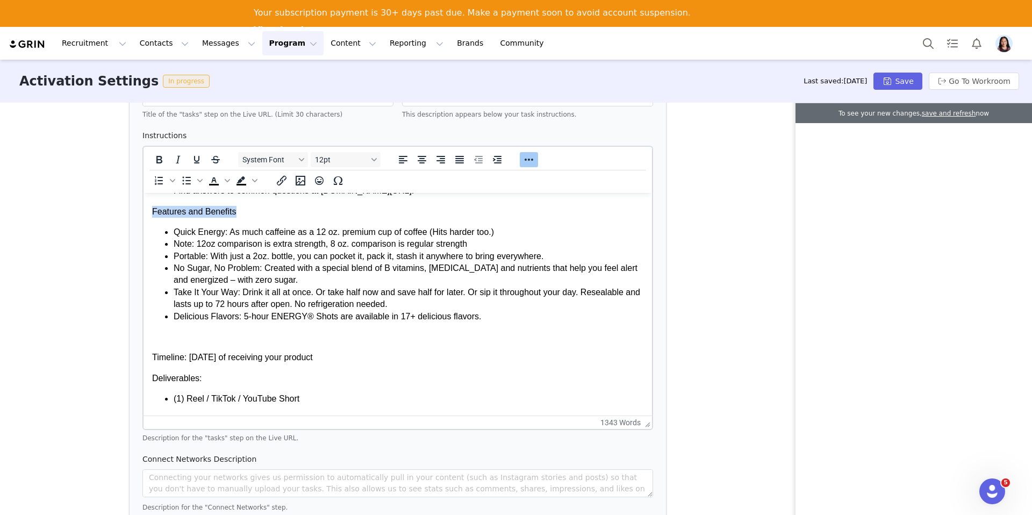
drag, startPoint x: 242, startPoint y: 210, endPoint x: 82, endPoint y: 207, distance: 160.2
click at [159, 159] on icon "Bold" at bounding box center [159, 160] width 6 height 8
click at [184, 291] on li "Take It Your Way: Drink it all at once. Or take half now and save half for late…" at bounding box center [409, 298] width 470 height 24
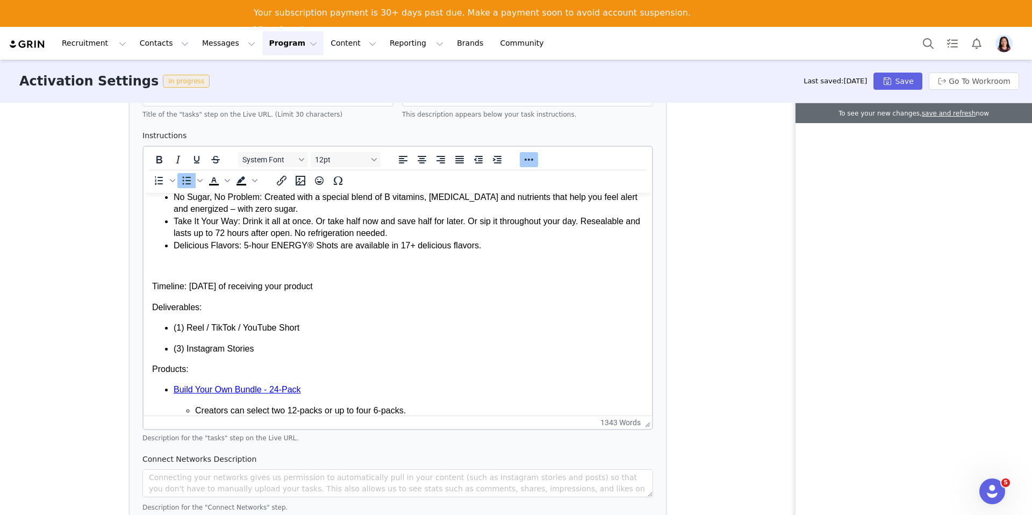
click at [225, 287] on p "Timeline: Within 14 days of receiving your product" at bounding box center [397, 287] width 491 height 12
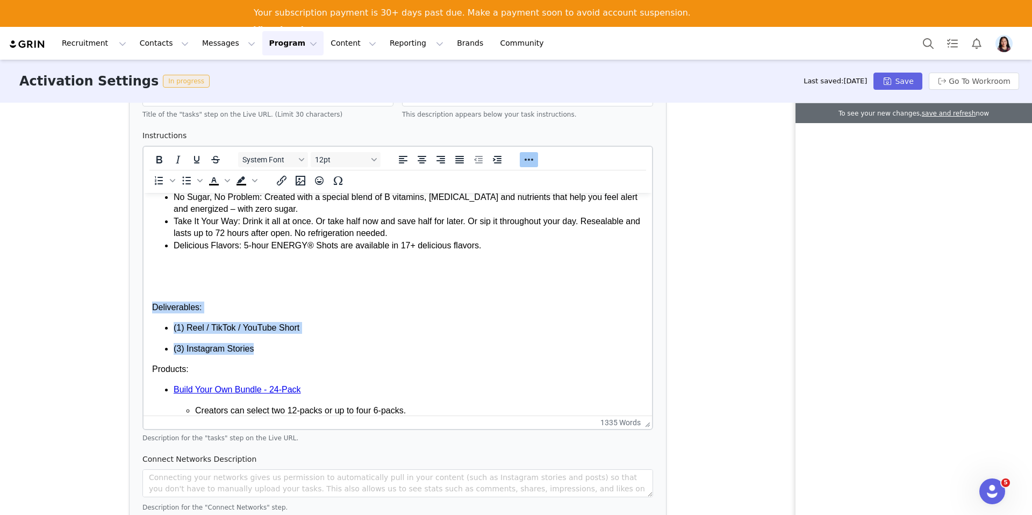
drag, startPoint x: 262, startPoint y: 353, endPoint x: 114, endPoint y: 301, distance: 156.0
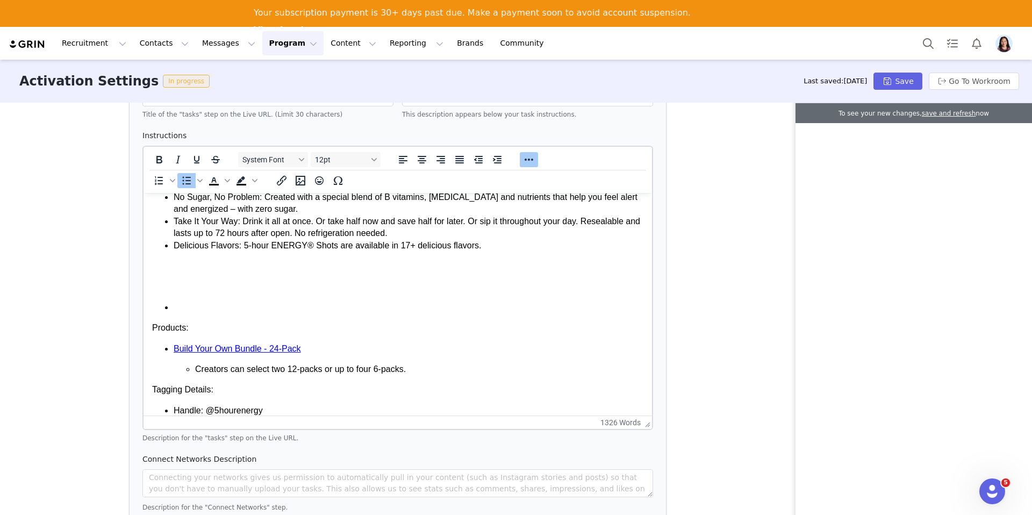
scroll to position [1021, 0]
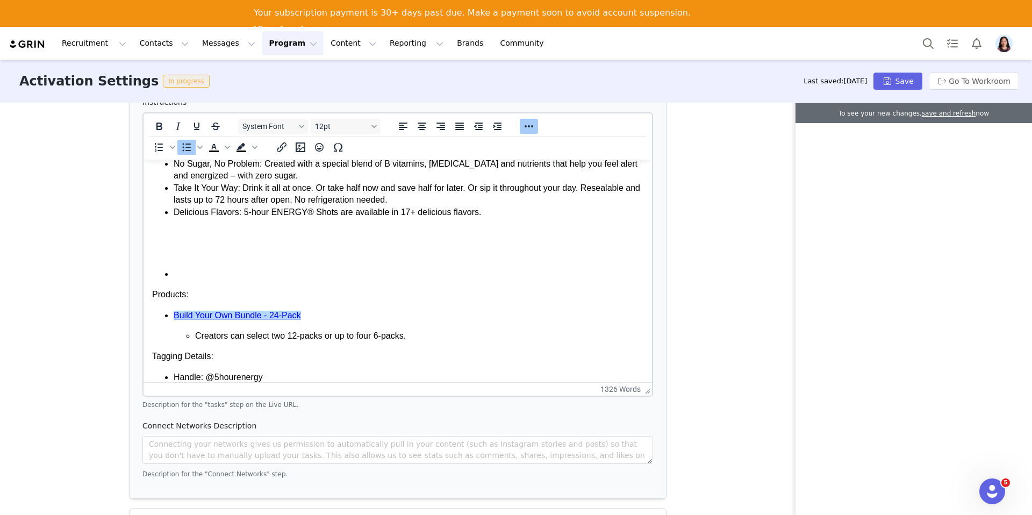
drag, startPoint x: 421, startPoint y: 338, endPoint x: 81, endPoint y: 298, distance: 342.0
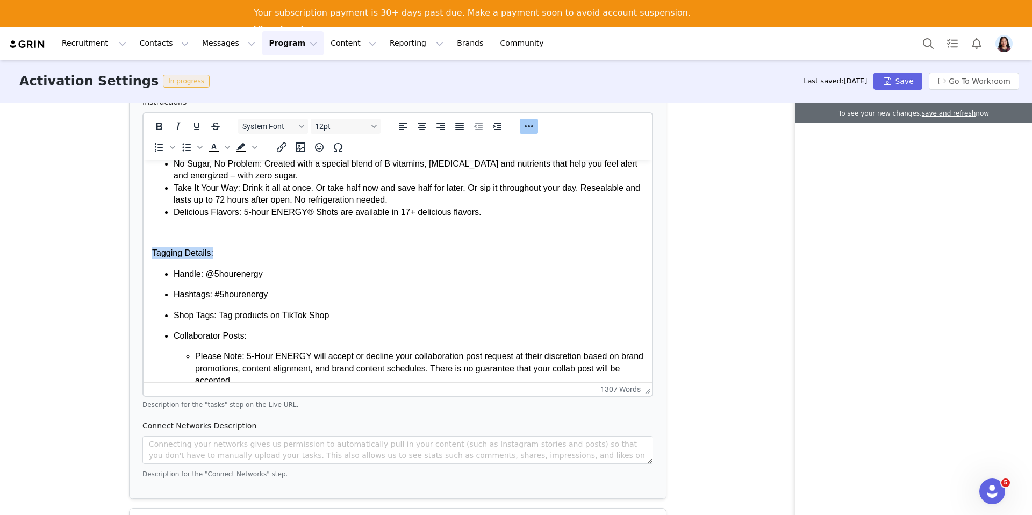
drag, startPoint x: 217, startPoint y: 256, endPoint x: 111, endPoint y: 256, distance: 105.9
click at [160, 128] on icon "Bold" at bounding box center [159, 126] width 13 height 13
click at [210, 290] on p "Hashtags: #5hourenergy" at bounding box center [409, 295] width 470 height 12
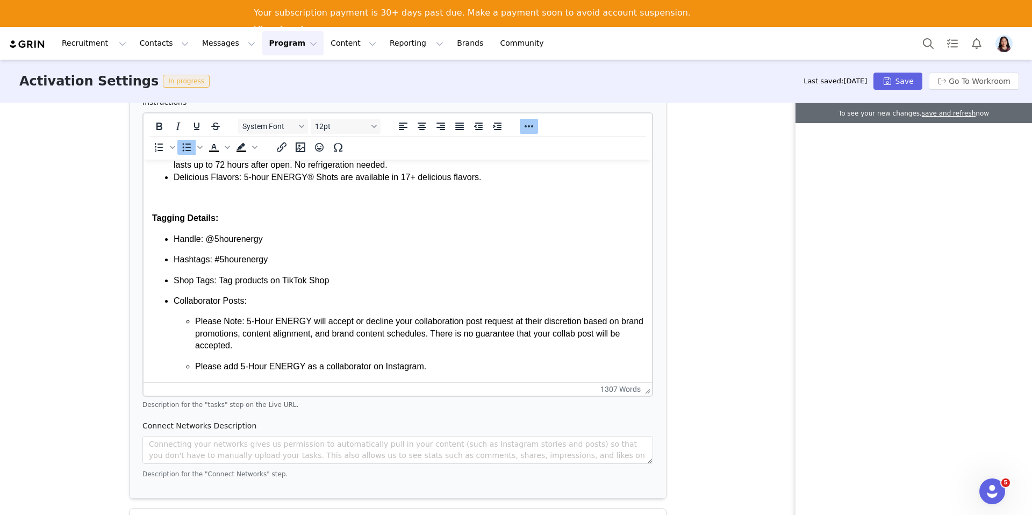
scroll to position [251, 0]
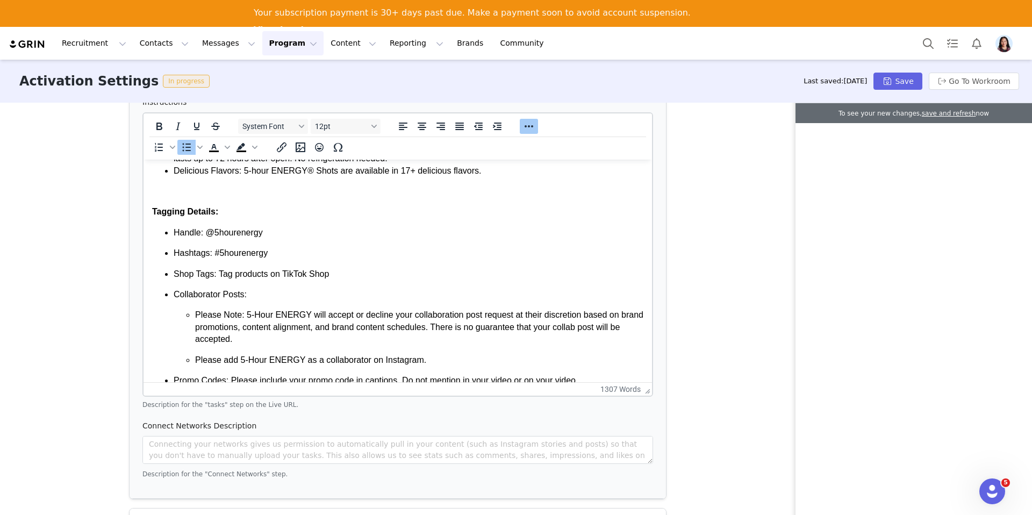
drag, startPoint x: 275, startPoint y: 342, endPoint x: 156, endPoint y: 296, distance: 126.9
click at [156, 296] on ul "Handle: @5hourenergy Hashtags: #5hourenergy Shop Tags: Tag products on TikTok S…" at bounding box center [397, 317] width 491 height 181
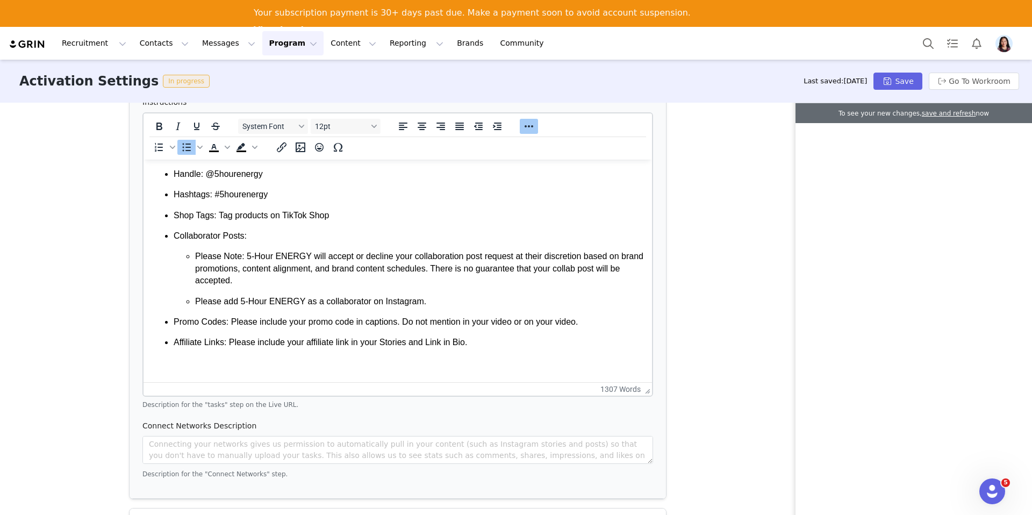
scroll to position [311, 0]
click at [439, 301] on p "Please add 5-Hour ENERGY as a collaborator on Instagram." at bounding box center [419, 301] width 448 height 12
drag, startPoint x: 428, startPoint y: 301, endPoint x: 146, endPoint y: 298, distance: 282.2
click at [395, 259] on p "Please Note: 5-Hour ENERGY will accept or decline your collaboration post reque…" at bounding box center [419, 267] width 448 height 36
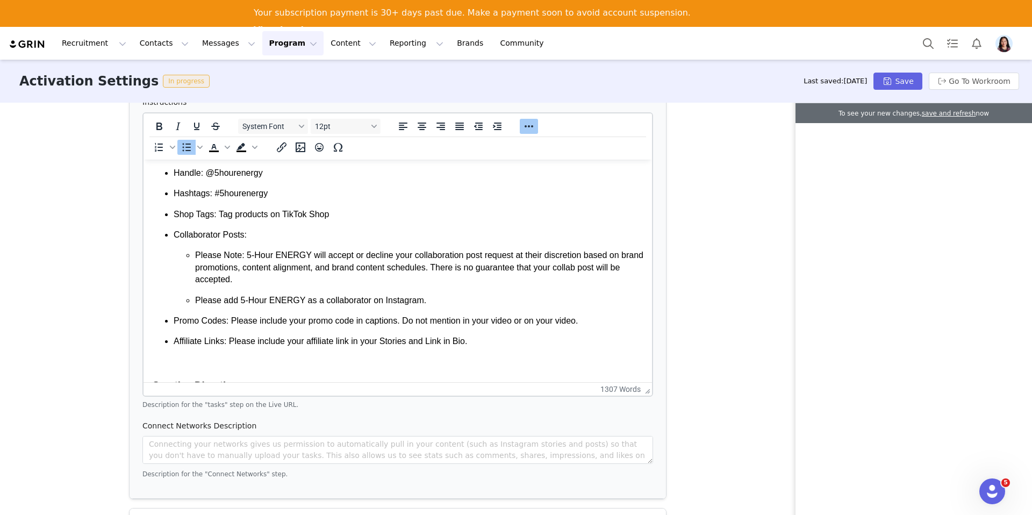
drag, startPoint x: 441, startPoint y: 299, endPoint x: 95, endPoint y: 219, distance: 355.2
click at [336, 272] on p "Please Note: 5-Hour ENERGY will accept or decline your collaboration post reque…" at bounding box center [419, 267] width 448 height 36
drag, startPoint x: 439, startPoint y: 301, endPoint x: 119, endPoint y: 238, distance: 325.6
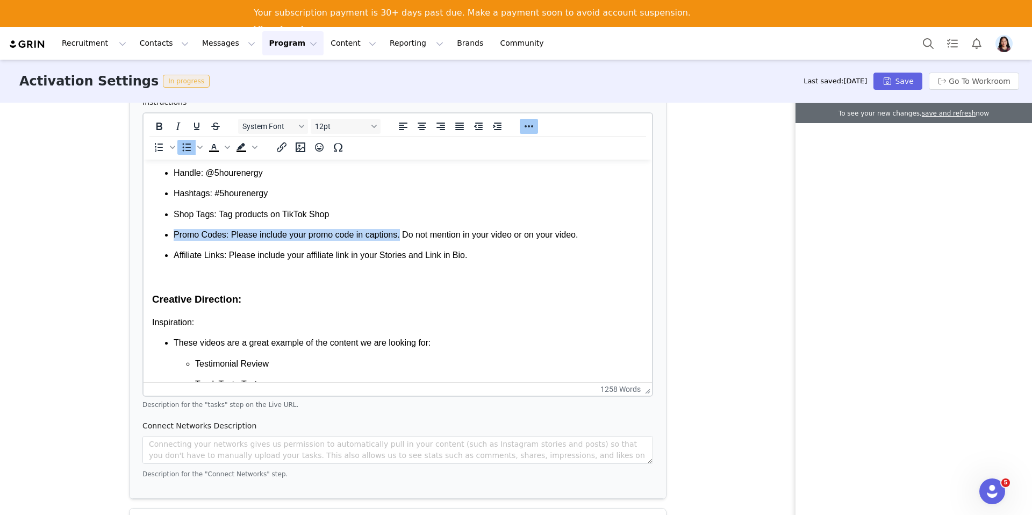
drag, startPoint x: 403, startPoint y: 234, endPoint x: 701, endPoint y: 229, distance: 298.9
click at [448, 233] on p "Promo Codes: Please include your promo code in captions. Do not mention in your…" at bounding box center [409, 235] width 470 height 12
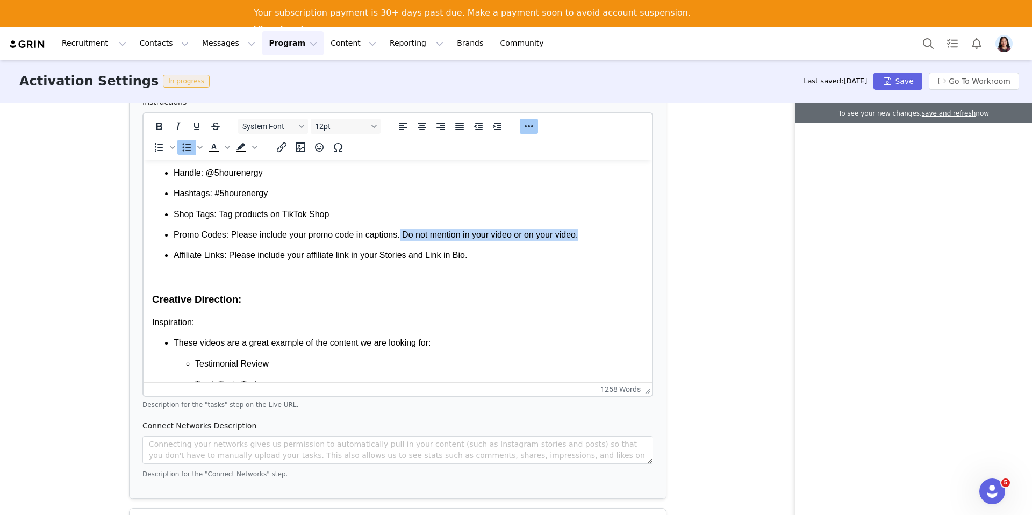
drag, startPoint x: 404, startPoint y: 234, endPoint x: 628, endPoint y: 234, distance: 224.6
click at [628, 234] on p "Promo Codes: Please include your promo code in captions. Do not mention in your…" at bounding box center [409, 235] width 470 height 12
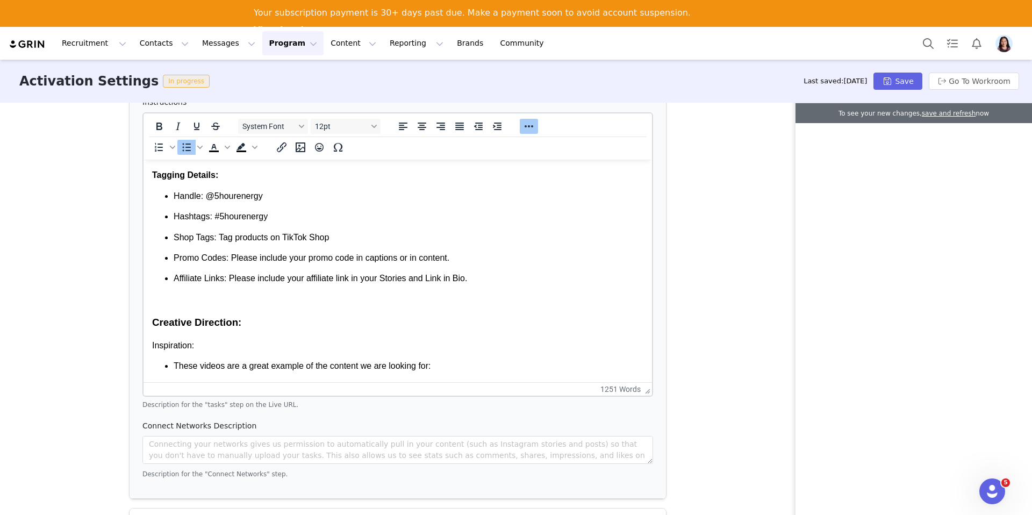
scroll to position [298, 0]
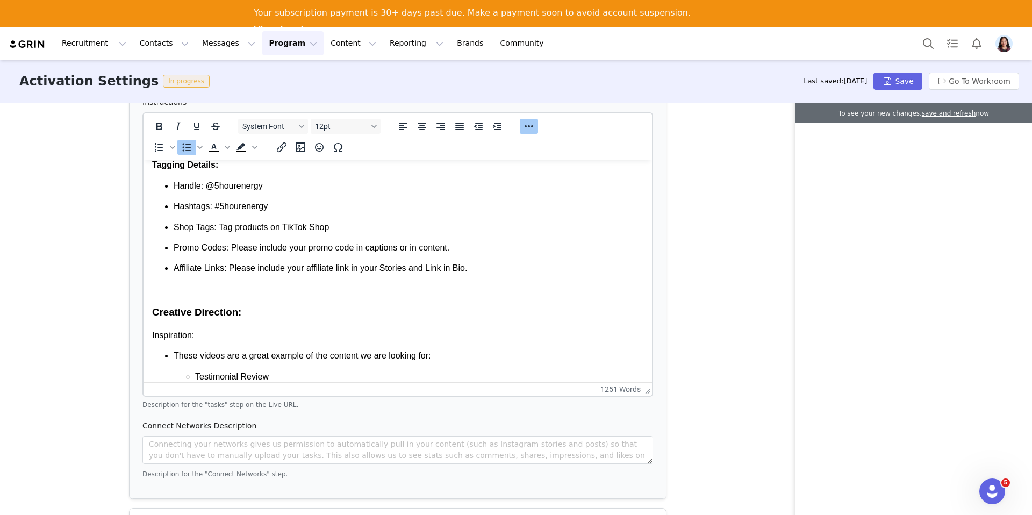
click at [401, 248] on p "Promo Codes: Please include your promo code in captions or in content." at bounding box center [409, 248] width 470 height 12
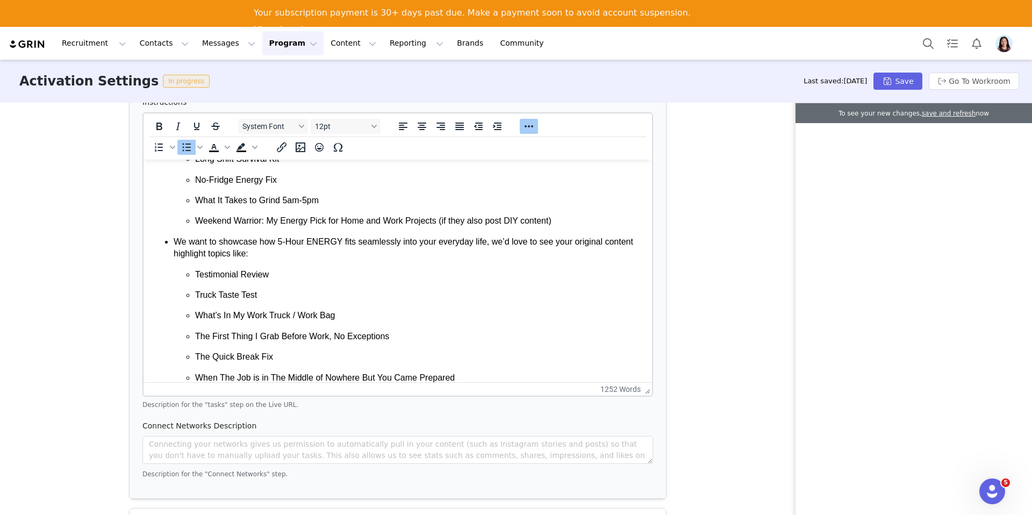
scroll to position [869, 0]
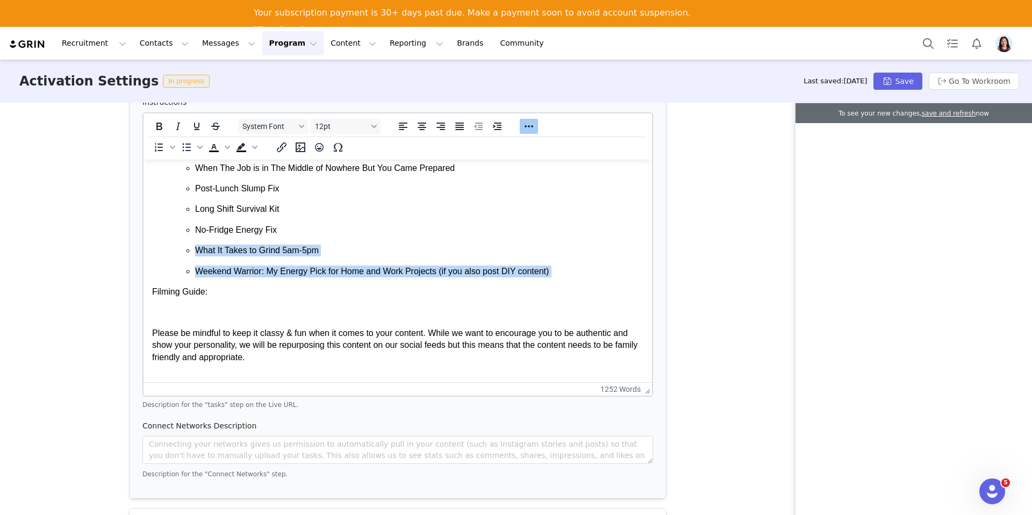
drag, startPoint x: 570, startPoint y: 281, endPoint x: 390, endPoint y: 240, distance: 185.1
click at [390, 240] on body "RECOMMENDED USE: Take one half (1/2) bottle for moderate energy. Take one whole…" at bounding box center [397, 508] width 491 height 2418
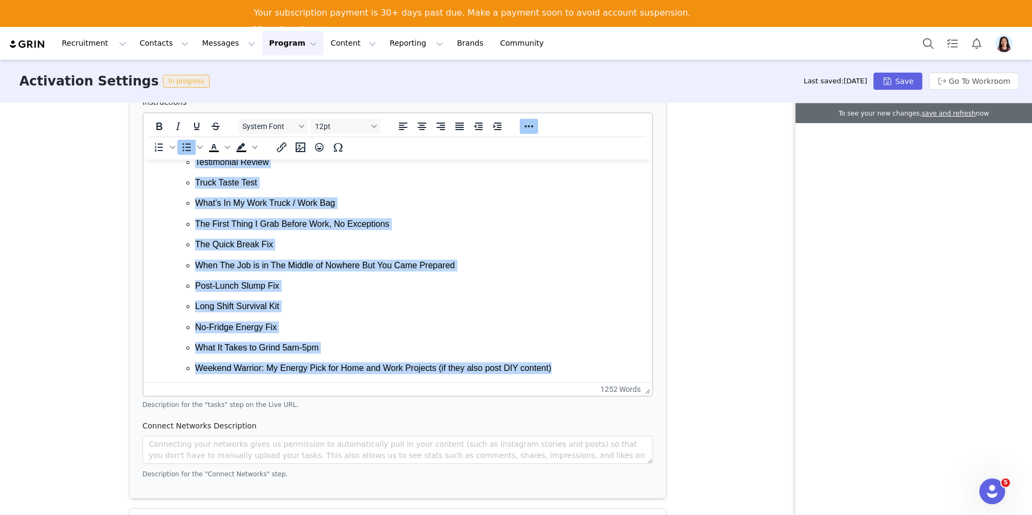
scroll to position [452, 0]
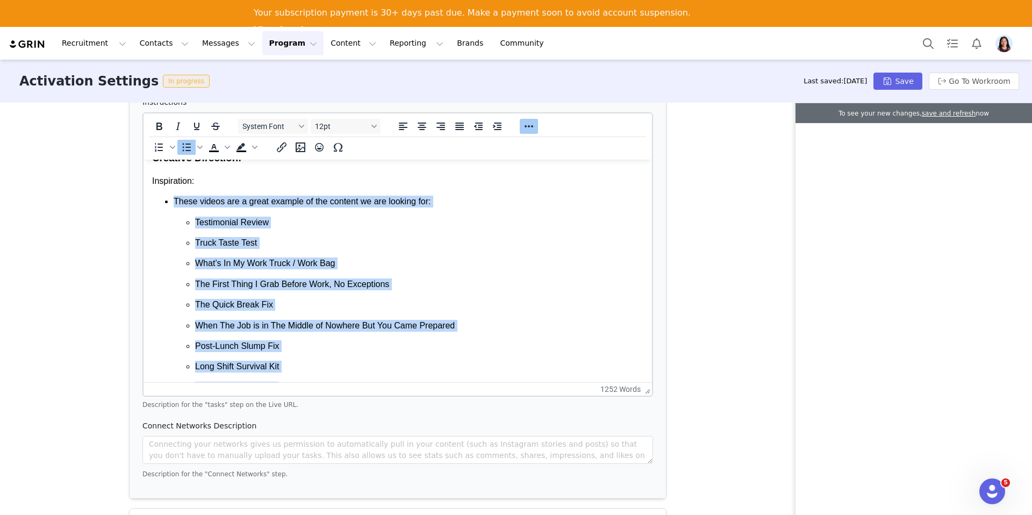
drag, startPoint x: 565, startPoint y: 315, endPoint x: 134, endPoint y: 194, distance: 447.7
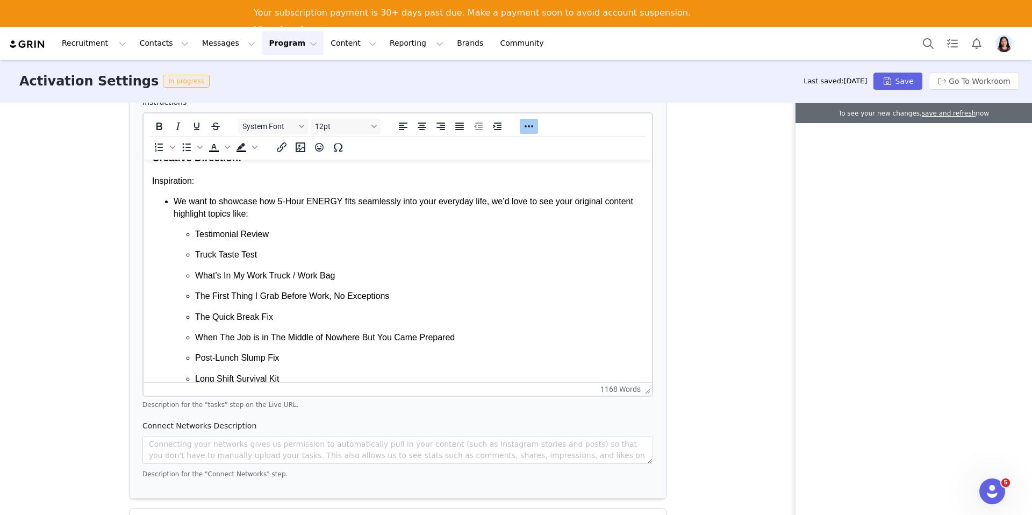
click at [173, 197] on ul "We want to showcase how 5-Hour ENERGY fits seamlessly into your everyday life, …" at bounding box center [397, 321] width 491 height 251
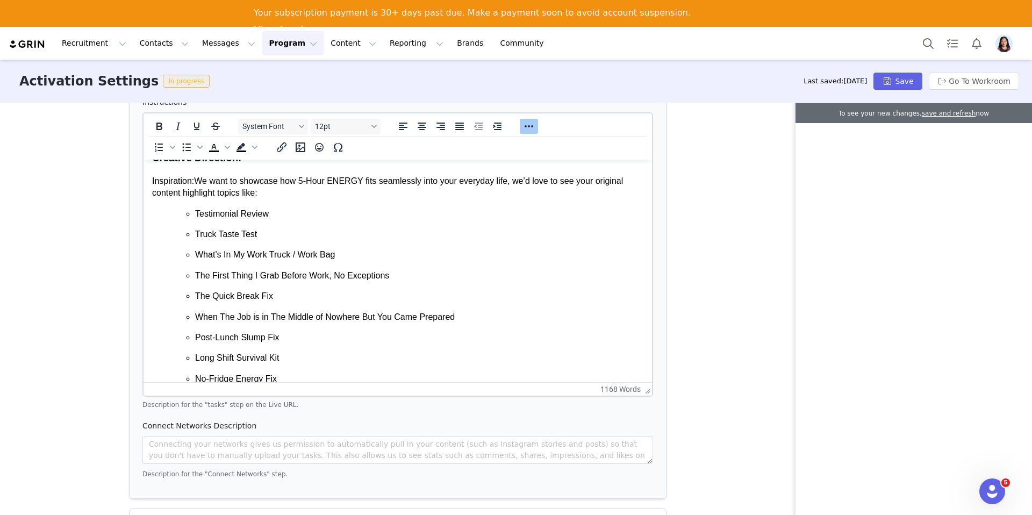
click at [264, 192] on p "Inspiration: We want to showcase how 5-Hour ENERGY fits seamlessly into your ev…" at bounding box center [397, 187] width 491 height 24
click at [295, 260] on p "What’s In My Work Truck / Work Bag" at bounding box center [419, 255] width 448 height 12
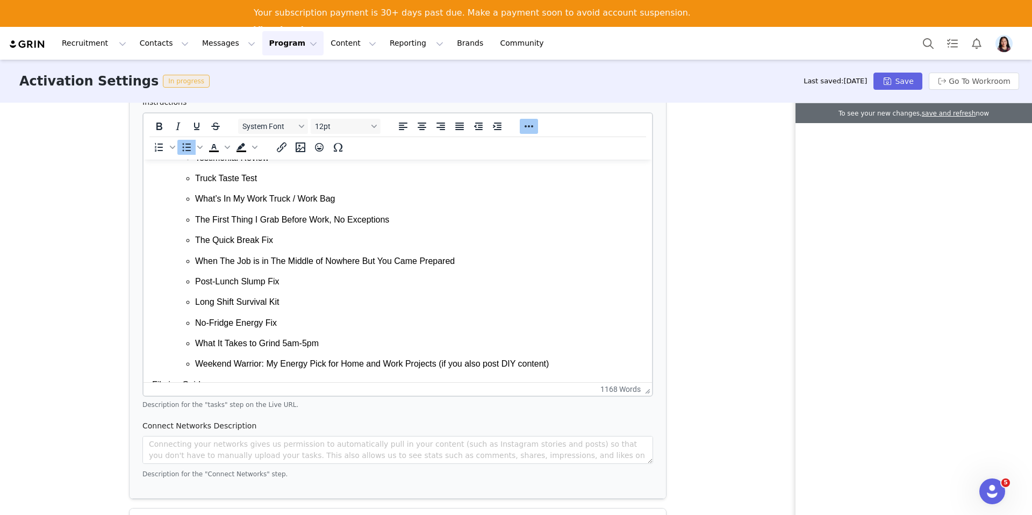
scroll to position [523, 0]
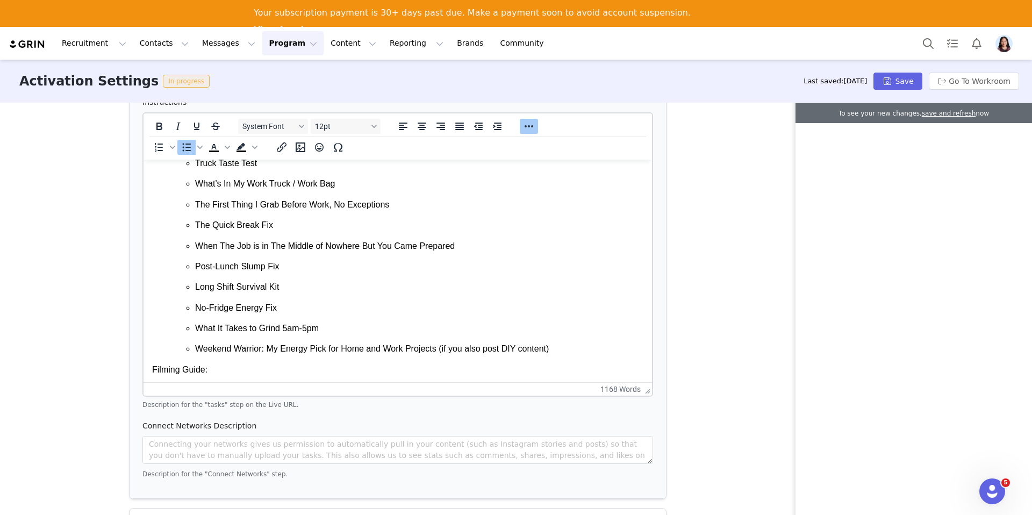
click at [230, 290] on p "Long Shift Survival Kit" at bounding box center [419, 287] width 448 height 12
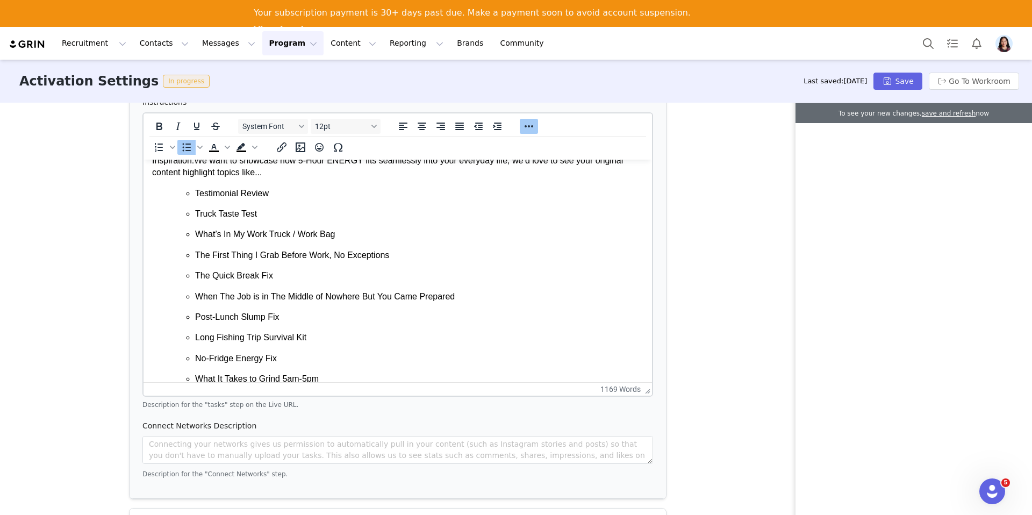
scroll to position [466, 0]
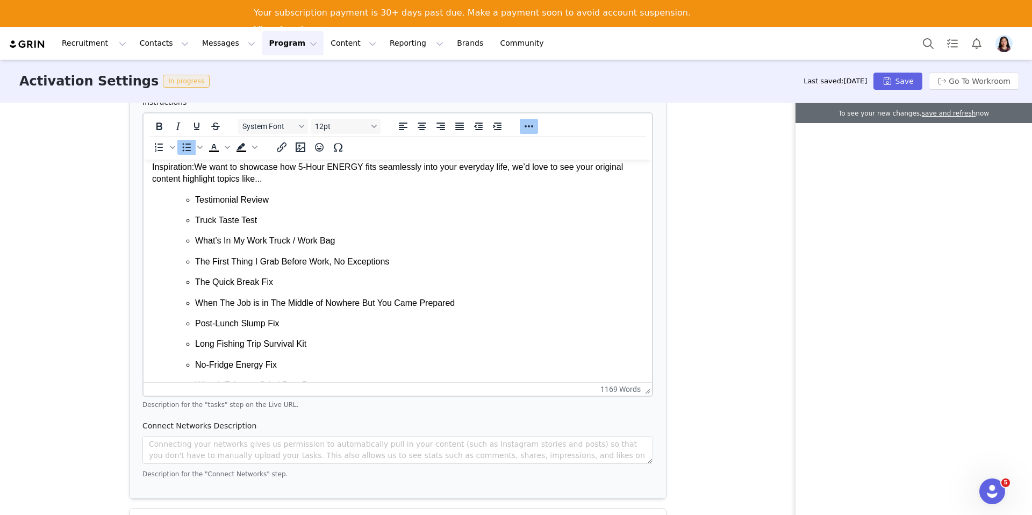
click at [319, 261] on p "The First Thing I Grab Before Work, No Exceptions" at bounding box center [419, 262] width 448 height 12
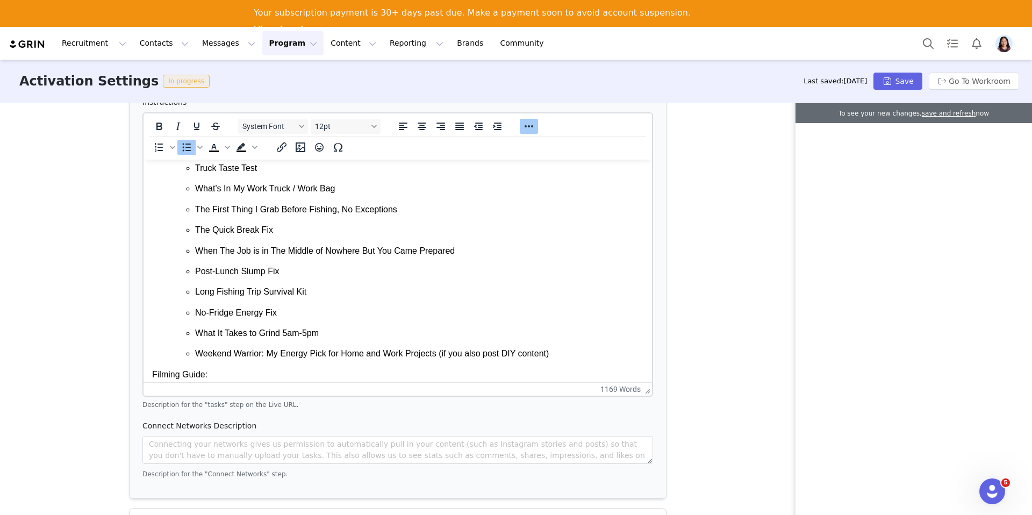
scroll to position [519, 0]
click at [398, 355] on p "Weekend Warrior: My Energy Pick for Home and Work Projects (if you also post DI…" at bounding box center [419, 353] width 448 height 12
drag, startPoint x: 437, startPoint y: 353, endPoint x: 381, endPoint y: 353, distance: 56.4
click at [381, 353] on p "Weekend Warrior: My Energy Pick for Home and Work Projects (if you also post DI…" at bounding box center [419, 353] width 448 height 12
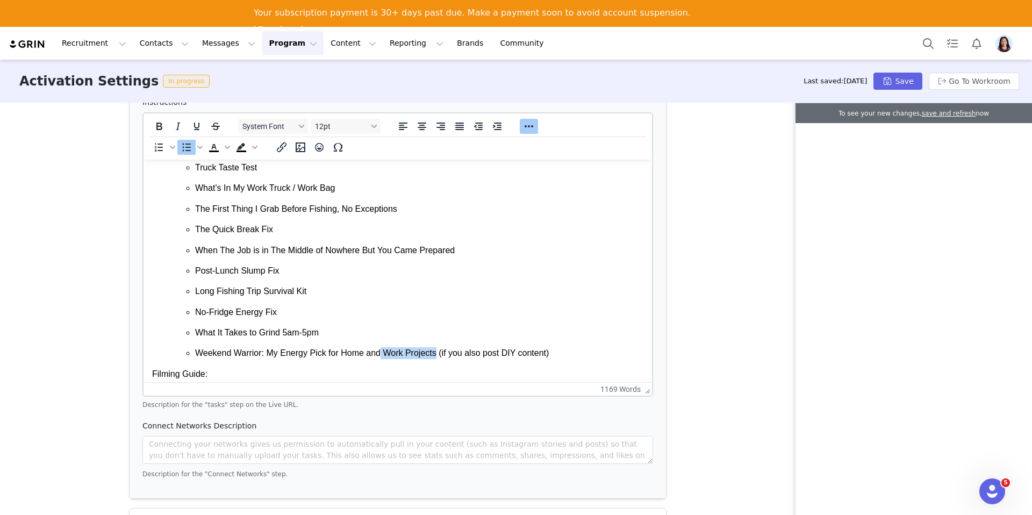
click at [381, 353] on p "Weekend Warrior: My Energy Pick for Home and Work Projects (if you also post DI…" at bounding box center [419, 353] width 448 height 12
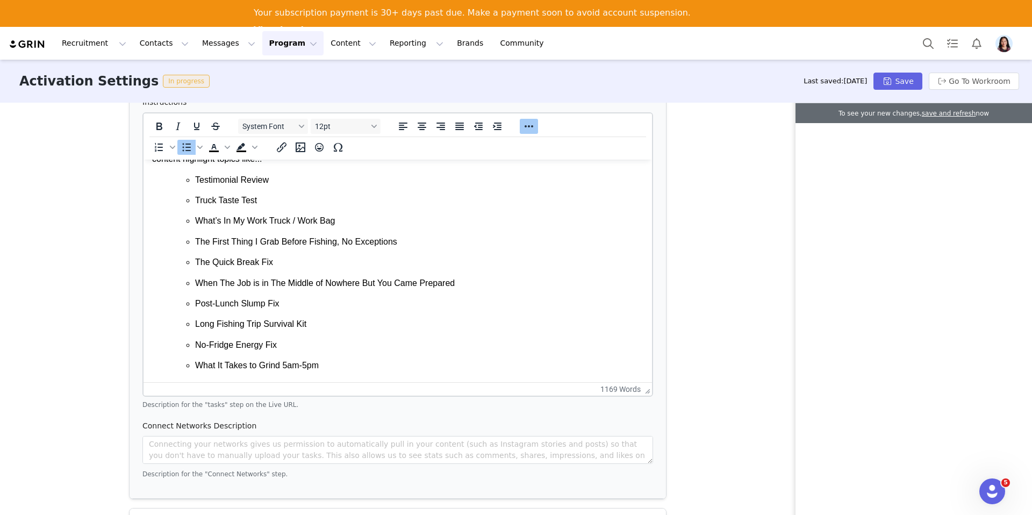
scroll to position [471, 0]
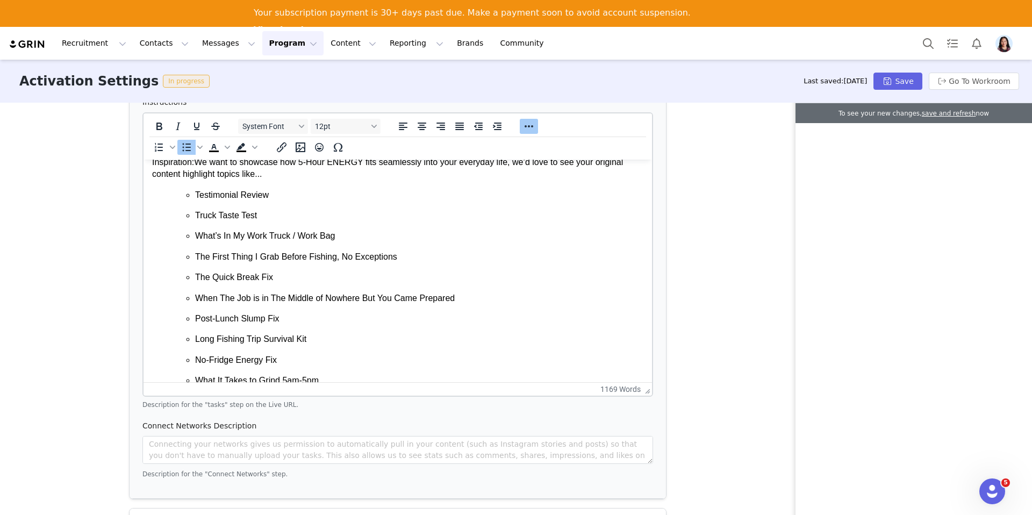
click at [209, 215] on p "Truck Taste Test" at bounding box center [419, 216] width 448 height 12
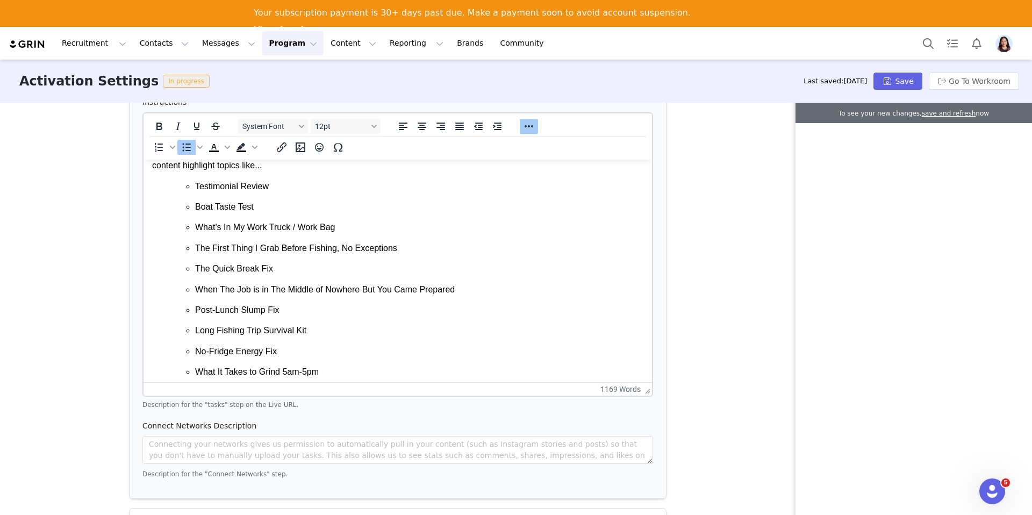
click at [277, 224] on p "What’s In My Work Truck / Work Bag" at bounding box center [419, 227] width 448 height 12
click at [259, 231] on p "What’s In My Work Boat / Work Bag" at bounding box center [419, 227] width 448 height 12
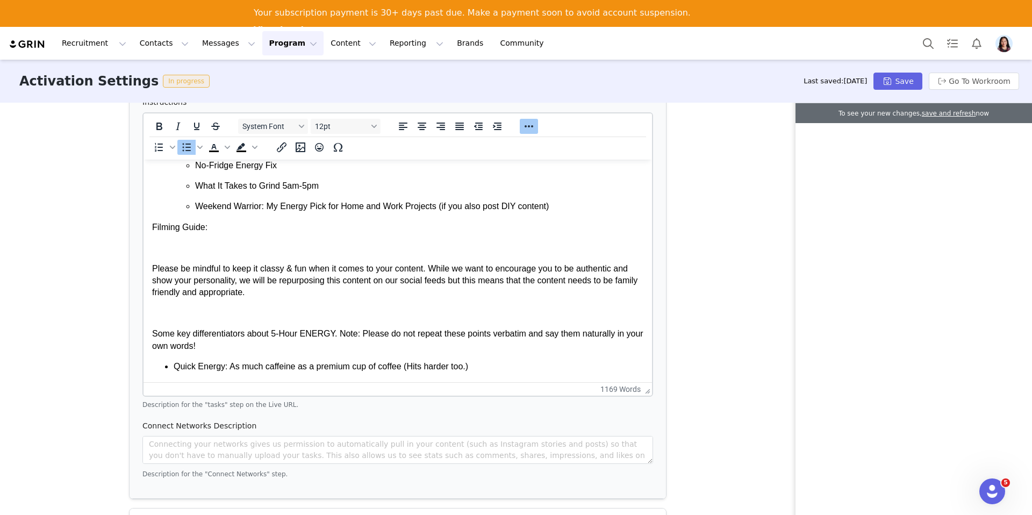
scroll to position [686, 0]
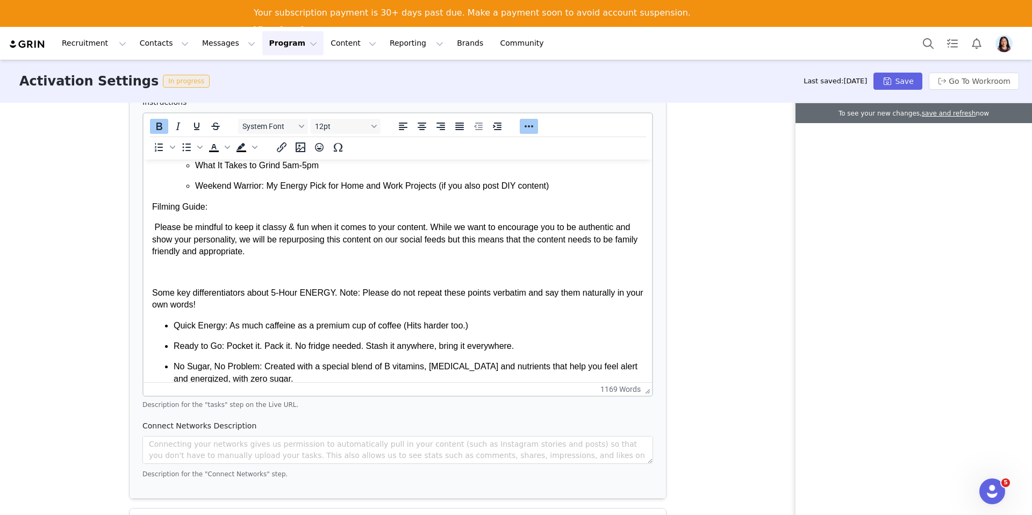
click at [152, 207] on p "Filming Guide:" at bounding box center [397, 207] width 491 height 12
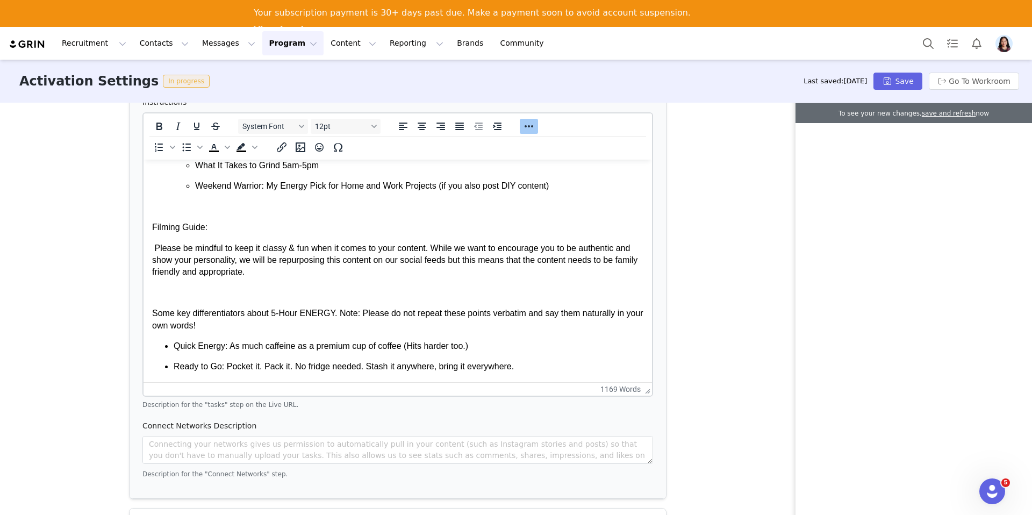
scroll to position [692, 0]
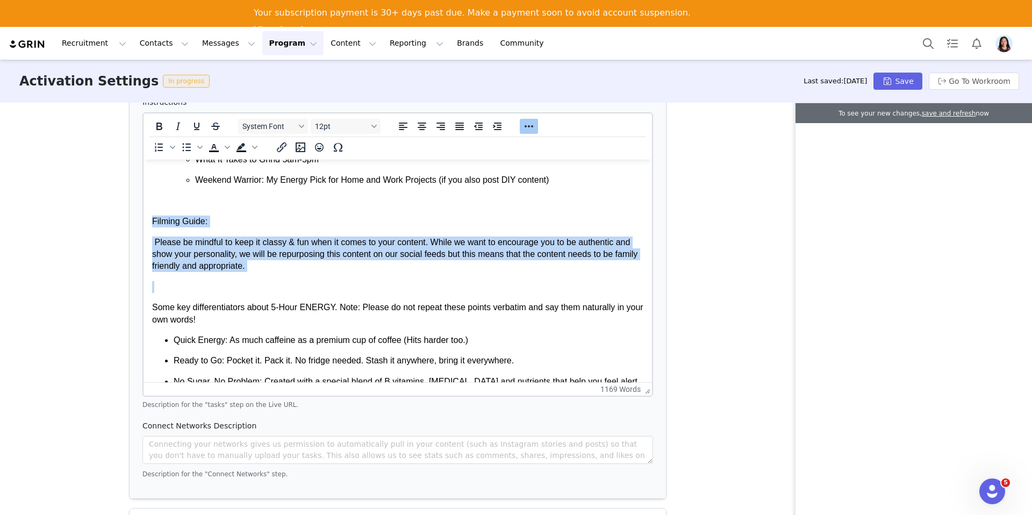
drag, startPoint x: 219, startPoint y: 285, endPoint x: 130, endPoint y: 222, distance: 109.1
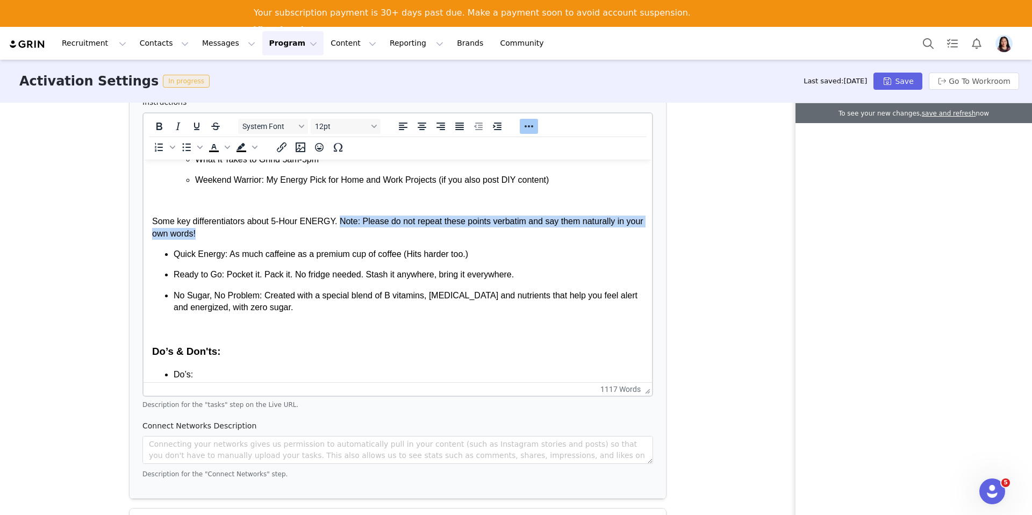
drag, startPoint x: 341, startPoint y: 219, endPoint x: 347, endPoint y: 237, distance: 18.7
click at [347, 237] on p "Some key differentiators about 5-Hour ENERGY. Note: Please do not repeat these …" at bounding box center [397, 228] width 491 height 24
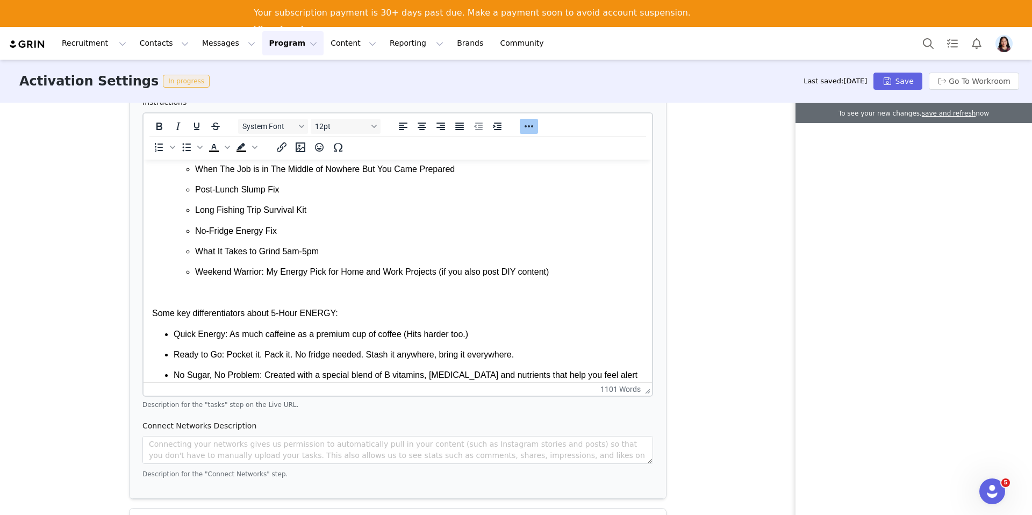
scroll to position [641, 0]
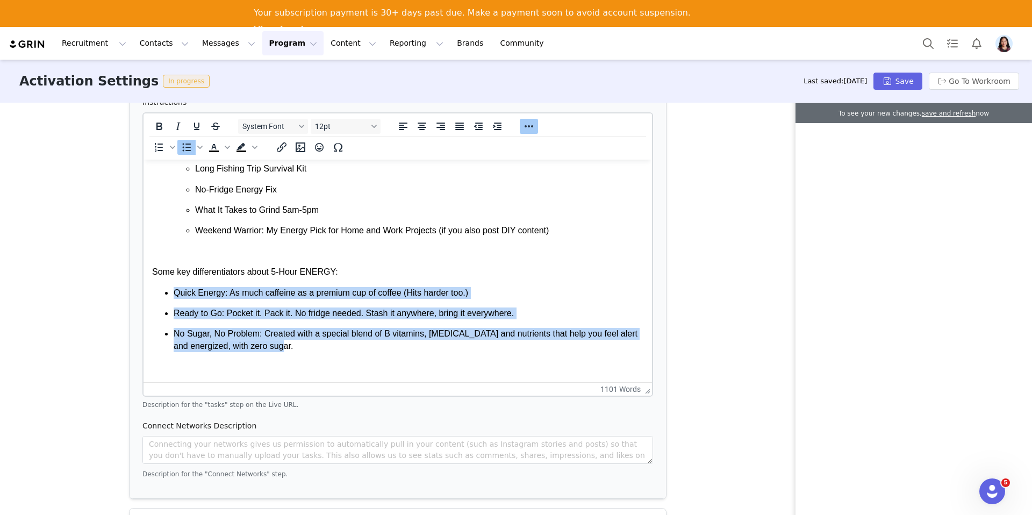
drag, startPoint x: 288, startPoint y: 350, endPoint x: 167, endPoint y: 286, distance: 136.8
click at [163, 288] on ul "Quick Energy: As much caffeine as a premium cup of coffee (Hits harder too.) Re…" at bounding box center [397, 320] width 491 height 66
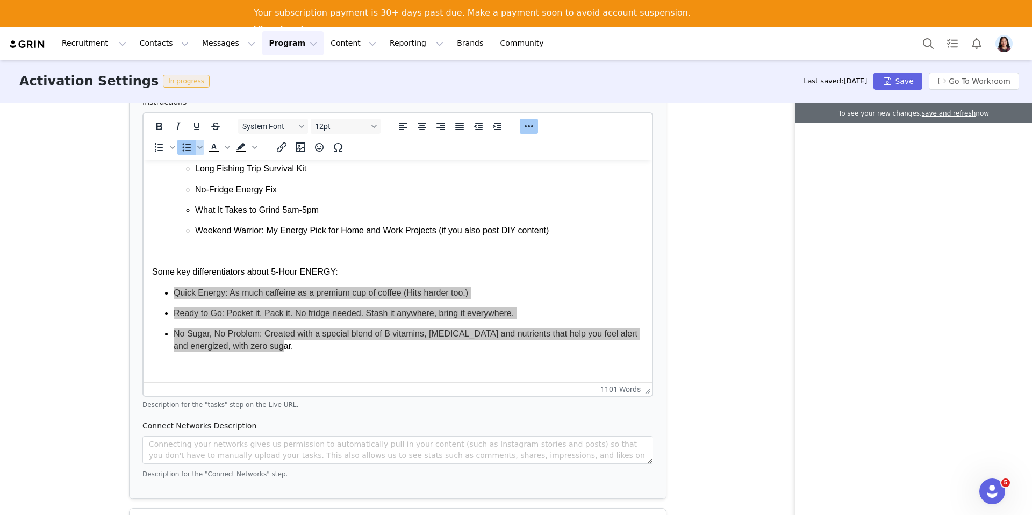
click at [184, 147] on icon "Bullet list" at bounding box center [186, 147] width 13 height 13
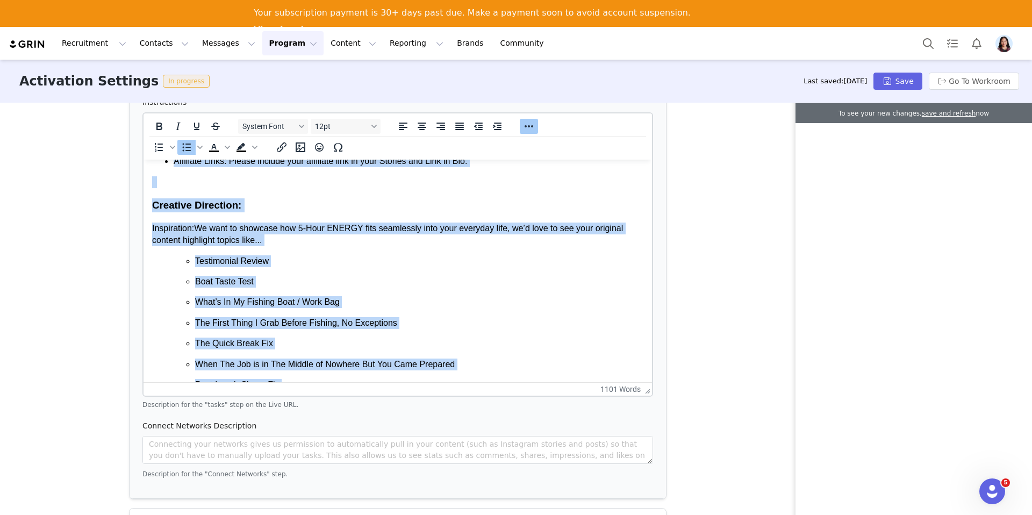
scroll to position [359, 0]
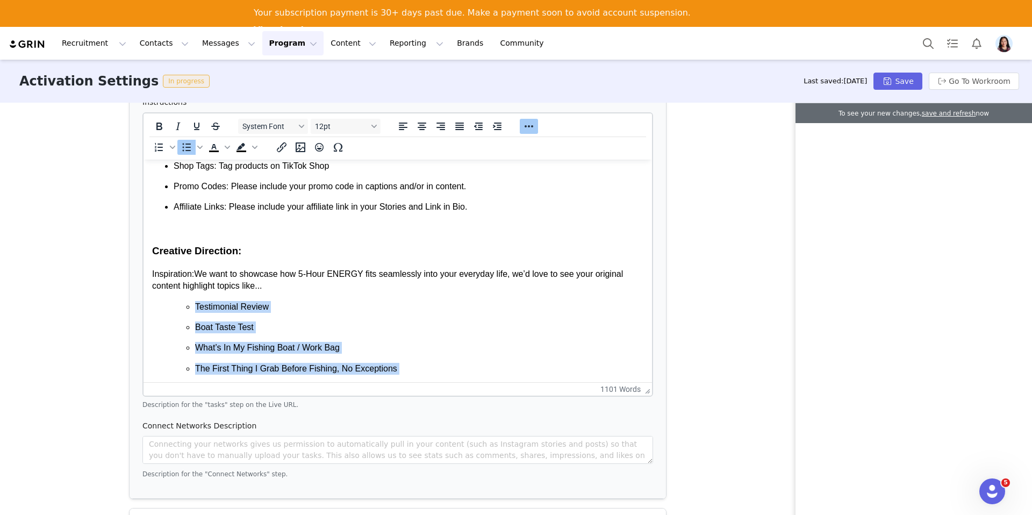
drag, startPoint x: 564, startPoint y: 351, endPoint x: 192, endPoint y: 298, distance: 375.7
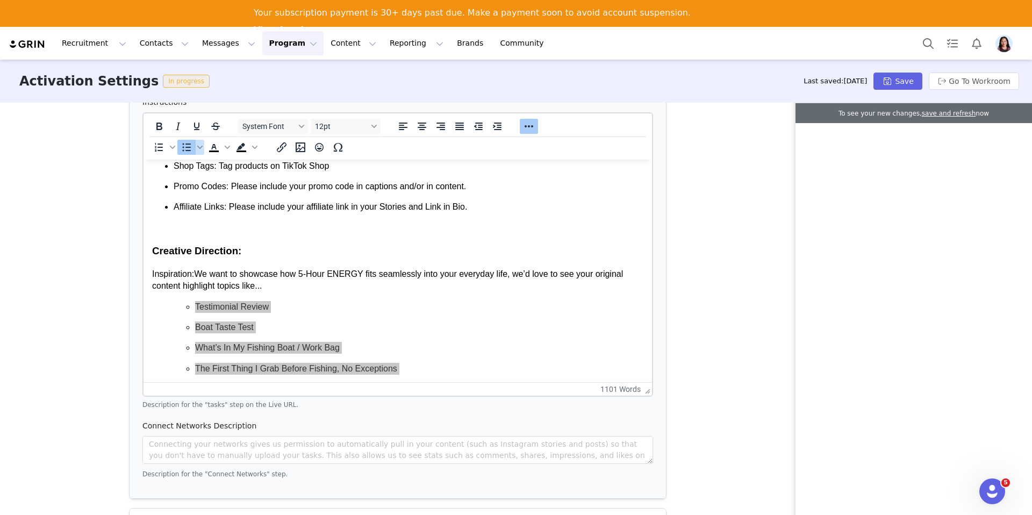
click at [182, 148] on icon "Bullet list" at bounding box center [186, 147] width 13 height 13
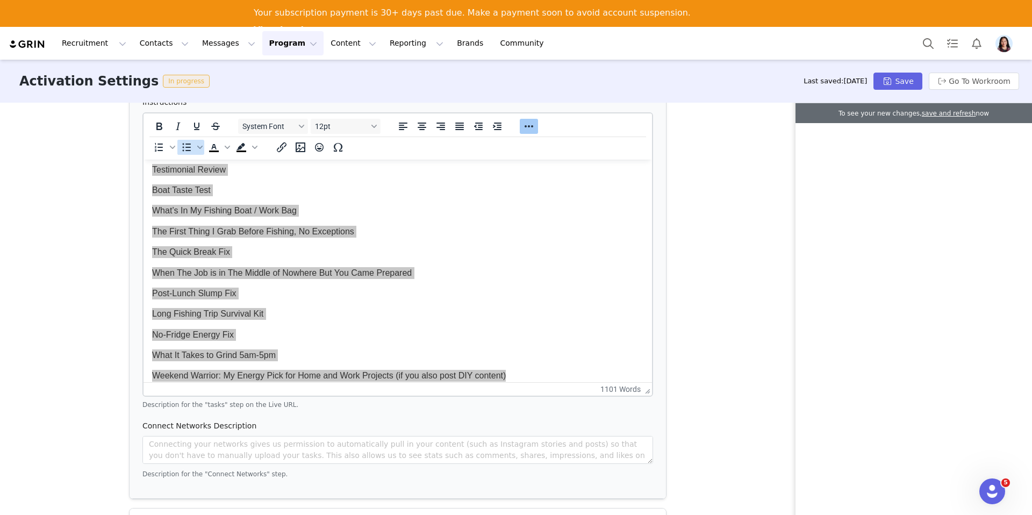
click at [182, 148] on icon "Bullet list" at bounding box center [186, 147] width 13 height 13
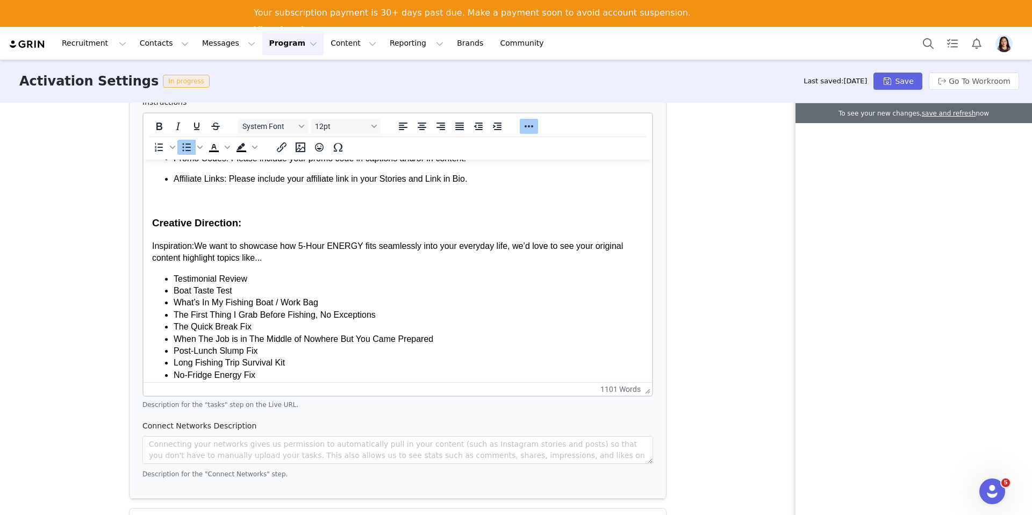
click at [321, 339] on li "When The Job is in The Middle of Nowhere But You Came Prepared" at bounding box center [409, 339] width 470 height 12
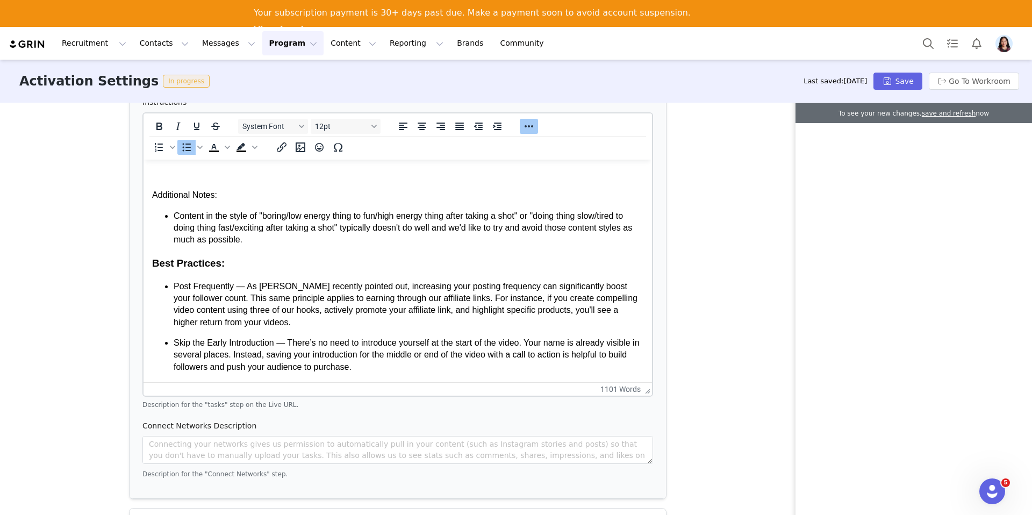
scroll to position [1480, 0]
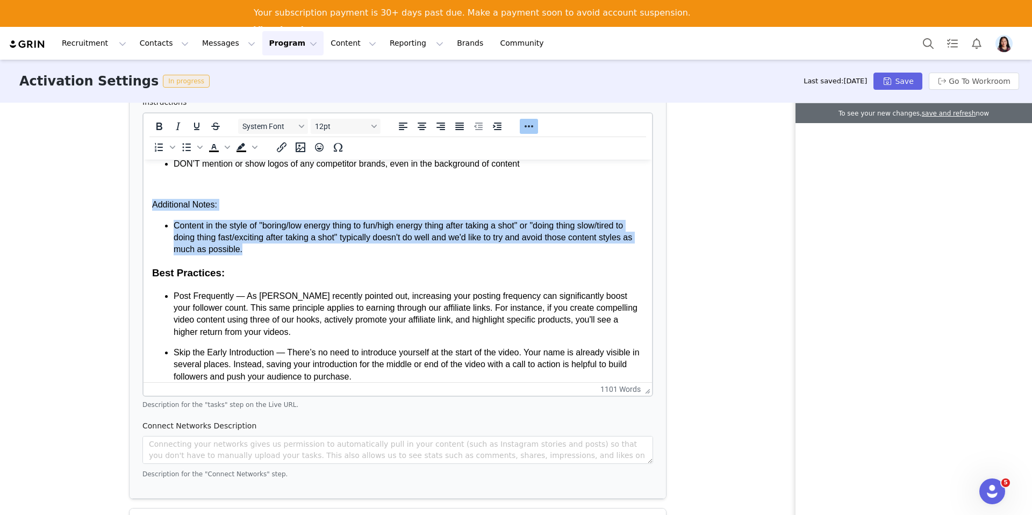
drag, startPoint x: 257, startPoint y: 252, endPoint x: 137, endPoint y: 204, distance: 129.0
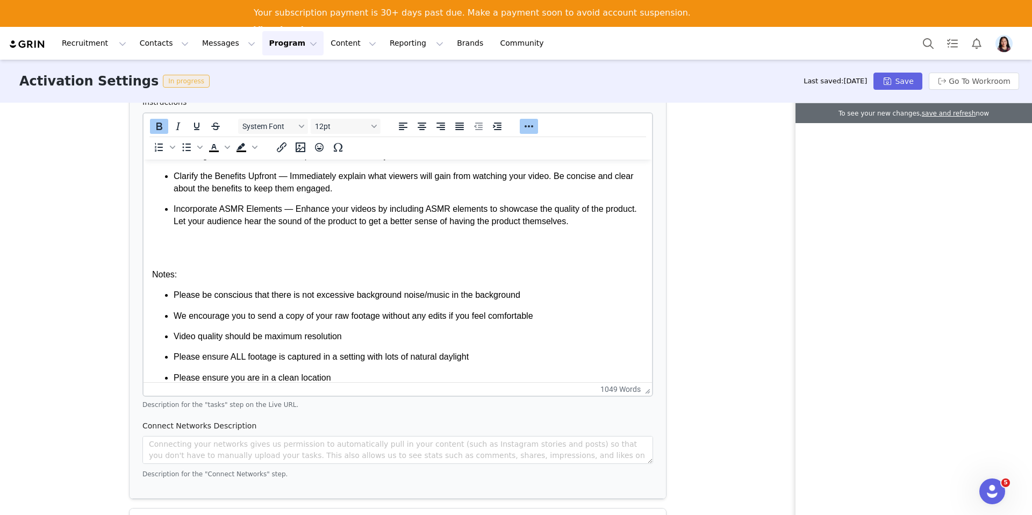
scroll to position [1679, 0]
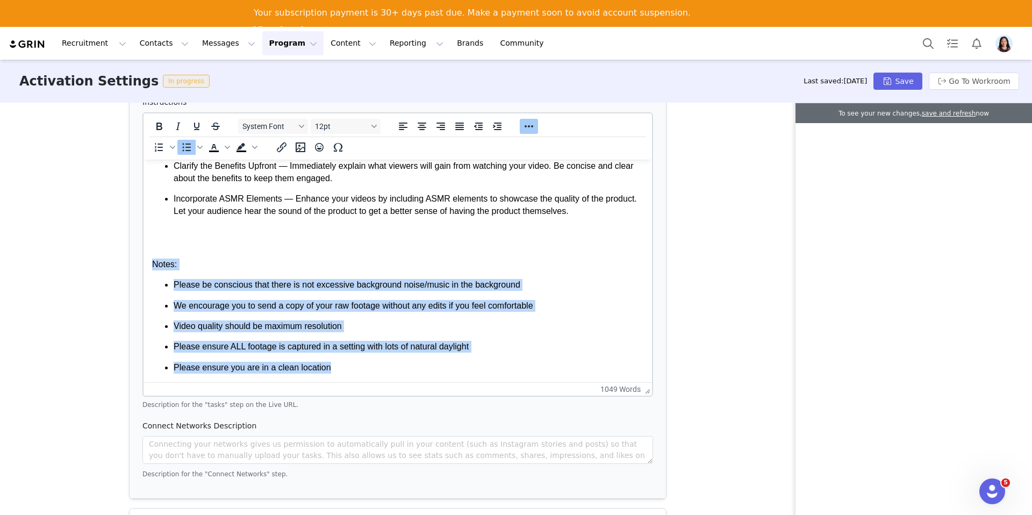
drag, startPoint x: 337, startPoint y: 367, endPoint x: 132, endPoint y: 259, distance: 231.5
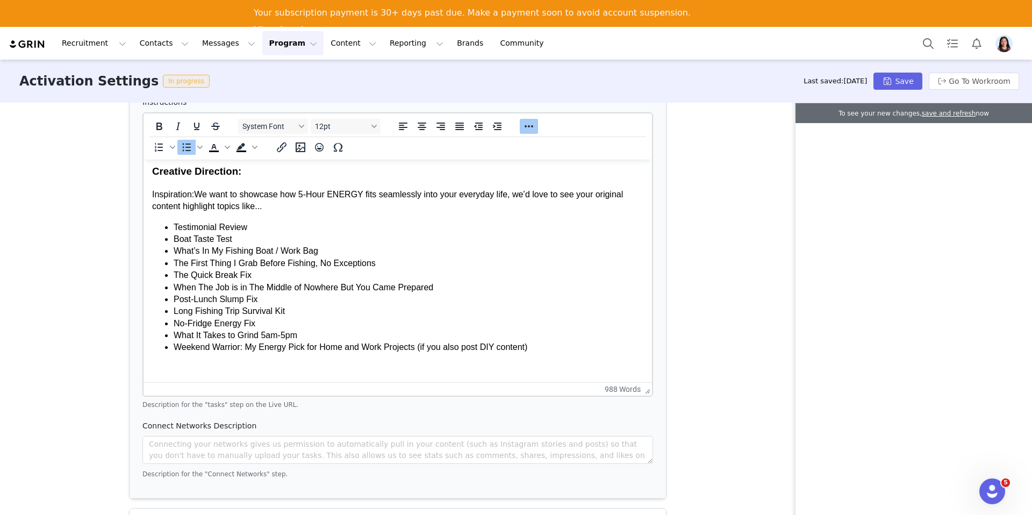
scroll to position [364, 0]
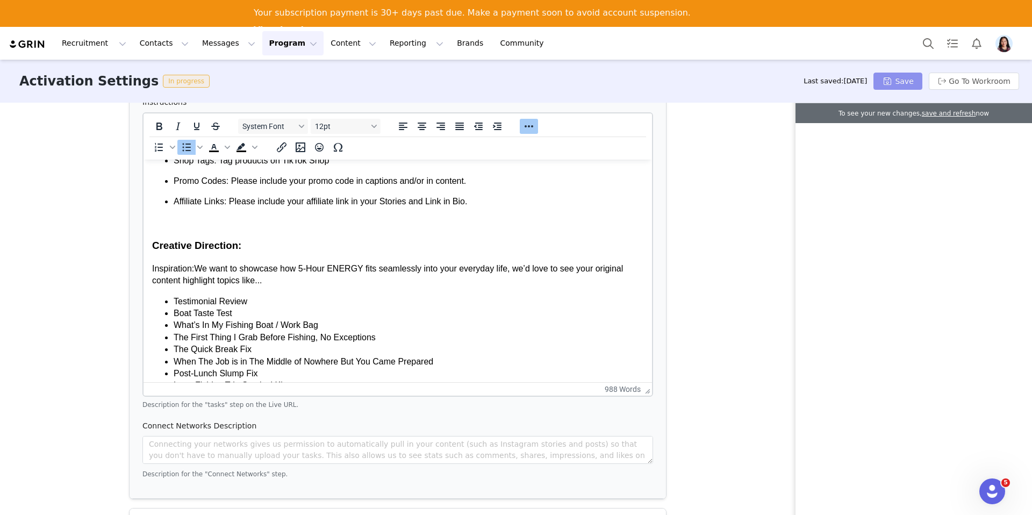
click at [894, 80] on button "Save" at bounding box center [897, 81] width 48 height 17
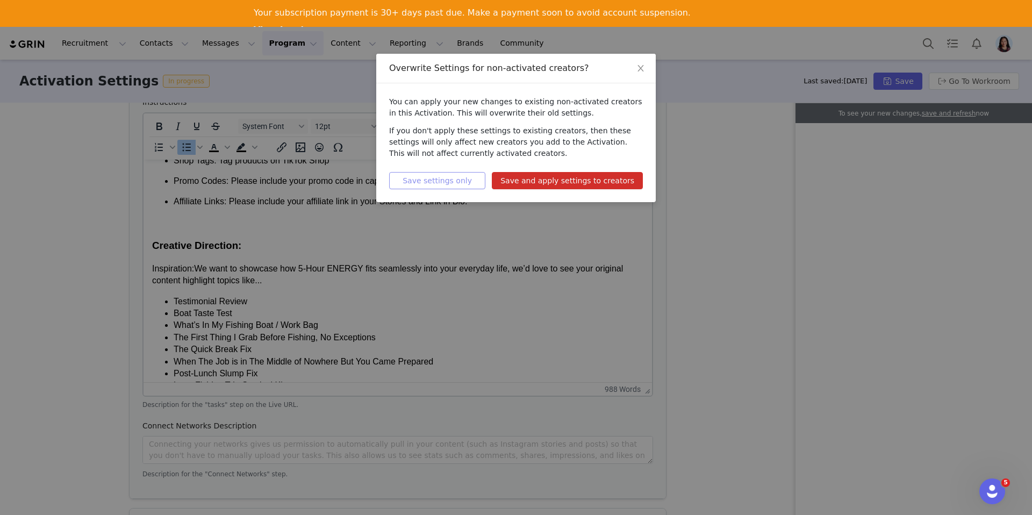
click at [421, 177] on button "Save settings only" at bounding box center [437, 180] width 96 height 17
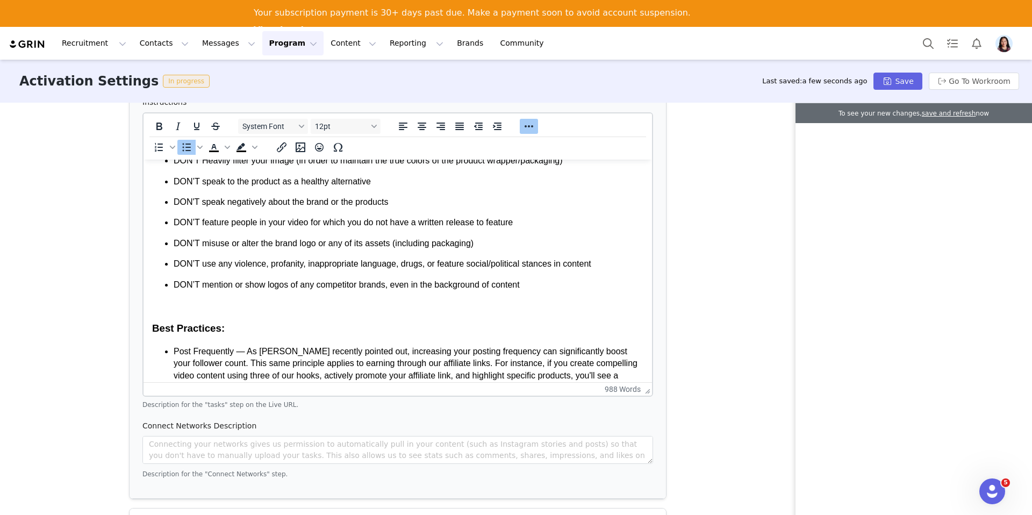
scroll to position [1380, 0]
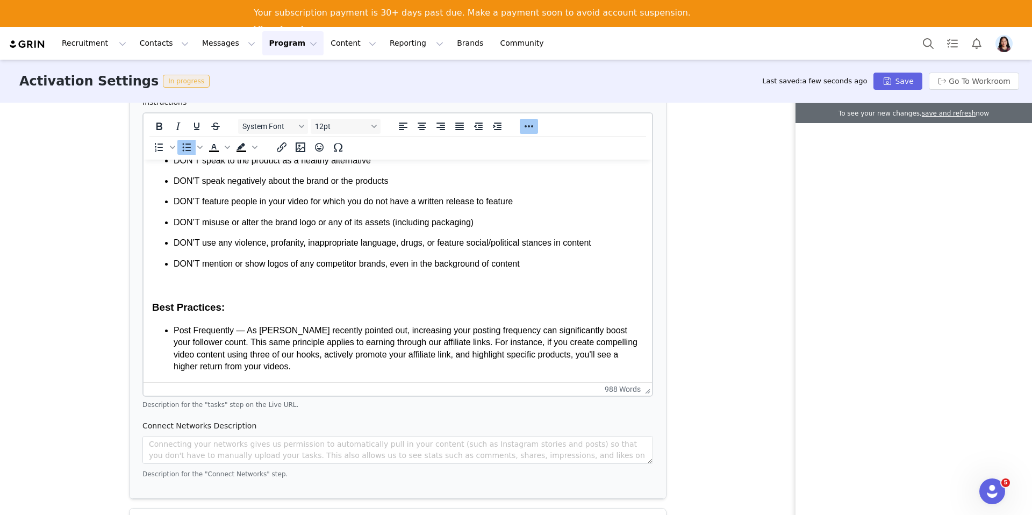
click at [170, 307] on h3 "Best Practices:" at bounding box center [397, 307] width 491 height 14
click at [159, 119] on button "Bold" at bounding box center [159, 126] width 18 height 15
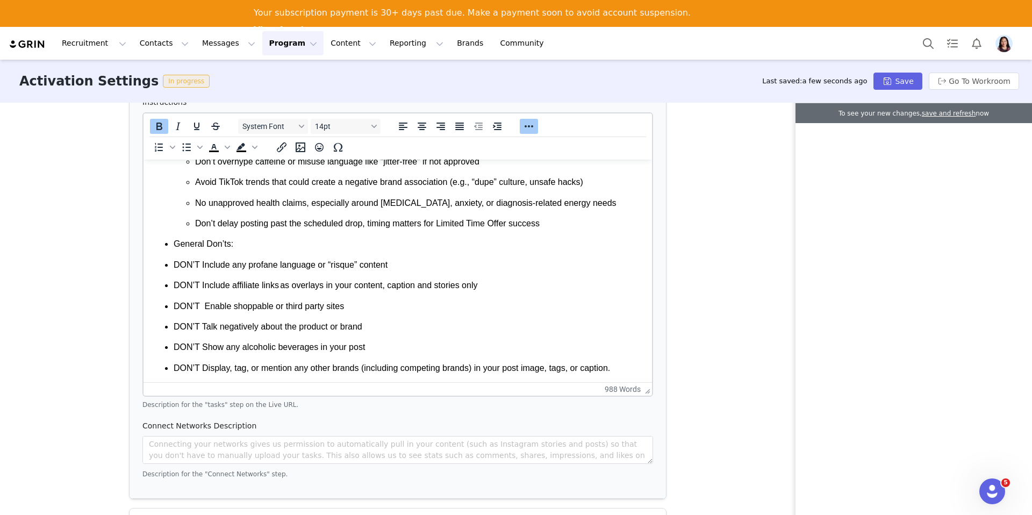
scroll to position [1140, 0]
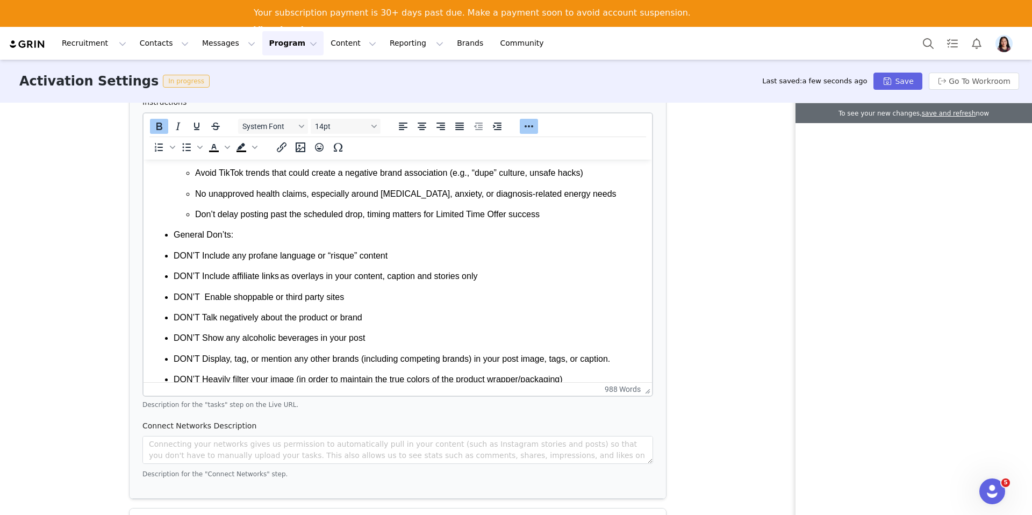
click at [186, 235] on p "General Don’ts:" at bounding box center [409, 235] width 470 height 12
click at [157, 129] on icon "Bold" at bounding box center [159, 127] width 6 height 8
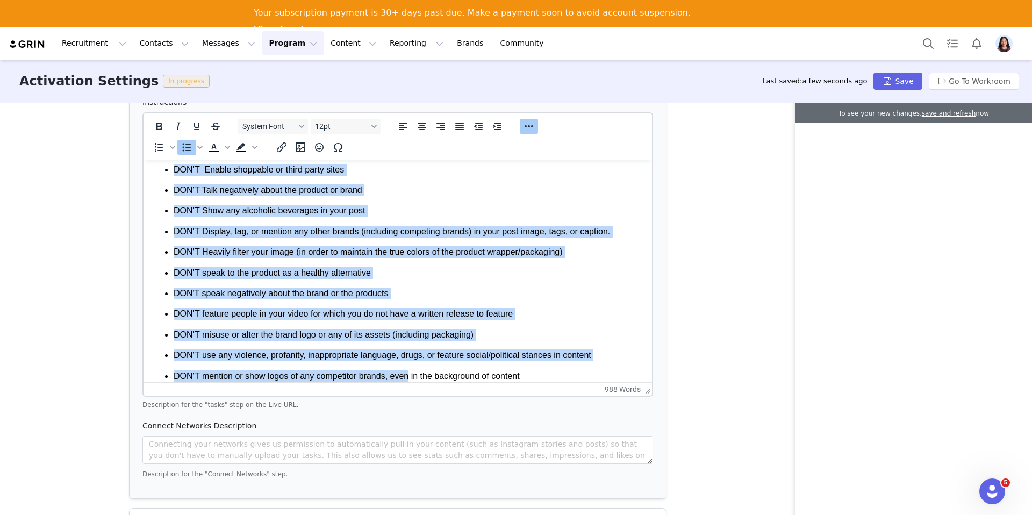
scroll to position [1280, 0]
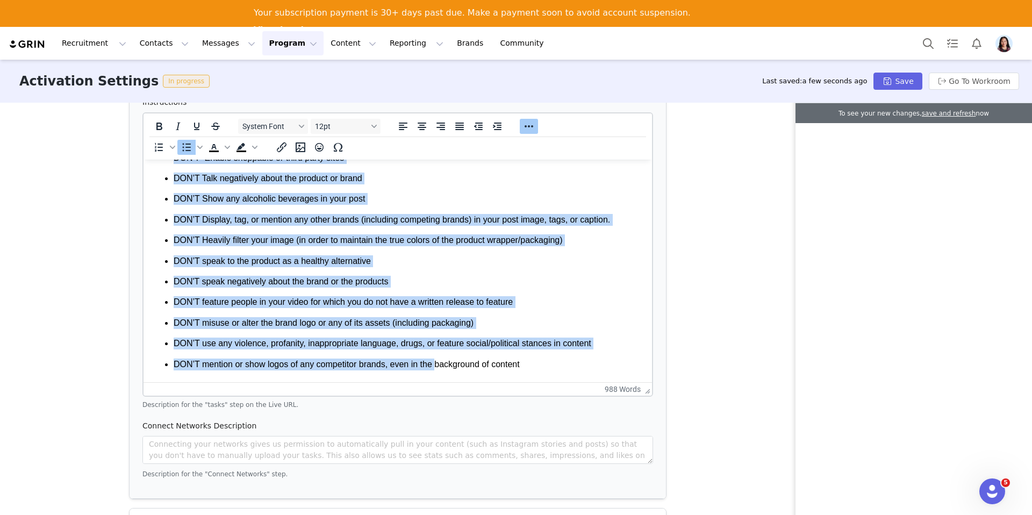
drag, startPoint x: 174, startPoint y: 201, endPoint x: 436, endPoint y: 358, distance: 305.2
click at [436, 358] on ul "DON’T Include any profane language or “risque” content  DON’T Include affiliate…" at bounding box center [397, 241] width 491 height 260
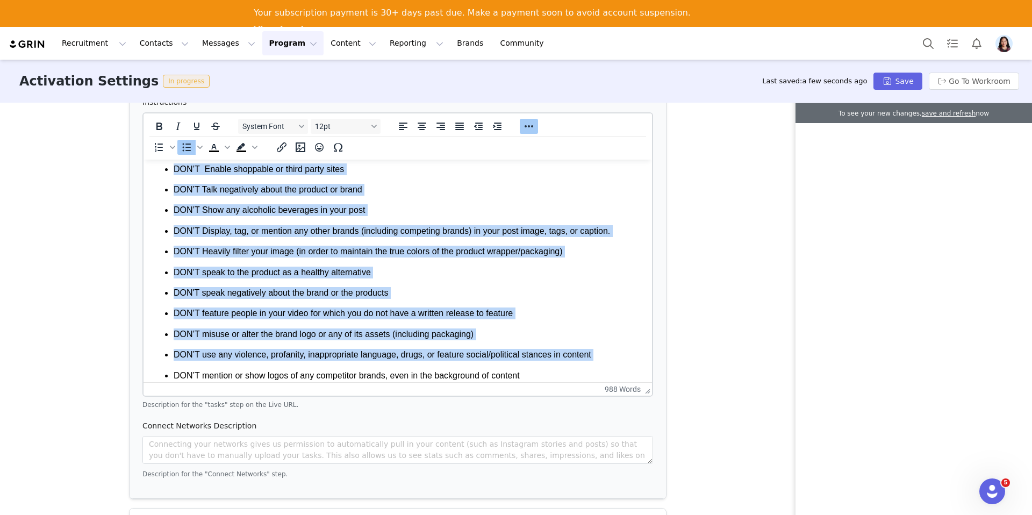
scroll to position [1068, 0]
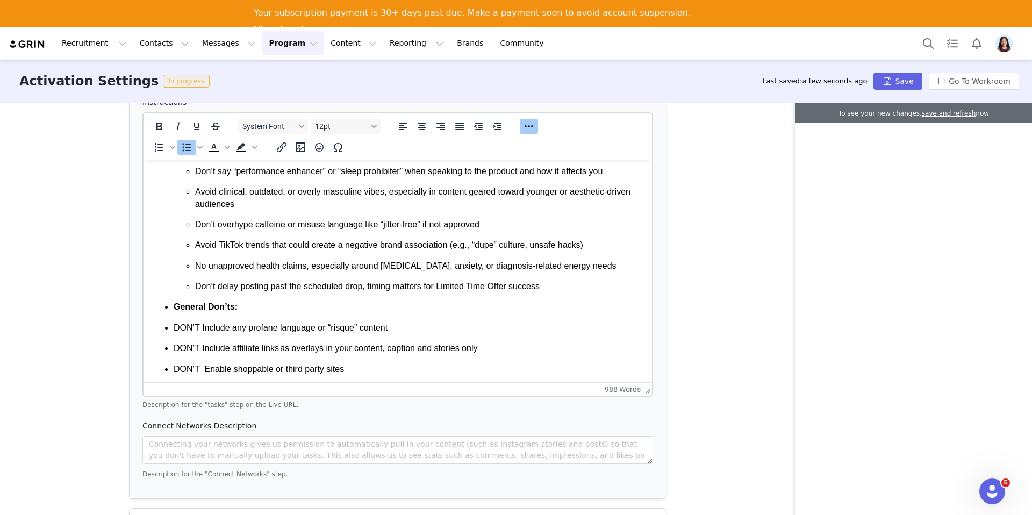
click at [184, 274] on ul "No other beverage brands or logos visible in frame, even water bottles Don’t ca…" at bounding box center [409, 208] width 470 height 169
click at [180, 306] on strong "General Don’ts:" at bounding box center [206, 306] width 64 height 9
click at [175, 306] on strong "General Don’ts:" at bounding box center [206, 306] width 64 height 9
click at [475, 127] on icon "Decrease indent" at bounding box center [478, 126] width 13 height 13
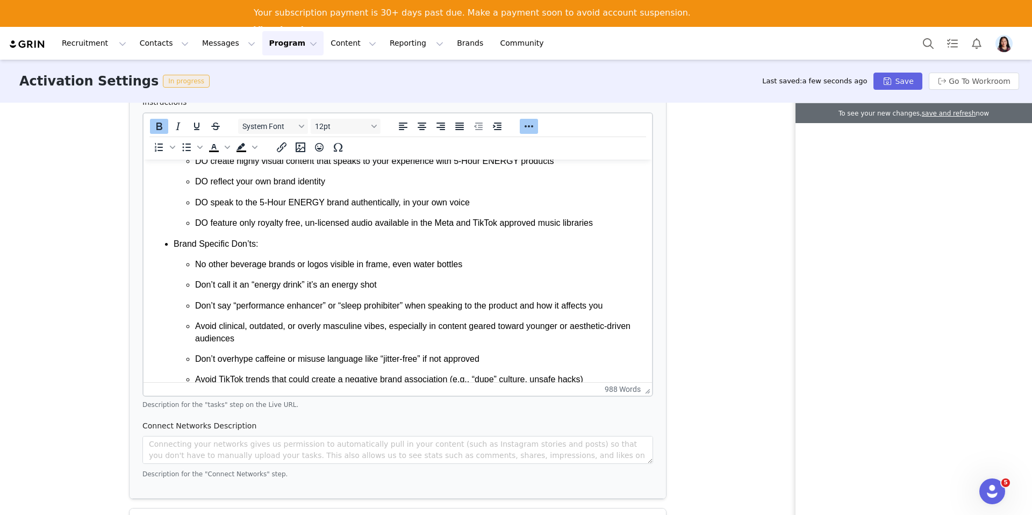
scroll to position [924, 0]
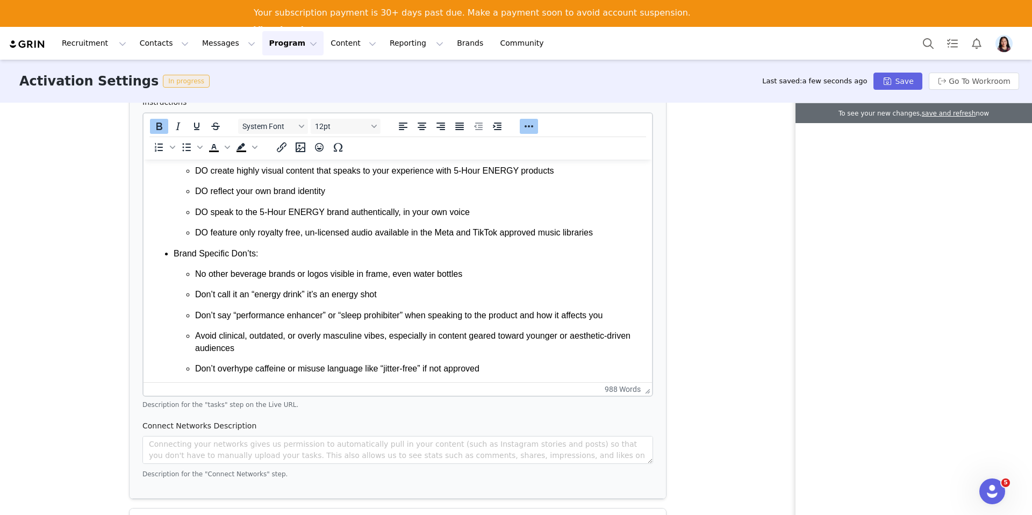
click at [175, 256] on p "Brand Specific Don’ts:" at bounding box center [409, 254] width 470 height 12
drag, startPoint x: 159, startPoint y: 126, endPoint x: 27, endPoint y: 25, distance: 165.2
click at [159, 126] on icon "Bold" at bounding box center [159, 127] width 6 height 8
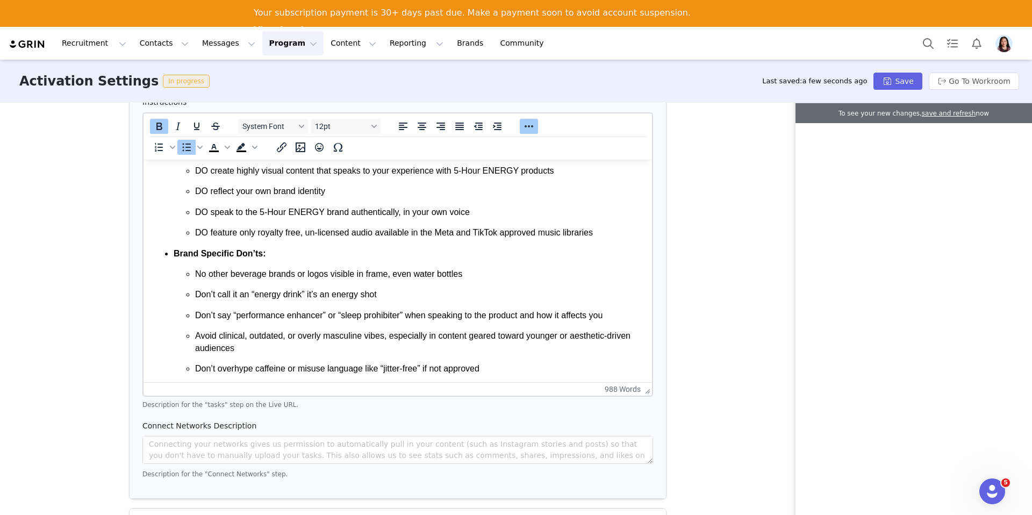
click at [193, 248] on p "Brand Specific Don’ts:" at bounding box center [409, 254] width 470 height 12
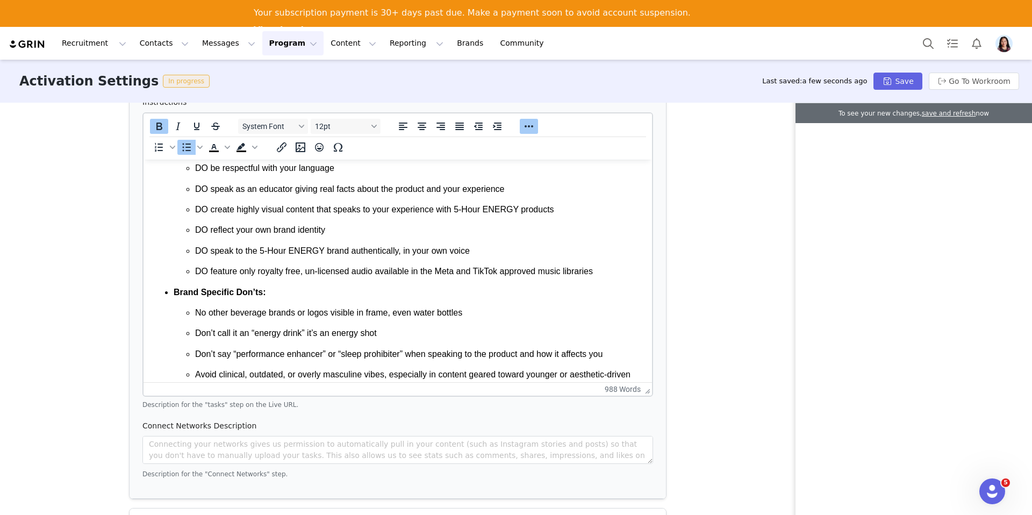
scroll to position [837, 0]
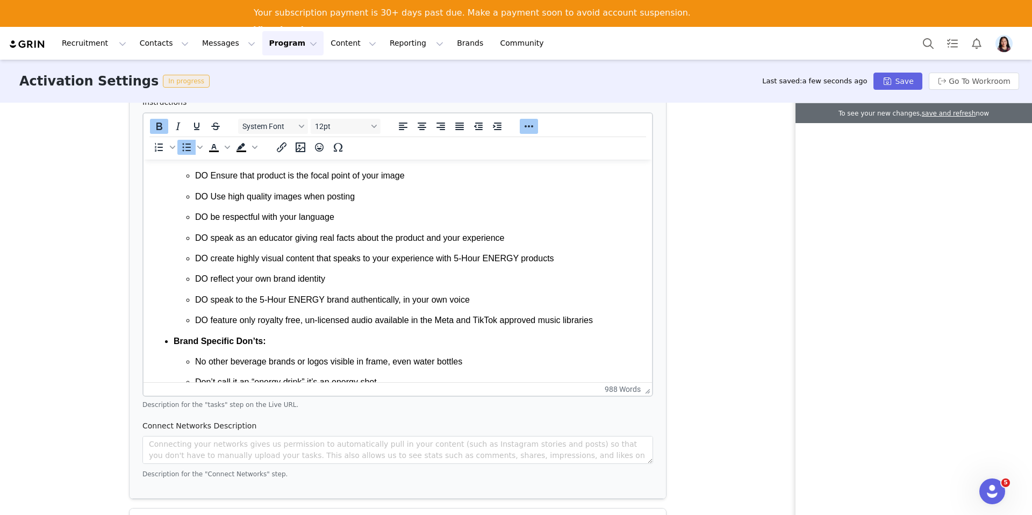
click at [174, 342] on li "Brand Specific Don’ts: No other beverage brands or logos visible in frame, even…" at bounding box center [409, 429] width 470 height 189
click at [476, 128] on icon "Decrease indent" at bounding box center [478, 126] width 13 height 13
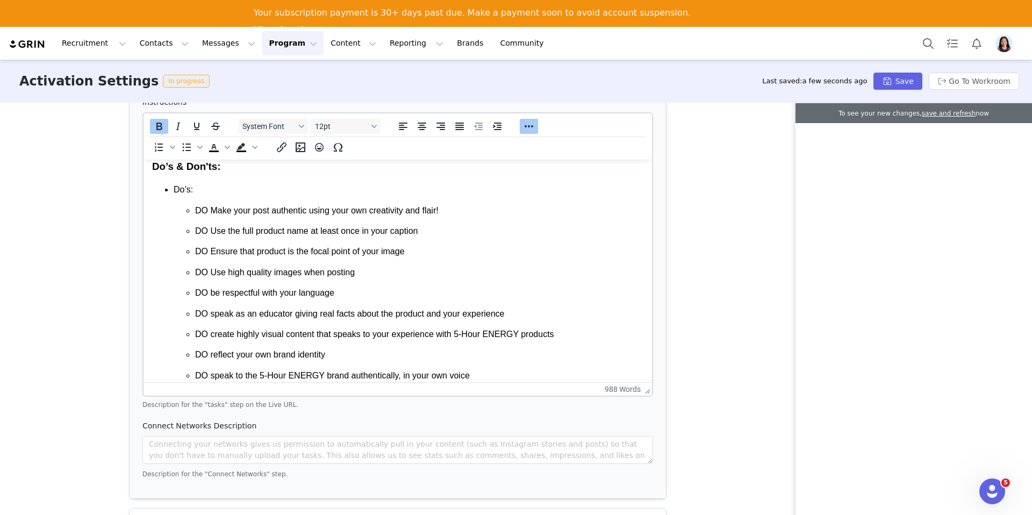
scroll to position [652, 0]
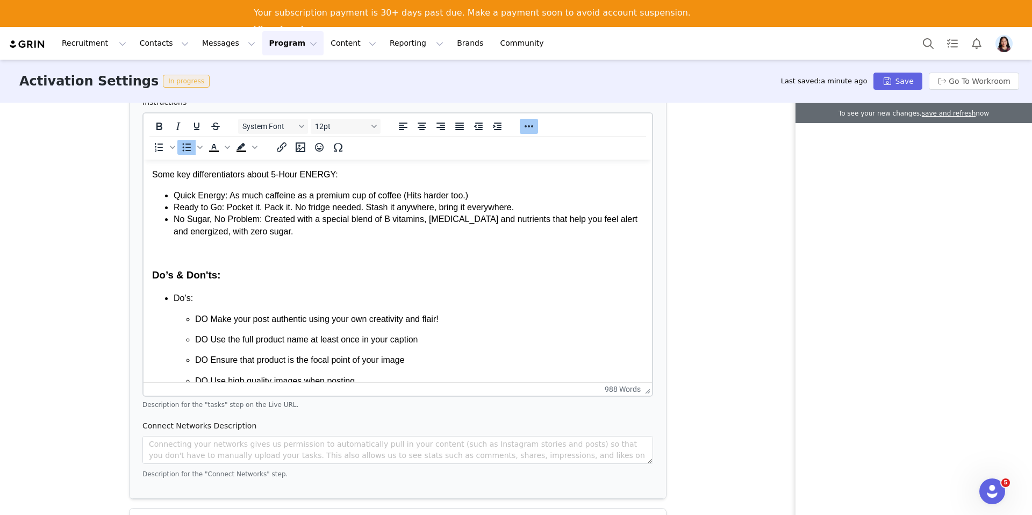
click at [173, 300] on ul "Do’s: DO Make your post authentic using your own creativity and flair!  DO Use …" at bounding box center [397, 401] width 491 height 218
click at [155, 131] on icon "Bold" at bounding box center [159, 126] width 13 height 13
click at [166, 305] on ul "Do’s: DO Make your post authentic using your own creativity and flair!  DO Use …" at bounding box center [397, 401] width 491 height 218
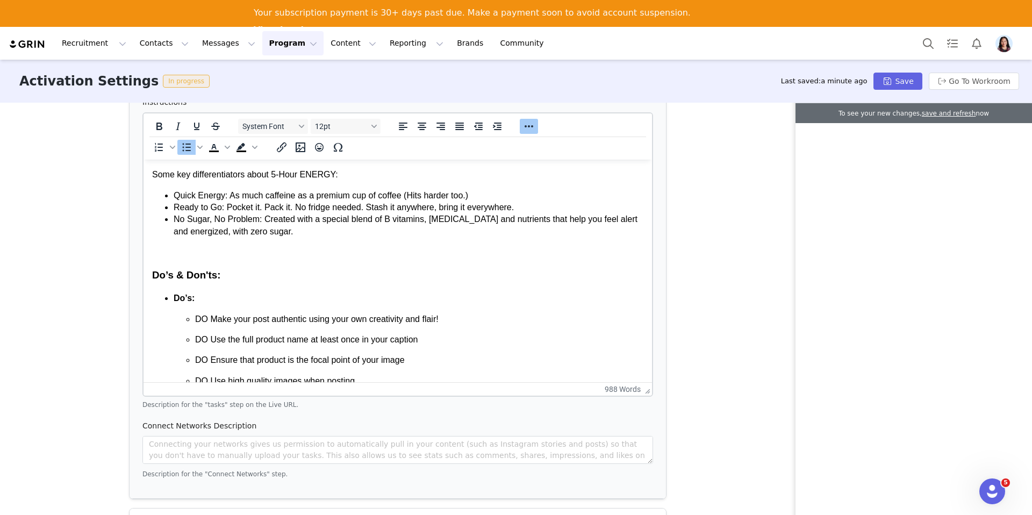
click at [179, 288] on body "RECOMMENDED USE: Take one half (1/2) bottle for moderate energy. Take one whole…" at bounding box center [397, 379] width 491 height 1727
click at [174, 293] on strong "Do’s:" at bounding box center [184, 297] width 21 height 9
click at [472, 125] on icon "Decrease indent" at bounding box center [478, 126] width 13 height 13
click at [162, 277] on h3 "Do’s & Don'ts:" at bounding box center [397, 275] width 491 height 14
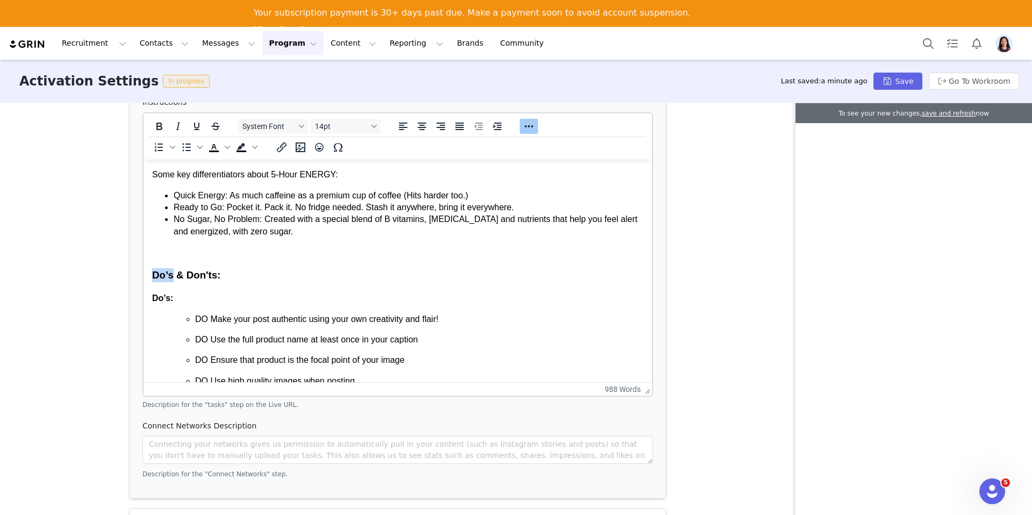
click at [162, 277] on h3 "Do’s & Don'ts:" at bounding box center [397, 275] width 491 height 14
click at [161, 122] on icon "Bold" at bounding box center [159, 126] width 13 height 13
click at [253, 240] on body "RECOMMENDED USE: Take one half (1/2) bottle for moderate energy. Take one whole…" at bounding box center [397, 379] width 491 height 1727
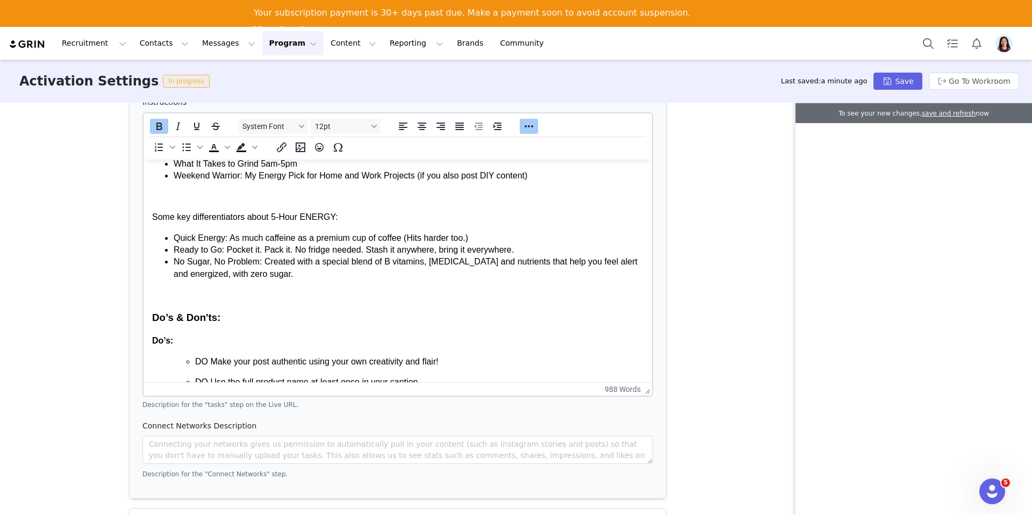
scroll to position [577, 0]
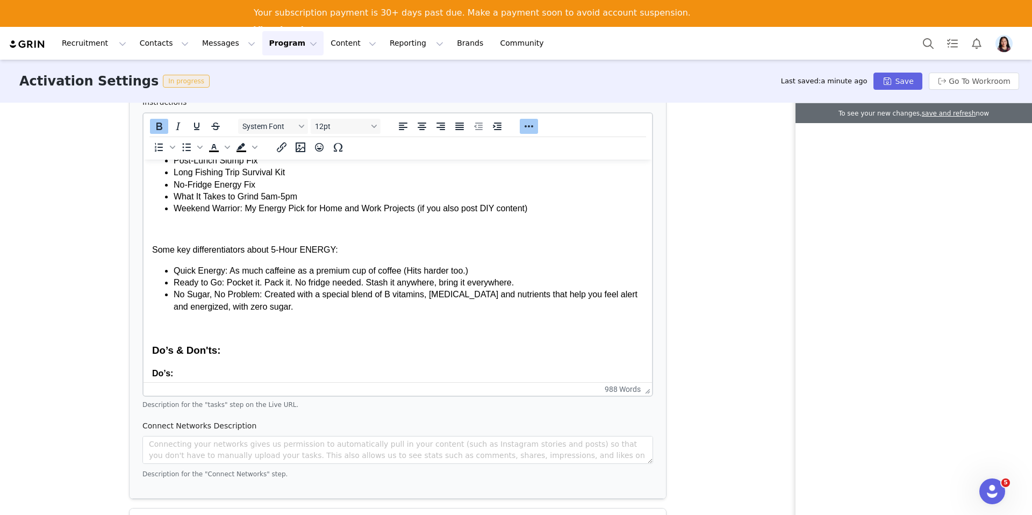
click at [279, 253] on p "Some key differentiators about 5-Hour ENERGY:" at bounding box center [397, 250] width 491 height 12
drag, startPoint x: 160, startPoint y: 126, endPoint x: 175, endPoint y: 158, distance: 35.1
click at [160, 126] on icon "Bold" at bounding box center [159, 127] width 6 height 8
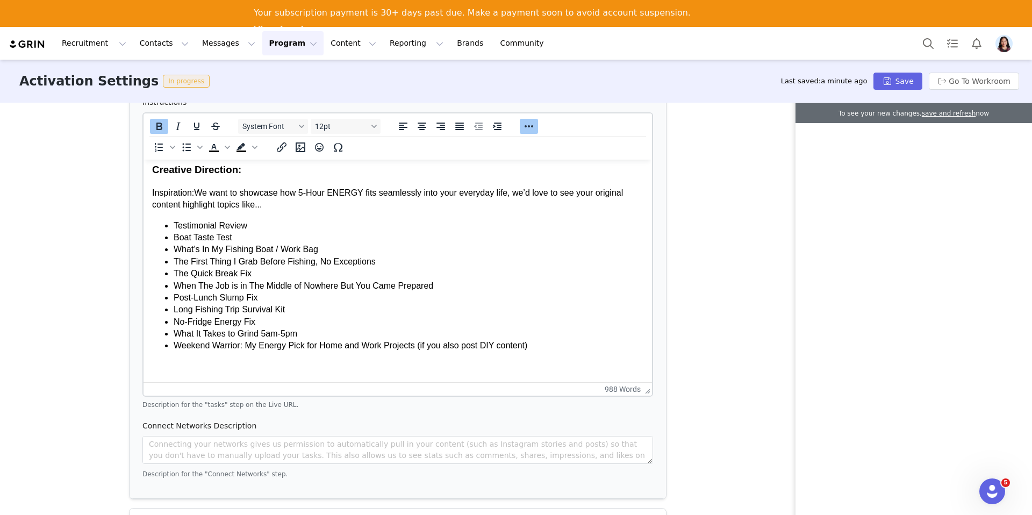
scroll to position [428, 0]
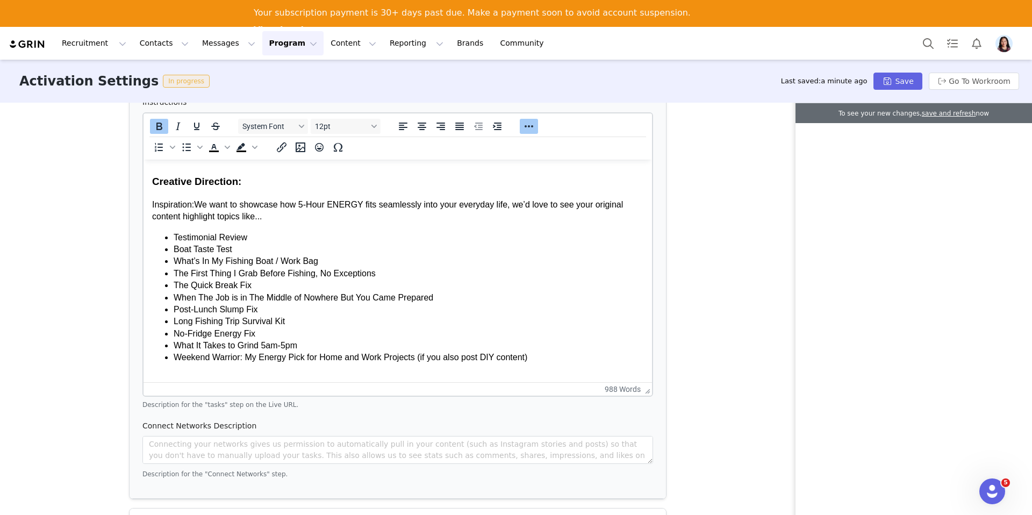
click at [231, 184] on h3 "Creative Direction:" at bounding box center [397, 182] width 491 height 14
drag, startPoint x: 150, startPoint y: 126, endPoint x: 169, endPoint y: 156, distance: 35.0
click at [150, 126] on button "Bold" at bounding box center [159, 126] width 18 height 15
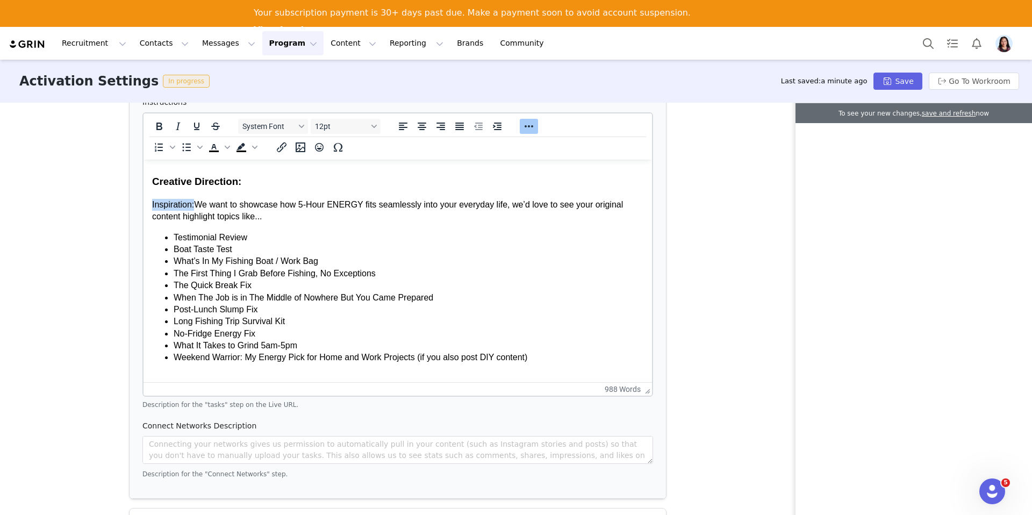
drag, startPoint x: 194, startPoint y: 204, endPoint x: 125, endPoint y: 204, distance: 68.8
click at [199, 123] on icon "Underline" at bounding box center [196, 126] width 13 height 13
click at [232, 237] on li "Testimonial Review" at bounding box center [409, 238] width 470 height 12
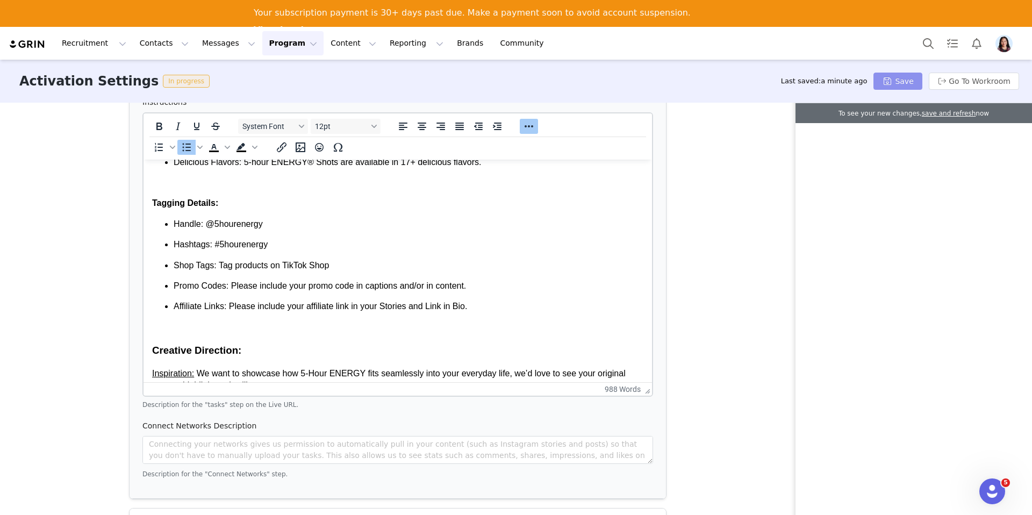
click at [886, 88] on button "Save" at bounding box center [897, 81] width 48 height 17
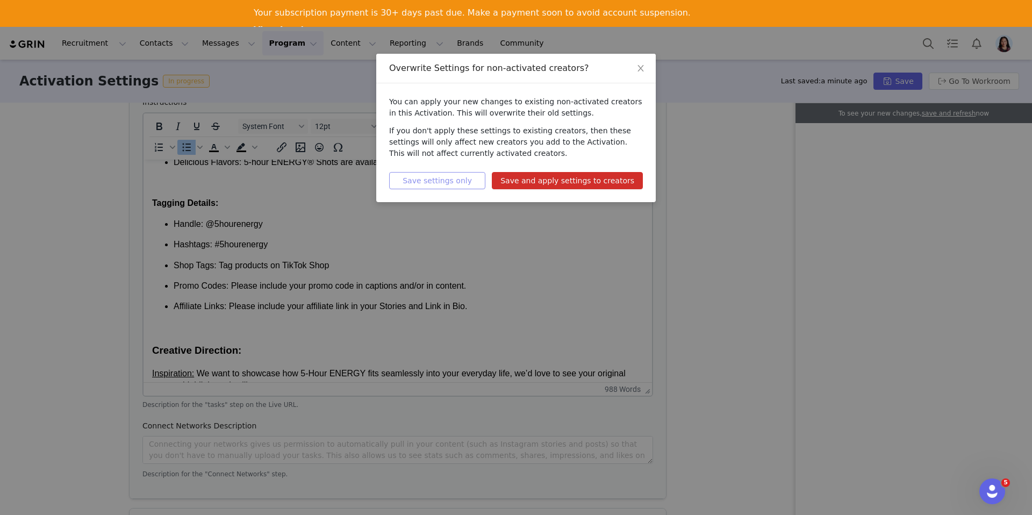
click at [418, 177] on button "Save settings only" at bounding box center [437, 180] width 96 height 17
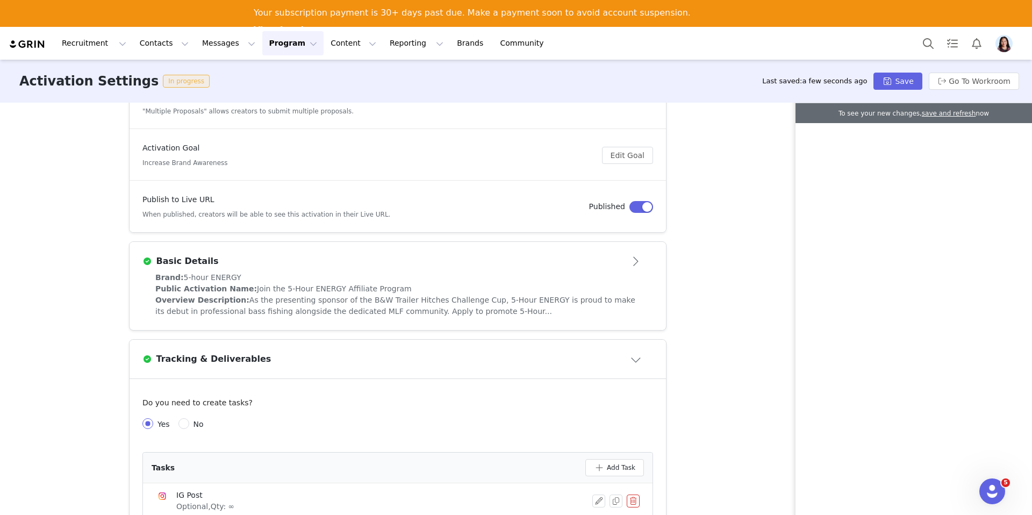
scroll to position [0, 0]
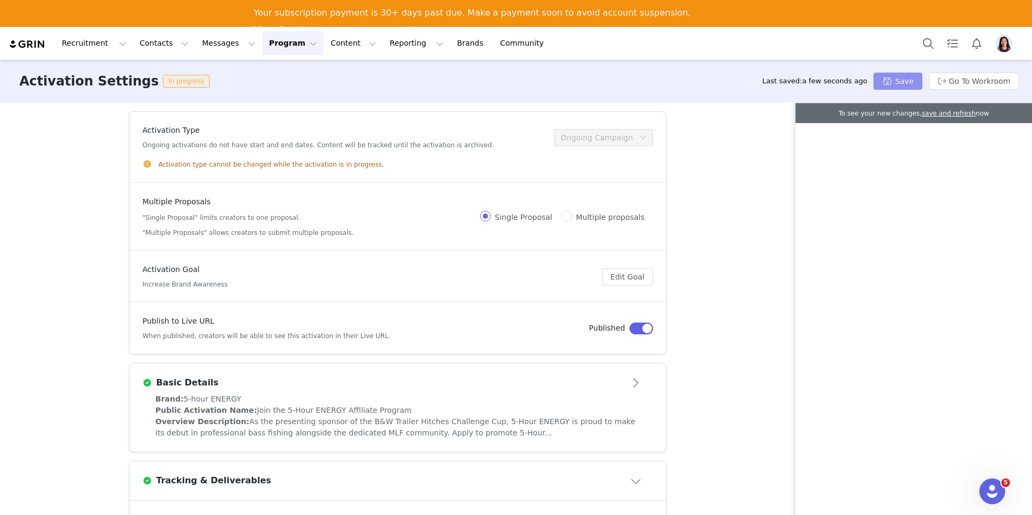
click at [894, 81] on button "Save" at bounding box center [897, 81] width 48 height 17
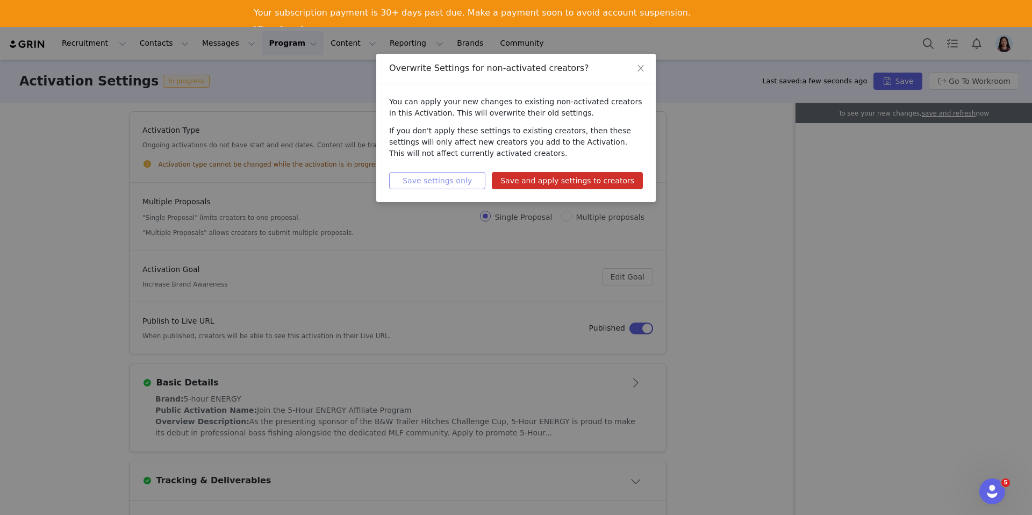
click at [414, 184] on button "Save settings only" at bounding box center [437, 180] width 96 height 17
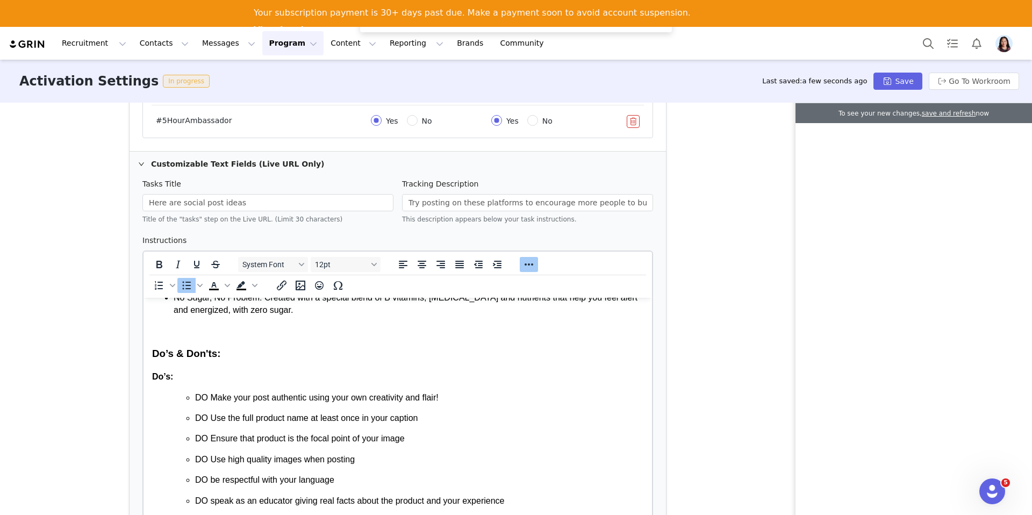
scroll to position [1141, 0]
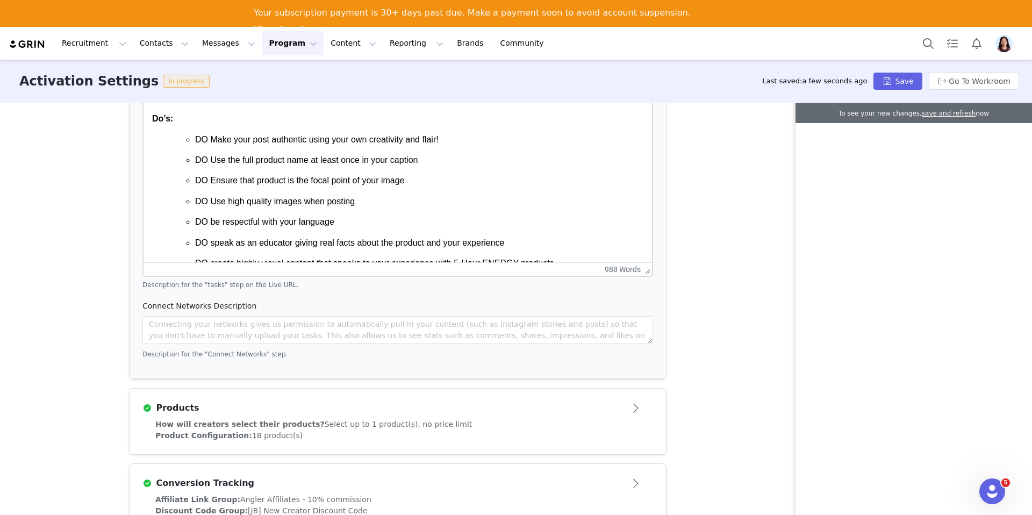
click at [499, 409] on div "Products" at bounding box center [379, 407] width 475 height 13
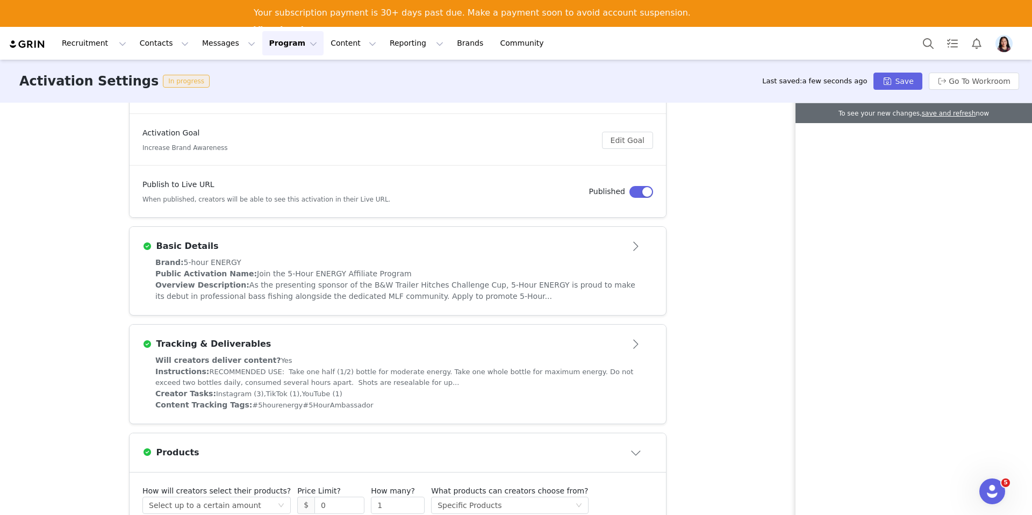
scroll to position [0, 0]
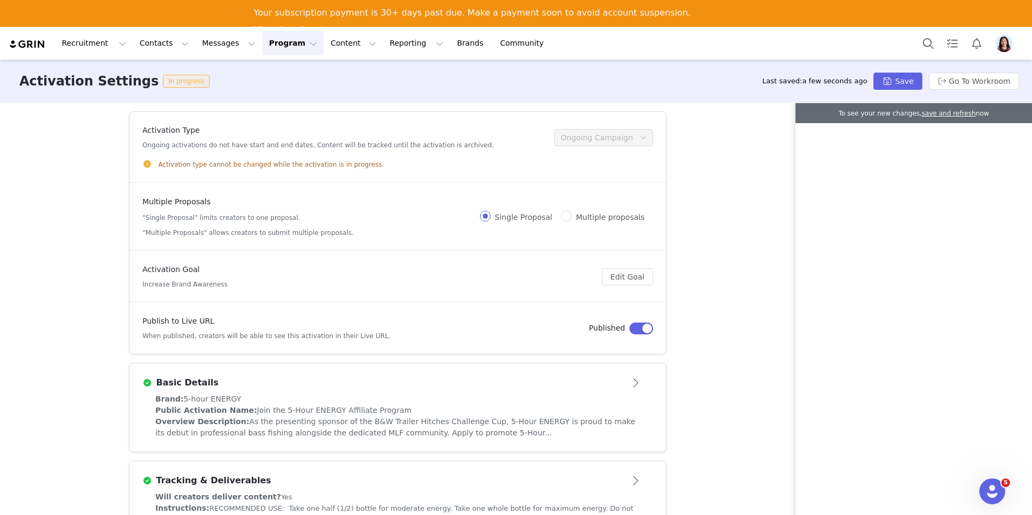
click at [555, 386] on div "Basic Details" at bounding box center [379, 382] width 475 height 13
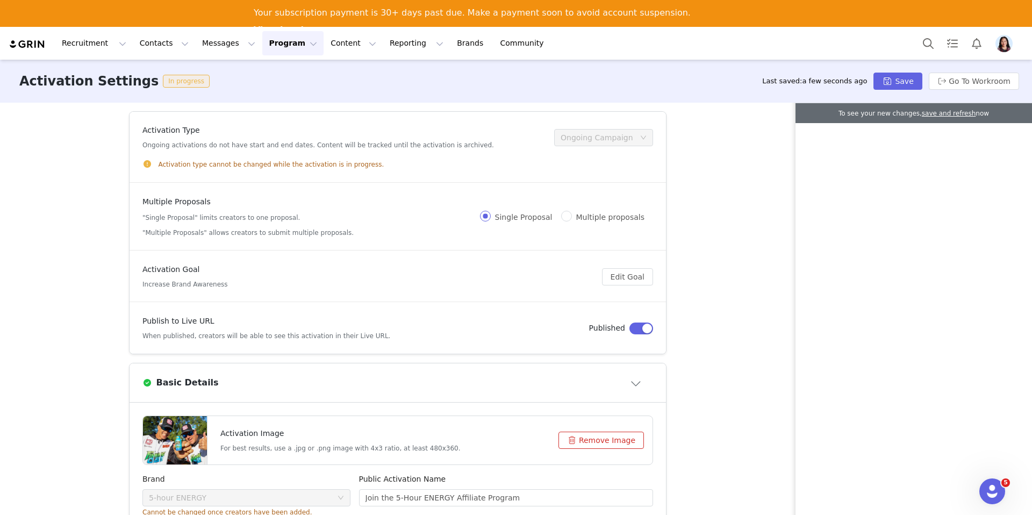
scroll to position [15, 0]
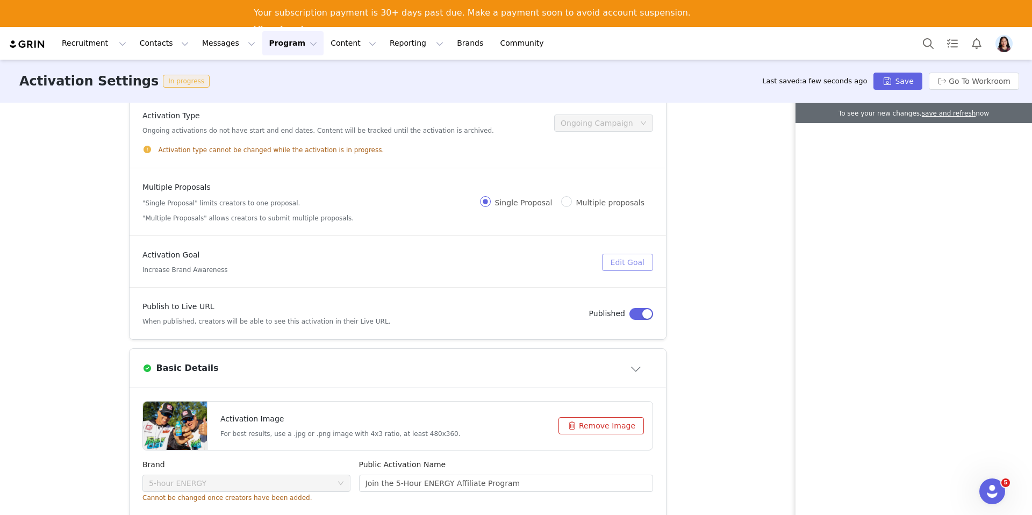
click at [609, 266] on button "Edit Goal" at bounding box center [627, 262] width 51 height 17
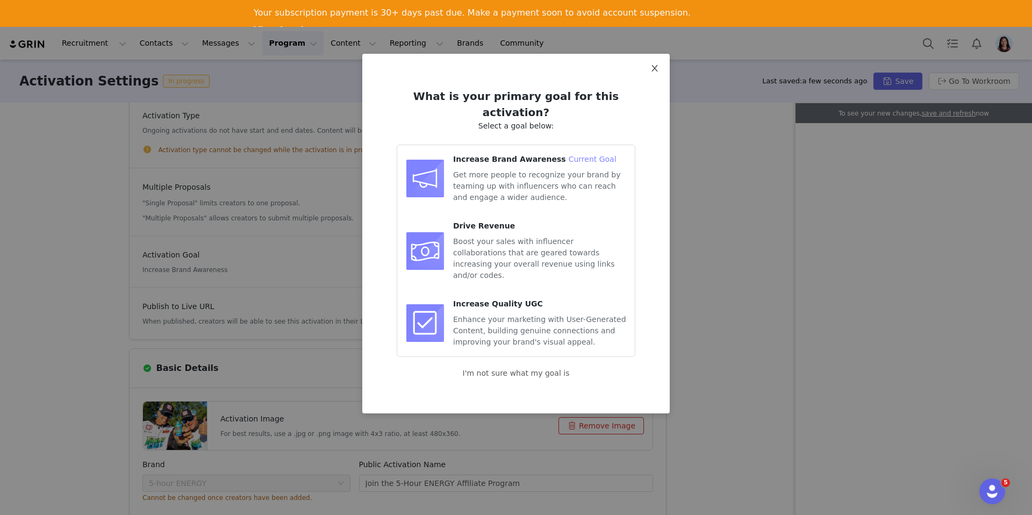
click at [647, 73] on span "Close" at bounding box center [655, 69] width 30 height 30
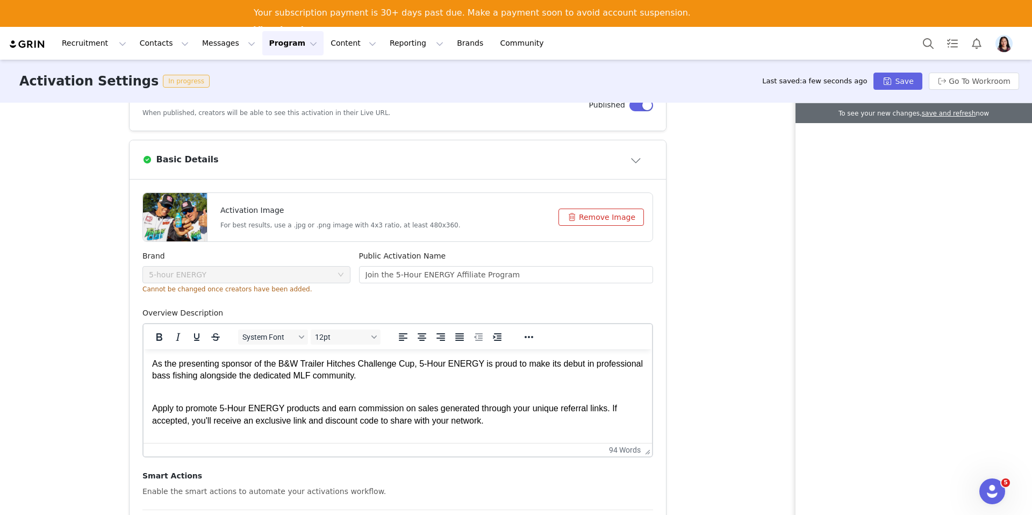
scroll to position [329, 0]
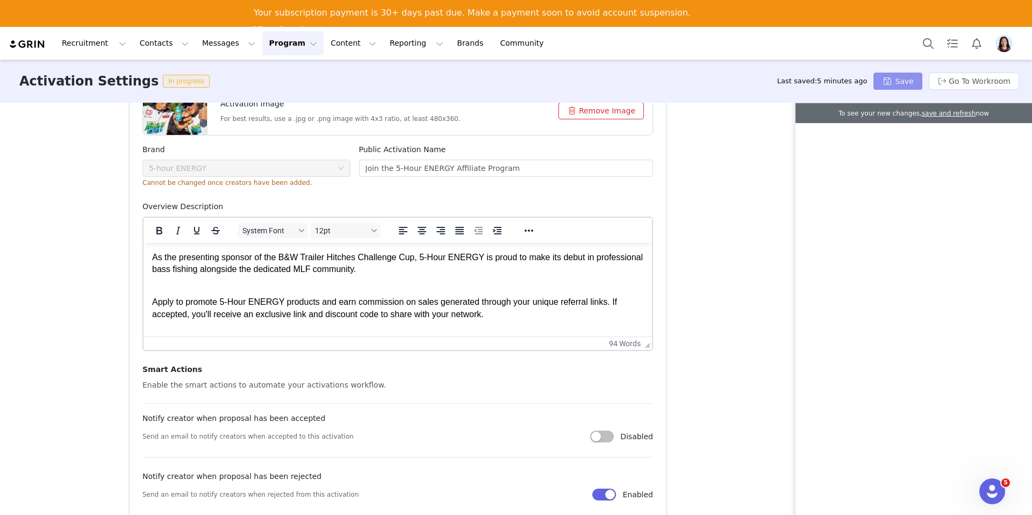
click at [897, 78] on button "Save" at bounding box center [897, 81] width 48 height 17
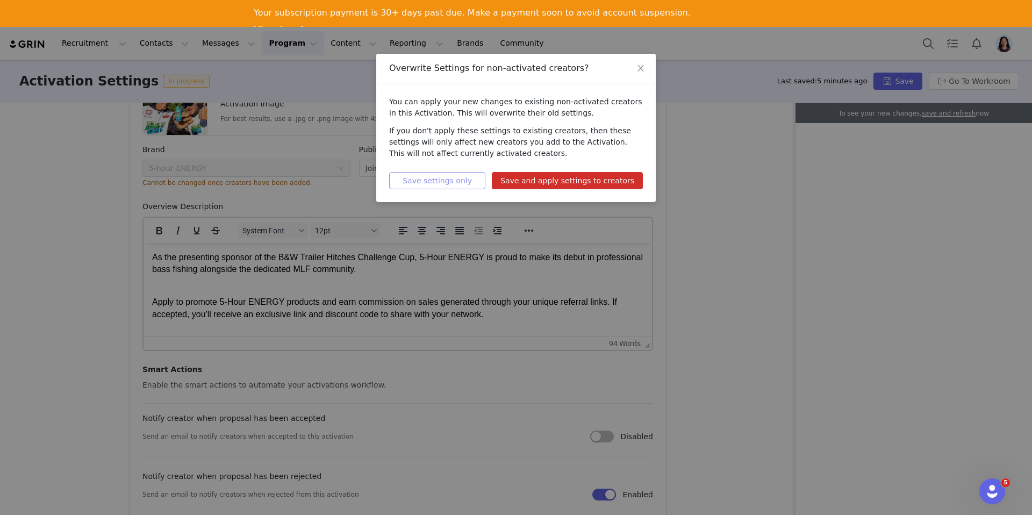
click at [409, 175] on button "Save settings only" at bounding box center [437, 180] width 96 height 17
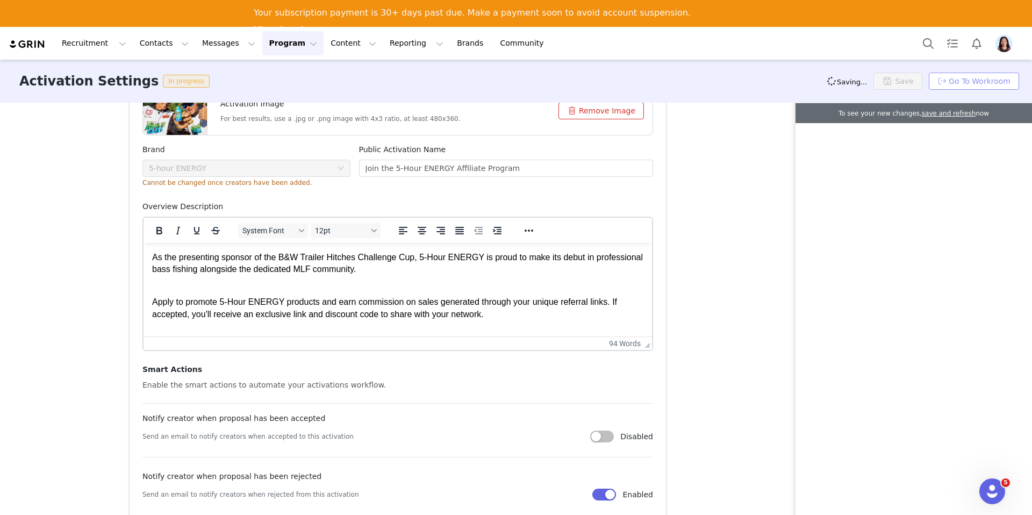
click at [972, 74] on button "Go To Workroom" at bounding box center [974, 81] width 90 height 17
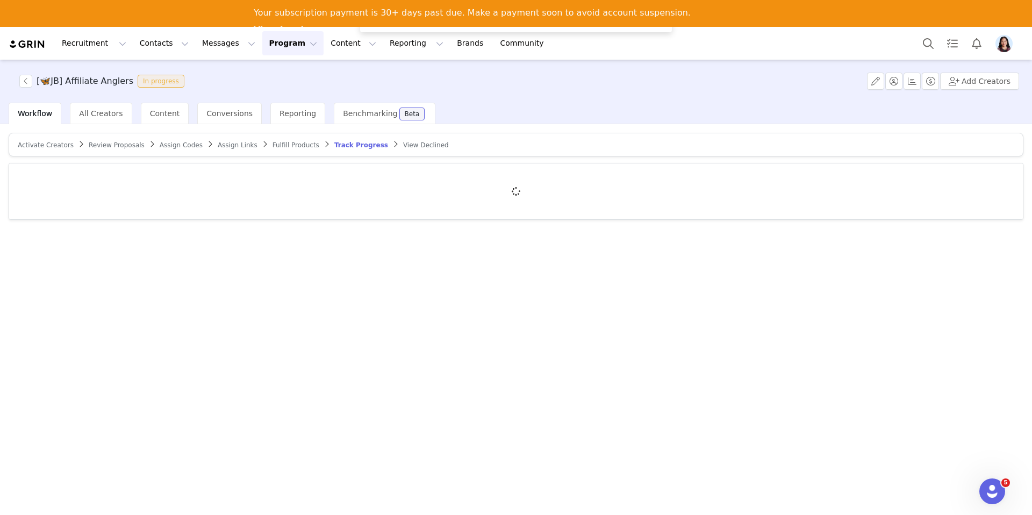
click at [262, 51] on button "Program Program" at bounding box center [292, 43] width 61 height 24
click at [255, 71] on p "Activations" at bounding box center [269, 71] width 33 height 9
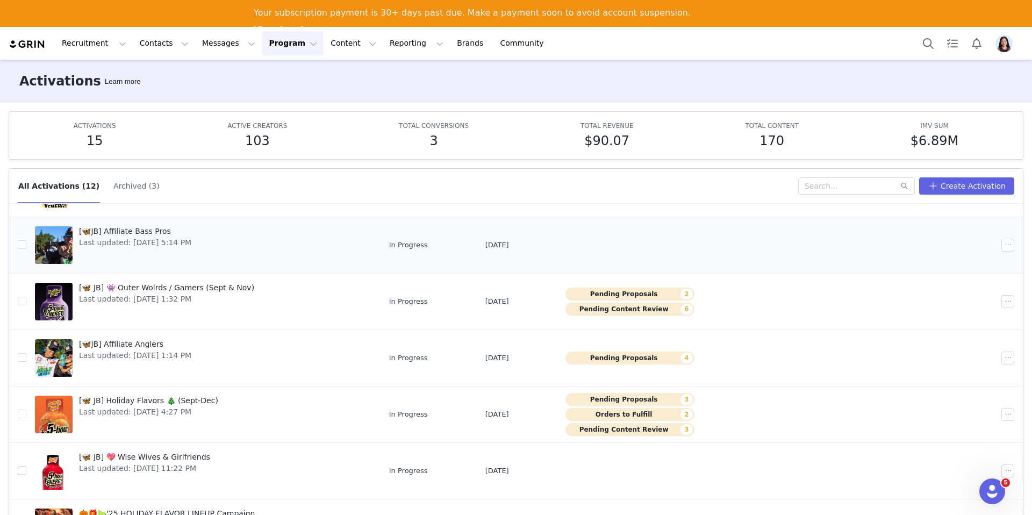
scroll to position [236, 0]
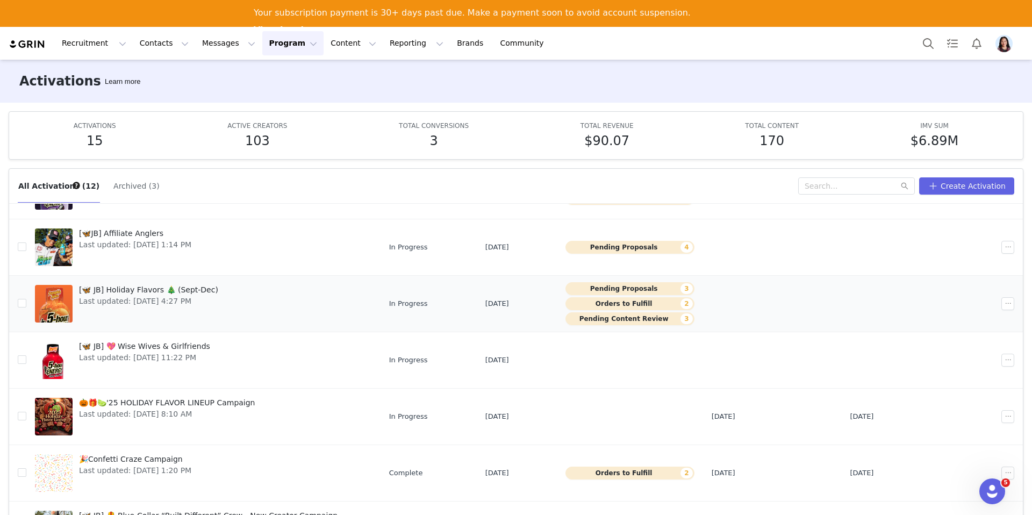
click at [124, 314] on div "[🦋 JB] Holiday Flavors 🎄 (Sept-Dec) Last updated: Sep 26, 2025 4:27 PM" at bounding box center [149, 303] width 152 height 43
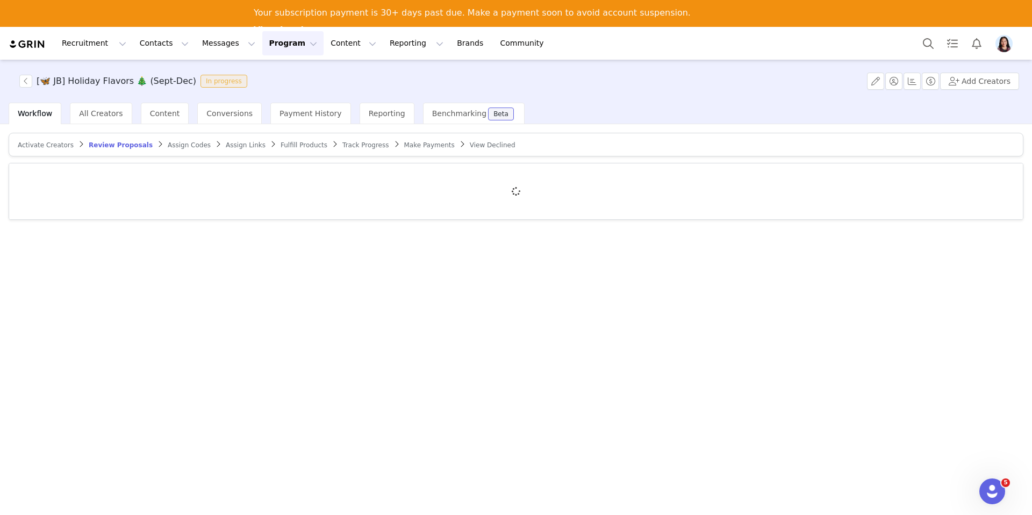
click at [342, 142] on span "Track Progress" at bounding box center [365, 145] width 46 height 8
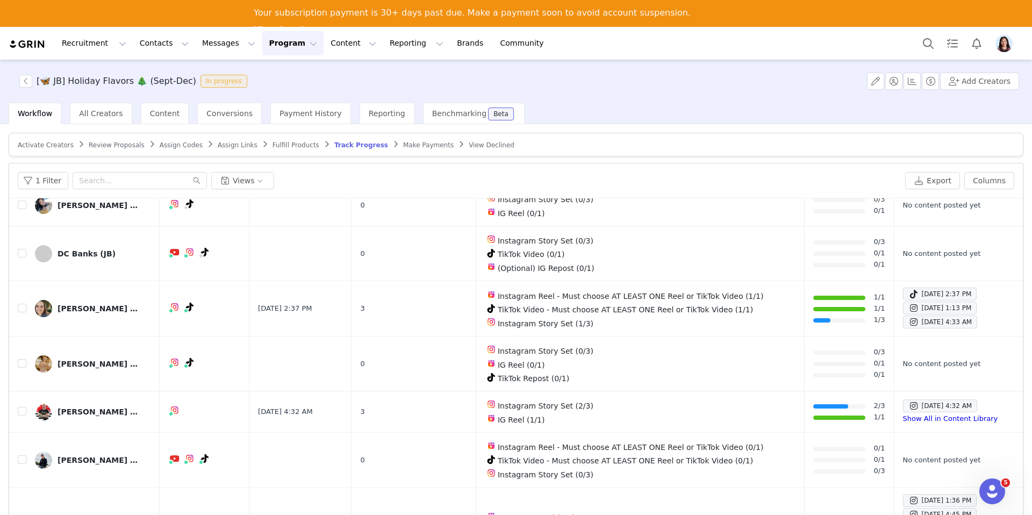
scroll to position [51, 0]
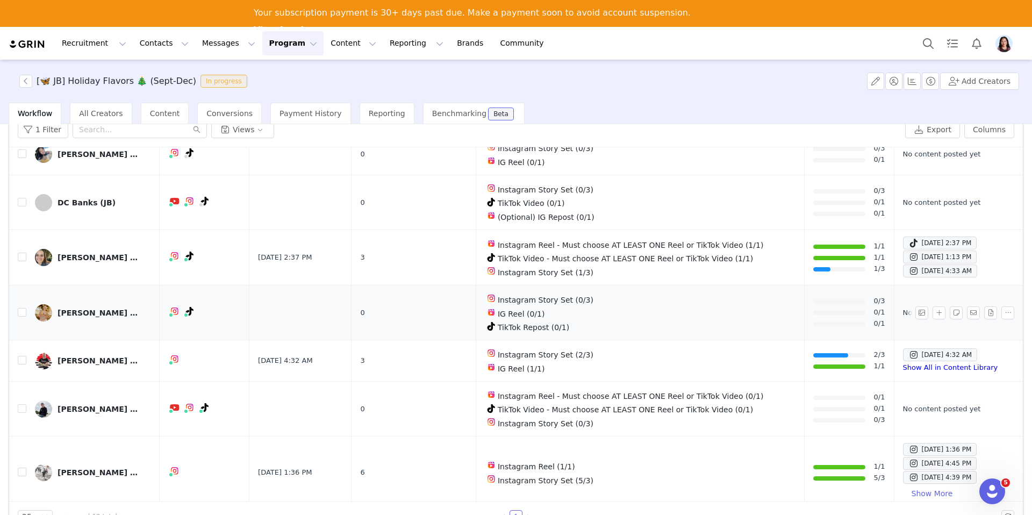
click at [104, 308] on div "Alexandria Warren (JB)" at bounding box center [98, 312] width 81 height 9
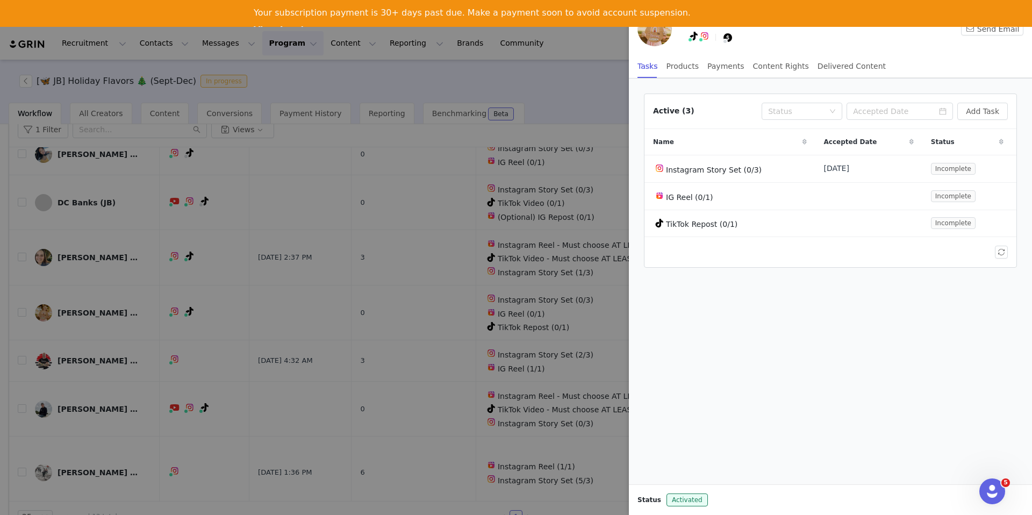
click at [104, 307] on div at bounding box center [516, 257] width 1032 height 515
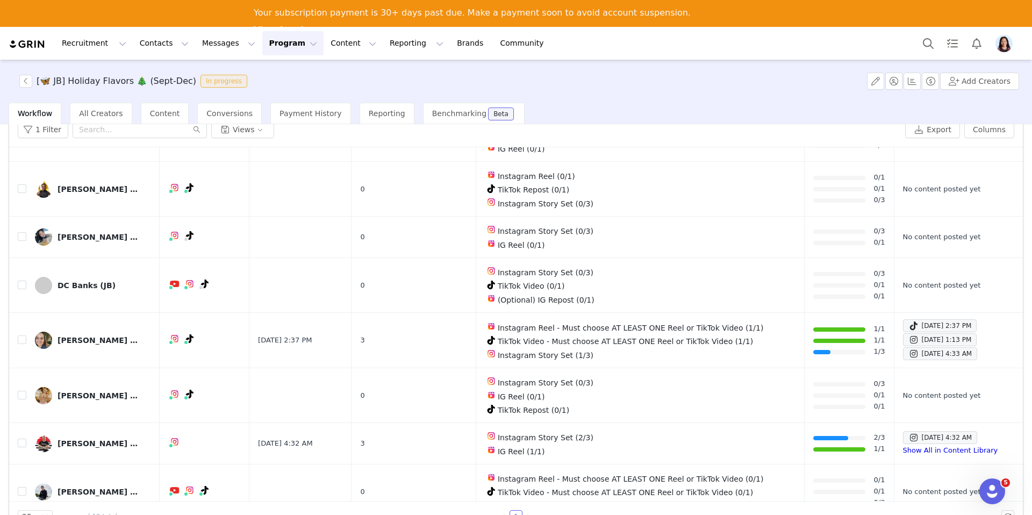
scroll to position [300, 0]
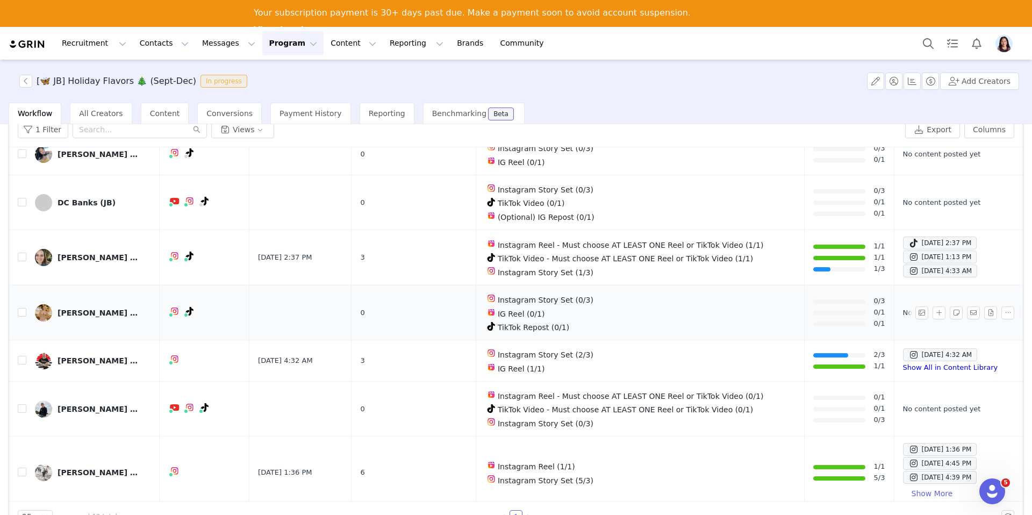
click at [64, 308] on div "Alexandria Warren (JB)" at bounding box center [98, 312] width 81 height 9
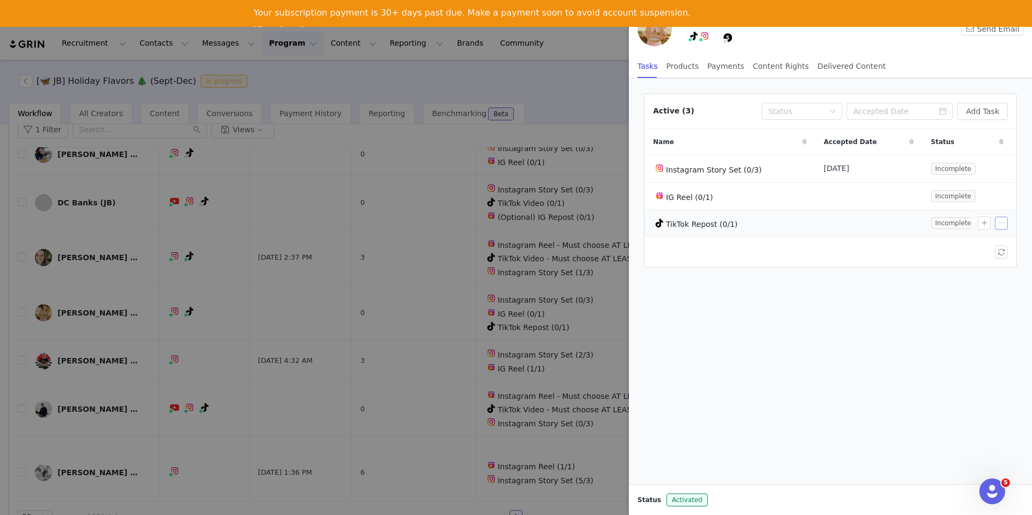
click at [1002, 222] on button "button" at bounding box center [1001, 223] width 13 height 13
click at [978, 263] on span "Delete Task" at bounding box center [983, 259] width 44 height 12
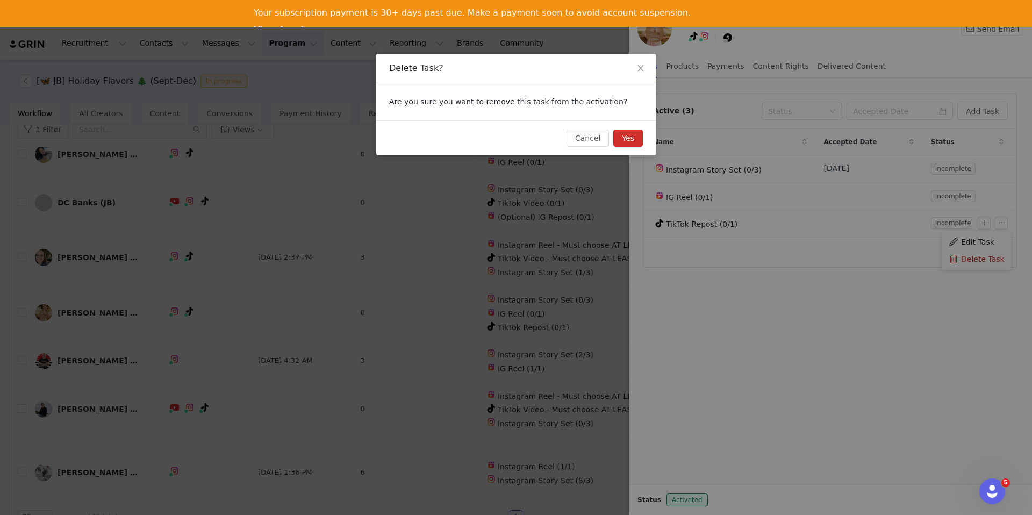
click at [627, 137] on button "Yes" at bounding box center [628, 138] width 30 height 17
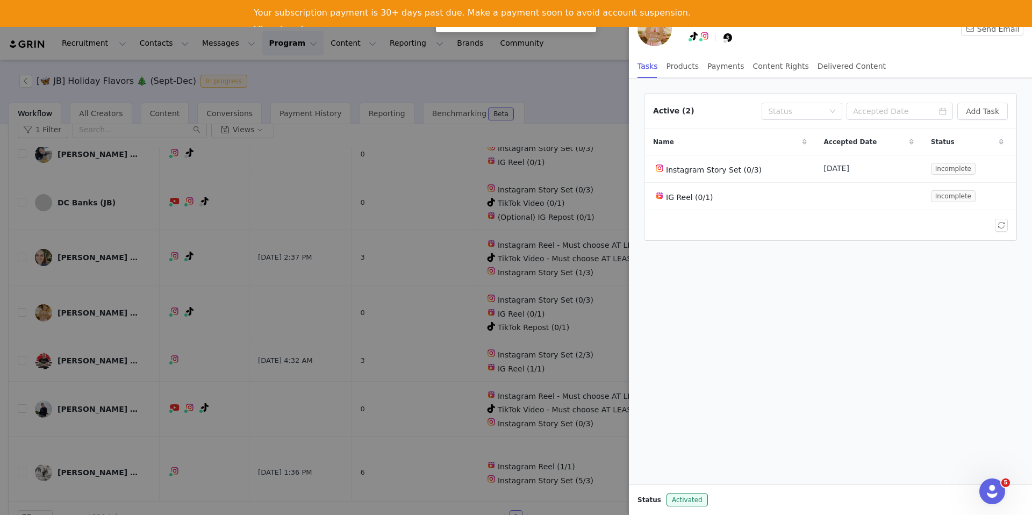
click at [509, 340] on div at bounding box center [516, 257] width 1032 height 515
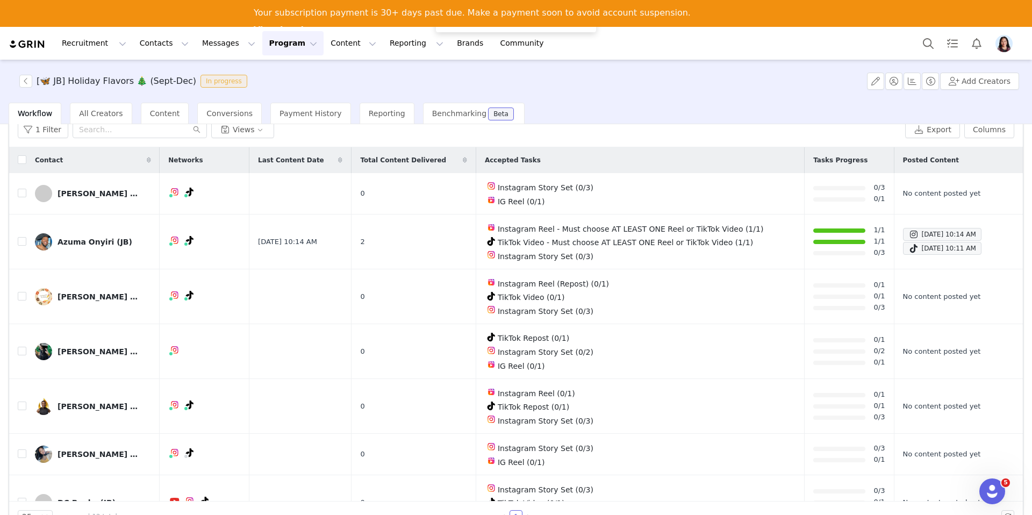
scroll to position [287, 0]
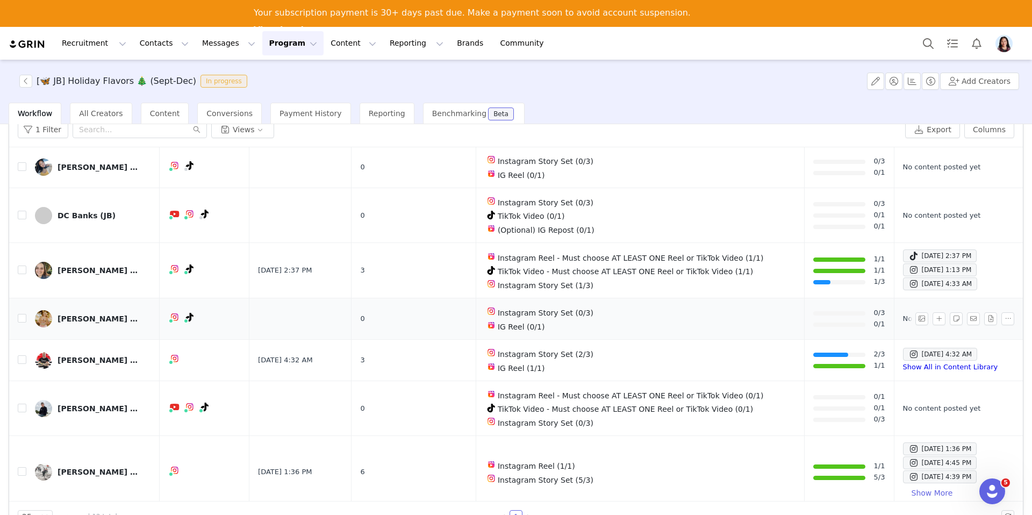
click at [107, 314] on div "Alexandria Warren (JB)" at bounding box center [98, 318] width 81 height 9
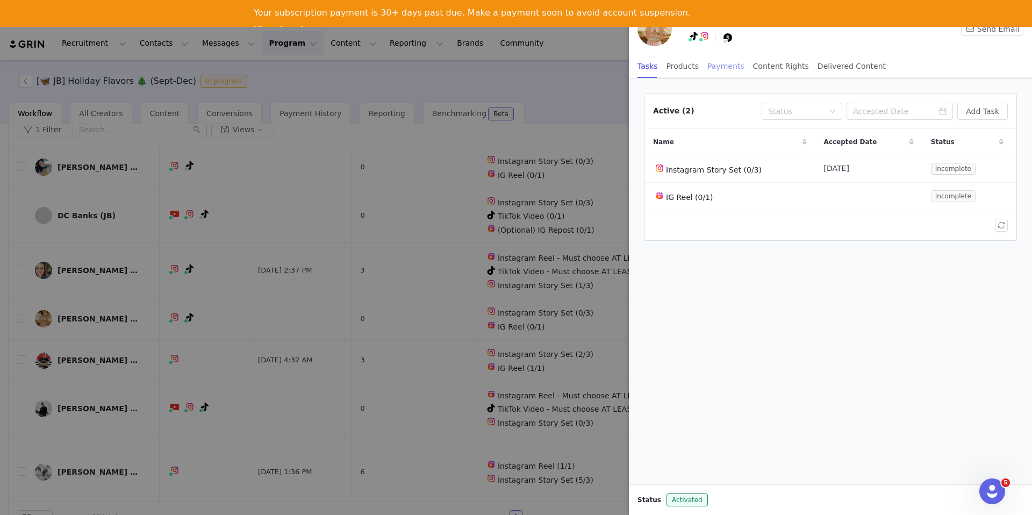
click at [715, 65] on div "Payments" at bounding box center [725, 66] width 37 height 24
click at [685, 70] on div "Products" at bounding box center [682, 66] width 32 height 24
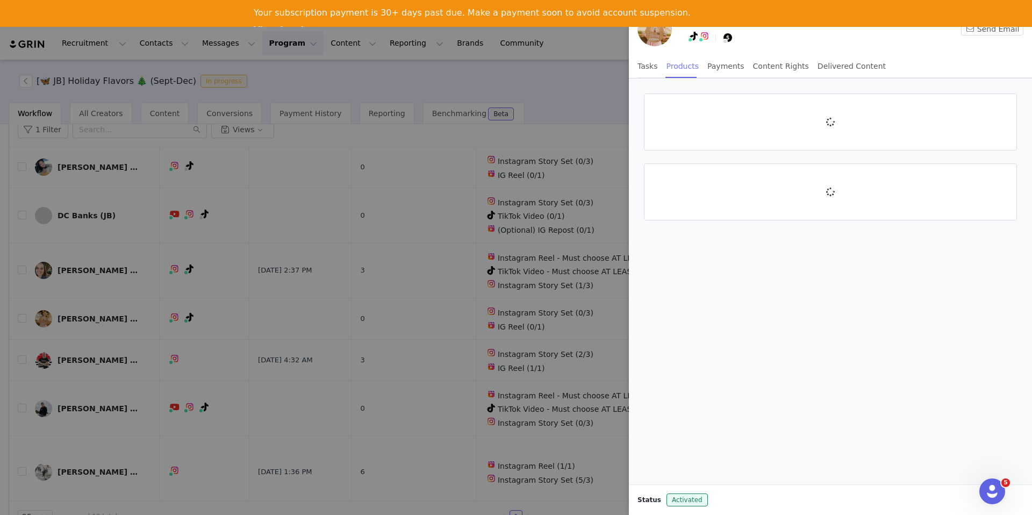
click at [685, 70] on div "Products" at bounding box center [682, 66] width 32 height 24
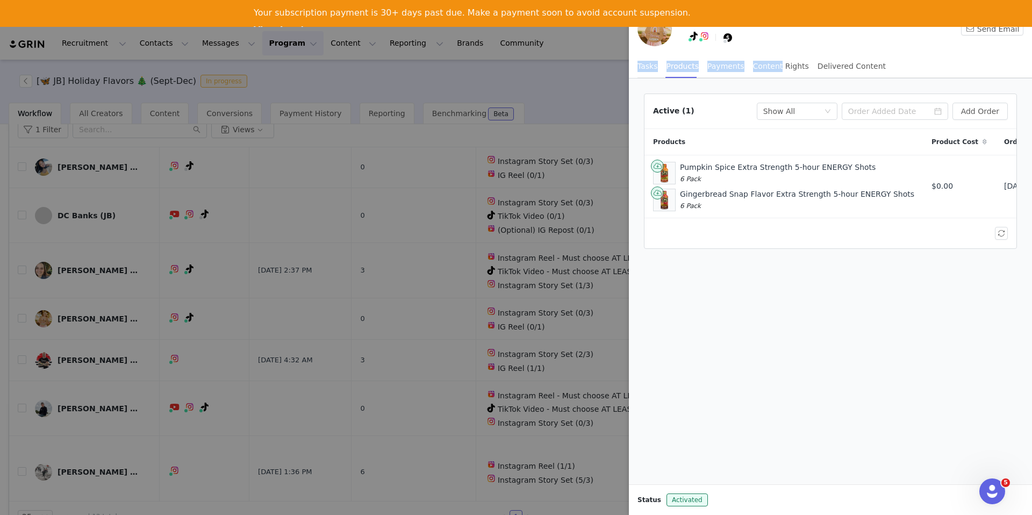
click at [647, 68] on div "Tasks" at bounding box center [647, 66] width 20 height 24
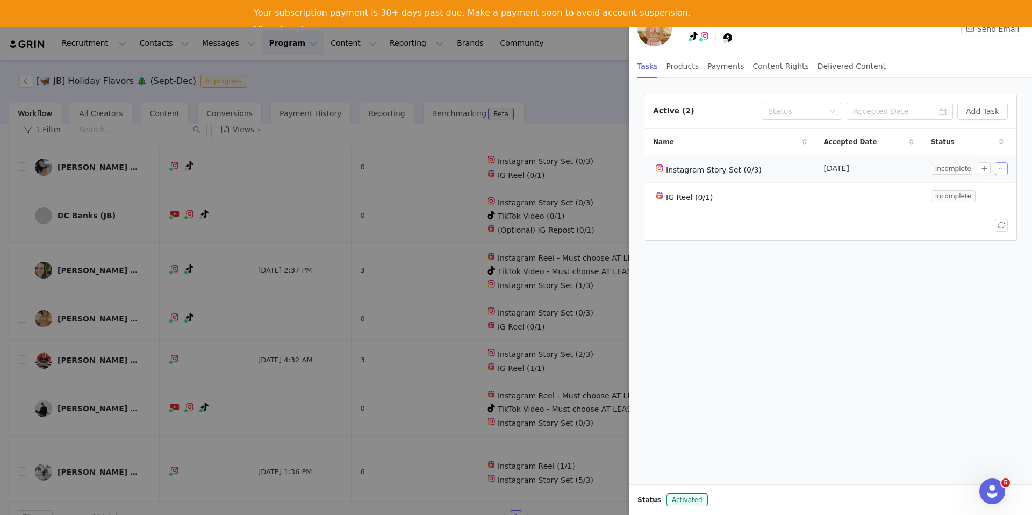
click at [997, 171] on button "button" at bounding box center [1001, 168] width 13 height 13
click at [978, 184] on span "Edit Task" at bounding box center [977, 188] width 33 height 12
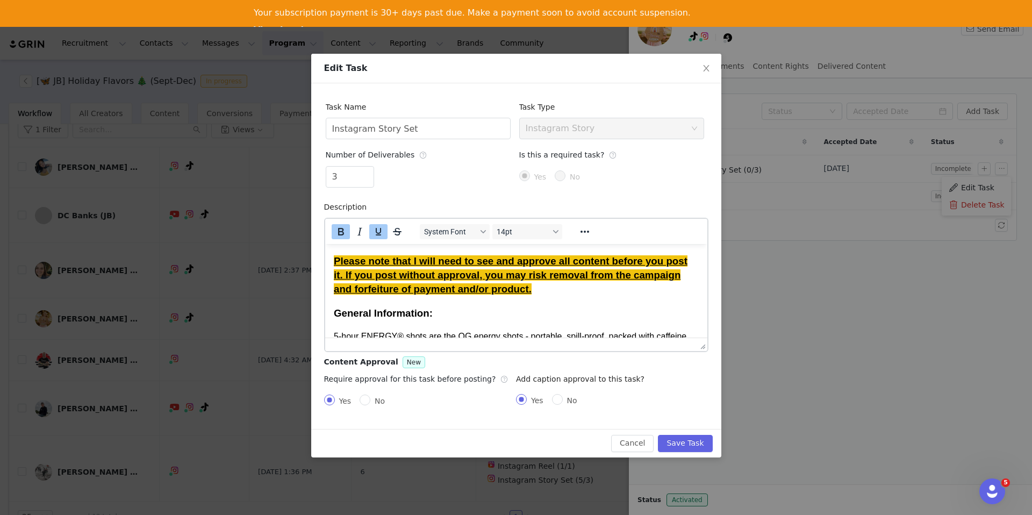
scroll to position [0, 0]
click at [702, 68] on icon "icon: close" at bounding box center [706, 68] width 9 height 9
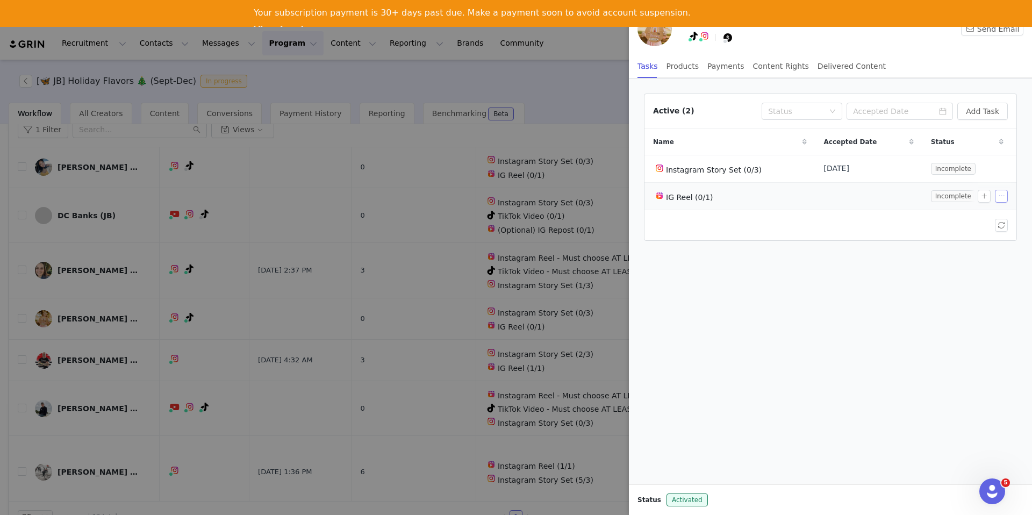
click at [999, 195] on button "button" at bounding box center [1001, 196] width 13 height 13
click at [985, 209] on span "Edit Task" at bounding box center [977, 215] width 33 height 12
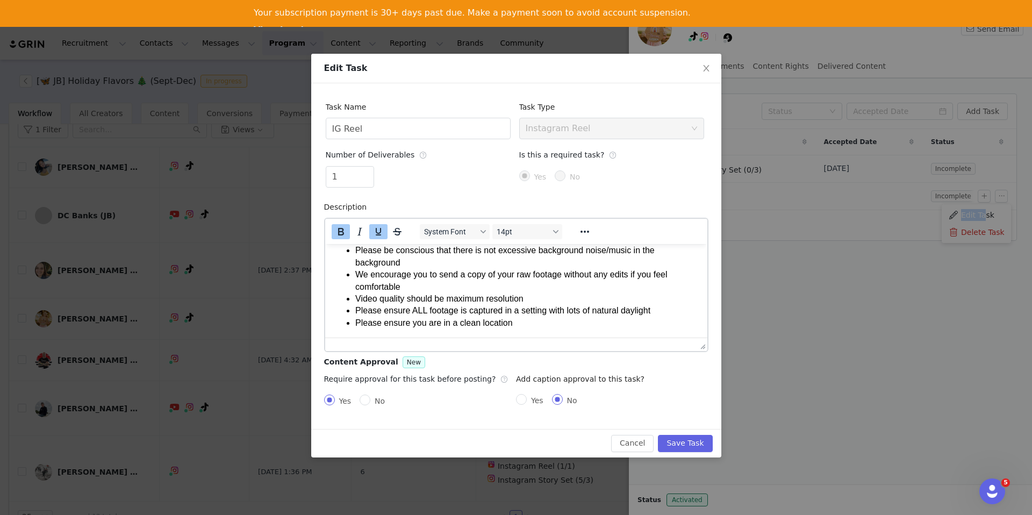
scroll to position [3911, 0]
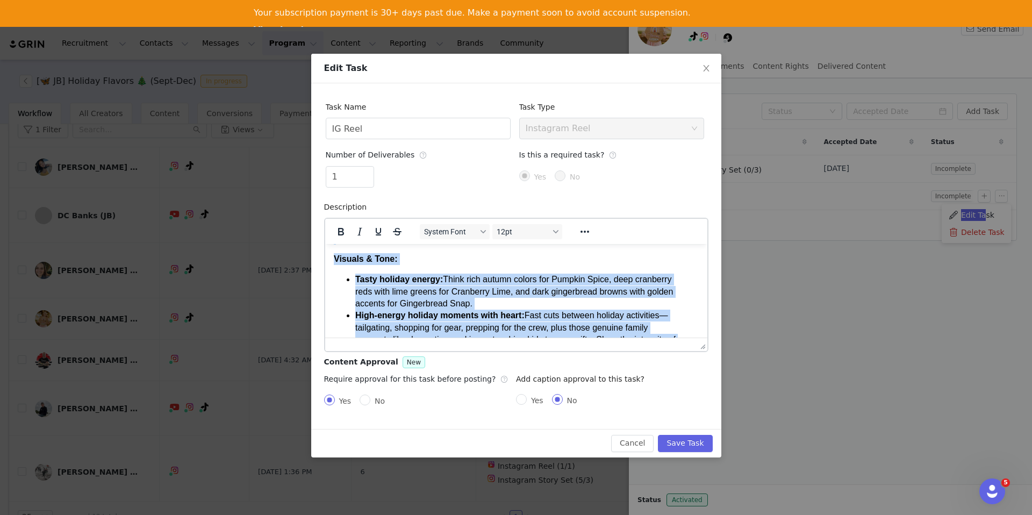
drag, startPoint x: 519, startPoint y: 321, endPoint x: 360, endPoint y: 162, distance: 225.0
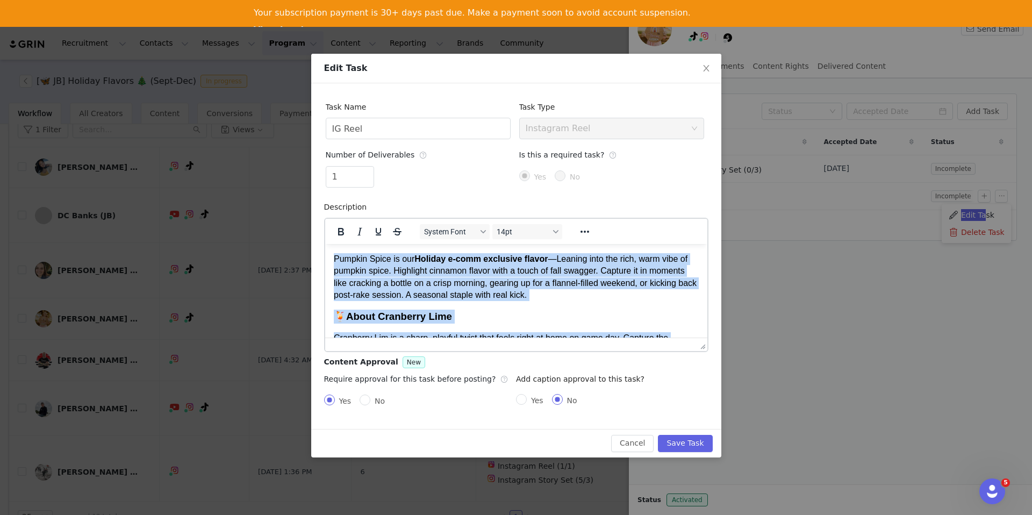
click at [508, 323] on p "🍹 About Cranberry Lime" at bounding box center [515, 316] width 365 height 14
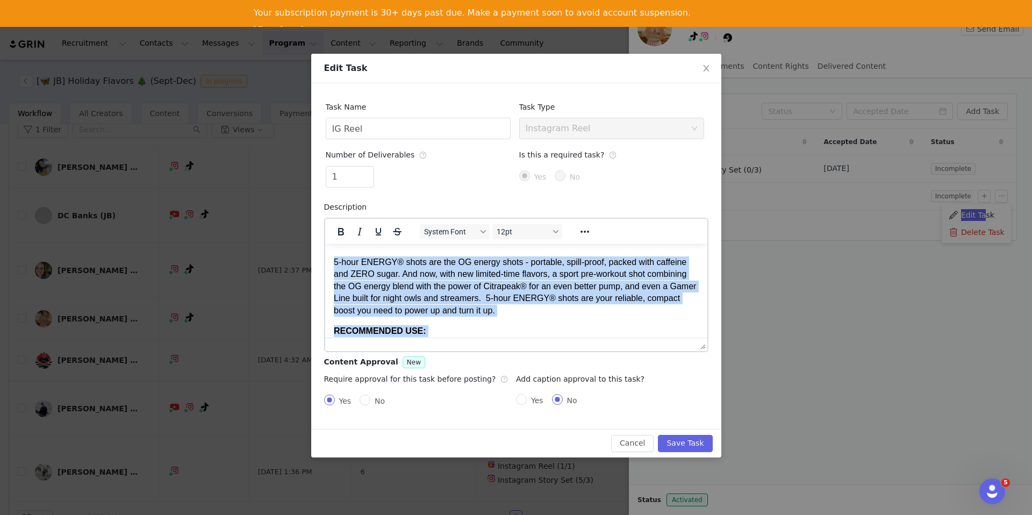
scroll to position [0, 0]
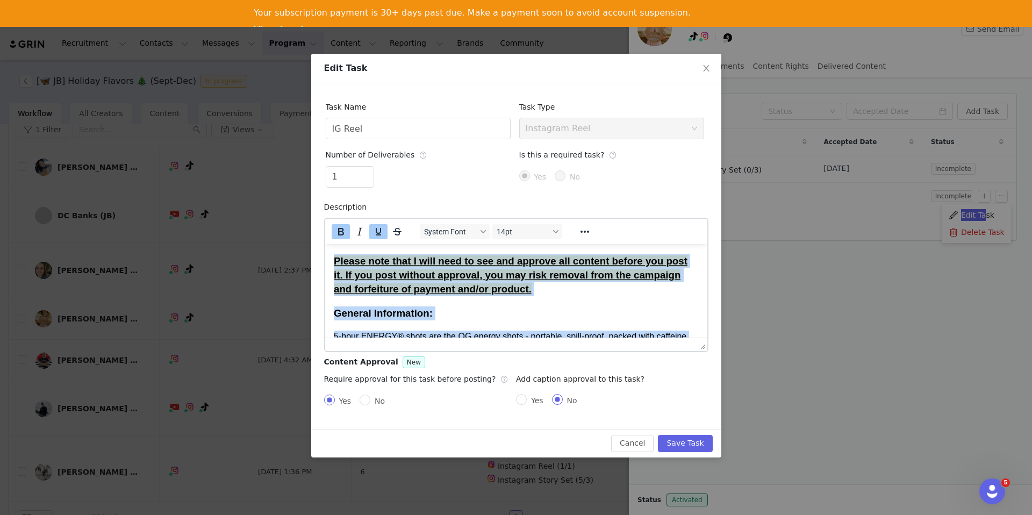
drag, startPoint x: 520, startPoint y: 323, endPoint x: 317, endPoint y: 103, distance: 299.7
copy body "Please note that I will need to see and approve all content before you post it.…"
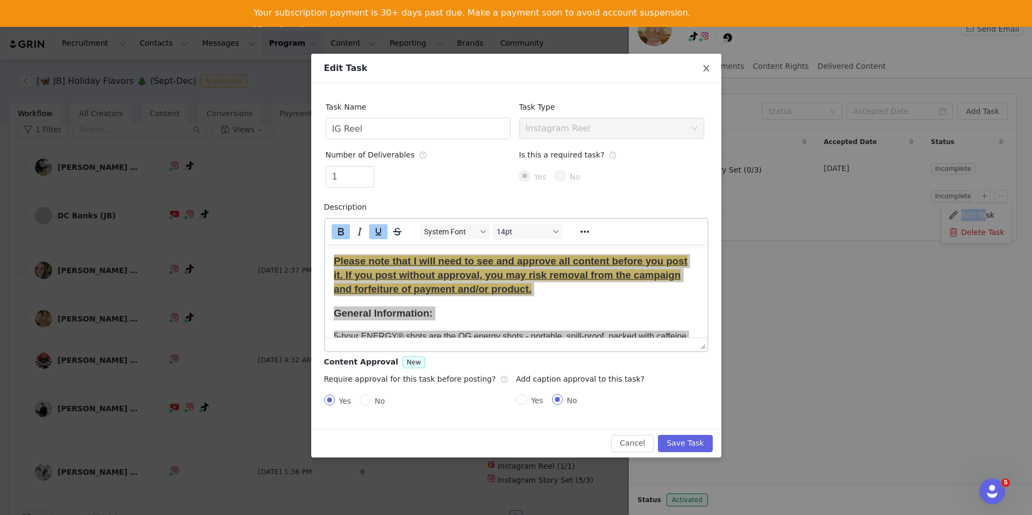
click at [716, 69] on span "Close" at bounding box center [706, 69] width 30 height 30
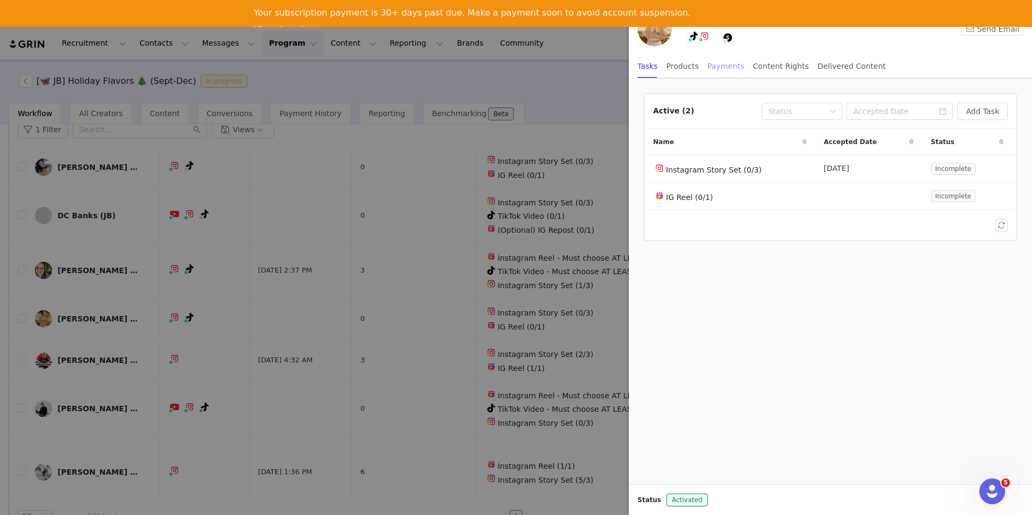
click at [709, 69] on div "Payments" at bounding box center [725, 66] width 37 height 24
click at [656, 67] on div "Tasks" at bounding box center [647, 66] width 20 height 24
click at [973, 116] on button "Add Task" at bounding box center [982, 111] width 51 height 17
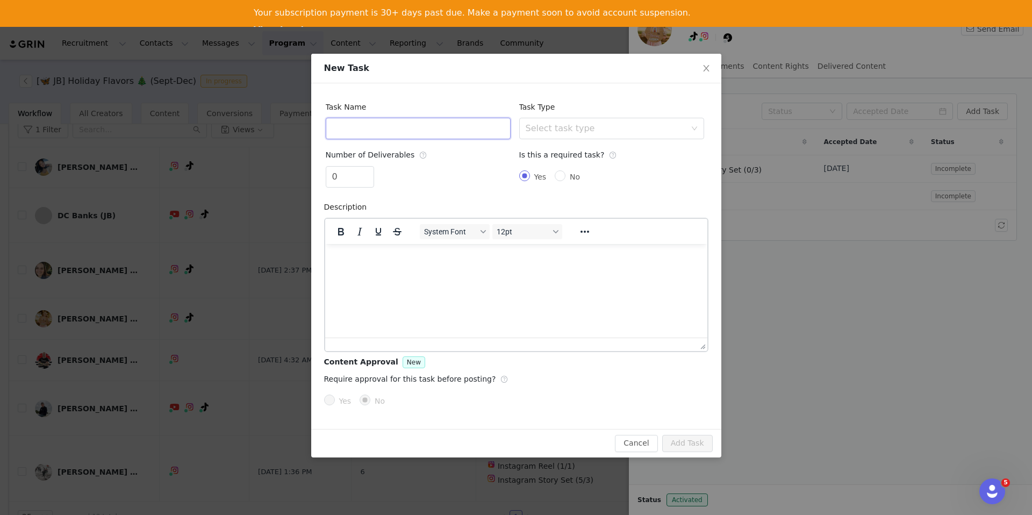
click at [447, 124] on input "text" at bounding box center [418, 128] width 185 height 21
type input "TikTok Repost"
click at [428, 263] on p "Rich Text Area. Press ALT-0 for help." at bounding box center [515, 258] width 365 height 12
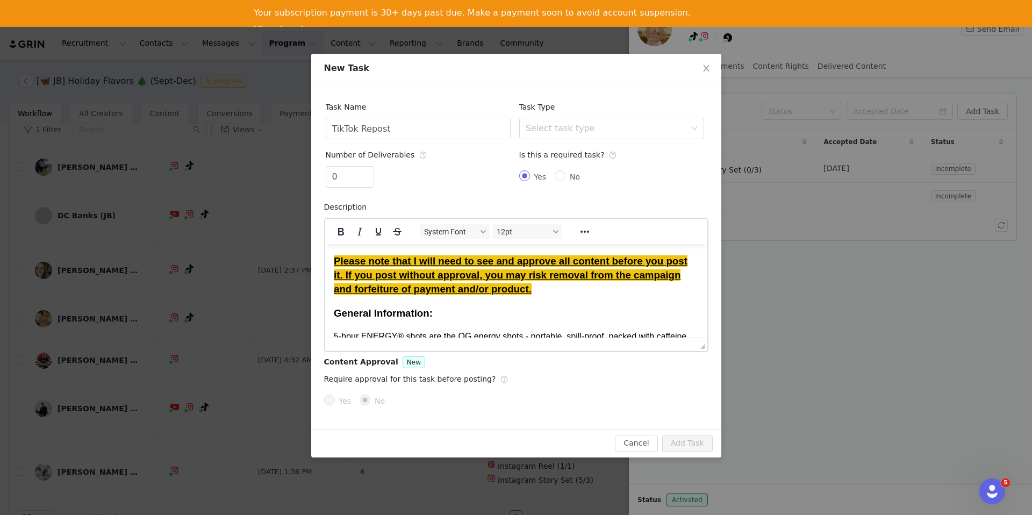
scroll to position [3901, 0]
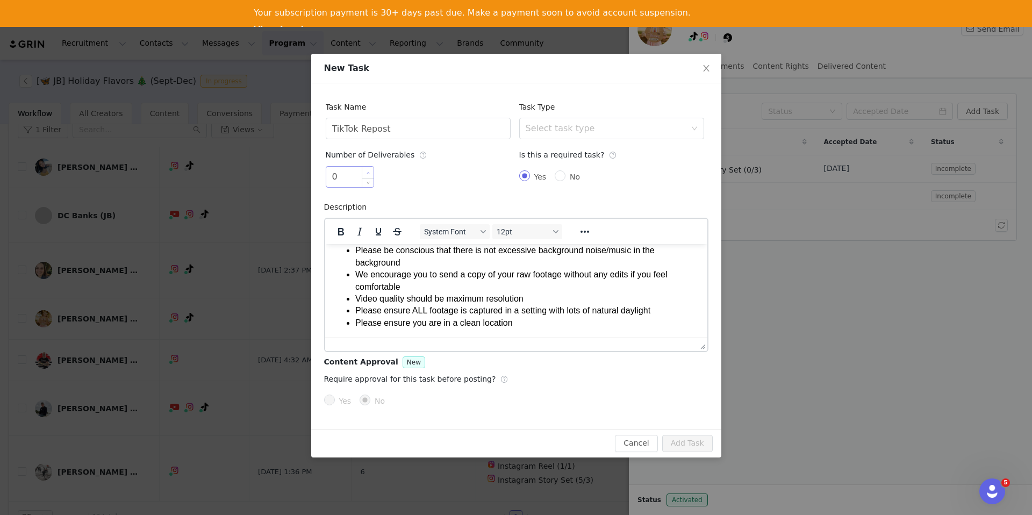
type input "1"
click at [365, 171] on span "Increase Value" at bounding box center [367, 173] width 11 height 12
click at [593, 120] on div "Select task type" at bounding box center [608, 128] width 165 height 20
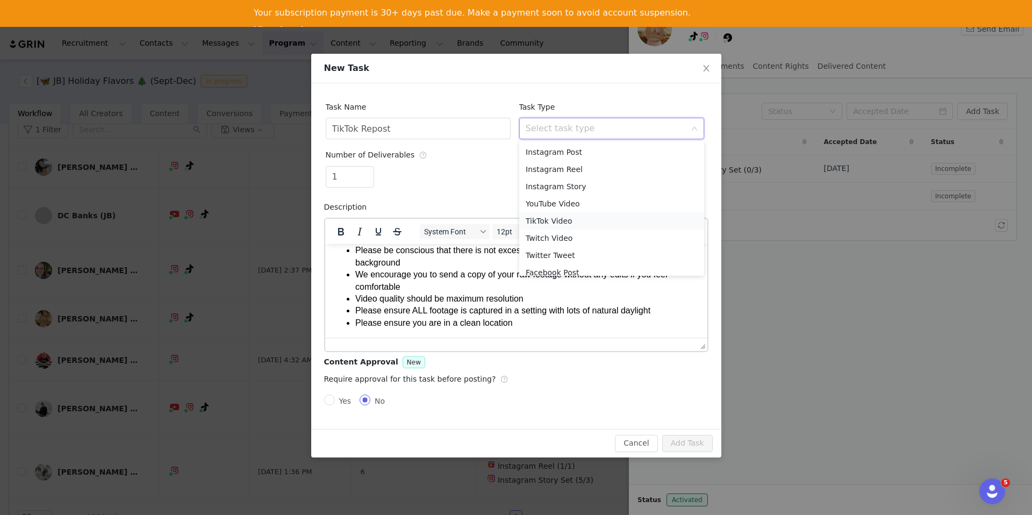
click at [558, 222] on li "TikTok Video" at bounding box center [611, 220] width 185 height 17
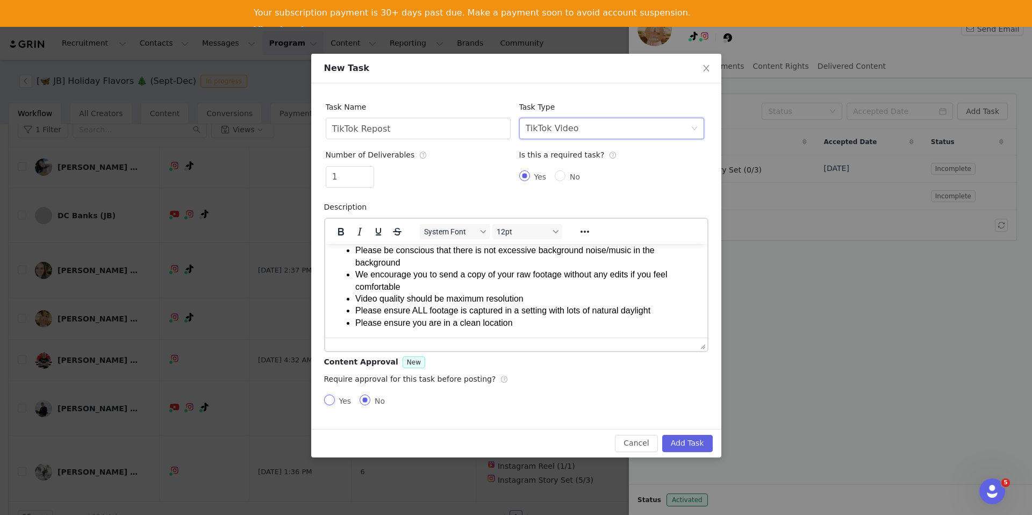
click at [328, 398] on input "Yes" at bounding box center [329, 399] width 11 height 11
radio input "true"
radio input "false"
click at [687, 441] on button "Add Task" at bounding box center [687, 443] width 51 height 17
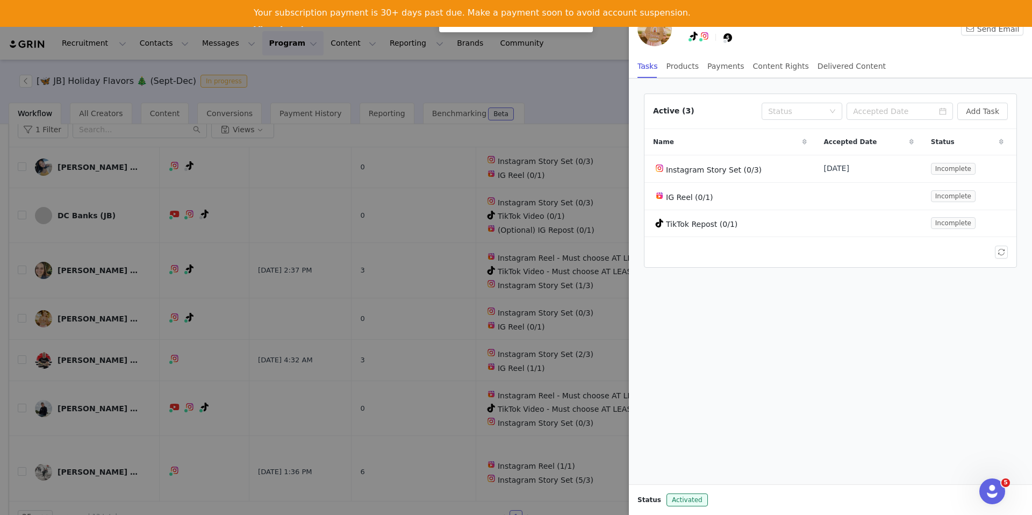
click at [476, 302] on div at bounding box center [516, 257] width 1032 height 515
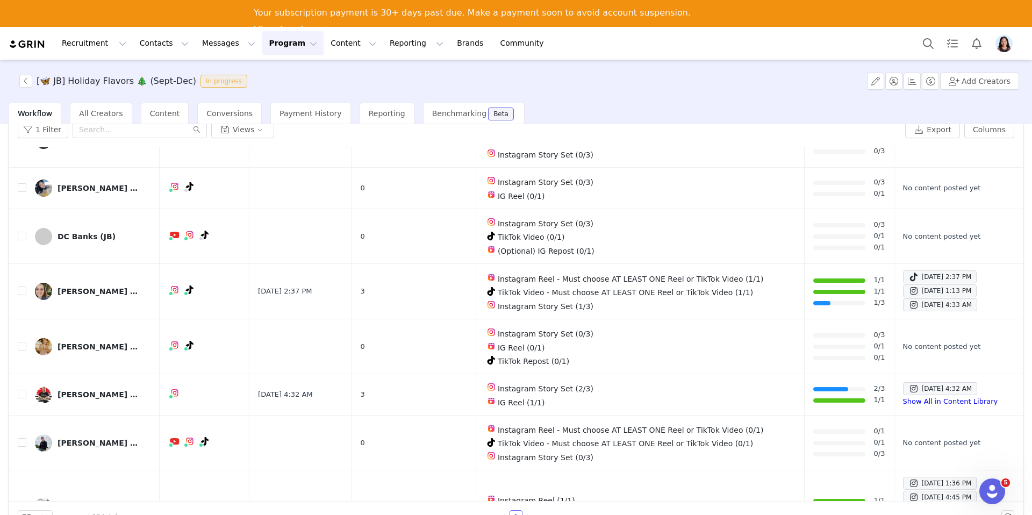
scroll to position [300, 0]
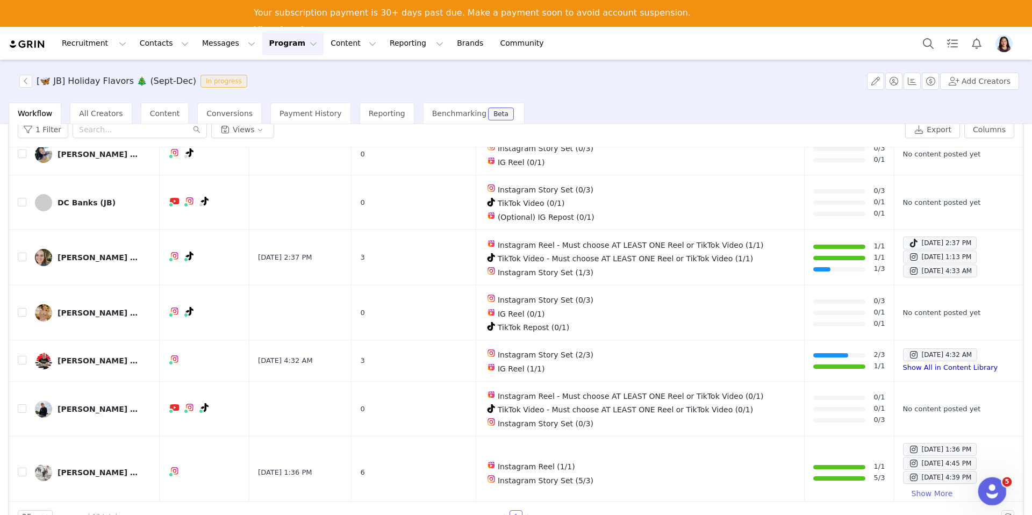
click at [989, 484] on icon "Open Intercom Messenger" at bounding box center [991, 490] width 18 height 18
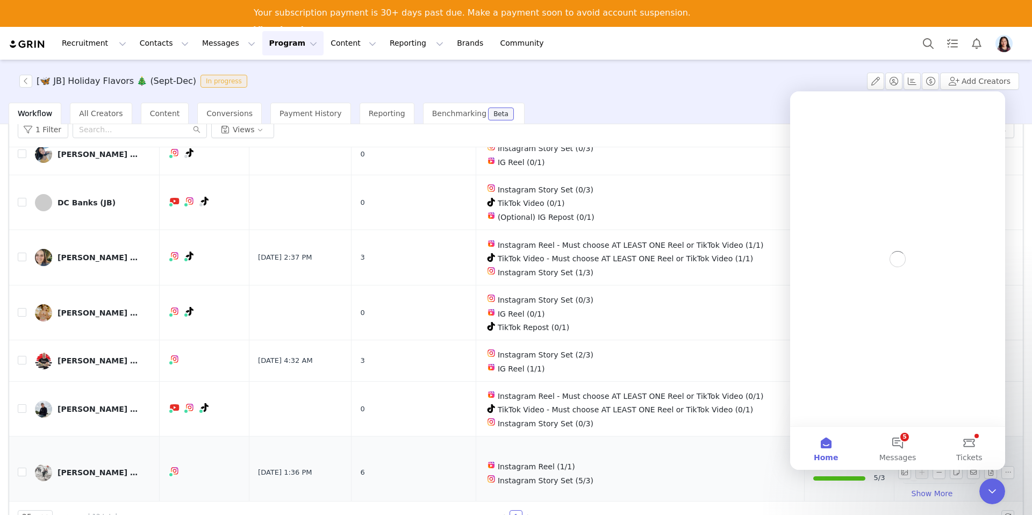
scroll to position [0, 0]
click at [906, 447] on button "5 Messages" at bounding box center [896, 448] width 71 height 43
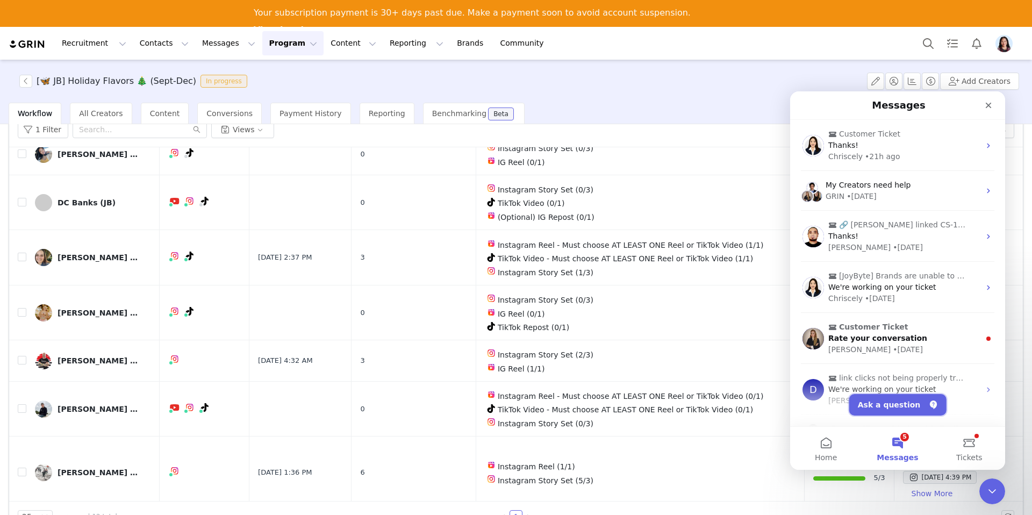
click at [902, 403] on button "Ask a question" at bounding box center [897, 404] width 97 height 21
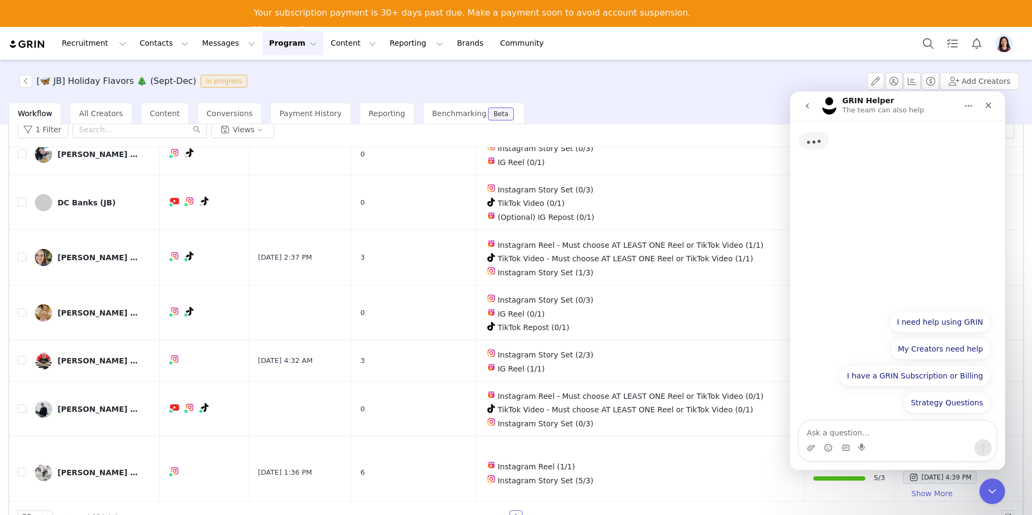
click at [906, 436] on textarea "Ask a question…" at bounding box center [897, 430] width 197 height 18
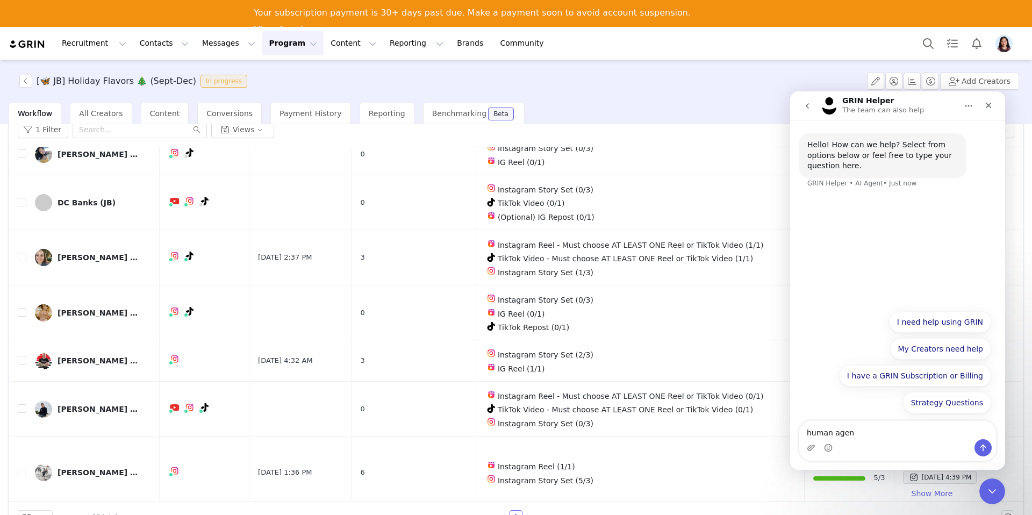
type textarea "human agent"
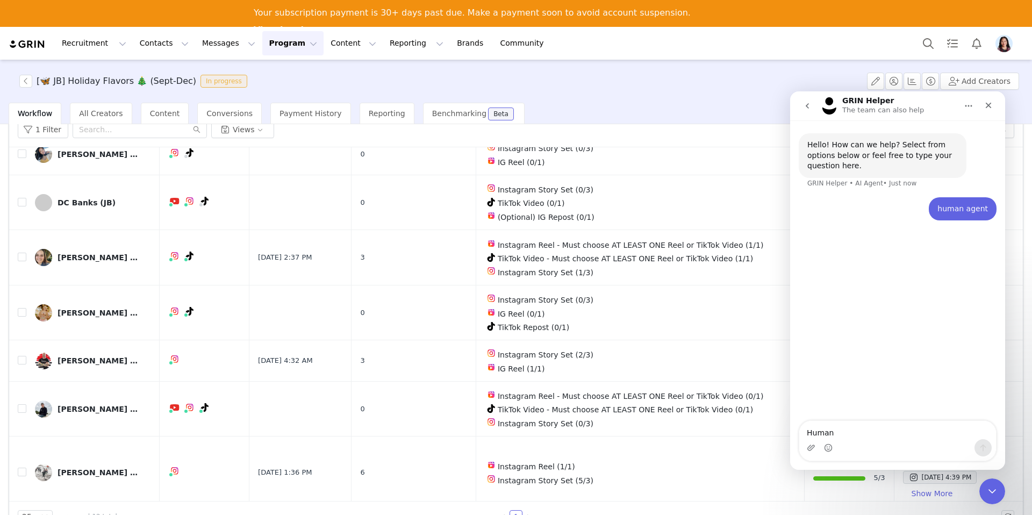
type textarea "Human"
type textarea "Human agent"
click at [838, 433] on textarea "Human agent" at bounding box center [897, 430] width 197 height 18
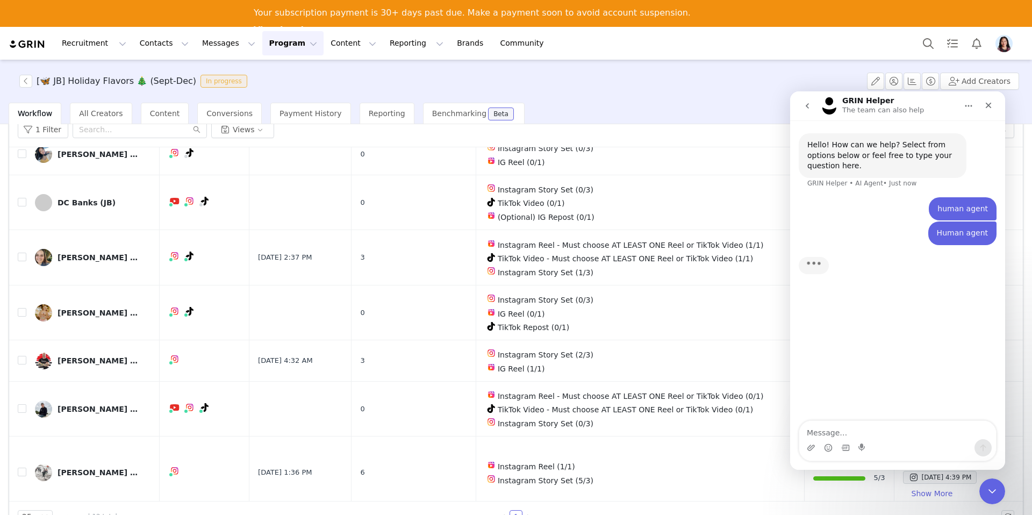
click at [908, 441] on div "Intercom messenger" at bounding box center [897, 447] width 197 height 17
click at [884, 436] on textarea "Message…" at bounding box center [897, 430] width 197 height 18
paste textarea "Human agent"
type textarea "Human agent"
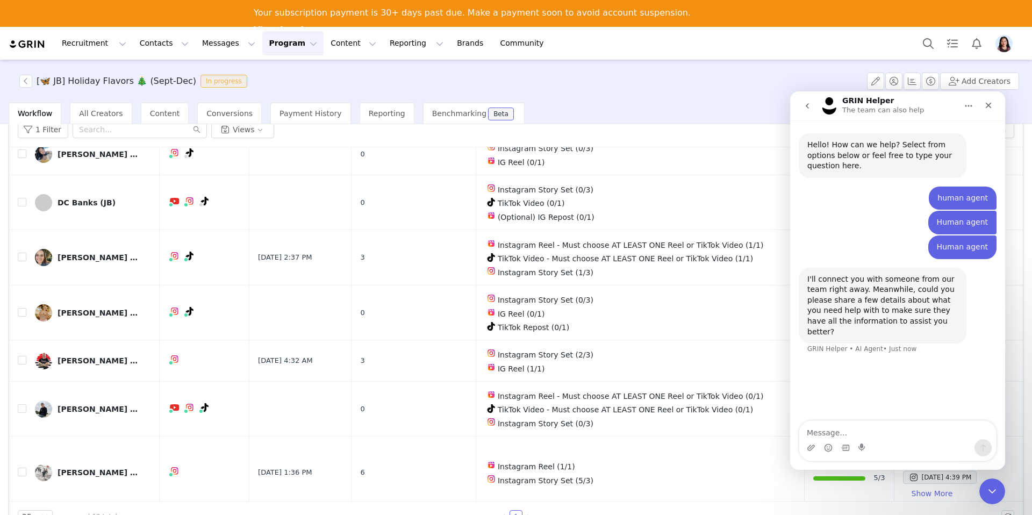
click at [858, 413] on div "Hello! How can we help? Select from options below or feel free to type your que…" at bounding box center [897, 270] width 215 height 301
click at [853, 422] on textarea "Message…" at bounding box center [897, 430] width 197 height 18
paste textarea "Human agent"
type textarea "Human agent"
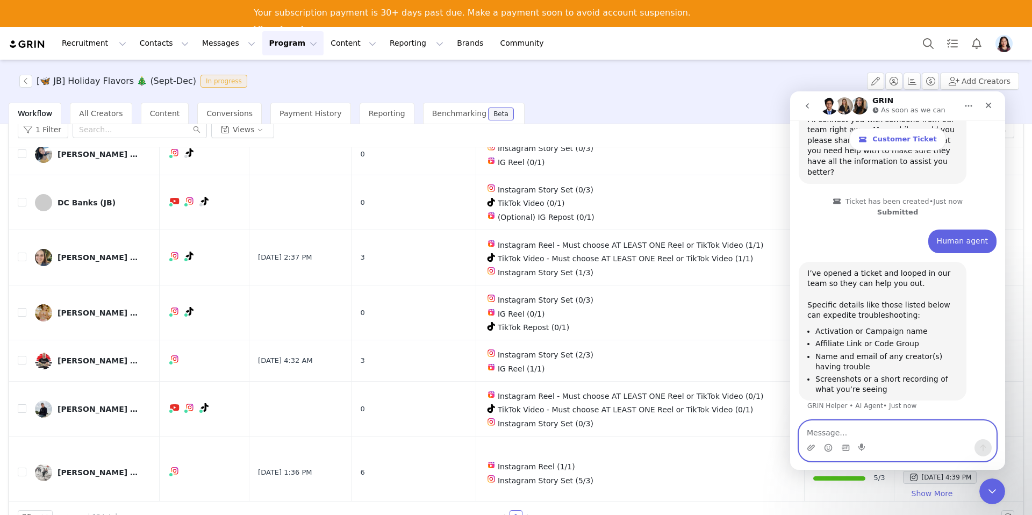
scroll to position [212, 0]
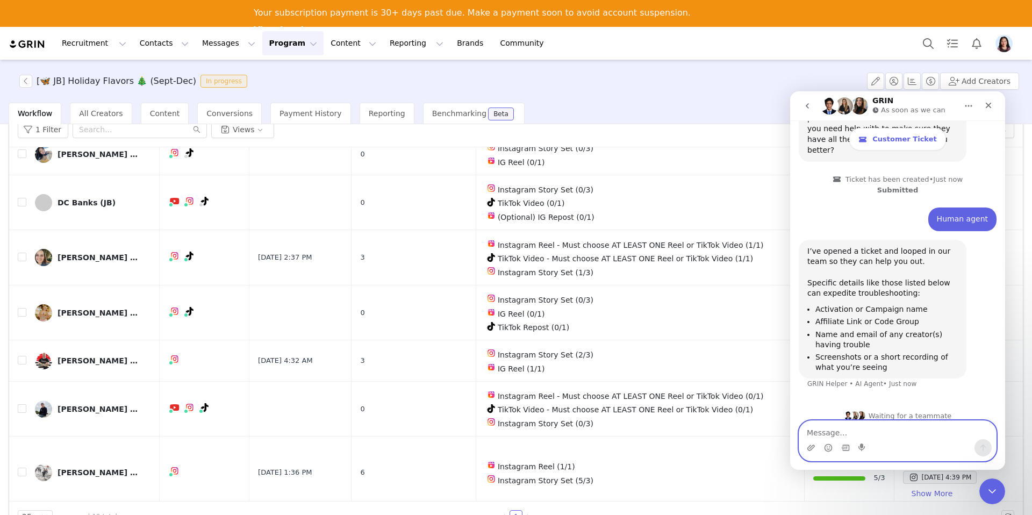
click at [855, 421] on textarea "Message…" at bounding box center [897, 430] width 197 height 18
click at [853, 428] on textarea "Message…" at bounding box center [897, 430] width 197 height 18
type textarea "A"
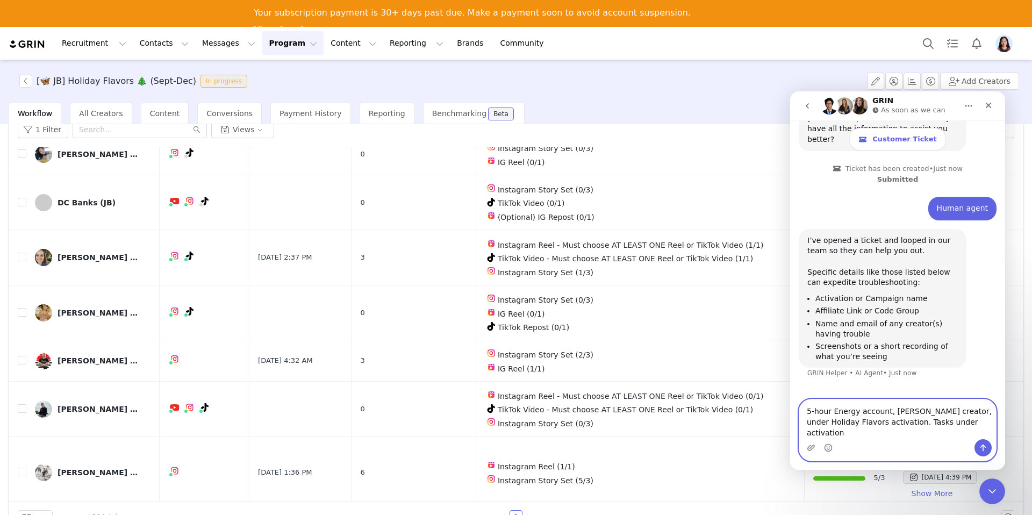
scroll to position [233, 0]
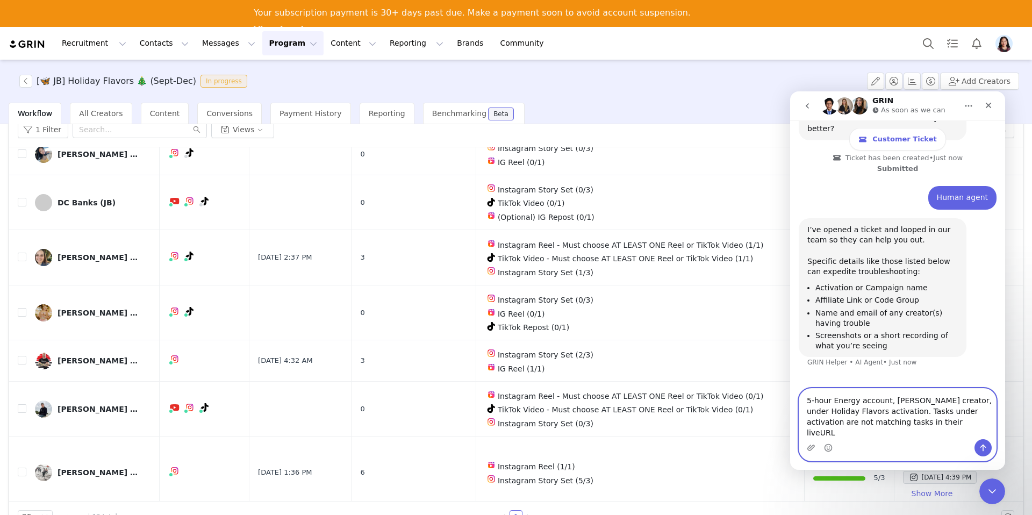
type textarea "5-hour Energy account, Alexandria Warren creator, under Holiday Flavors activat…"
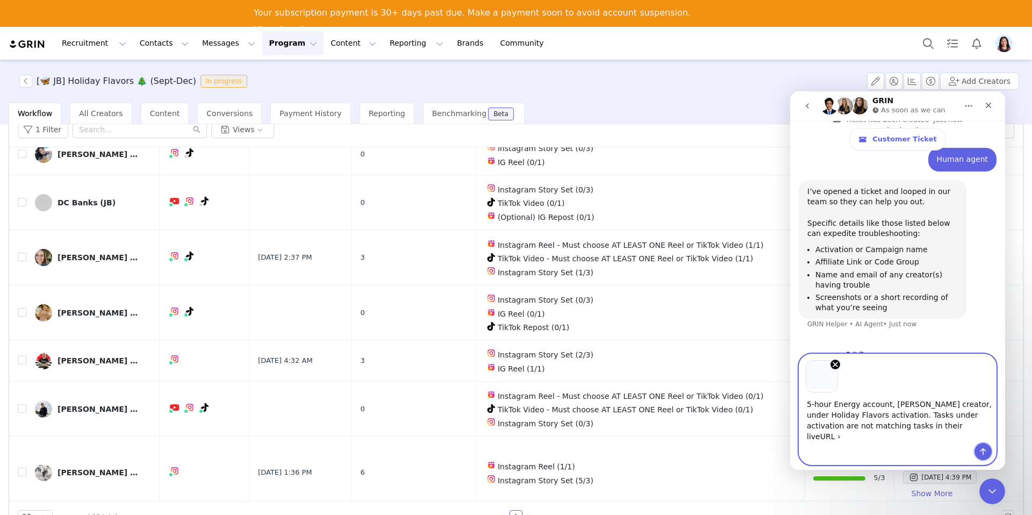
click at [985, 451] on icon "Send a message…" at bounding box center [983, 451] width 9 height 9
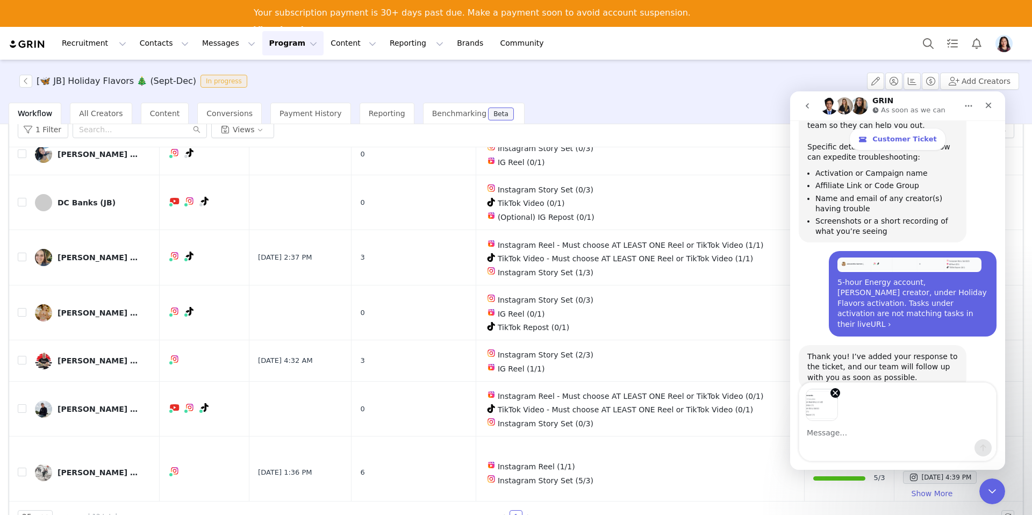
scroll to position [386, 0]
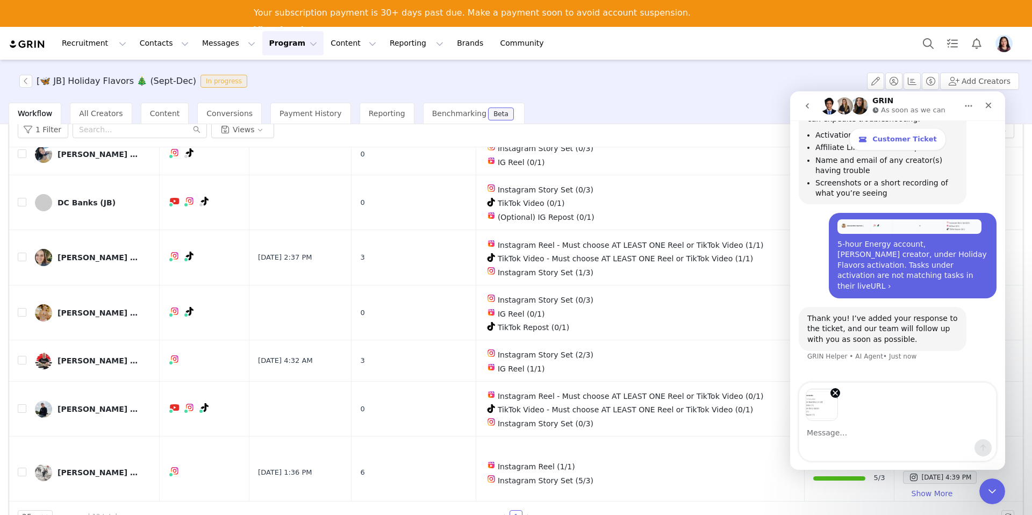
click at [955, 429] on textarea "Message…" at bounding box center [897, 430] width 197 height 18
click at [981, 448] on icon "Send a message…" at bounding box center [983, 447] width 9 height 9
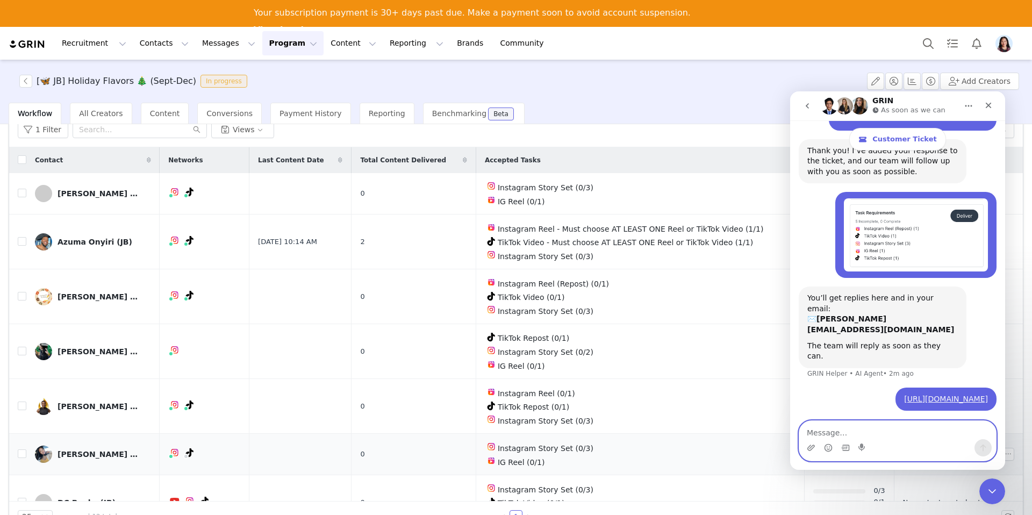
scroll to position [0, 0]
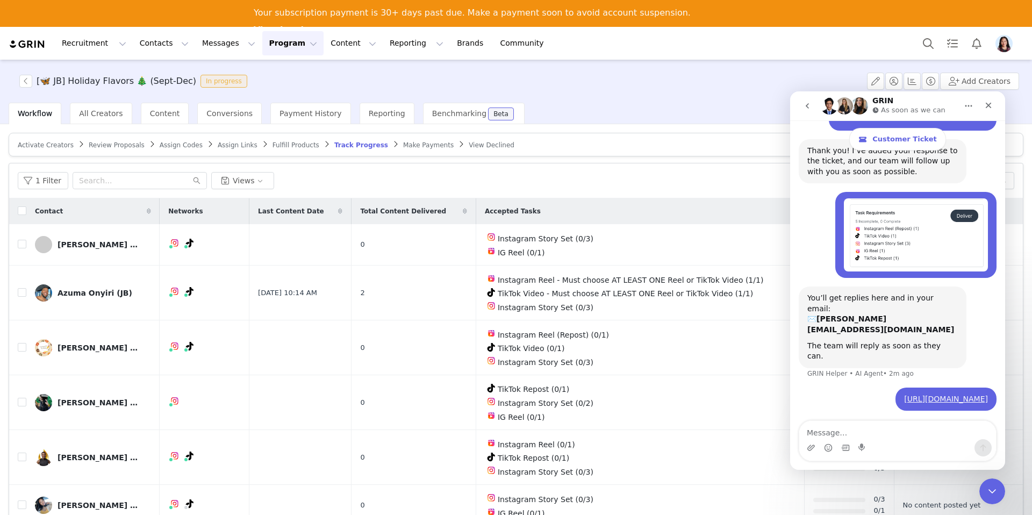
click at [110, 144] on span "Review Proposals" at bounding box center [117, 145] width 56 height 8
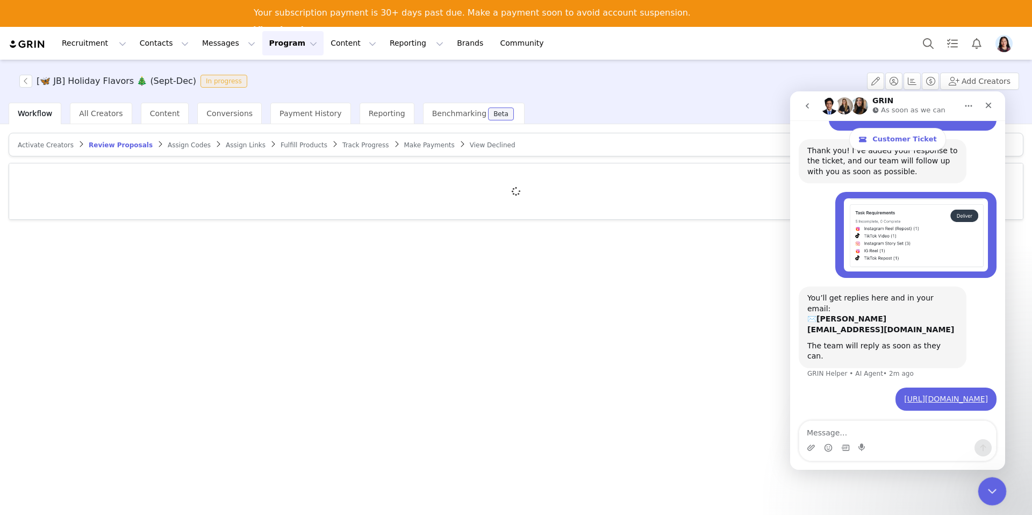
drag, startPoint x: 986, startPoint y: 485, endPoint x: 1154, endPoint y: 843, distance: 395.0
click at [986, 485] on icon "Close Intercom Messenger" at bounding box center [990, 489] width 13 height 13
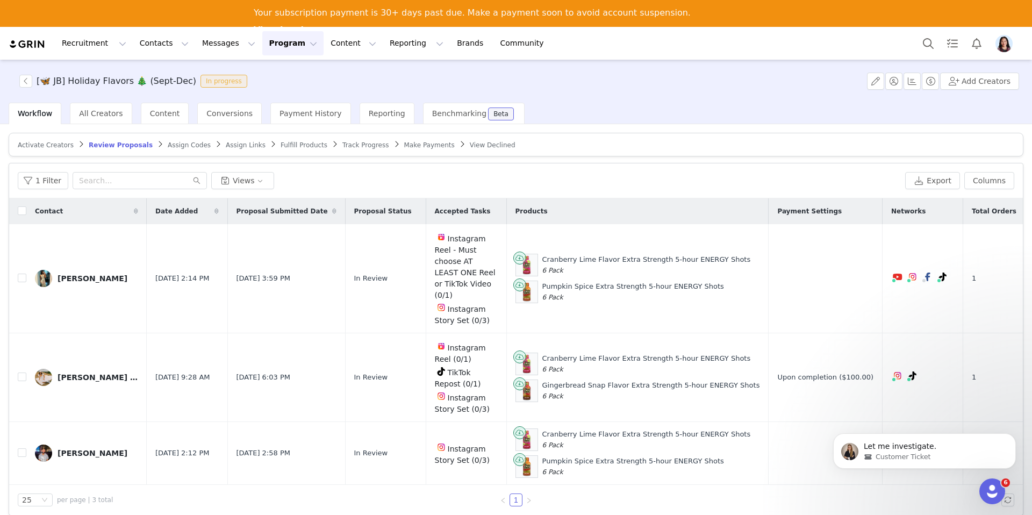
scroll to position [679, 0]
click at [926, 371] on button "button" at bounding box center [921, 377] width 13 height 13
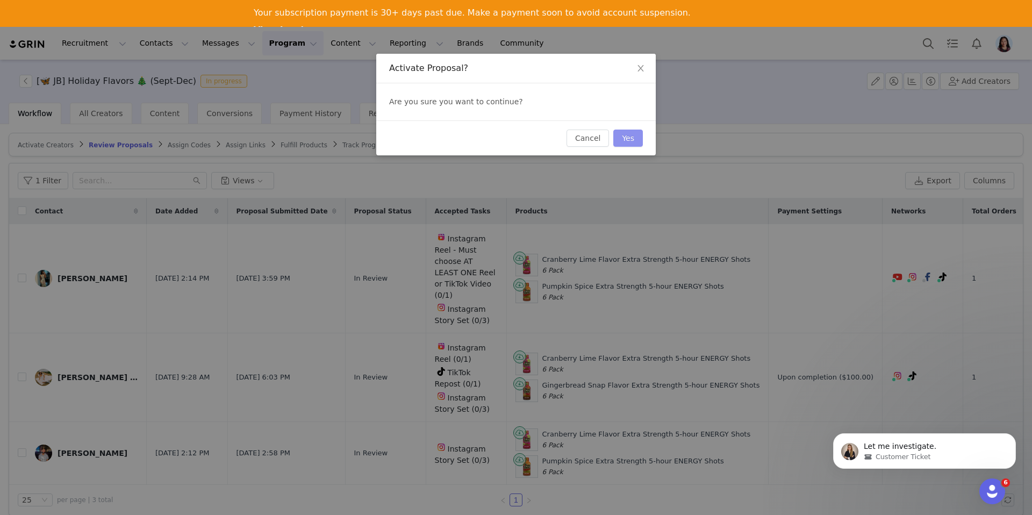
click at [633, 140] on button "Yes" at bounding box center [628, 138] width 30 height 17
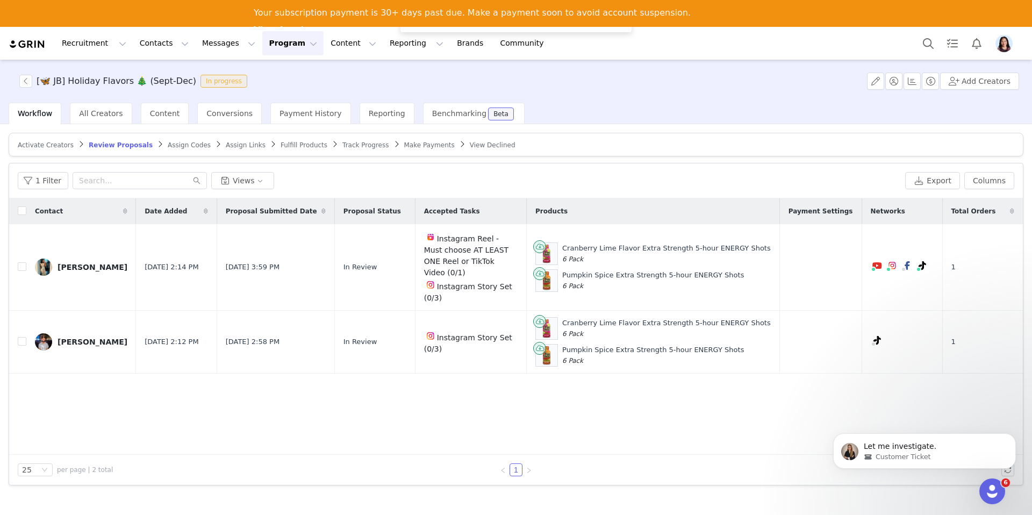
click at [173, 143] on span "Assign Codes" at bounding box center [189, 145] width 43 height 8
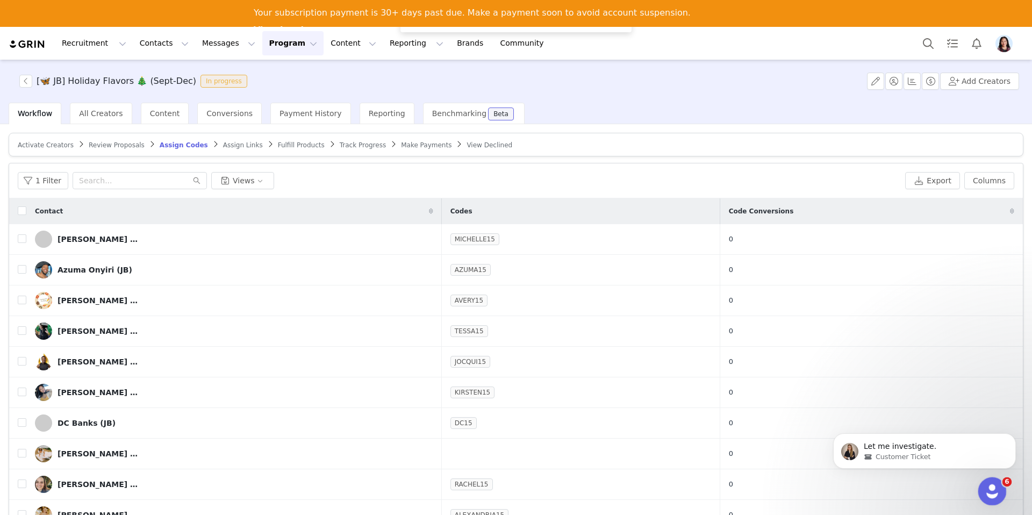
click at [992, 490] on icon "Open Intercom Messenger" at bounding box center [991, 489] width 8 height 9
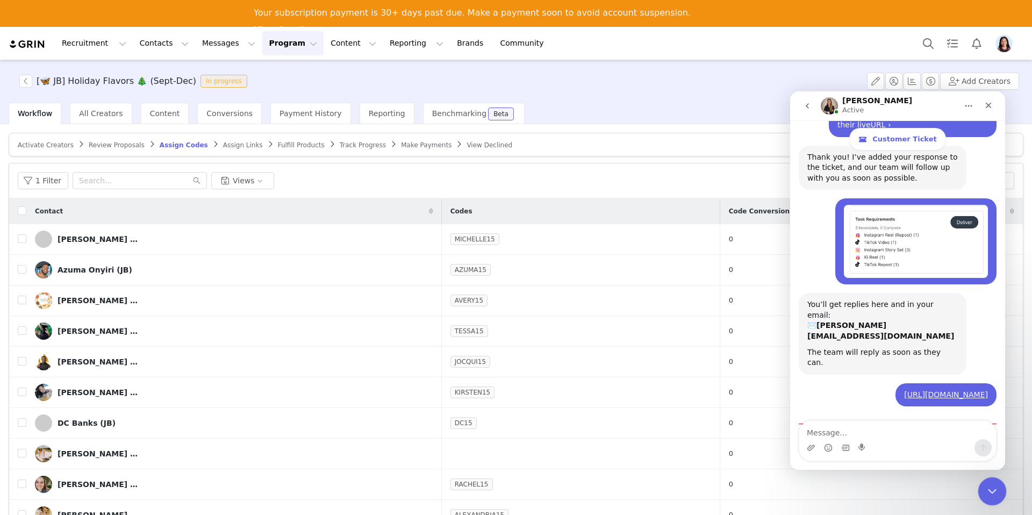
scroll to position [696, 0]
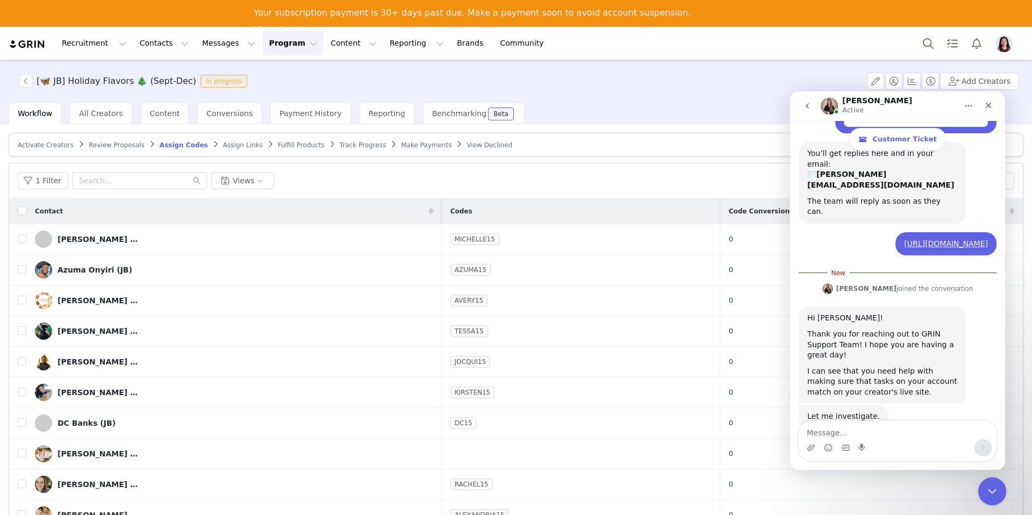
click at [991, 477] on html at bounding box center [991, 490] width 26 height 26
click at [990, 494] on icon "Close Intercom Messenger" at bounding box center [990, 489] width 13 height 13
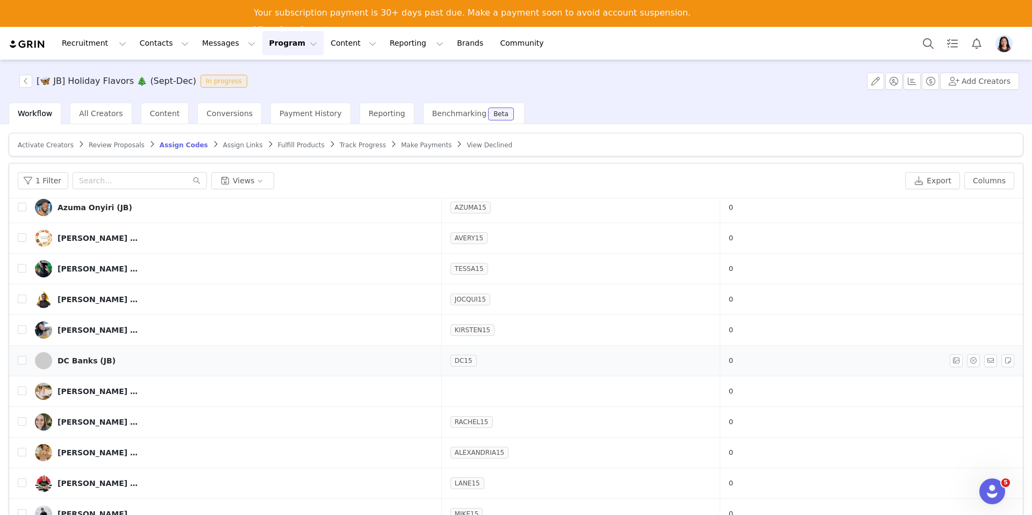
scroll to position [70, 0]
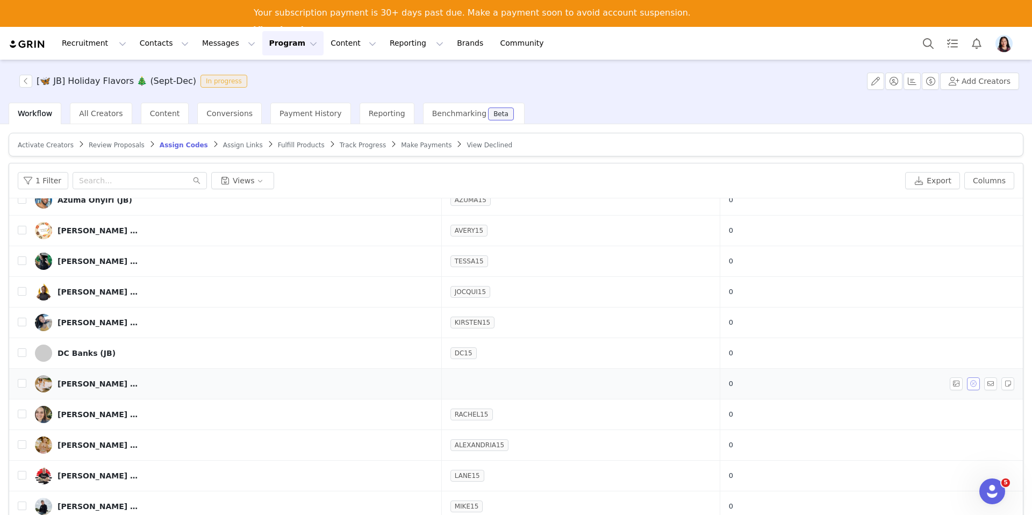
click at [972, 382] on button "button" at bounding box center [973, 383] width 13 height 13
type input "LAURYN15"
click at [895, 444] on button "Assign Codes" at bounding box center [883, 443] width 67 height 17
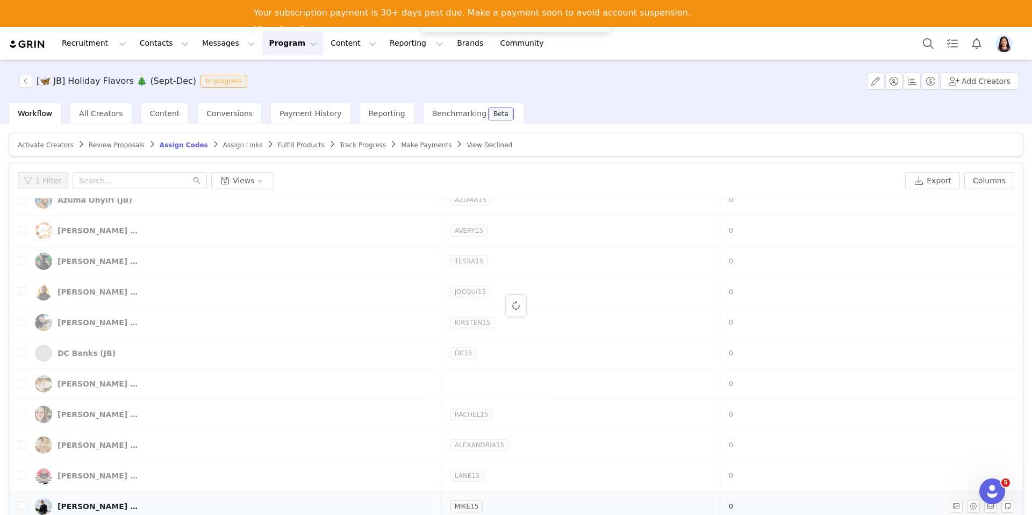
scroll to position [0, 0]
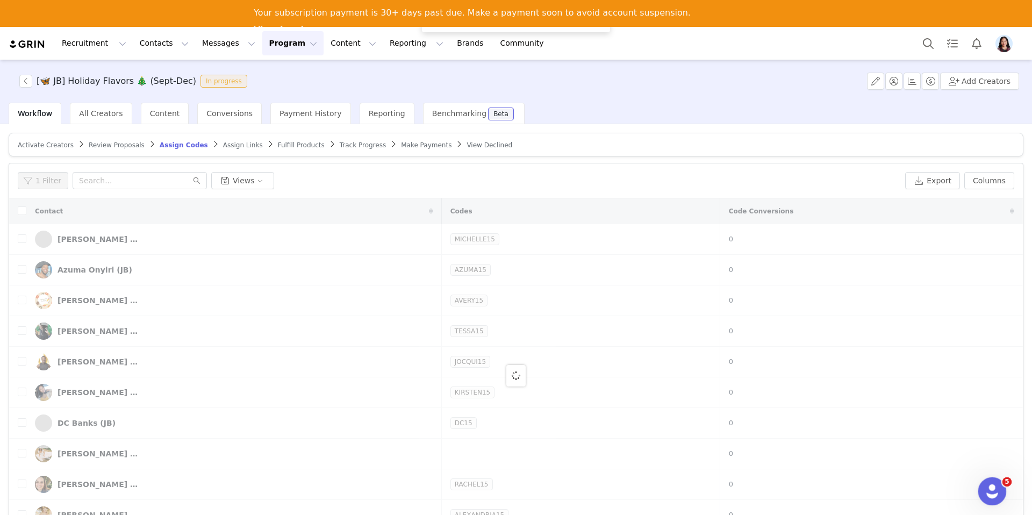
click at [996, 492] on div "Open Intercom Messenger" at bounding box center [990, 489] width 35 height 35
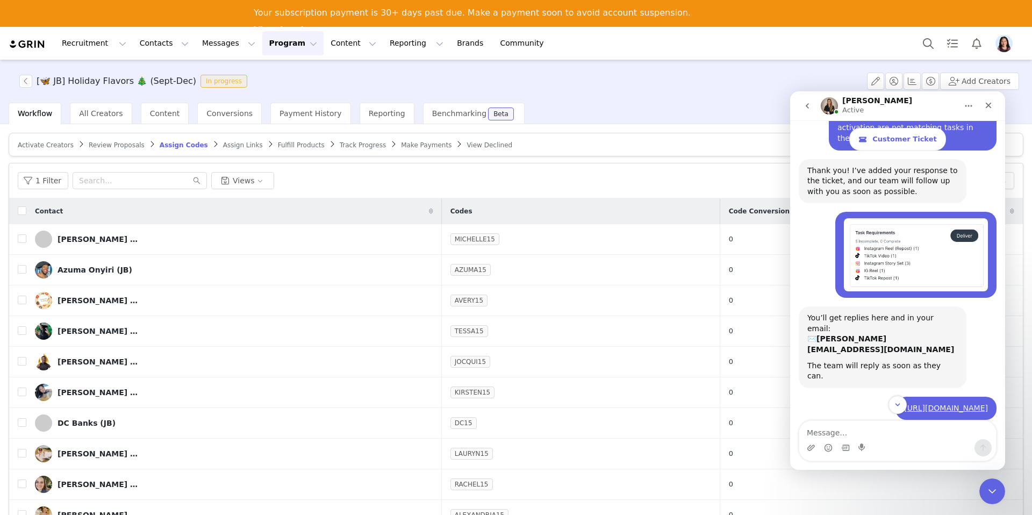
scroll to position [679, 0]
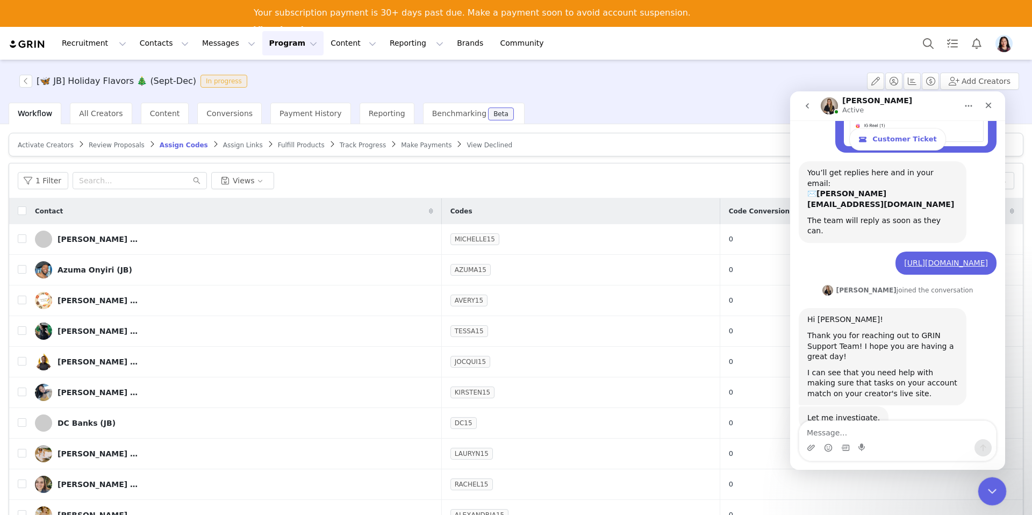
click at [993, 491] on icon "Close Intercom Messenger" at bounding box center [990, 489] width 13 height 13
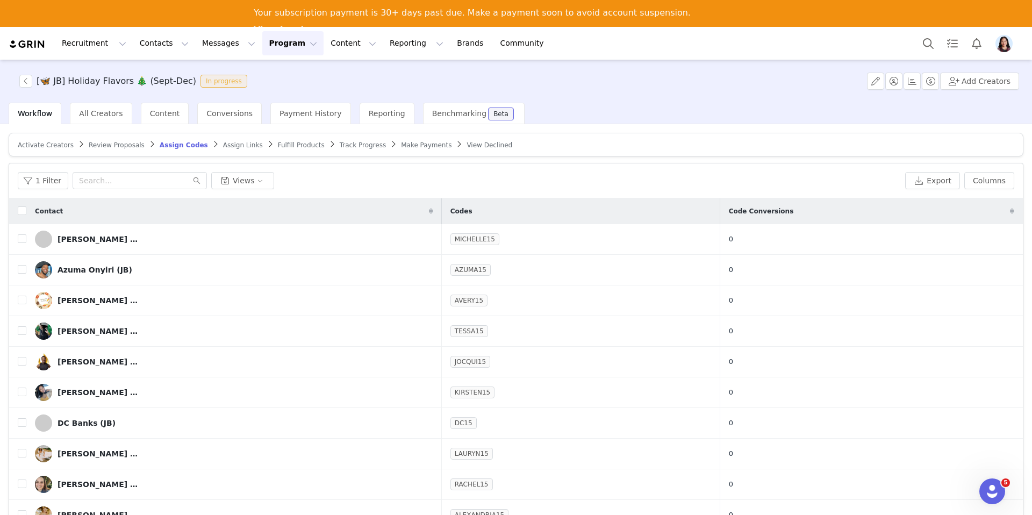
click at [223, 141] on span "Assign Links" at bounding box center [243, 145] width 40 height 8
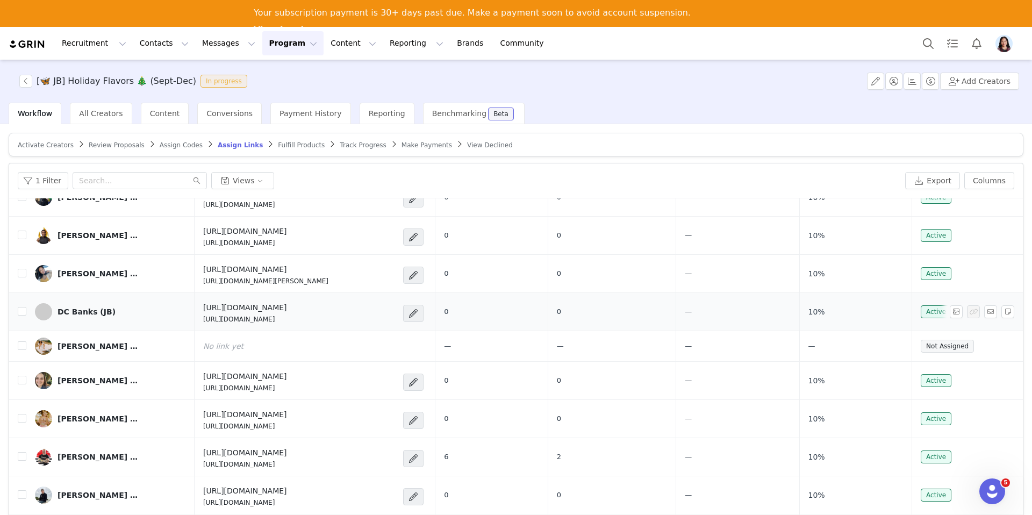
scroll to position [51, 0]
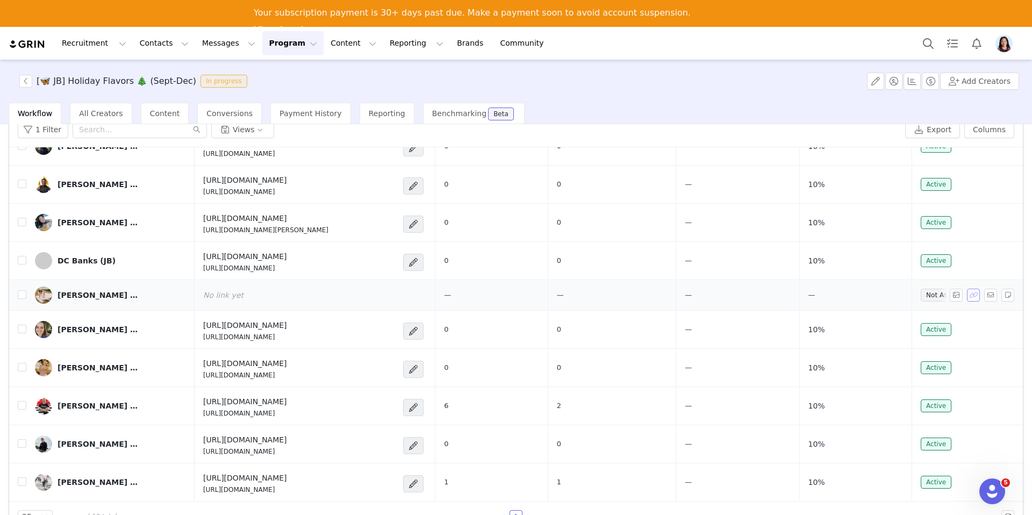
click at [974, 294] on button "button" at bounding box center [973, 295] width 13 height 13
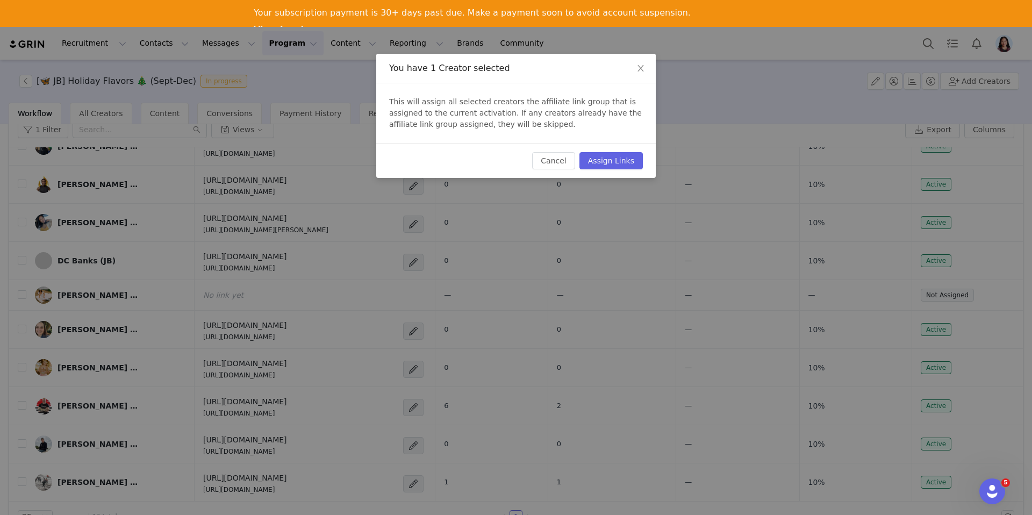
click at [623, 169] on div "Cancel Assign Links" at bounding box center [515, 160] width 279 height 35
click at [613, 159] on button "Assign Links" at bounding box center [610, 160] width 63 height 17
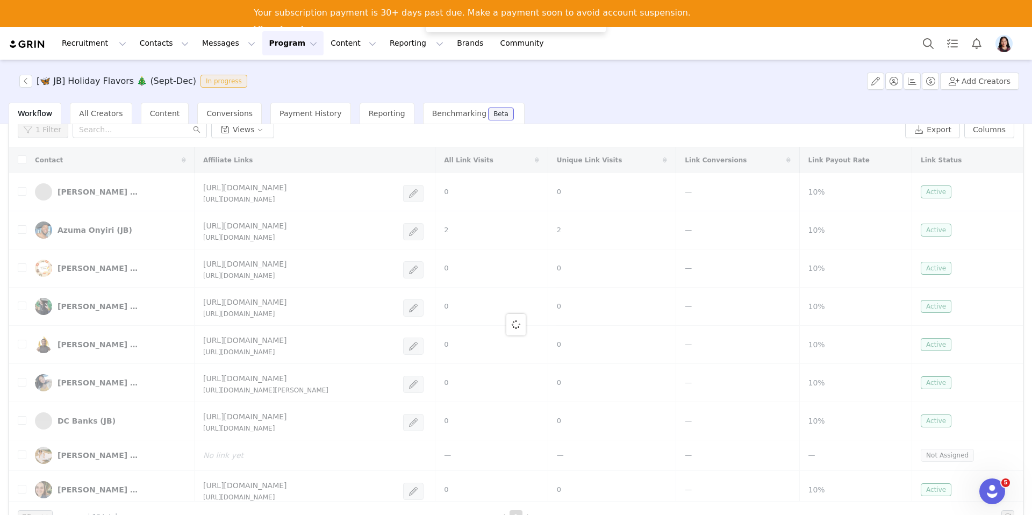
scroll to position [0, 0]
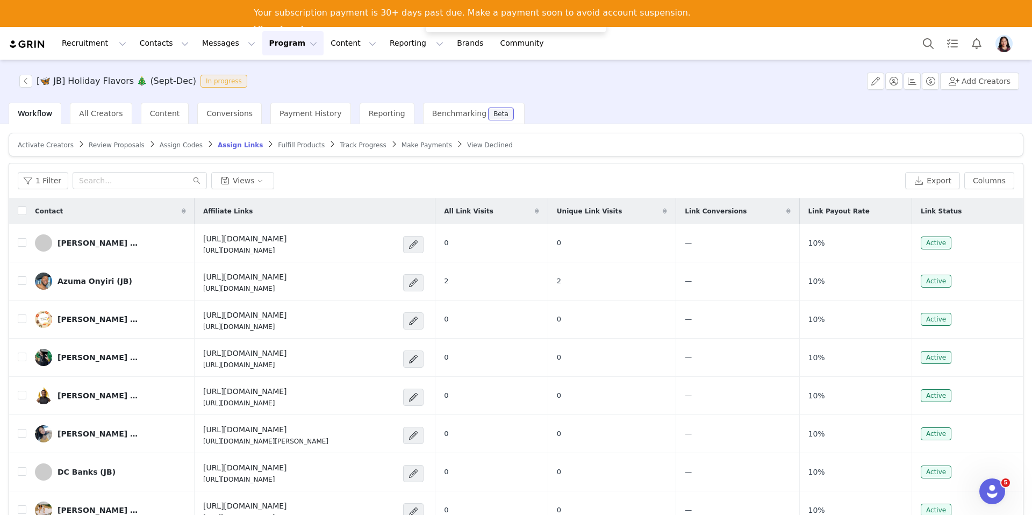
click at [290, 151] on article "Activate Creators Review Proposals Assign Codes Assign Links Fulfill Products T…" at bounding box center [516, 145] width 1015 height 24
click at [290, 148] on span "Fulfill Products" at bounding box center [301, 145] width 47 height 8
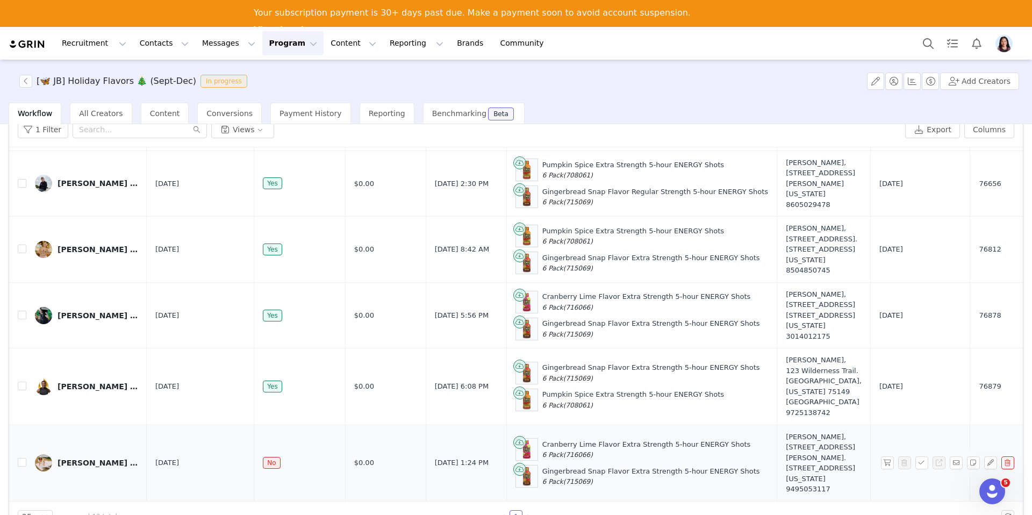
scroll to position [716, 0]
click at [890, 456] on button "button" at bounding box center [887, 462] width 13 height 13
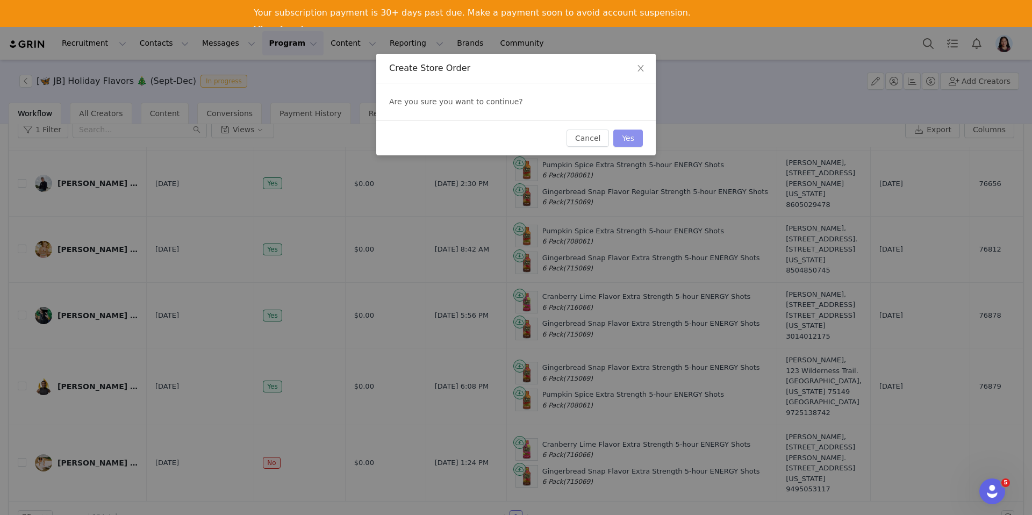
click at [625, 139] on button "Yes" at bounding box center [628, 138] width 30 height 17
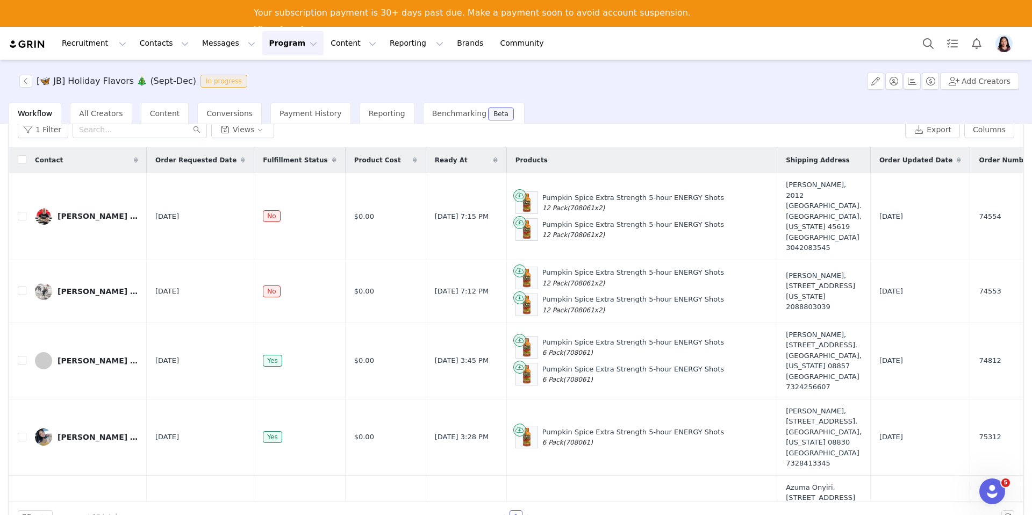
scroll to position [0, 0]
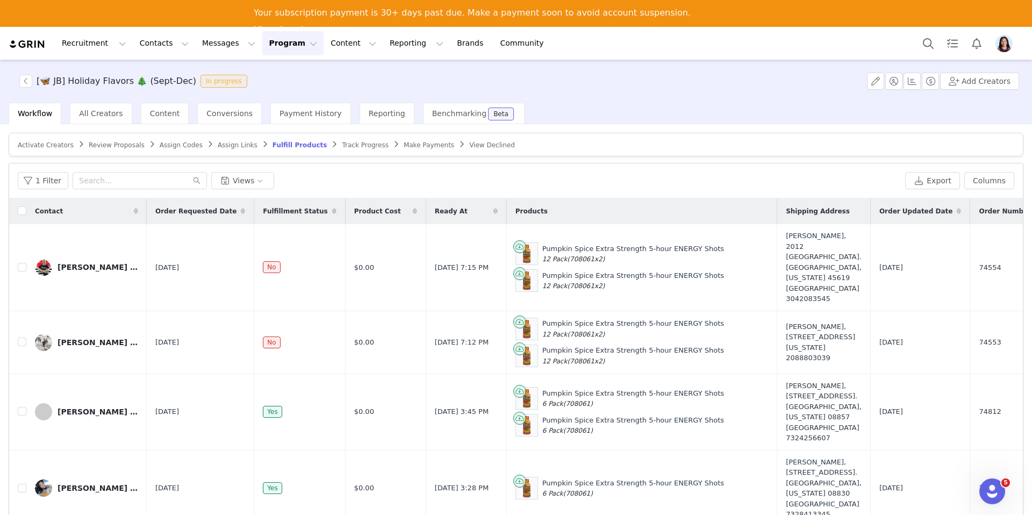
click at [343, 144] on span "Track Progress" at bounding box center [365, 145] width 46 height 8
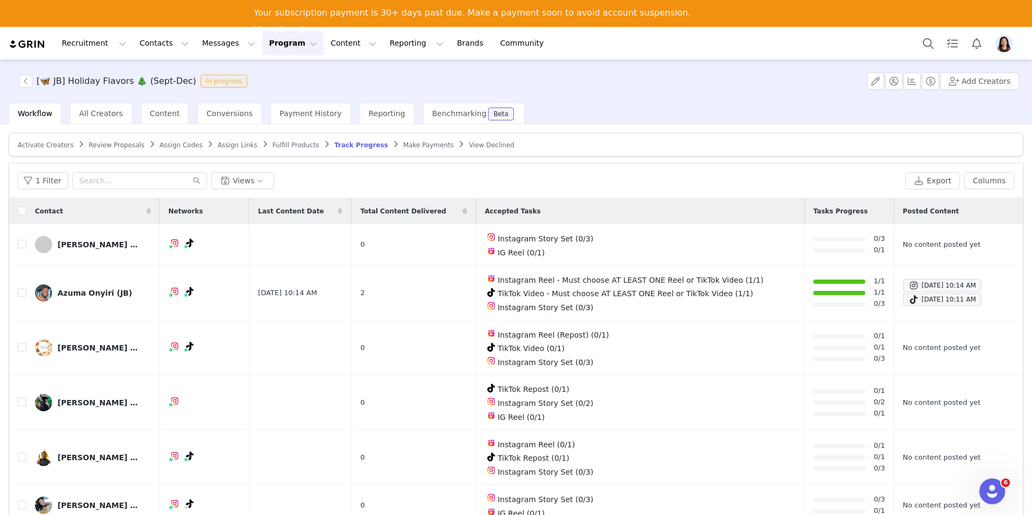
click at [274, 55] on button "Program Program" at bounding box center [292, 43] width 61 height 24
click at [262, 67] on link "Activations" at bounding box center [288, 74] width 85 height 20
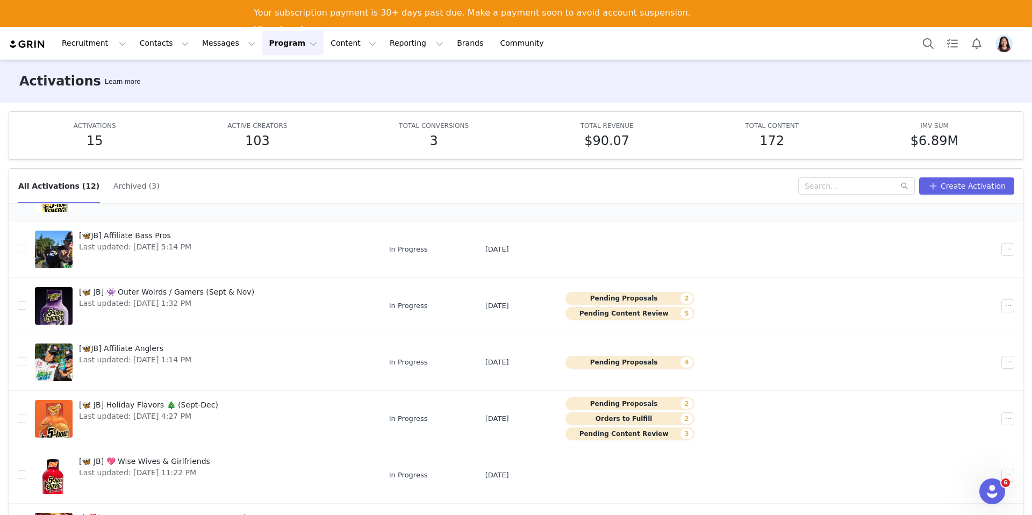
scroll to position [140, 0]
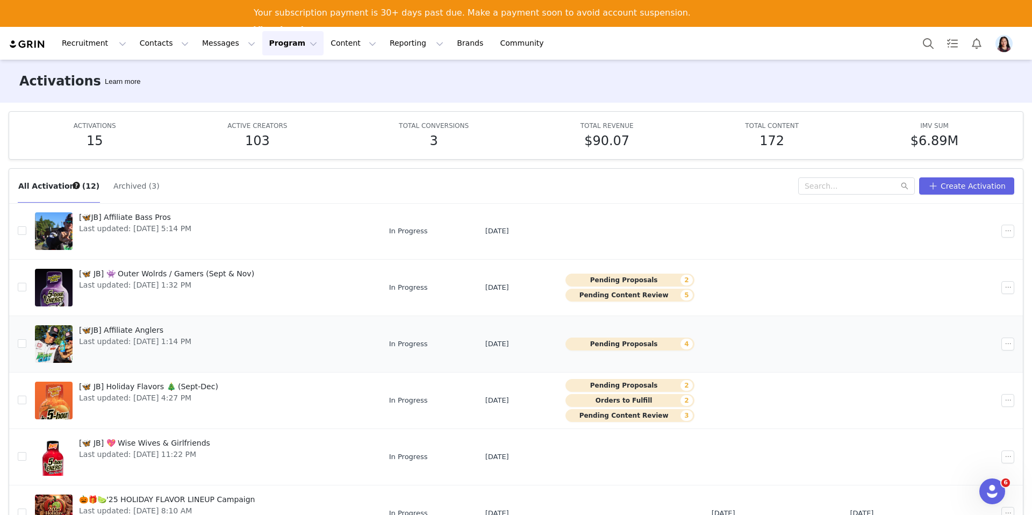
click at [168, 325] on span "[🦋JB] Affiliate Anglers" at bounding box center [135, 330] width 112 height 11
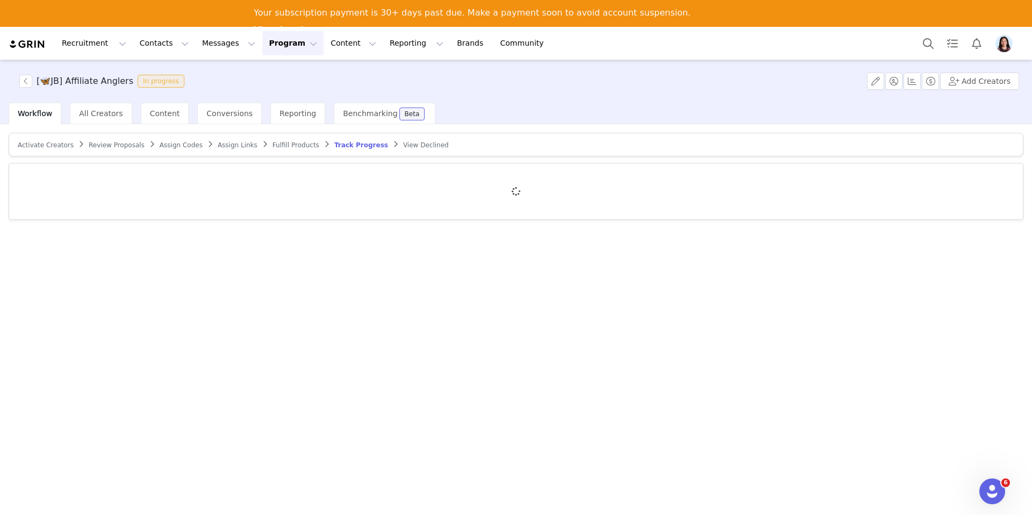
click at [51, 141] on span "Activate Creators" at bounding box center [46, 145] width 56 height 8
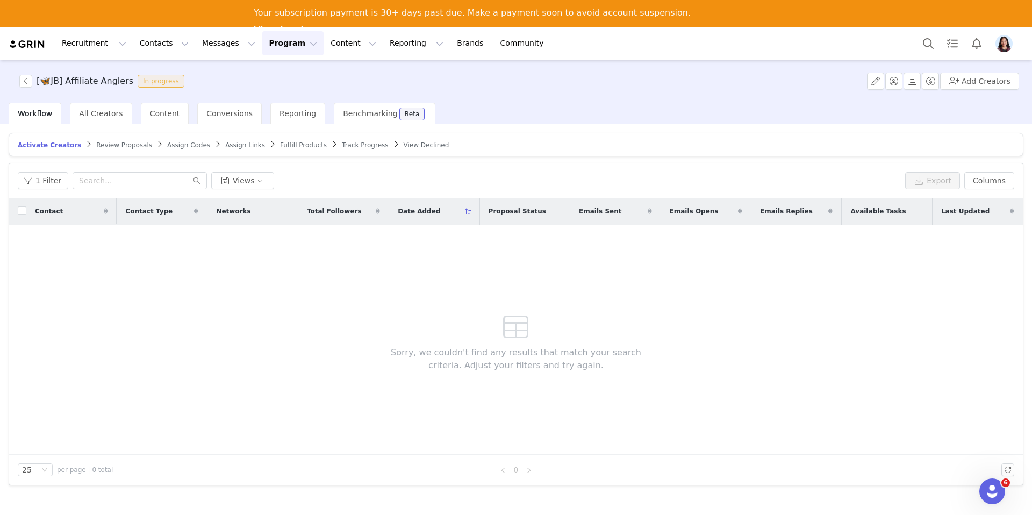
click at [342, 145] on span "Track Progress" at bounding box center [365, 145] width 46 height 8
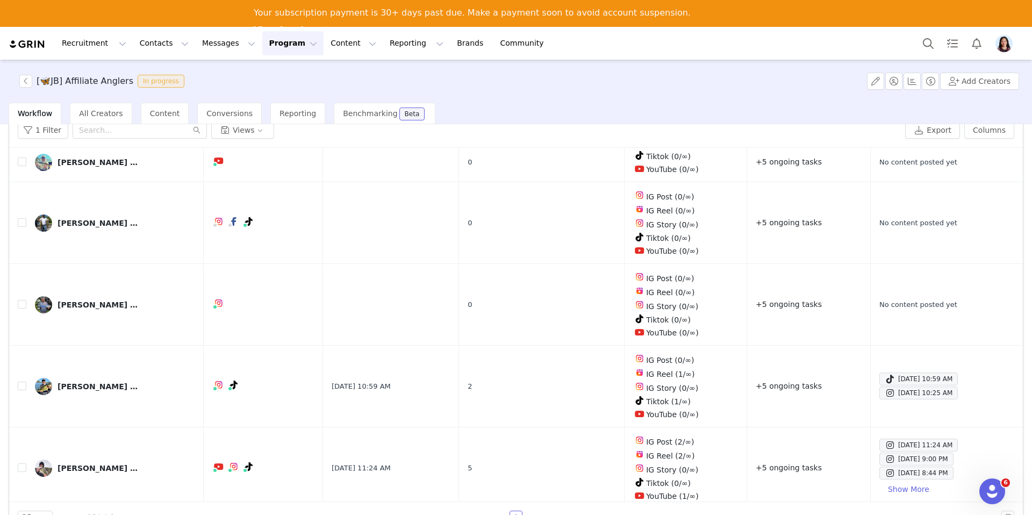
scroll to position [51, 0]
